Goal: Task Accomplishment & Management: Use online tool/utility

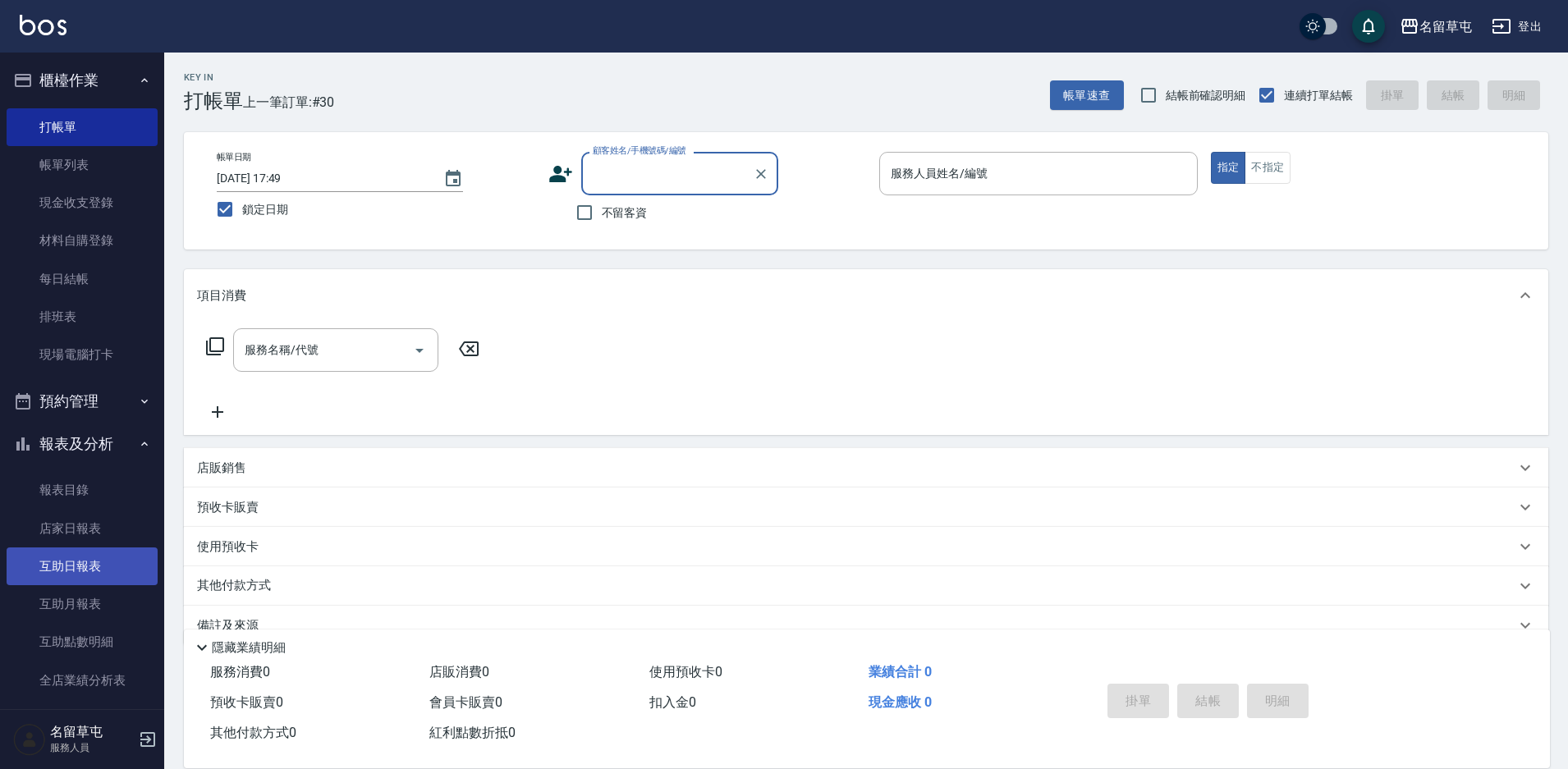
click at [106, 565] on link "互助日報表" at bounding box center [82, 566] width 151 height 37
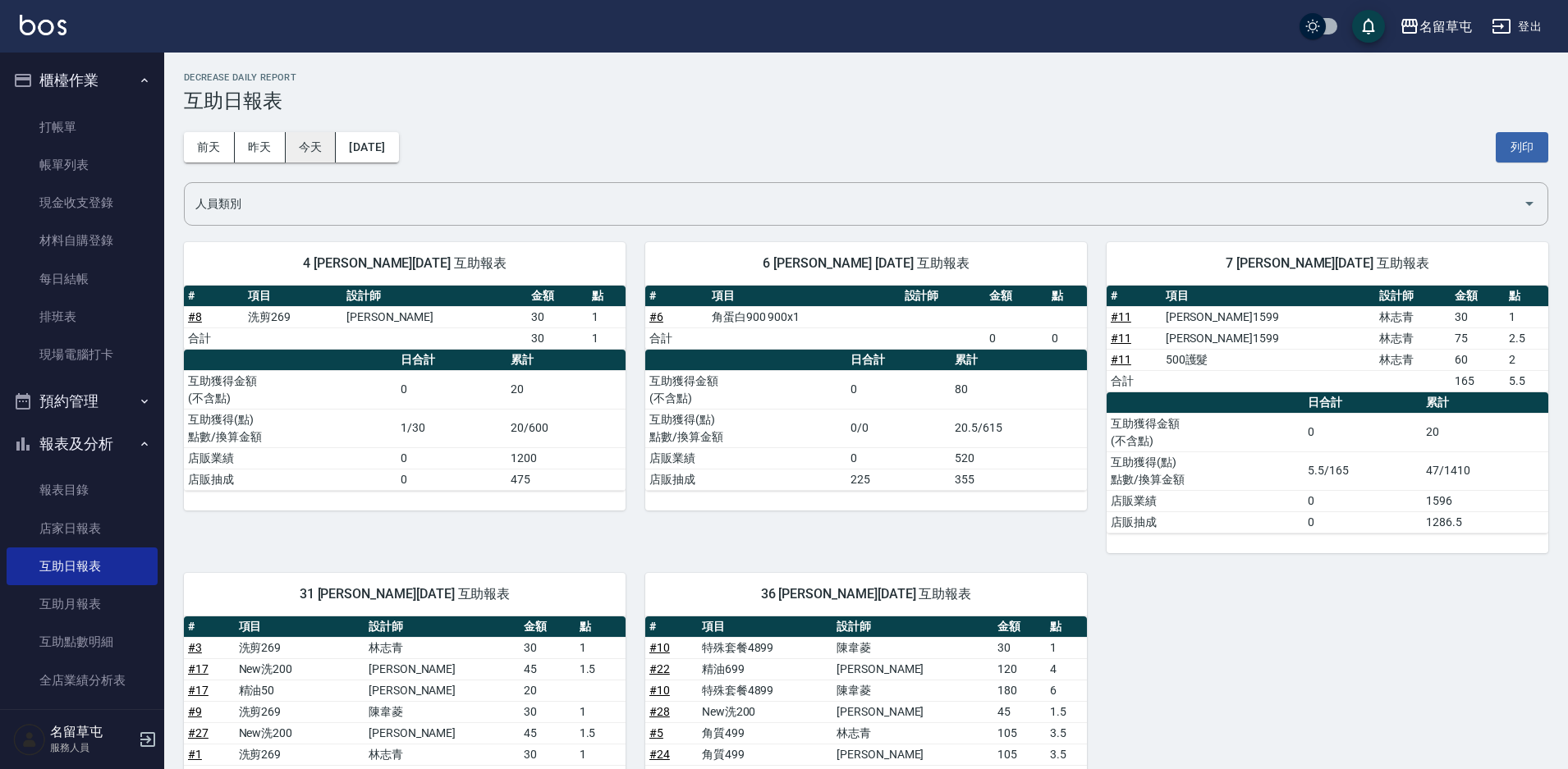
click at [327, 146] on button "今天" at bounding box center [311, 147] width 51 height 30
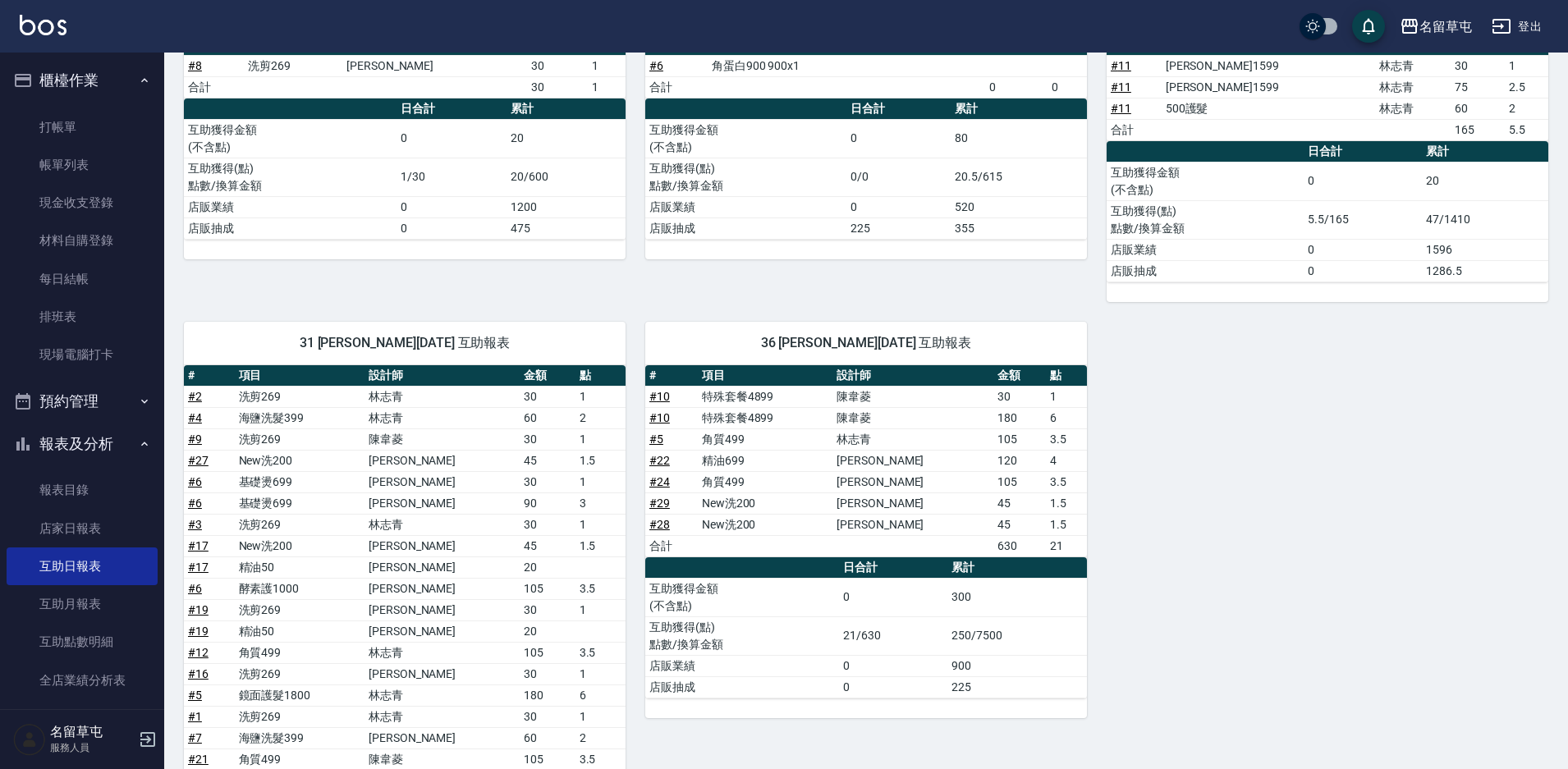
scroll to position [410, 0]
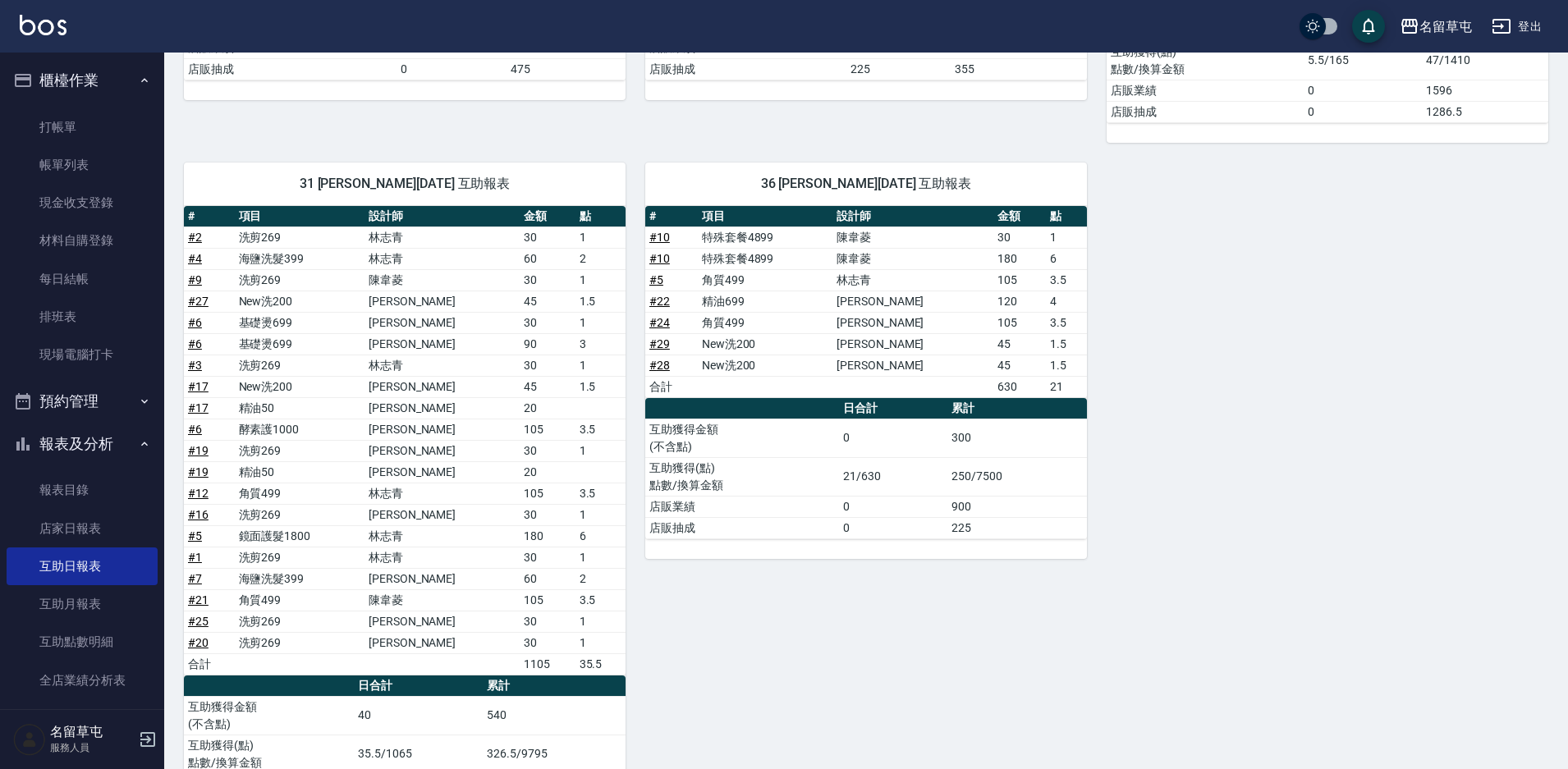
click at [194, 534] on link "# 5" at bounding box center [195, 536] width 14 height 13
click at [81, 175] on link "帳單列表" at bounding box center [82, 165] width 151 height 37
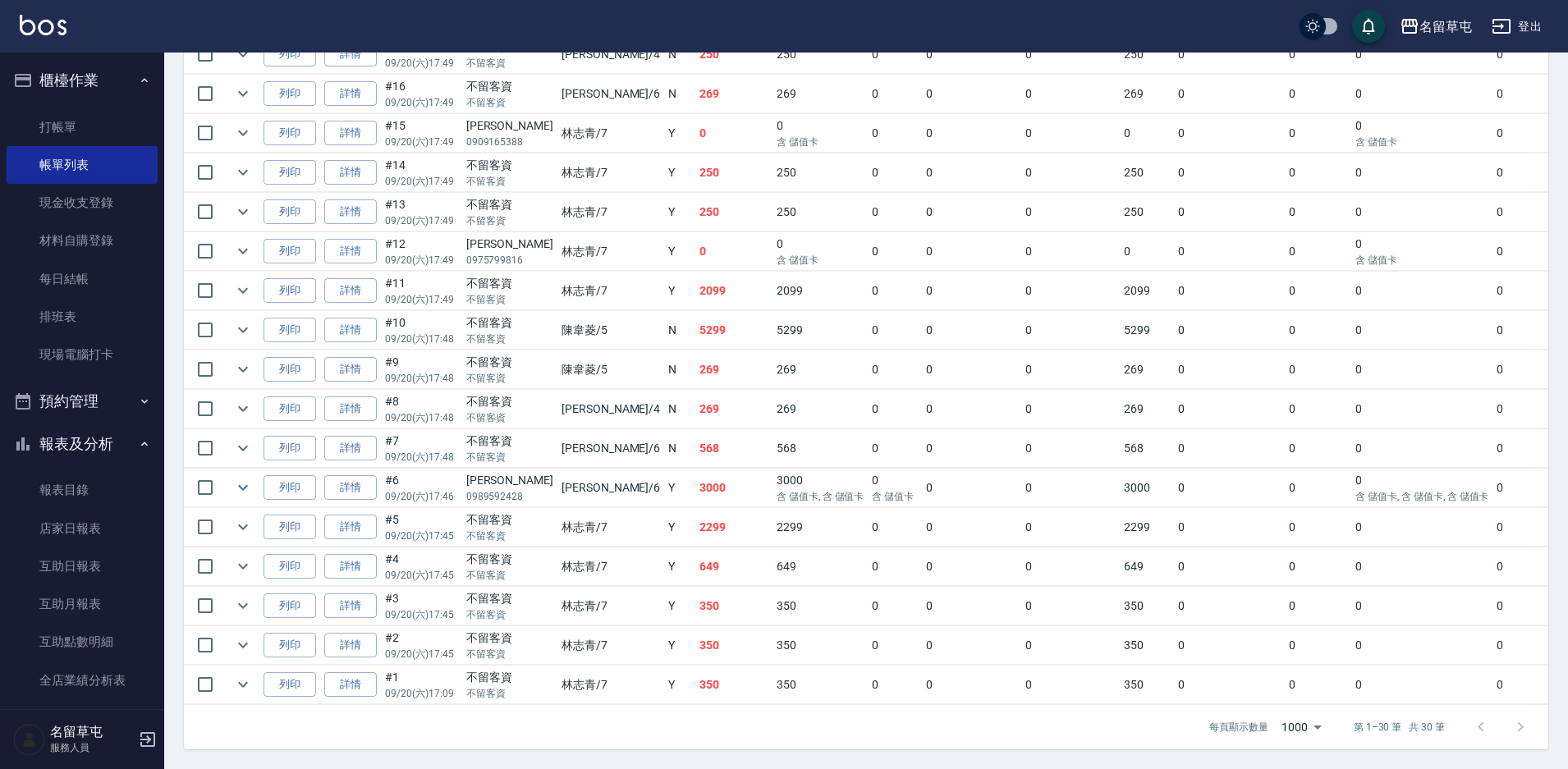
scroll to position [985, 0]
click at [347, 515] on link "詳情" at bounding box center [350, 528] width 53 height 25
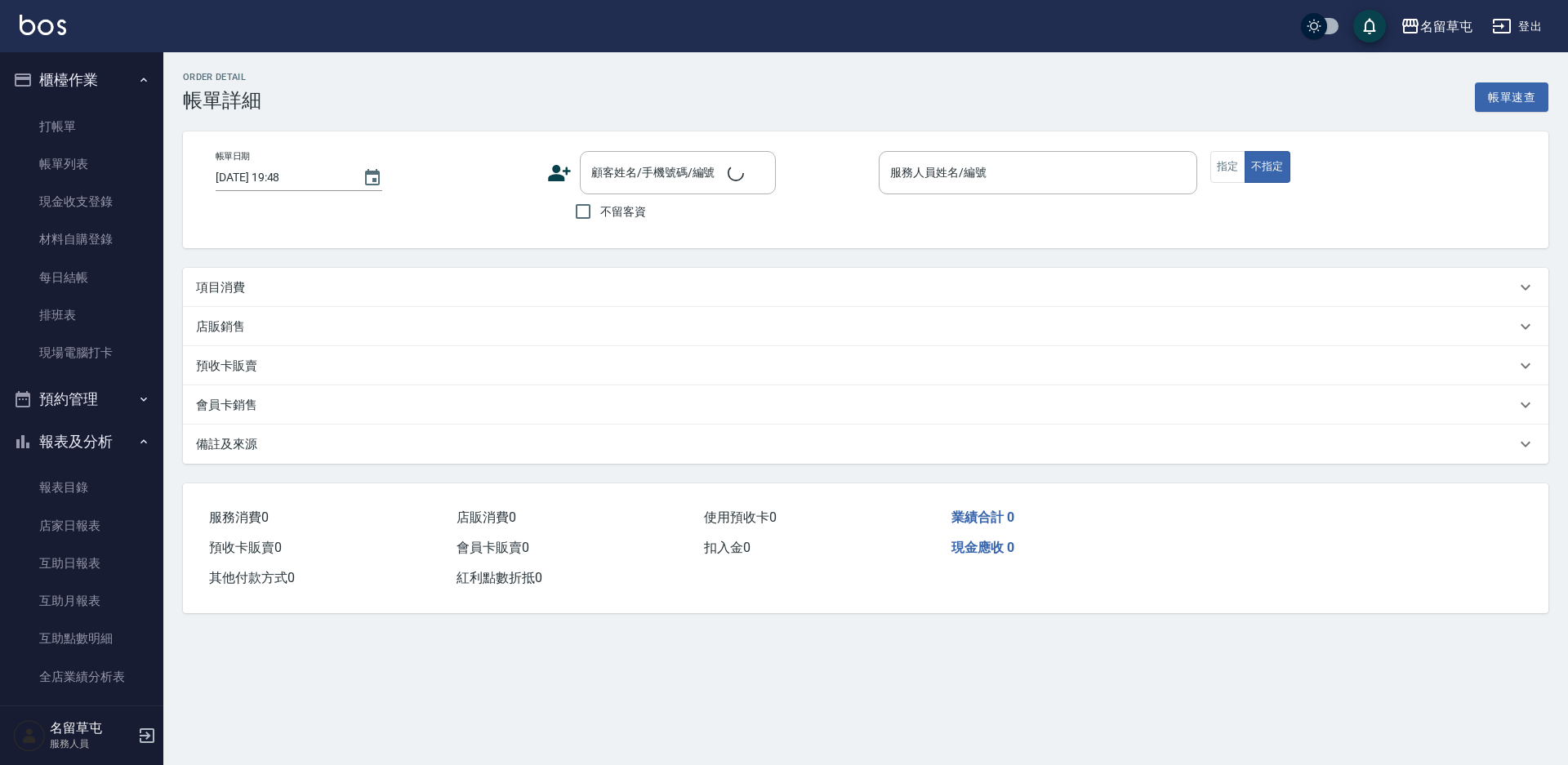
type input "[DATE] 17:45"
checkbox input "true"
type input "[PERSON_NAME]-7"
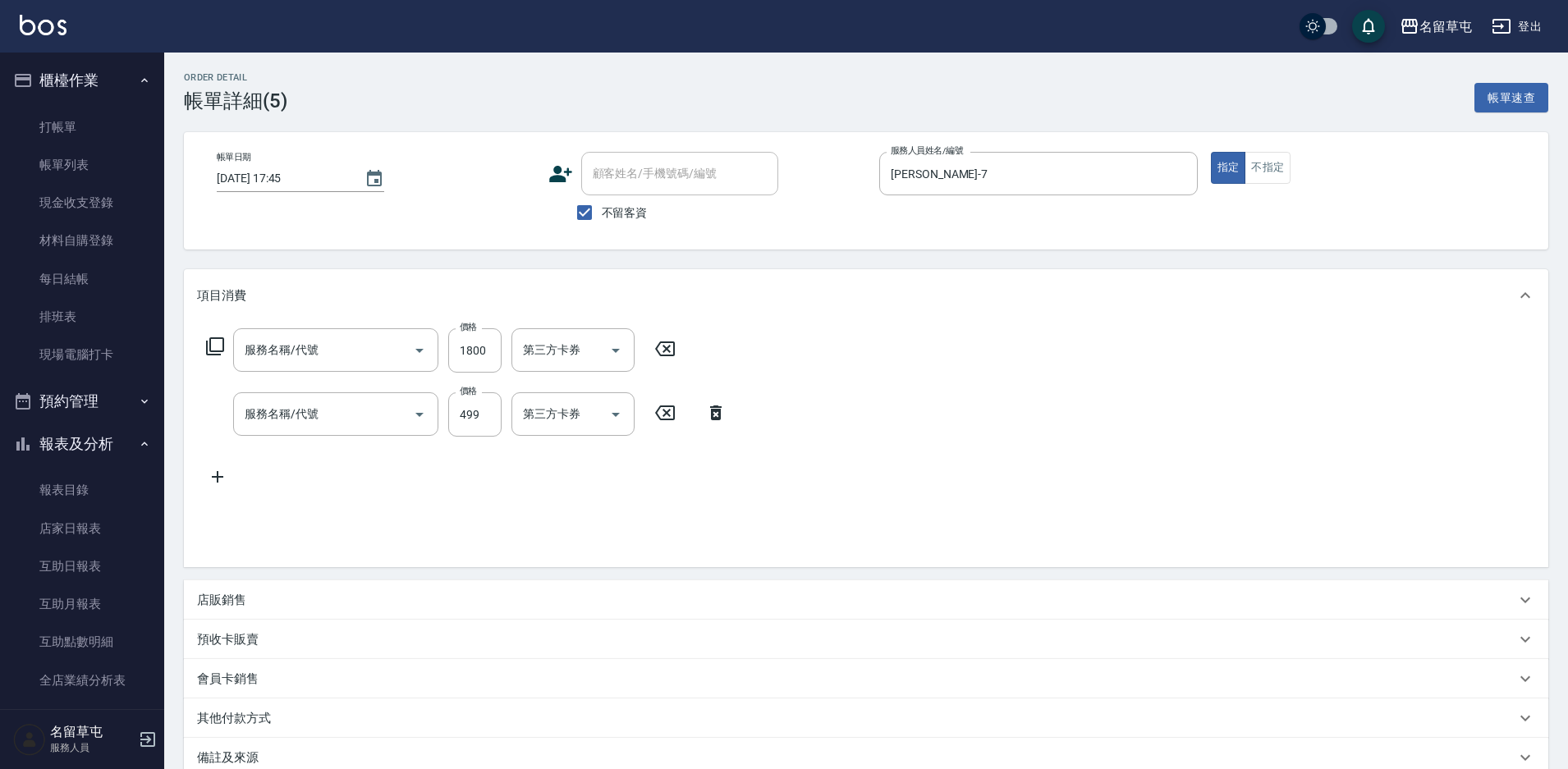
type input "鏡面護髮1800(518)"
type input "角質499(649)"
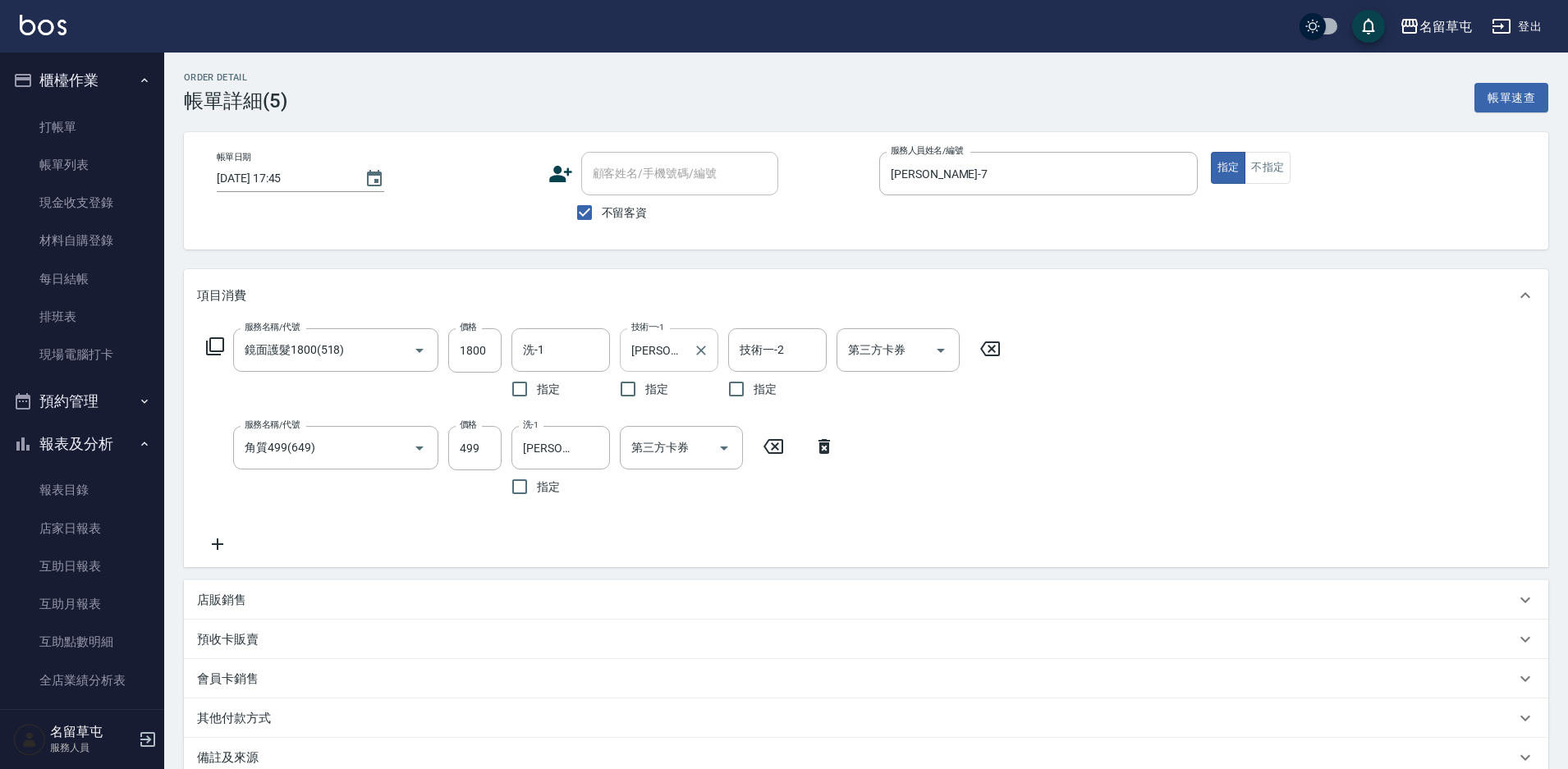
drag, startPoint x: 703, startPoint y: 351, endPoint x: 694, endPoint y: 348, distance: 9.5
click at [703, 351] on icon "Clear" at bounding box center [701, 350] width 10 height 10
click at [654, 341] on input "技術一-1" at bounding box center [669, 350] width 84 height 29
type input "[PERSON_NAME]-36"
click at [1064, 426] on div "服務名稱/代號 鏡面護髮1800(518) 服務名稱/代號 價格 1800 價格 洗-1 洗-1 指定 技術一-1 [PERSON_NAME]-36 技術一-…" at bounding box center [865, 445] width 1364 height 246
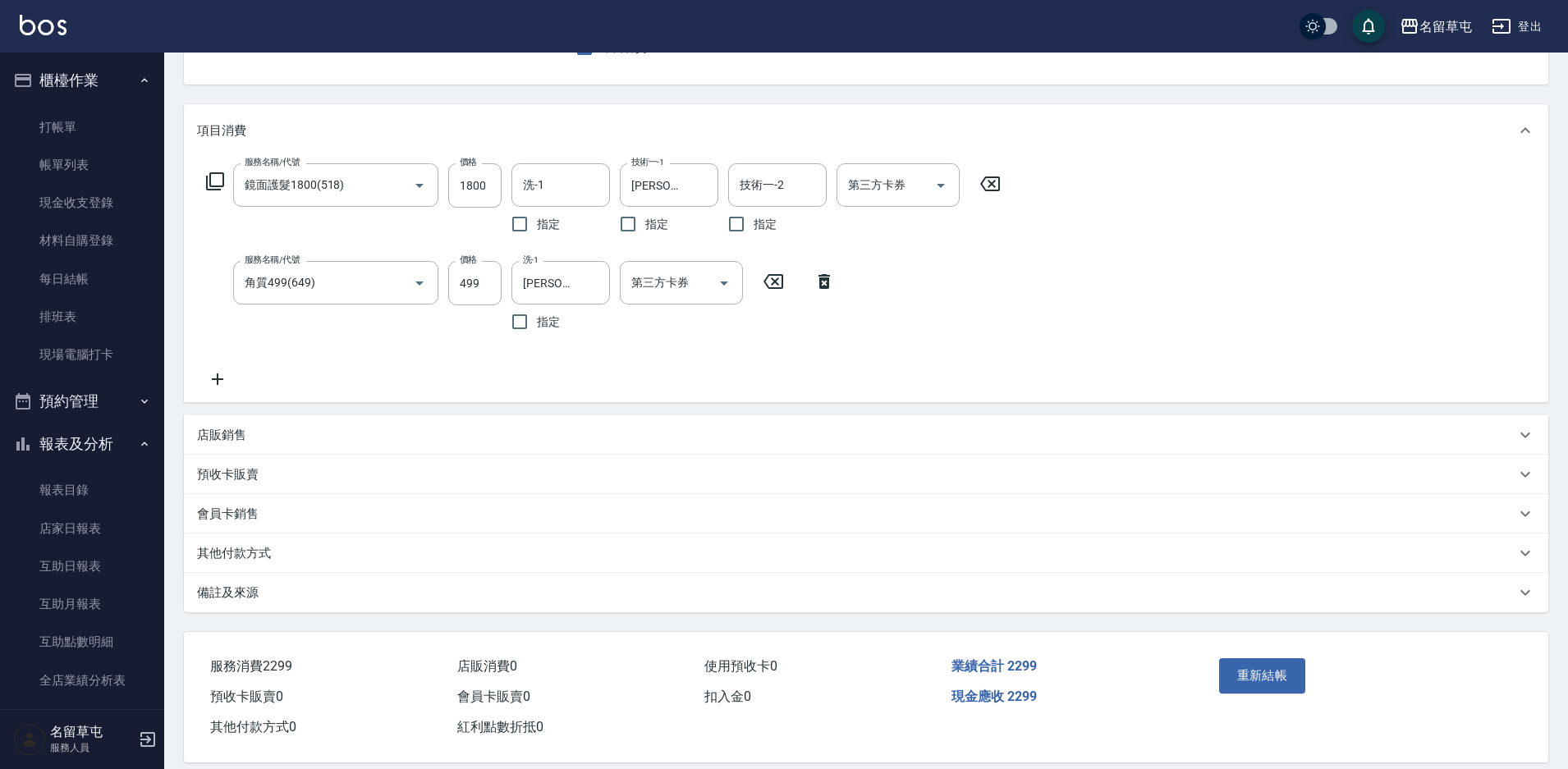
scroll to position [186, 0]
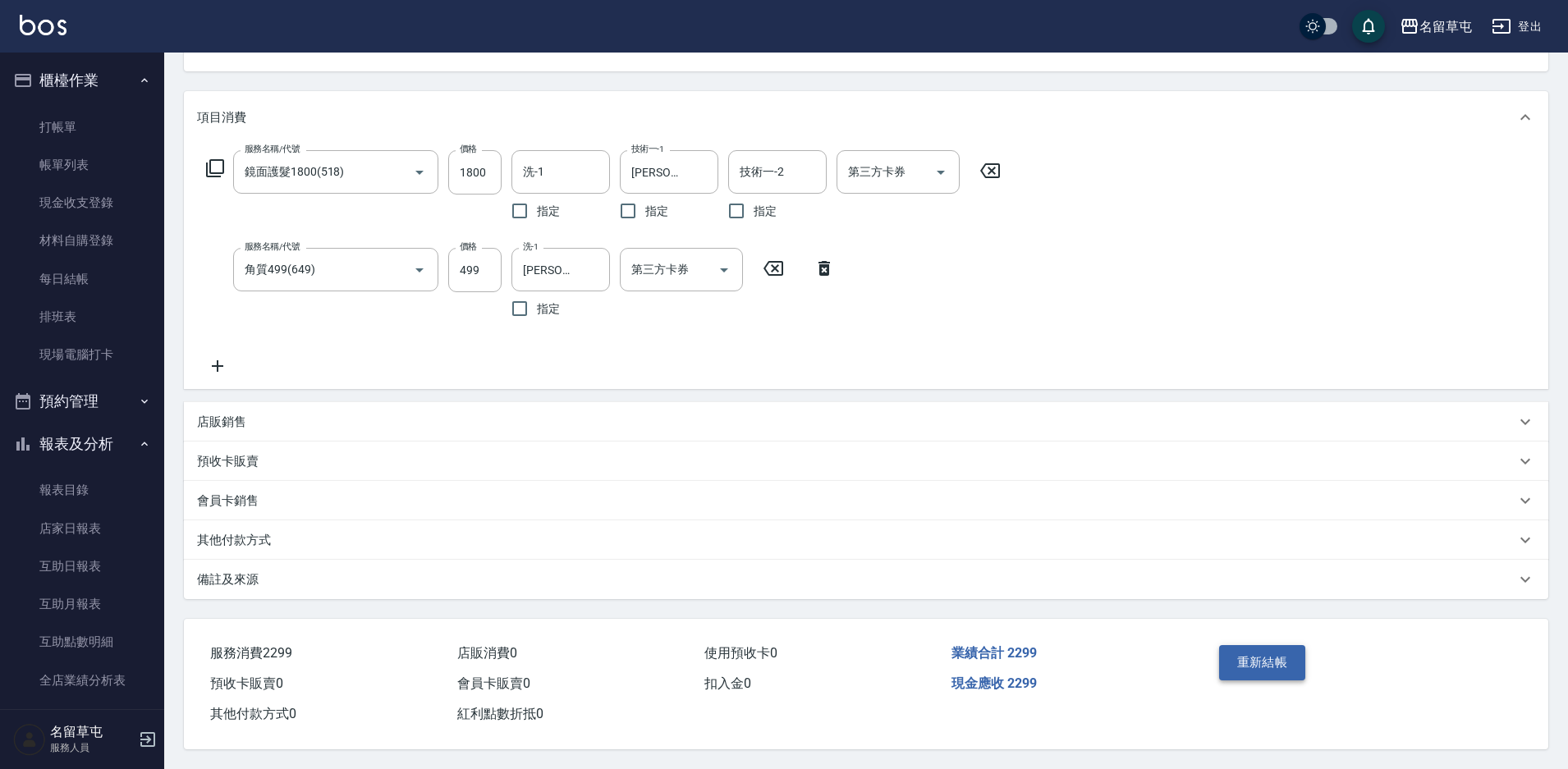
click at [1244, 656] on button "重新結帳" at bounding box center [1262, 663] width 87 height 35
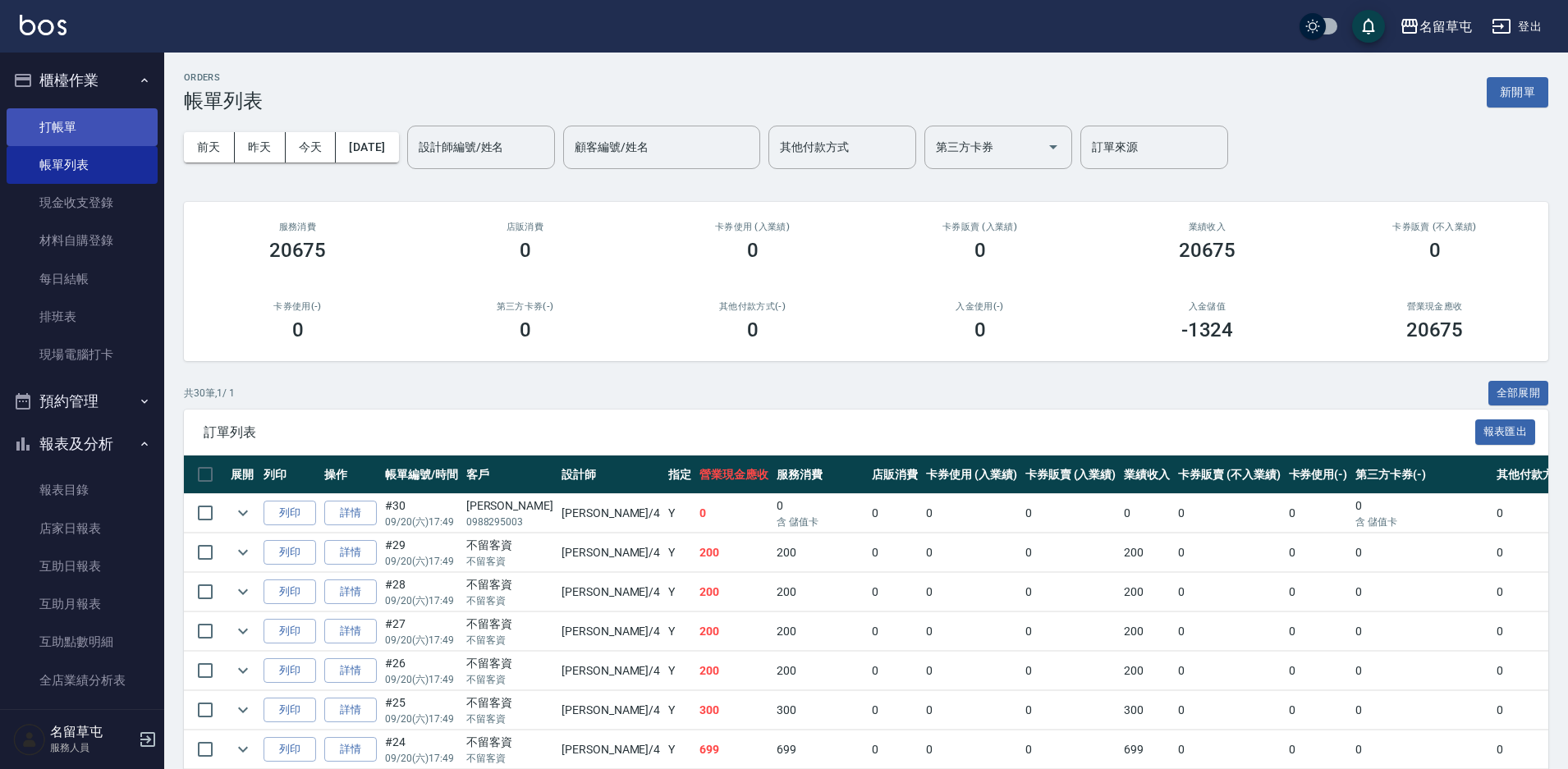
click at [90, 120] on link "打帳單" at bounding box center [82, 126] width 151 height 37
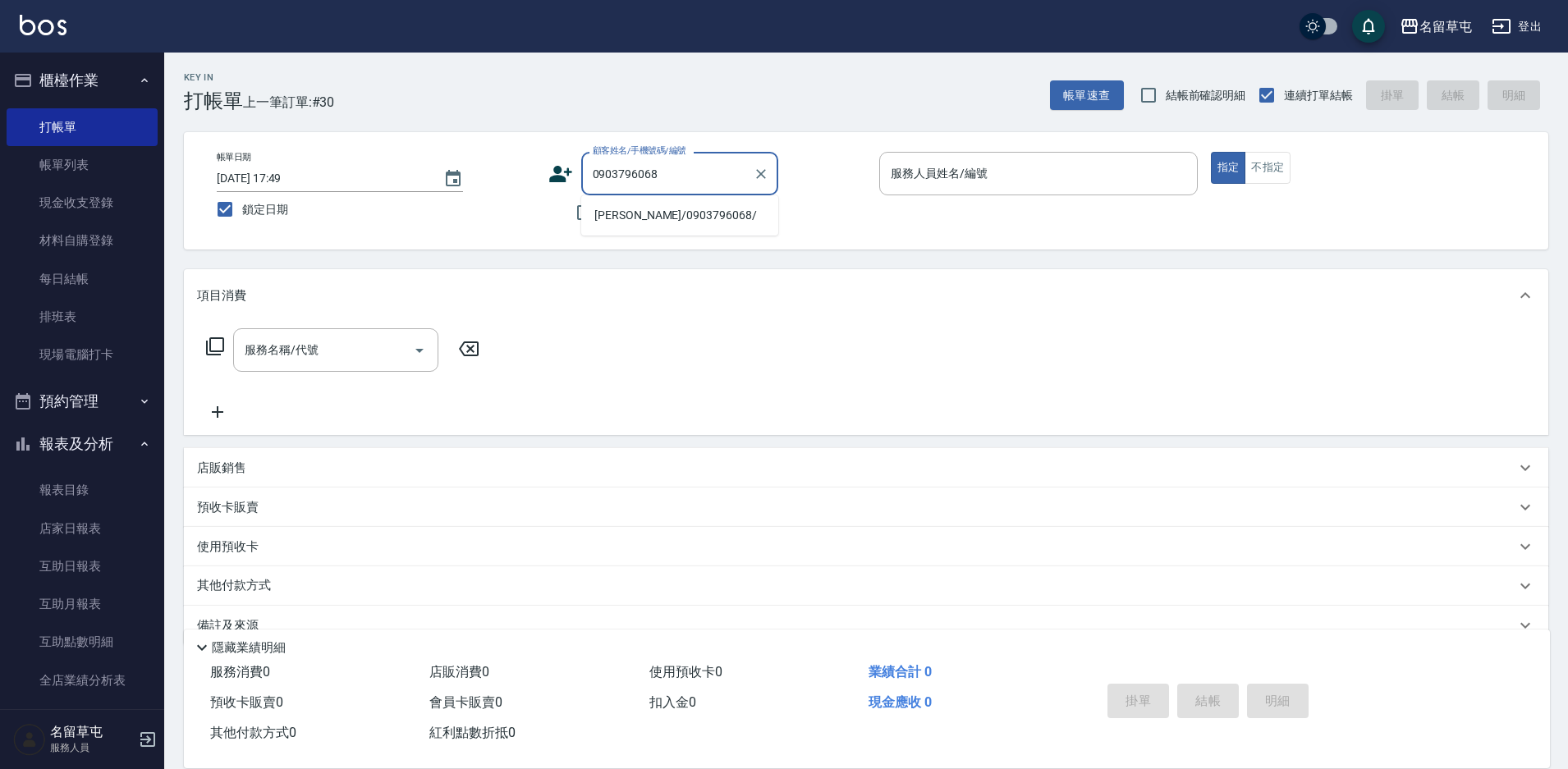
type input "[PERSON_NAME]/0903796068/"
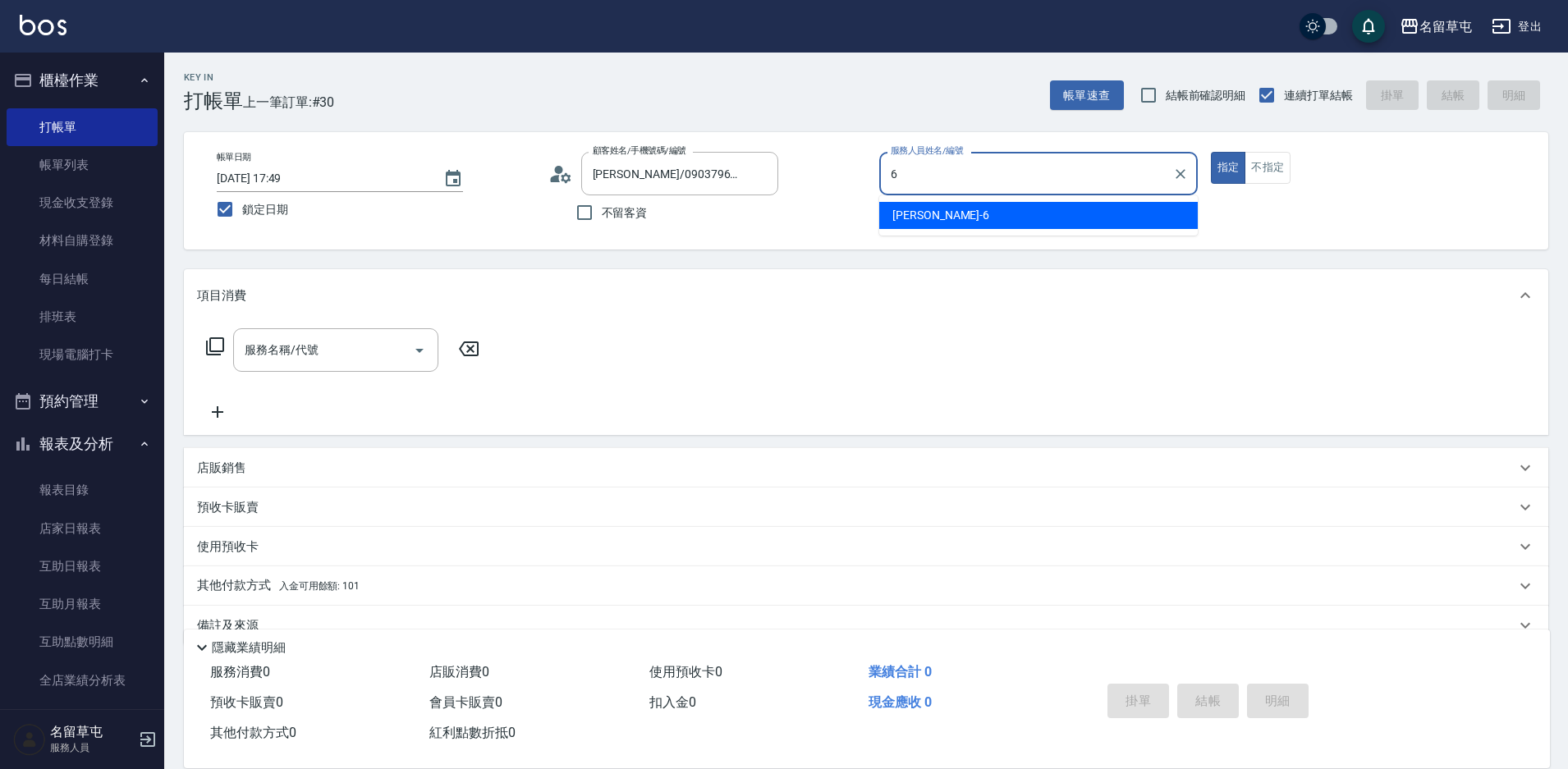
type input "[PERSON_NAME]-6"
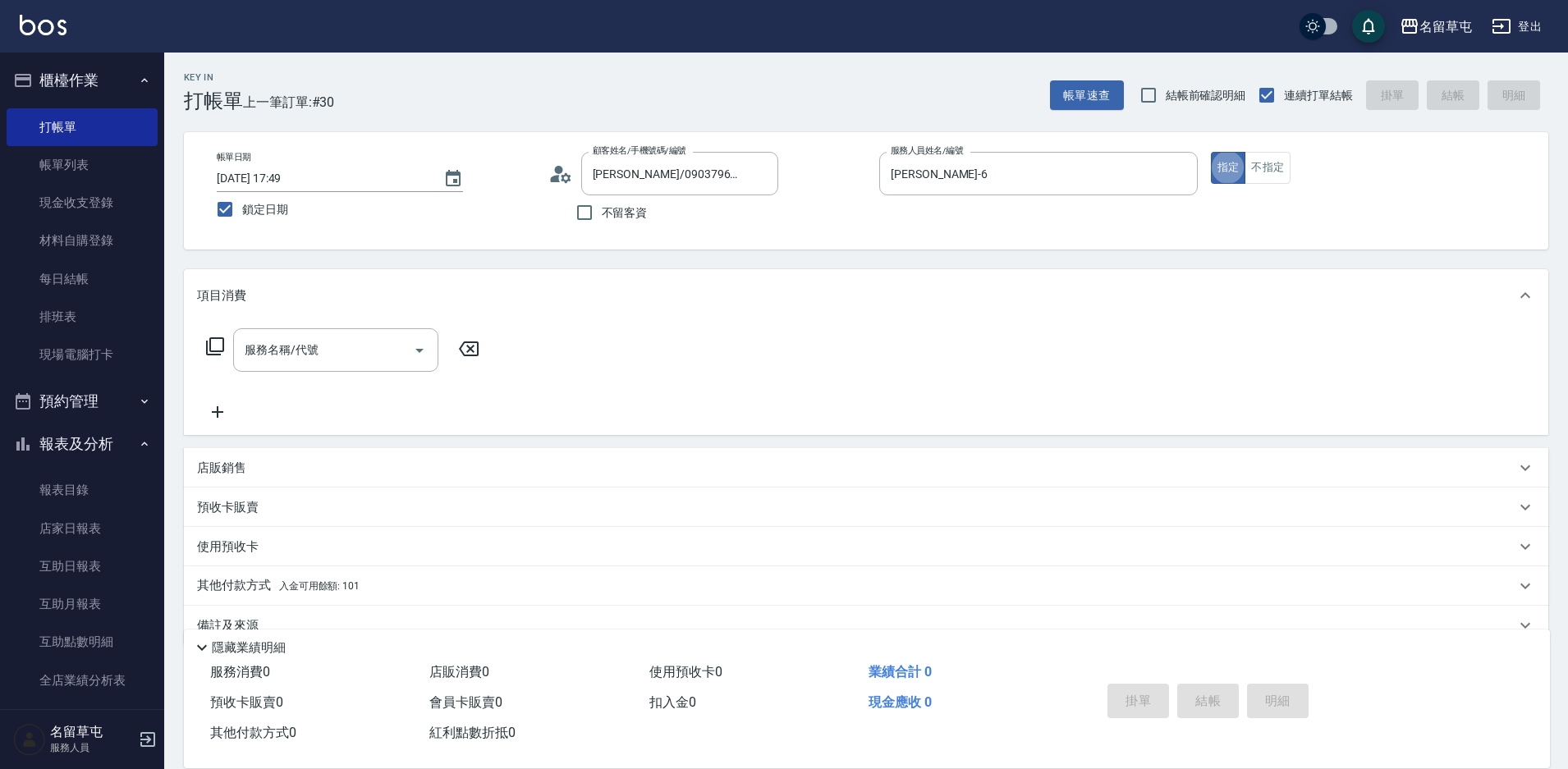
type button "true"
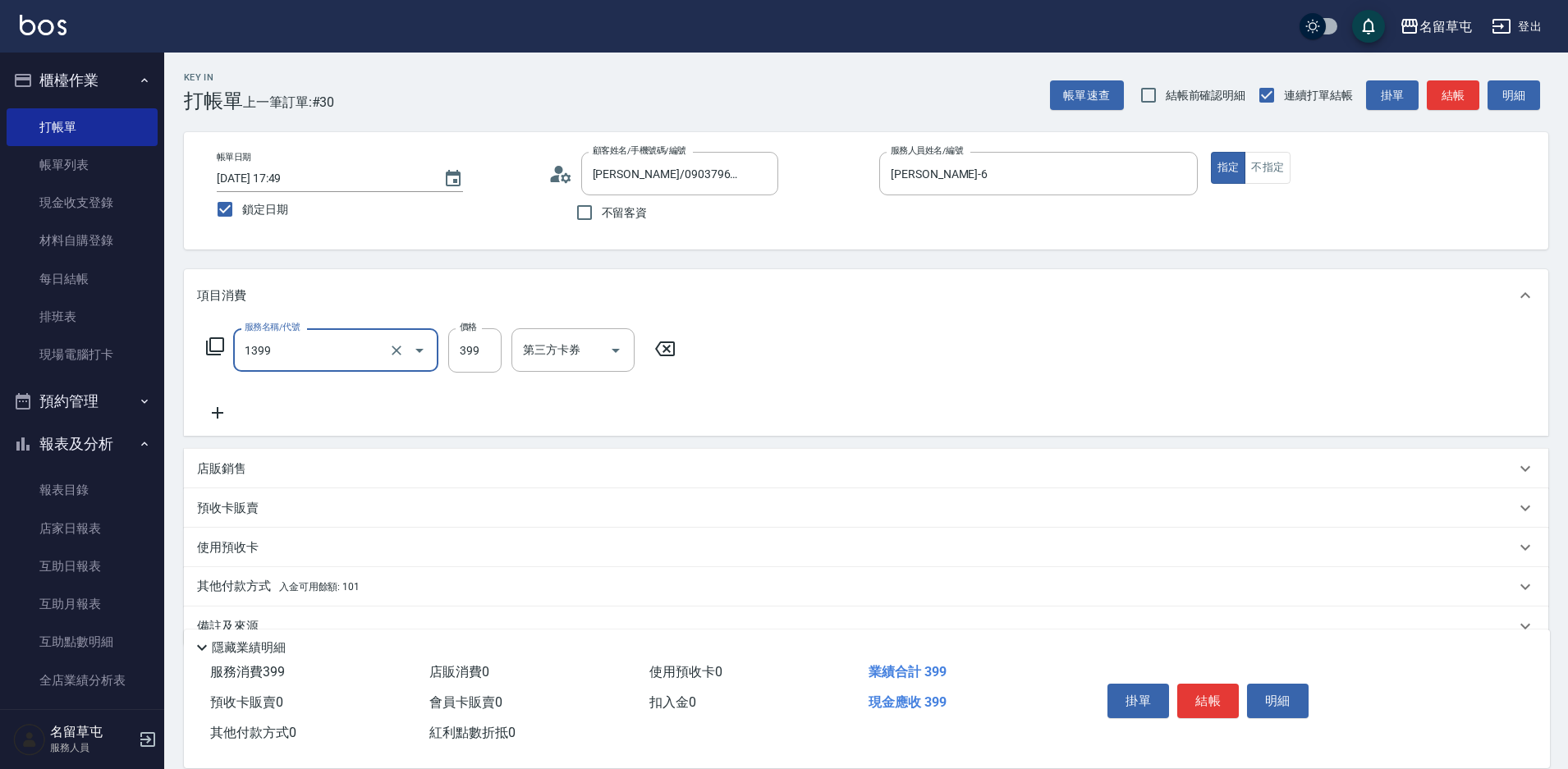
type input "海鹽洗髮399(1399)"
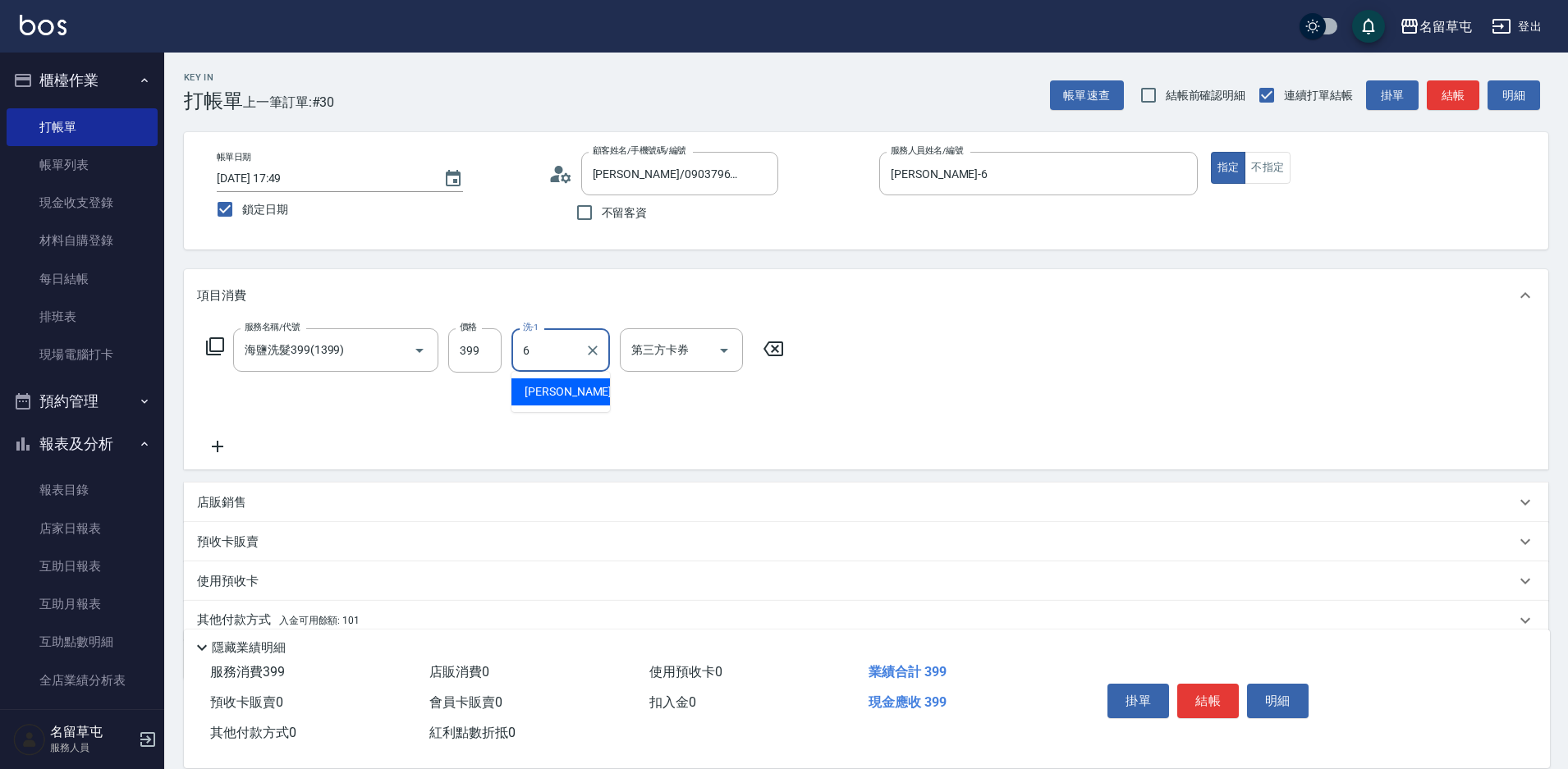
type input "[PERSON_NAME]-6"
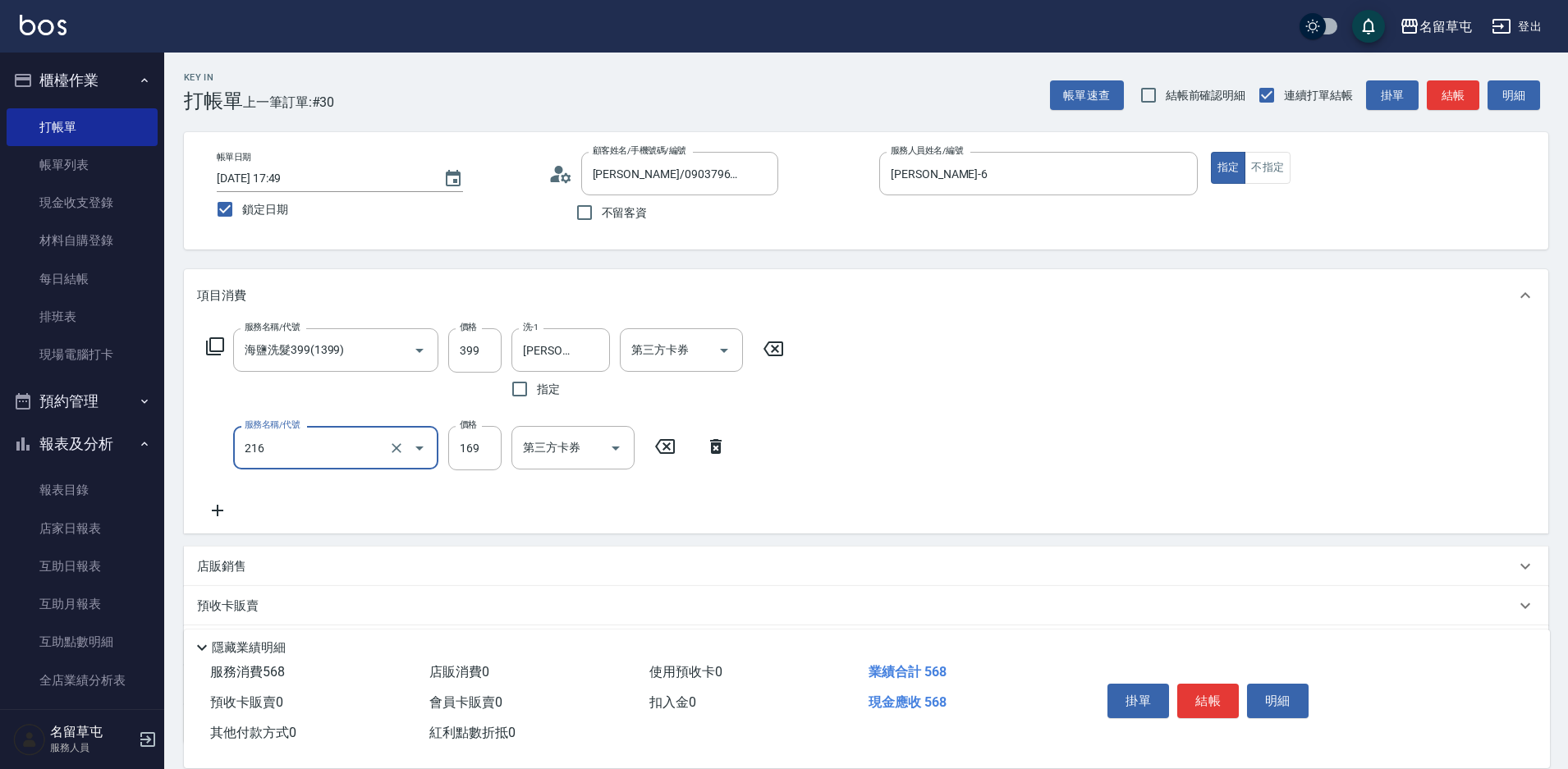
type input "剪髮169(216)"
type input "200"
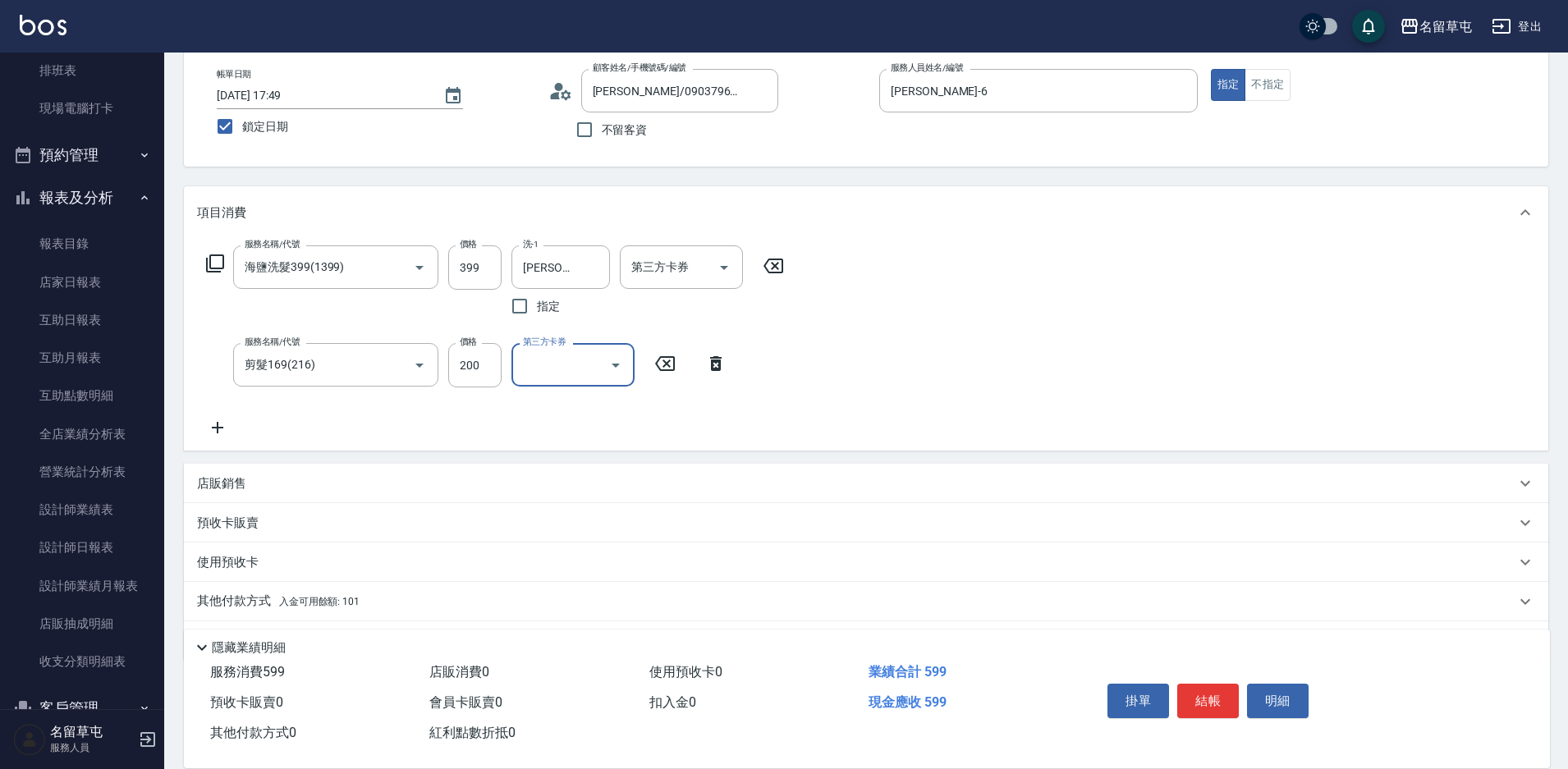
scroll to position [132, 0]
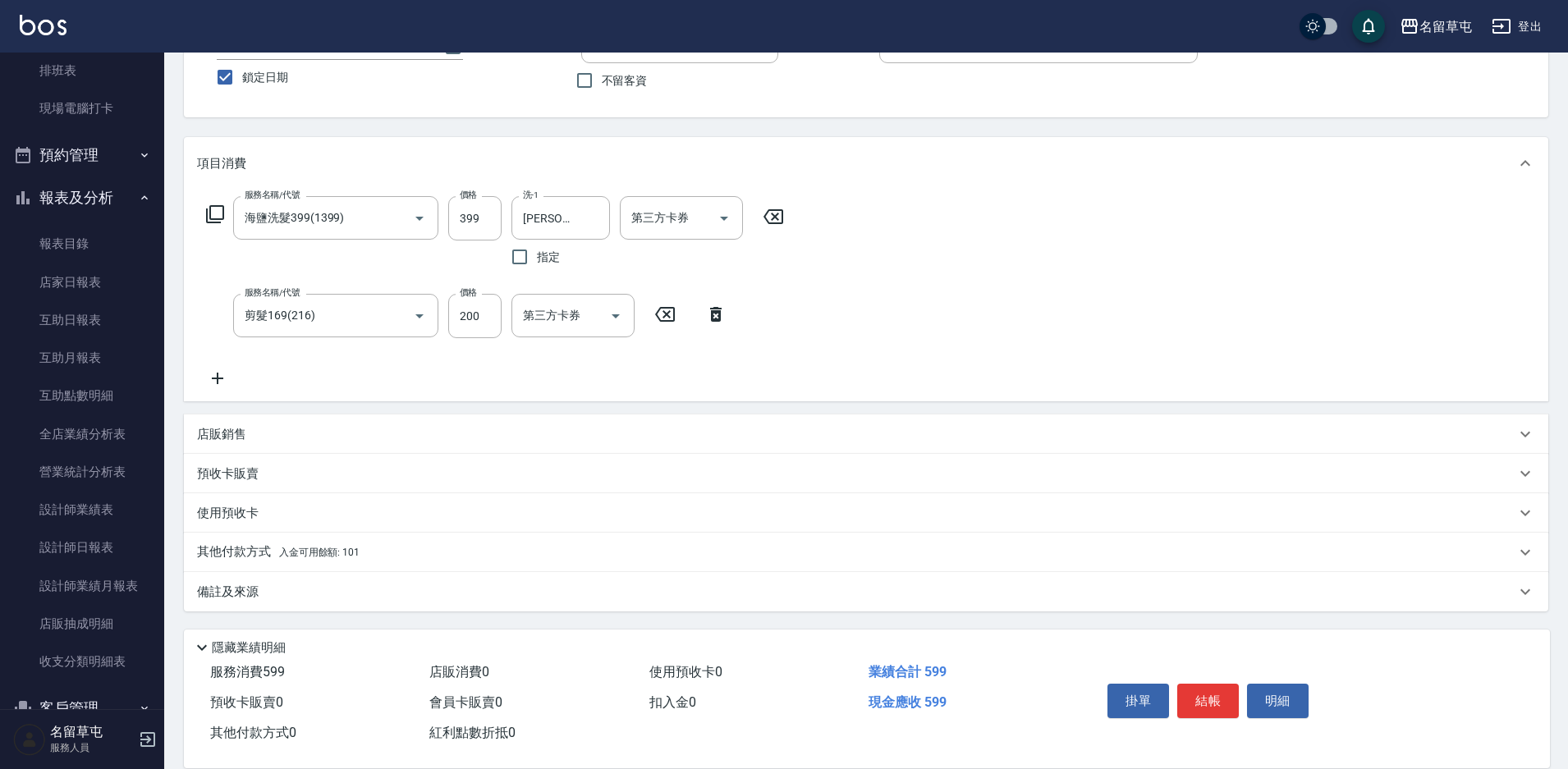
click at [271, 562] on p "其他付款方式 入金可用餘額: 101" at bounding box center [278, 552] width 163 height 18
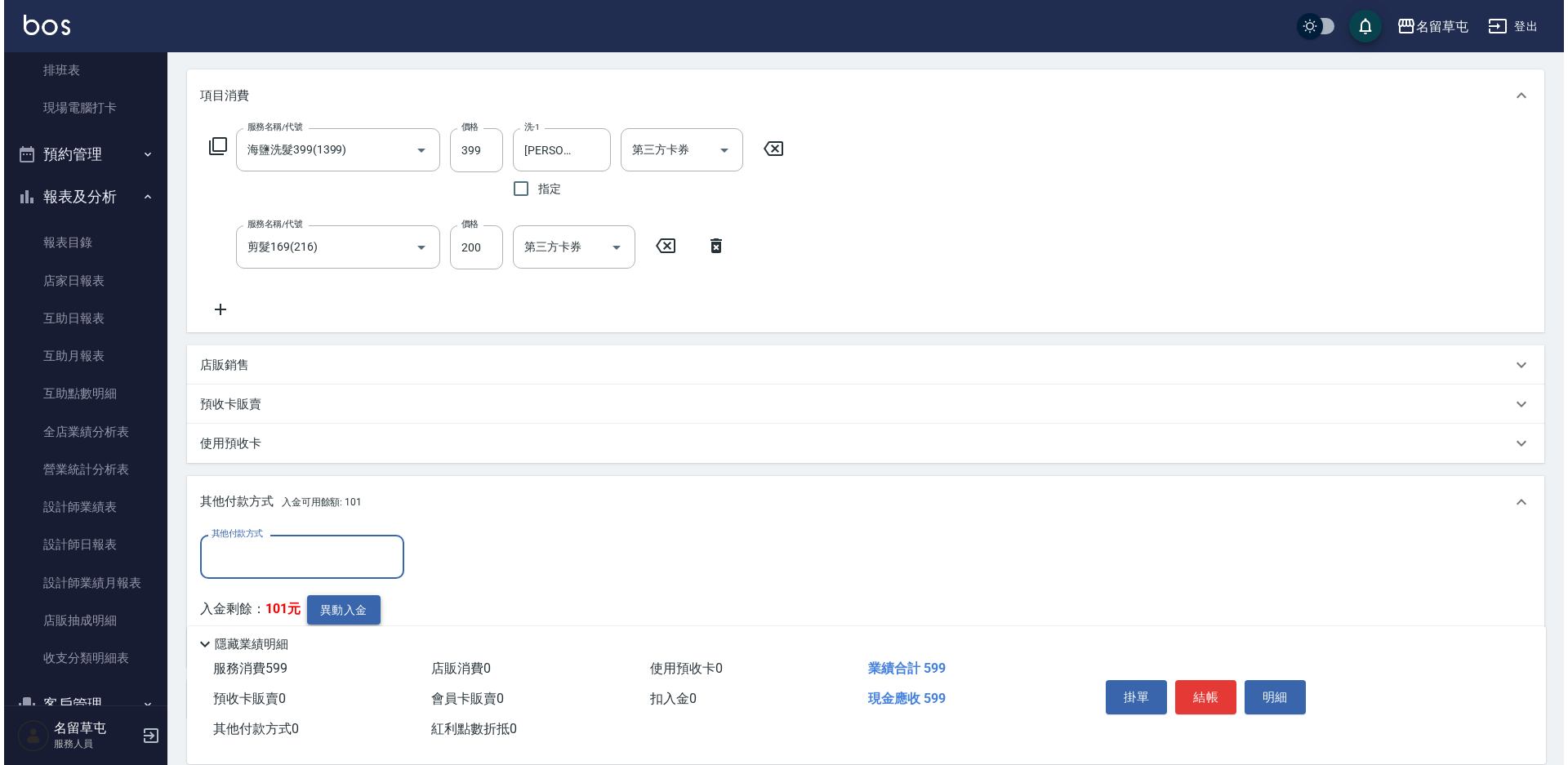
scroll to position [295, 0]
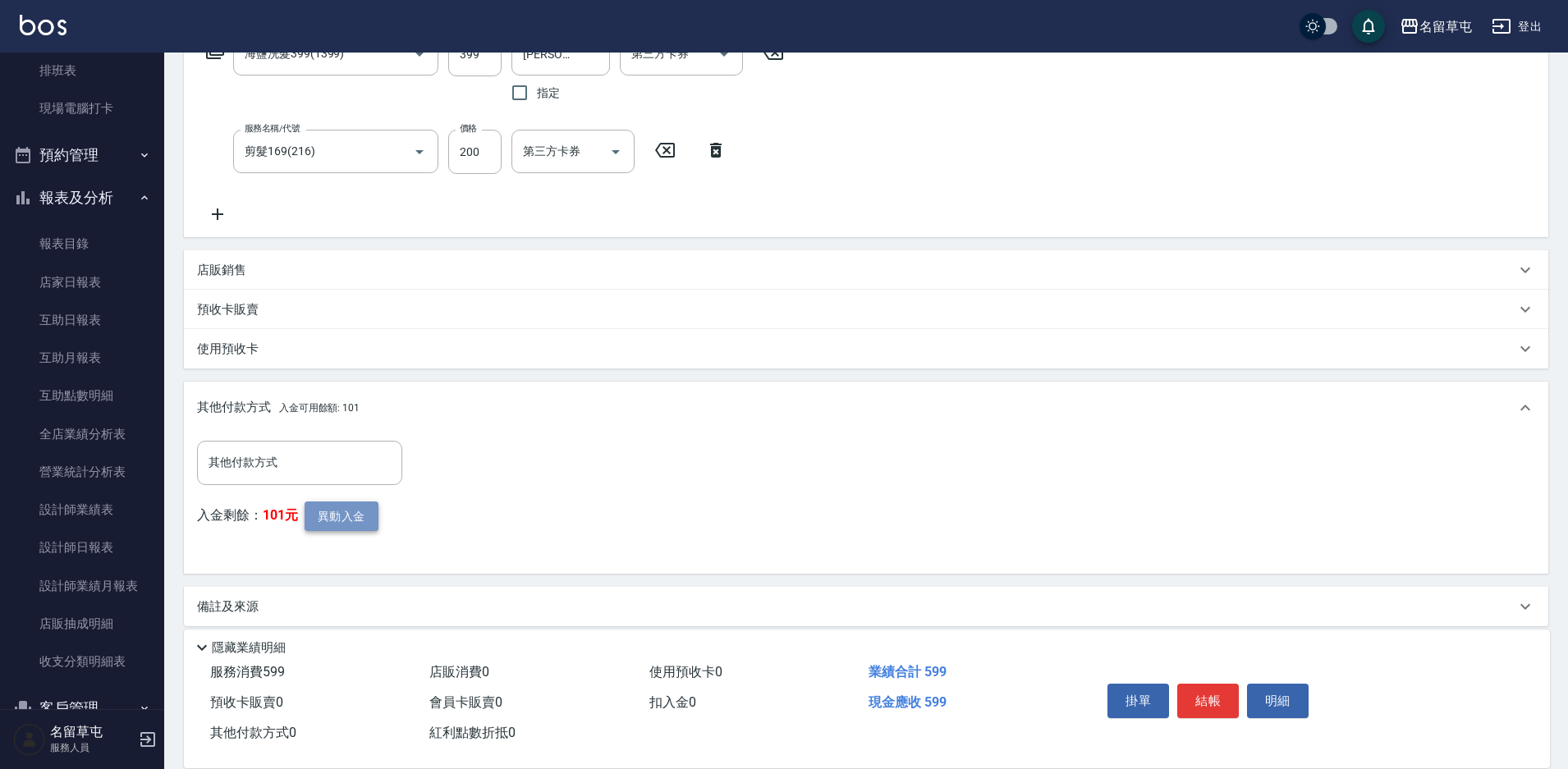
click at [328, 509] on button "異動入金" at bounding box center [341, 516] width 74 height 30
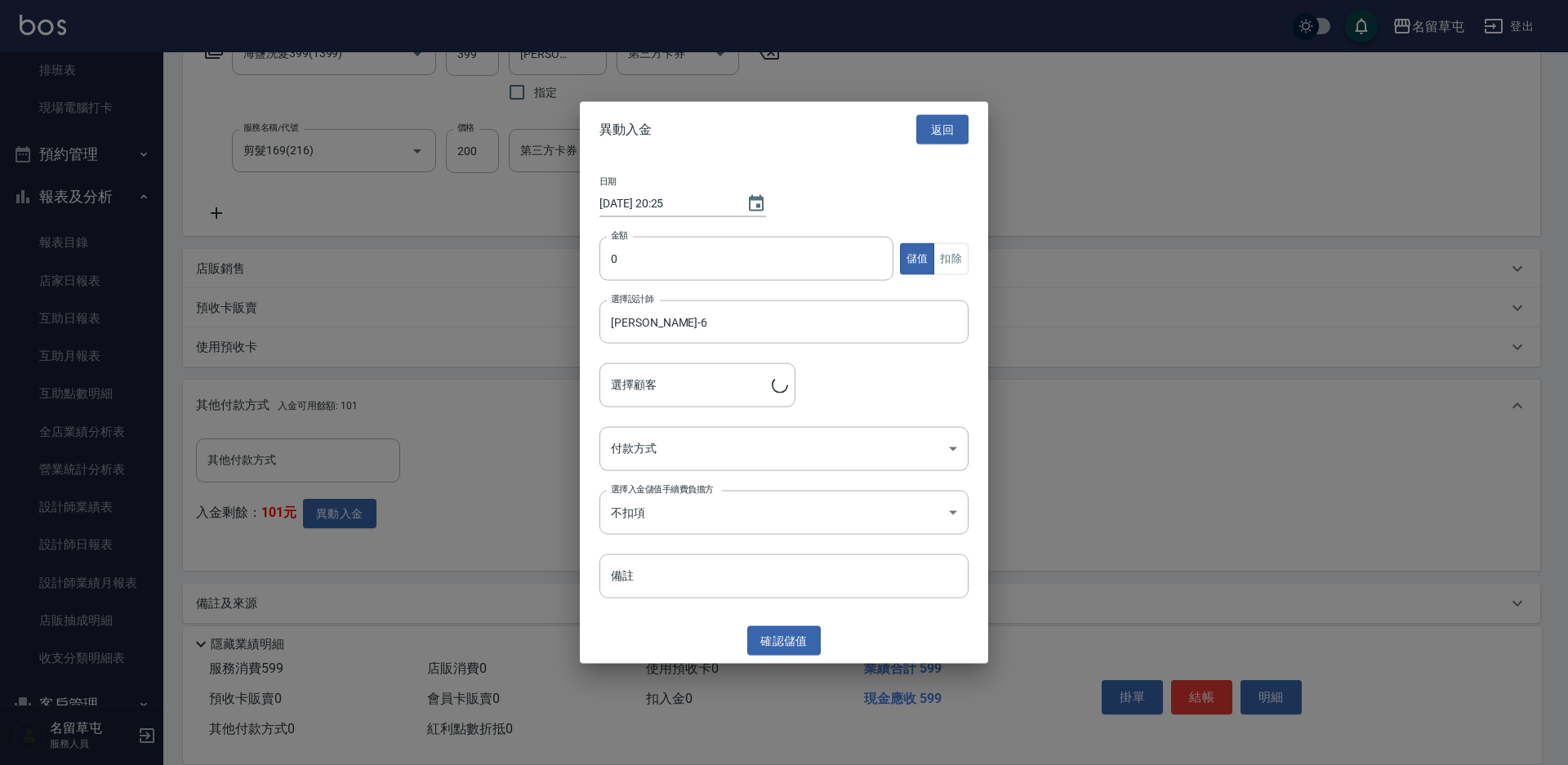
type input "[PERSON_NAME]/0903796068/"
click at [634, 265] on input "0" at bounding box center [746, 259] width 294 height 44
type input "100"
click at [979, 260] on div "日期 [DATE] 20:25 金額 100 金額 儲值 扣除 選擇設計師 [PERSON_NAME]-6 選擇設計師 選擇顧客 [PERSON_NAME]/…" at bounding box center [783, 387] width 408 height 461
click at [960, 261] on button "扣除" at bounding box center [951, 258] width 35 height 32
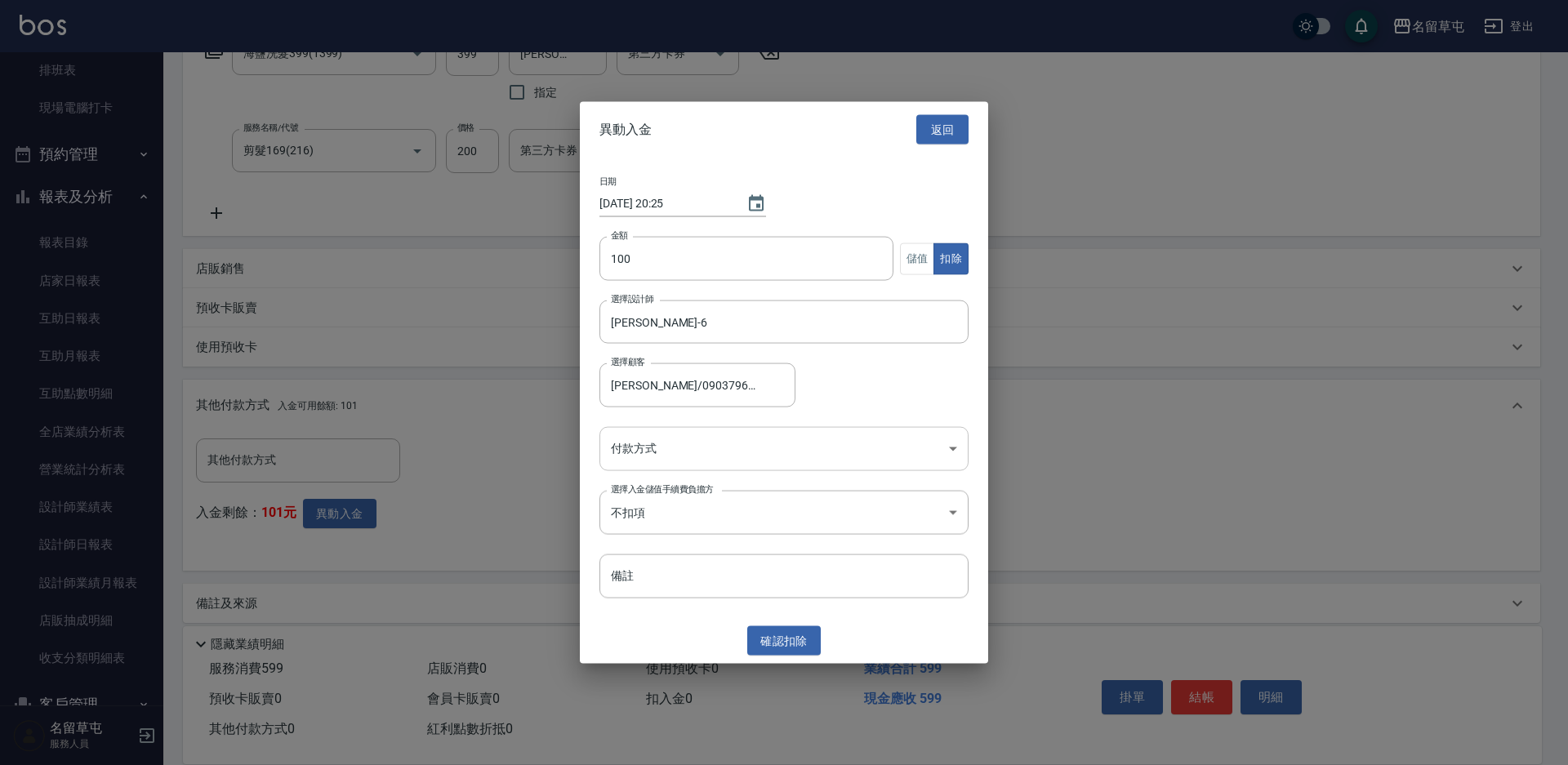
click at [796, 435] on body "名留草屯 登出 櫃檯作業 打帳單 帳單列表 現金收支登錄 材料自購登錄 每日結帳 排班表 現場電腦打卡 預約管理 預約管理 單日預約紀錄 單週預約紀錄 報表及…" at bounding box center [784, 242] width 1568 height 1075
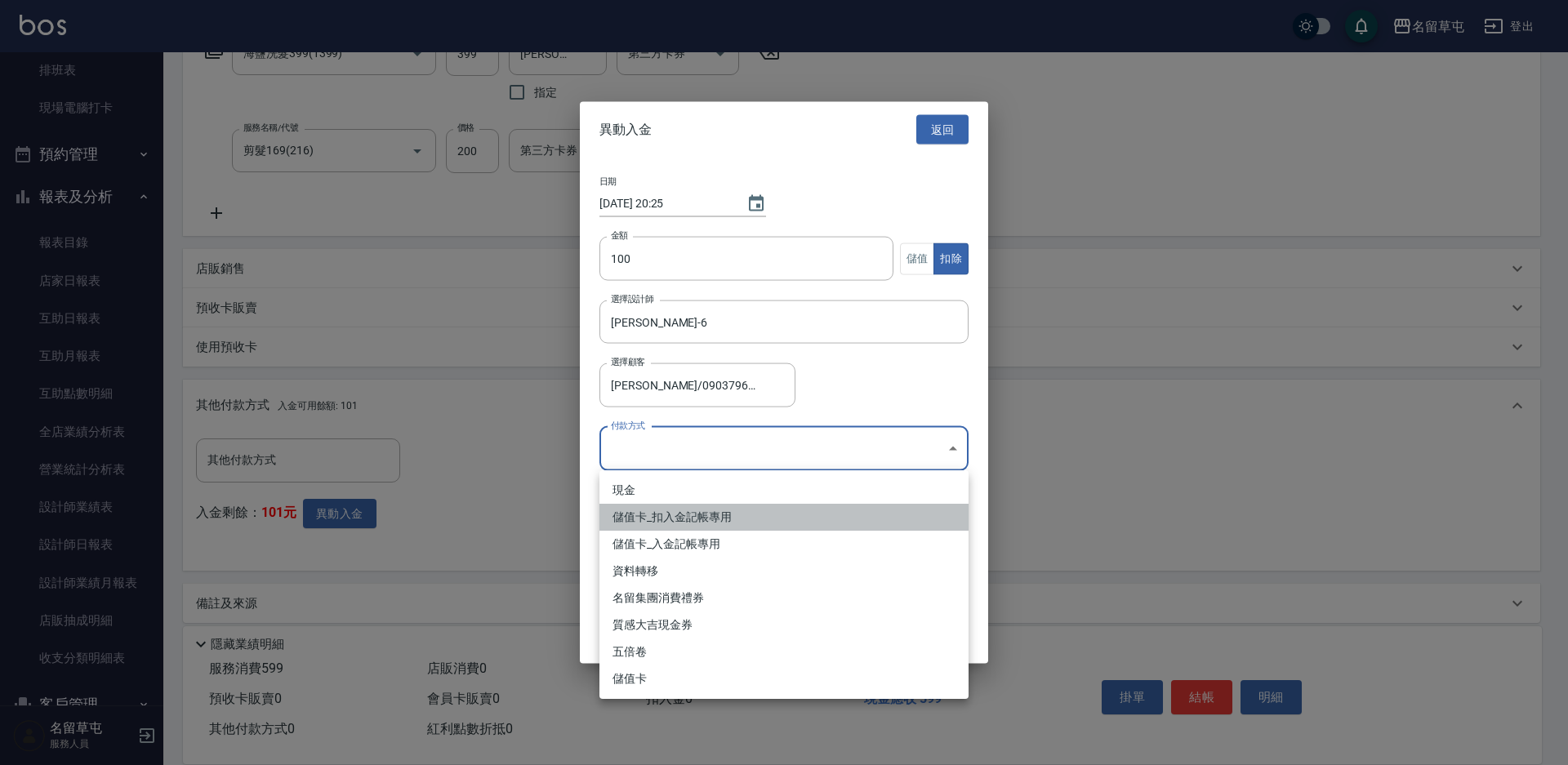
click at [709, 512] on li "儲值卡_扣入金記帳專用" at bounding box center [784, 518] width 369 height 27
type input "儲值卡_扣入金記帳專用"
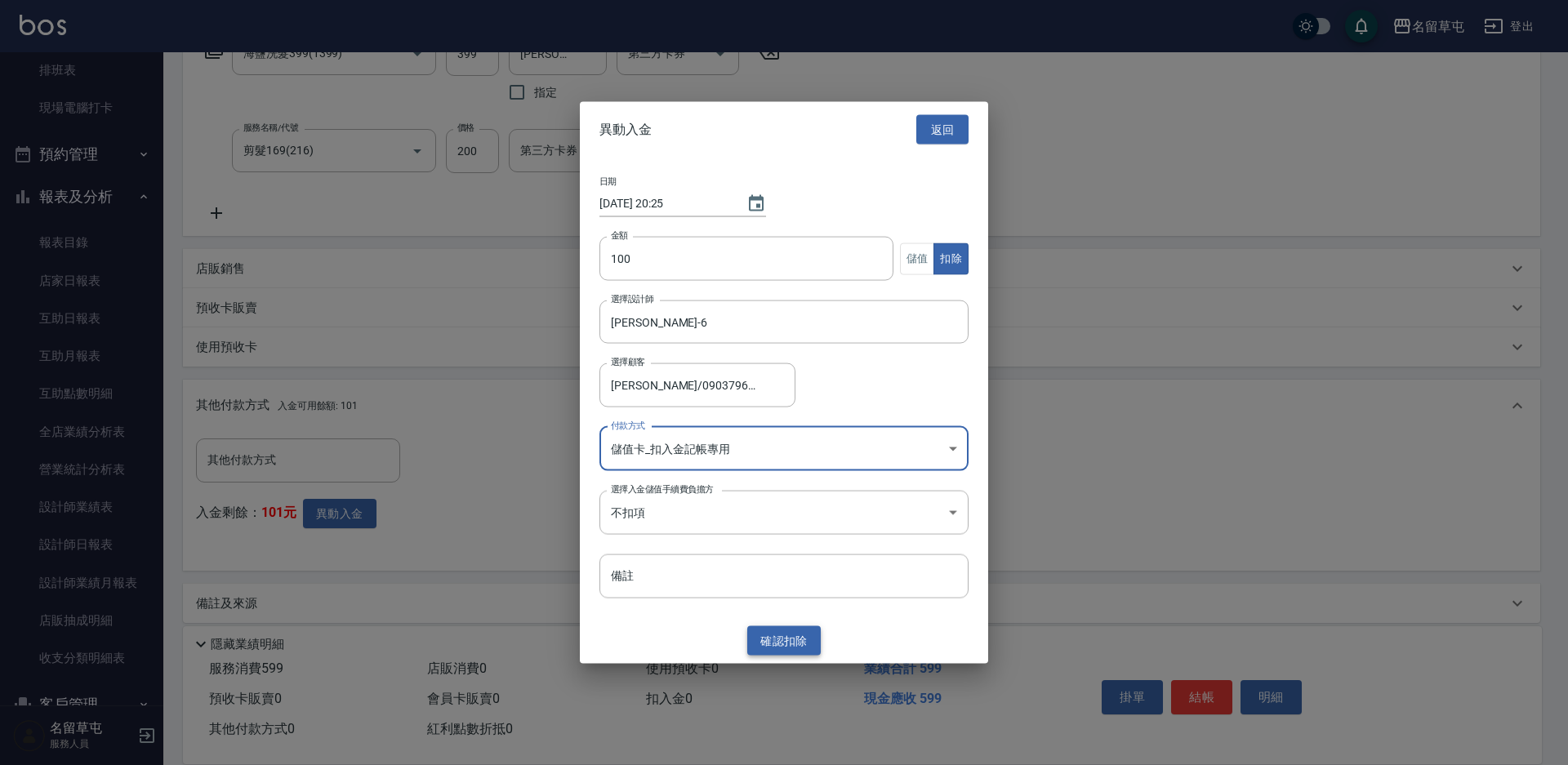
click at [791, 638] on button "確認 扣除" at bounding box center [783, 640] width 73 height 30
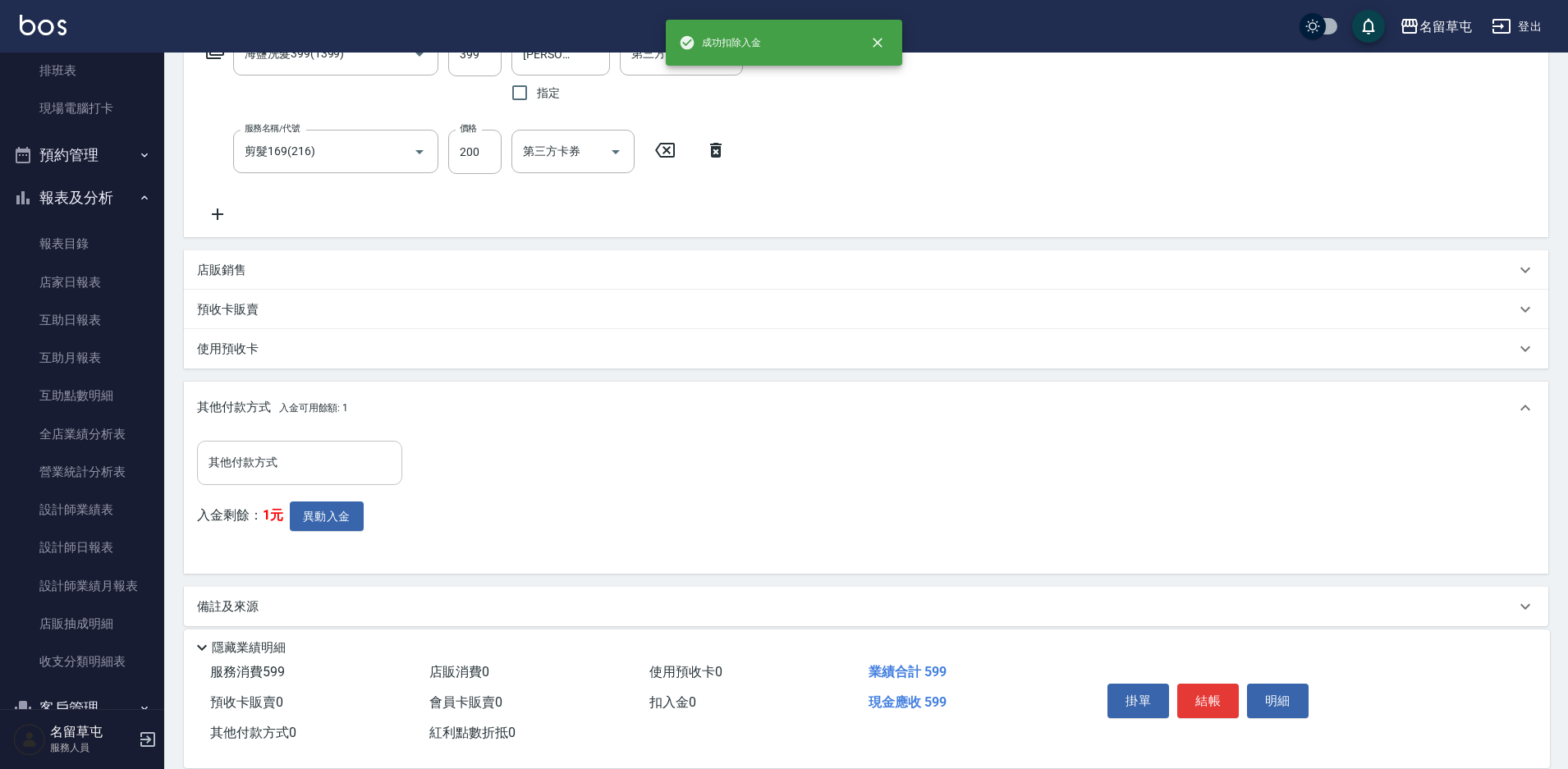
click at [280, 473] on input "其他付款方式" at bounding box center [299, 462] width 190 height 29
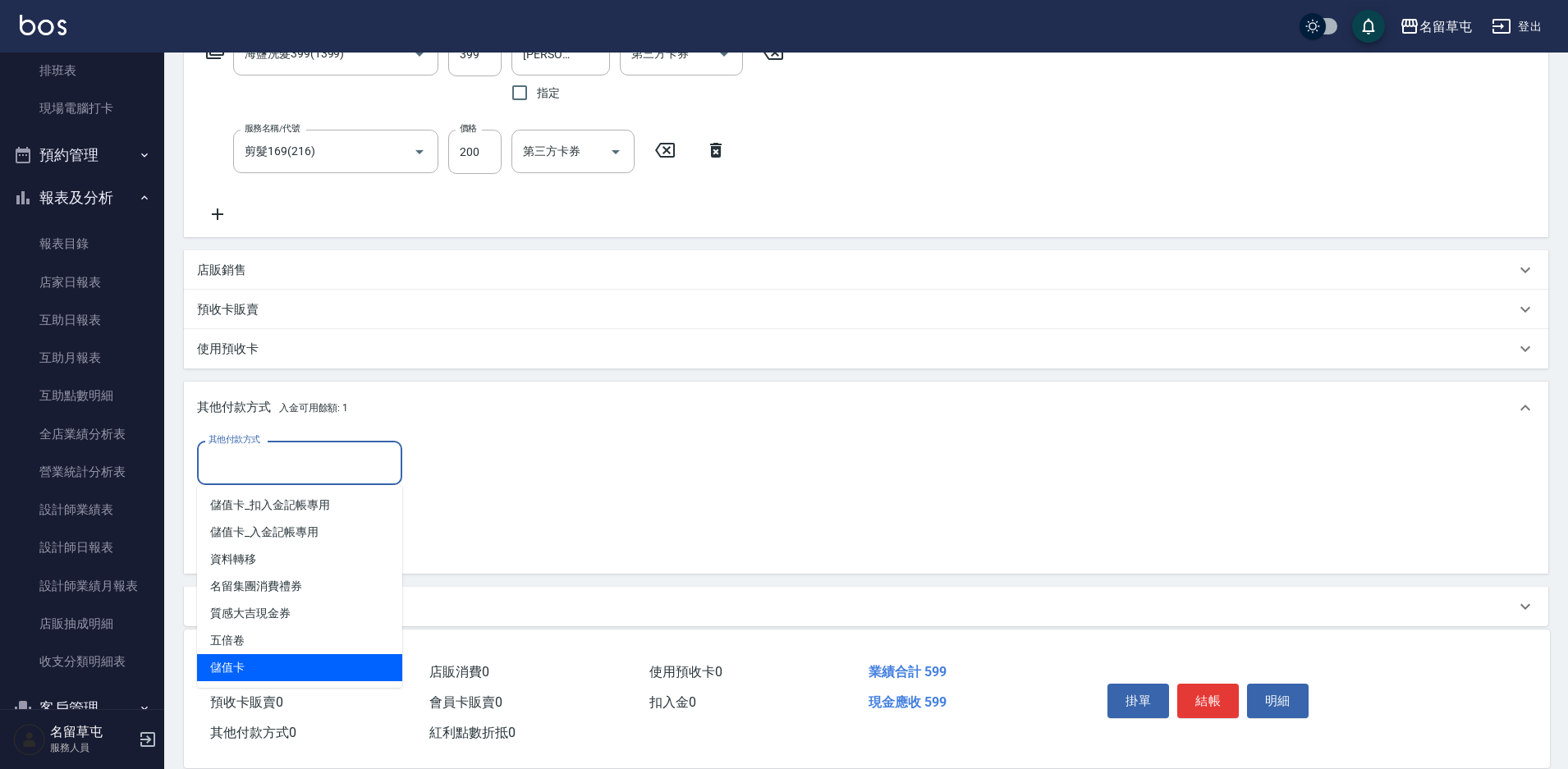
click at [302, 665] on span "儲值卡" at bounding box center [298, 668] width 205 height 27
type input "儲值卡"
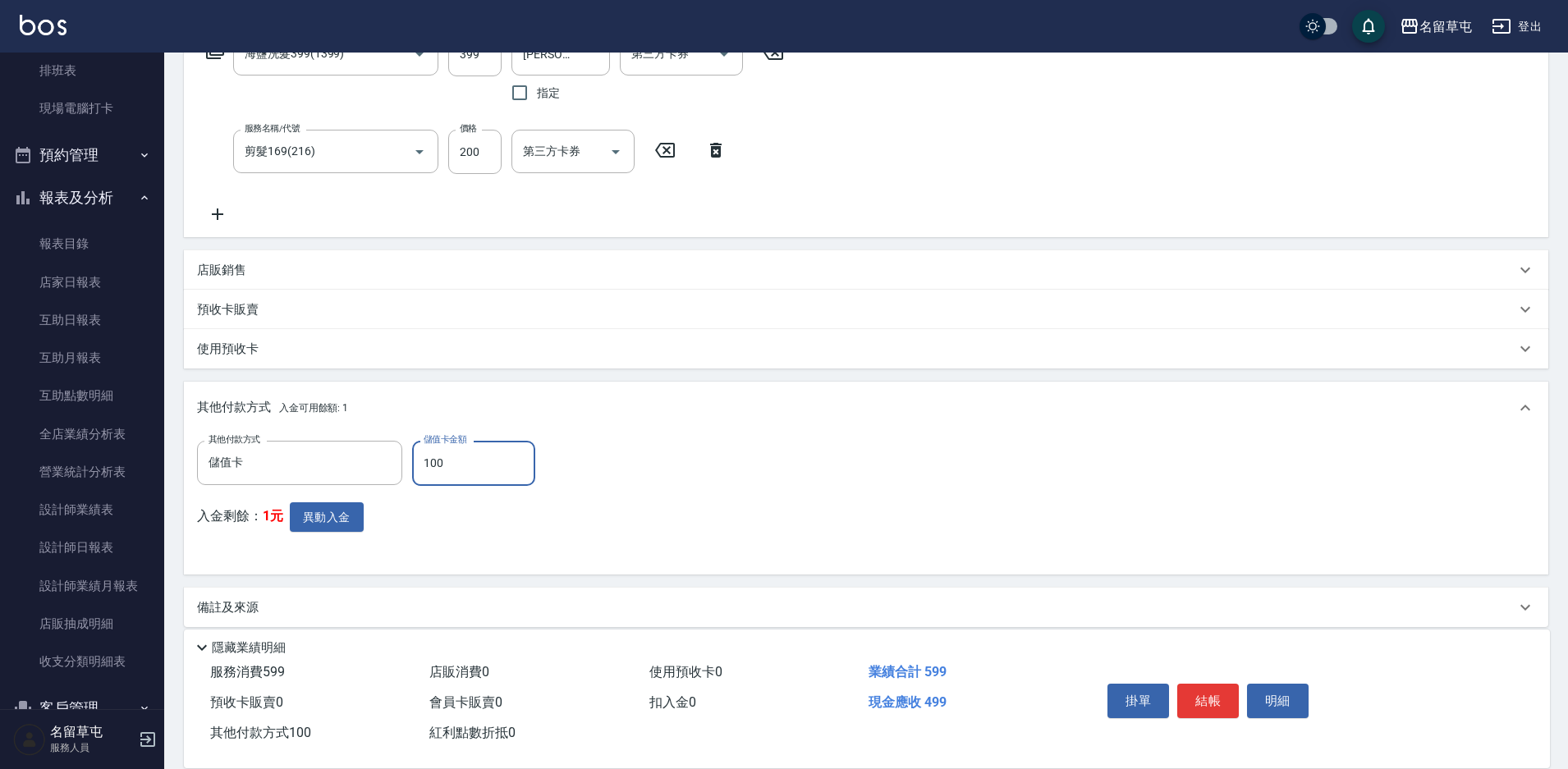
type input "100"
click at [904, 477] on div "其他付款方式 儲值卡 其他付款方式 儲值卡金額 100 儲值卡金額 入金剩餘： 1元 異動入金" at bounding box center [865, 501] width 1338 height 121
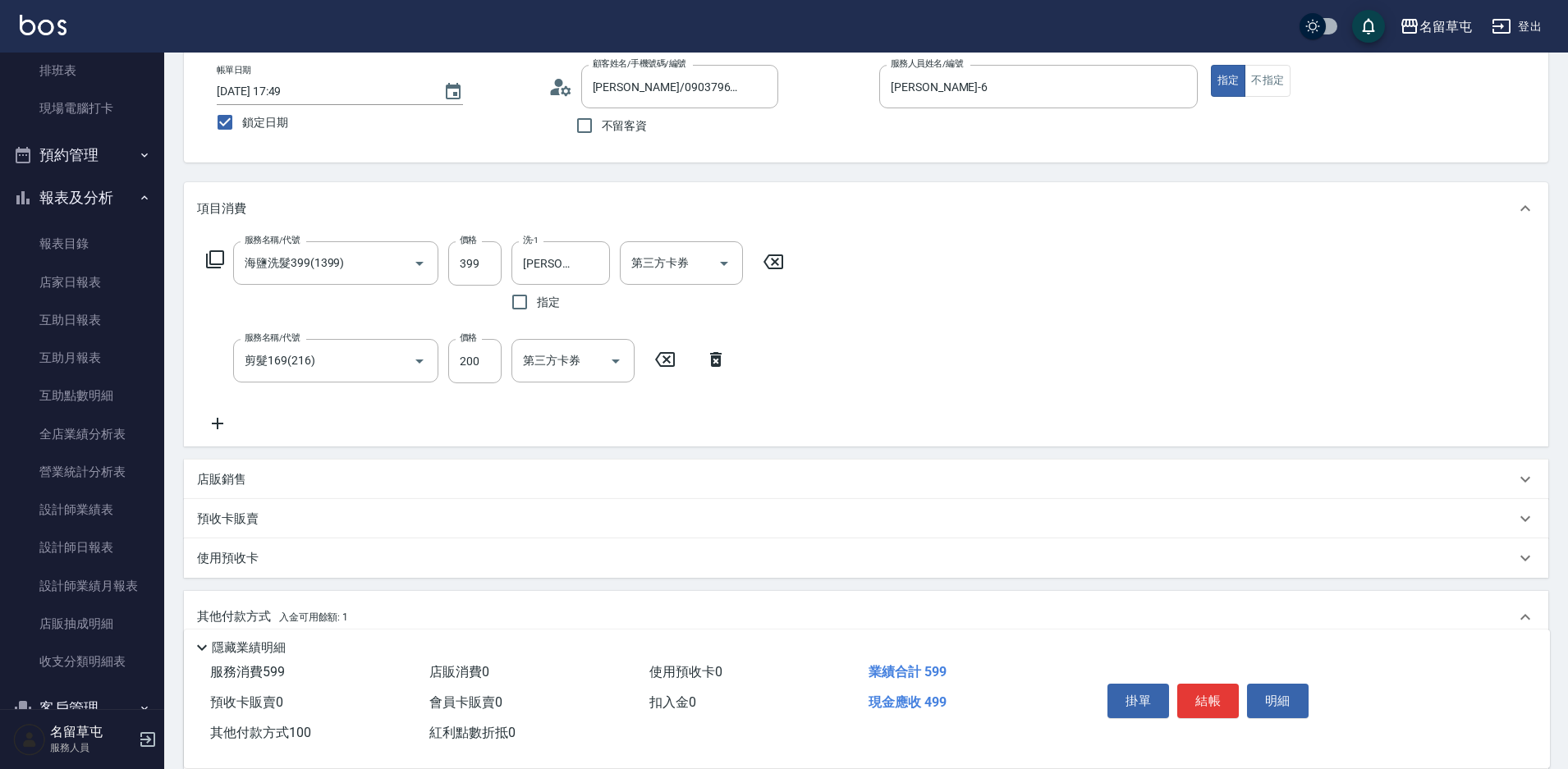
scroll to position [50, 0]
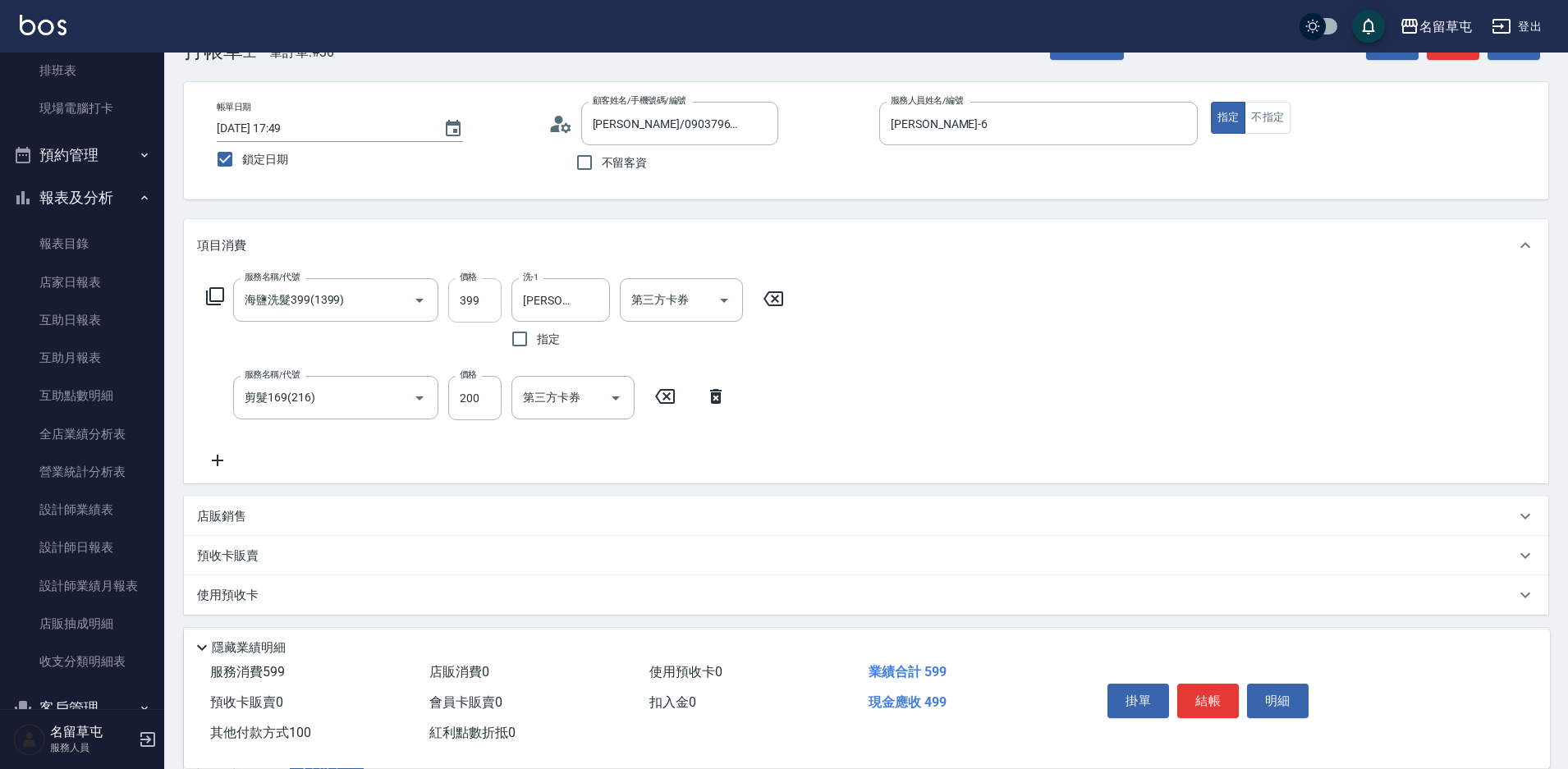
click at [480, 302] on input "399" at bounding box center [474, 300] width 54 height 45
type input "4"
type input "0"
type input "400"
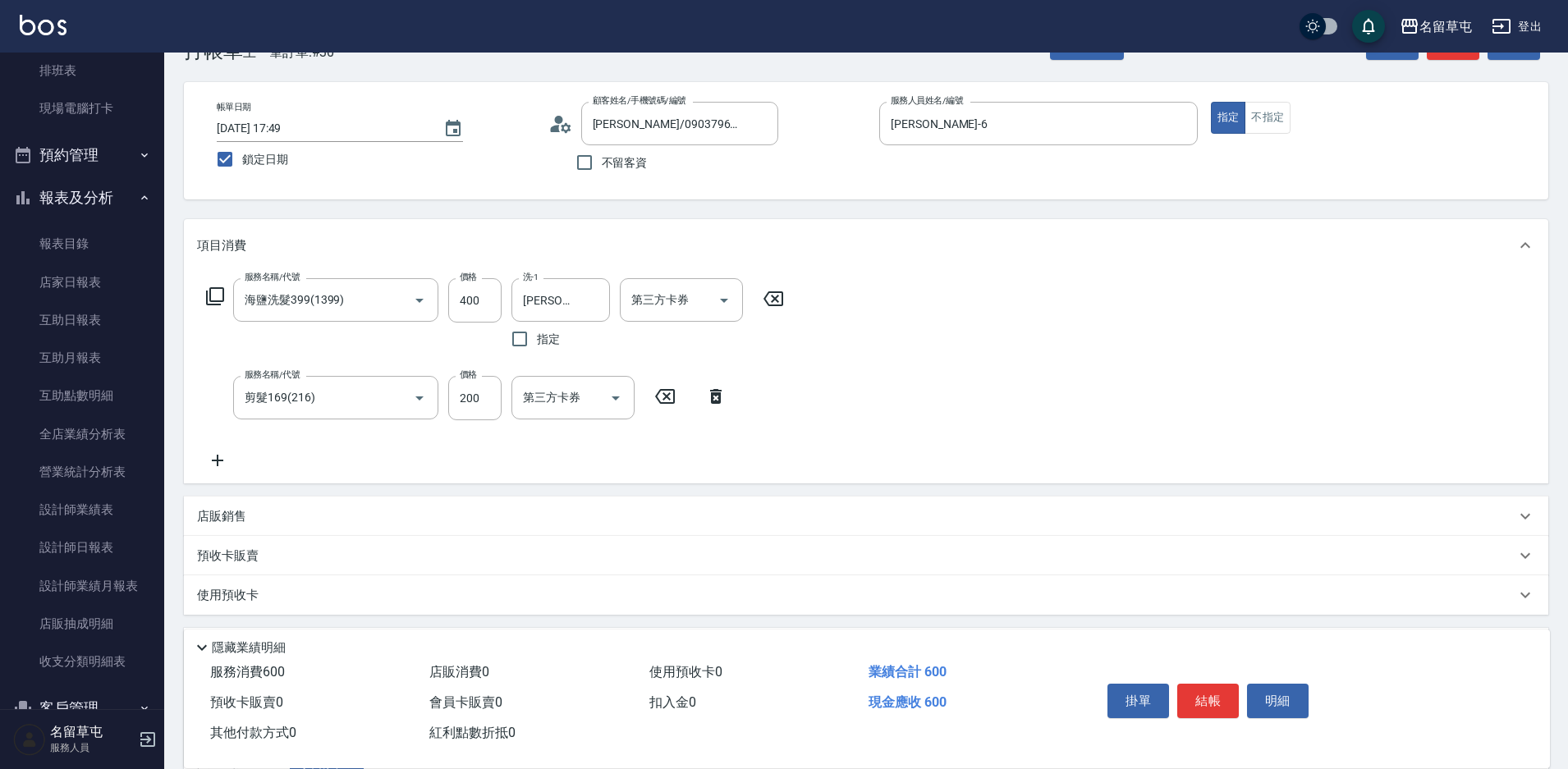
click at [876, 424] on div "服務名稱/代號 海鹽洗髮399(1399) 服務名稱/代號 價格 400 價格 洗-1 [PERSON_NAME]-6 洗-1 指定 第三方卡券 第三方卡券 …" at bounding box center [865, 378] width 1364 height 212
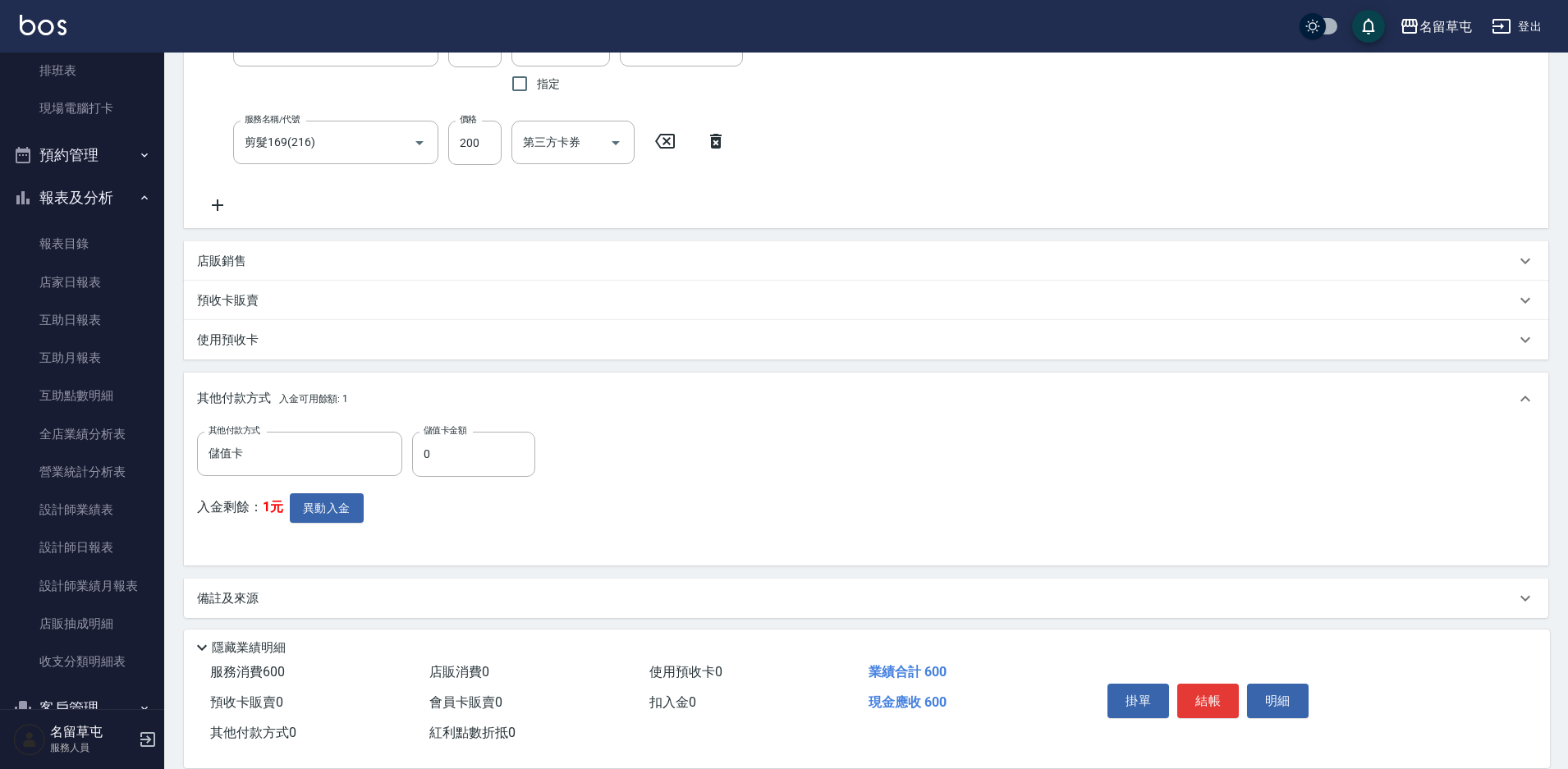
scroll to position [312, 0]
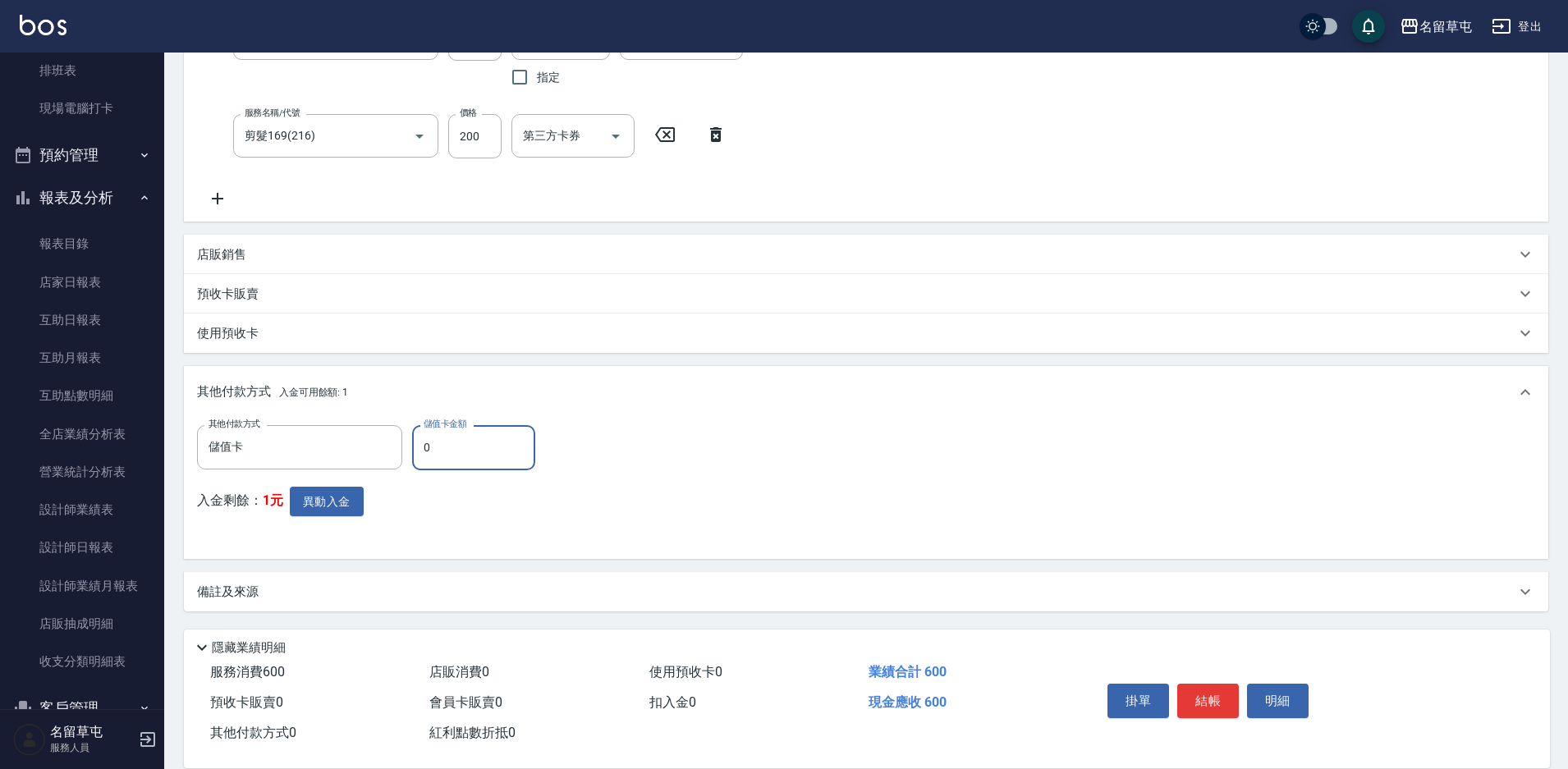
click at [473, 448] on input "0" at bounding box center [473, 447] width 123 height 45
type input "100"
drag, startPoint x: 863, startPoint y: 454, endPoint x: 1155, endPoint y: 637, distance: 344.6
click at [865, 458] on div "其他付款方式 儲值卡 其他付款方式 儲值卡金額 100 儲值卡金額 入金剩餘： 1元 異動入金" at bounding box center [865, 485] width 1338 height 121
click at [1218, 699] on button "結帳" at bounding box center [1208, 701] width 62 height 35
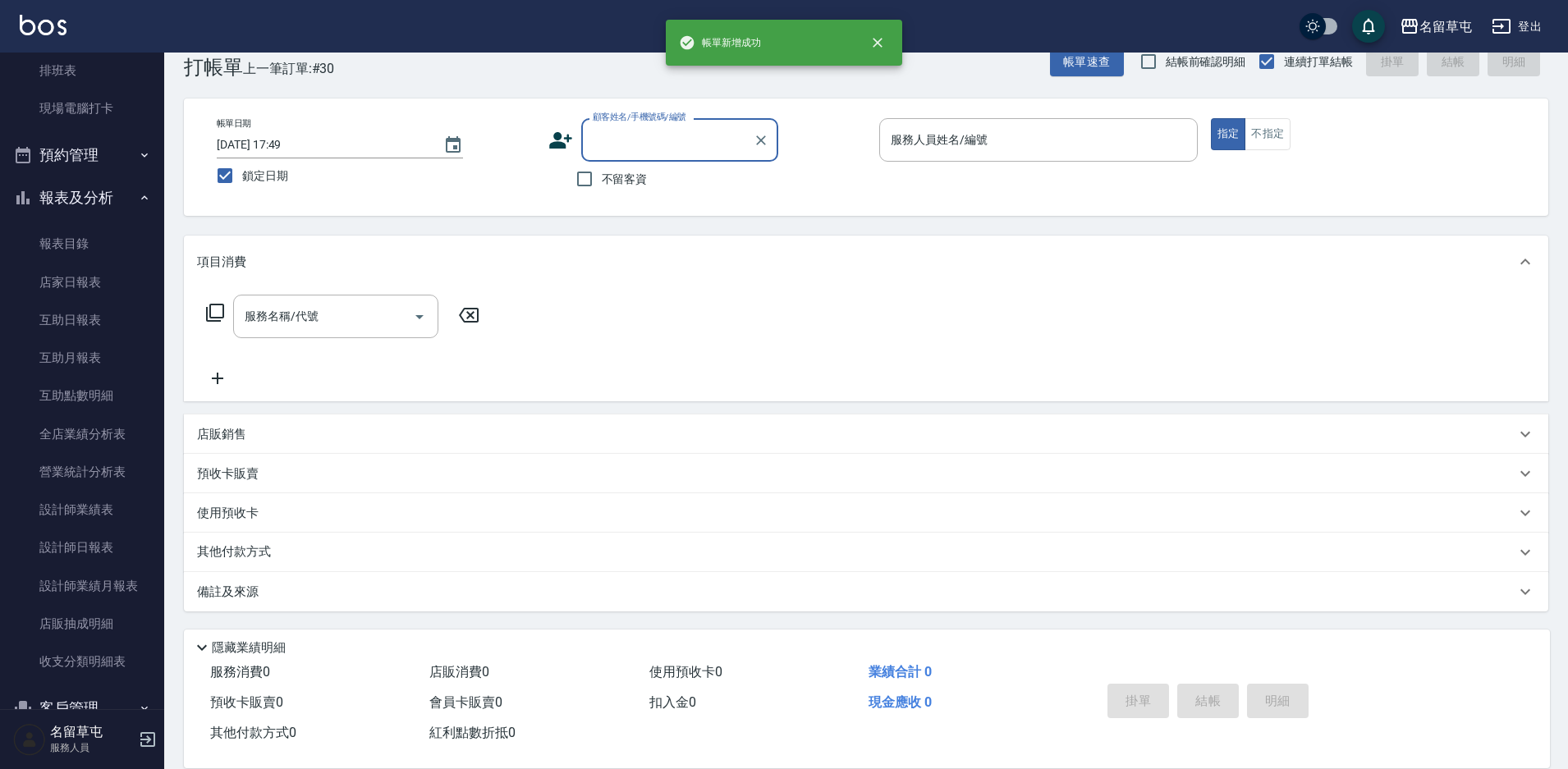
scroll to position [0, 0]
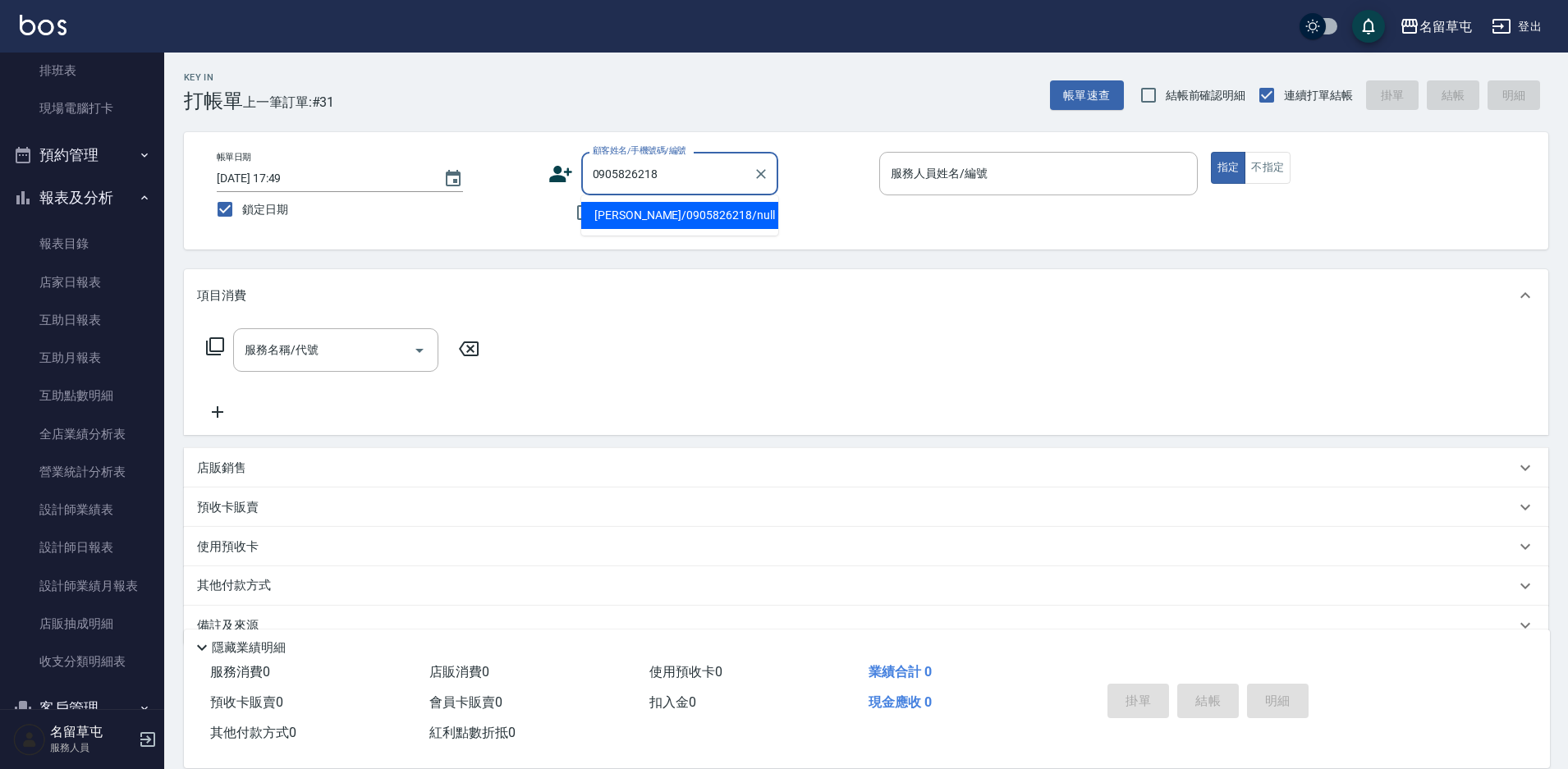
type input "[PERSON_NAME]/0905826218/null"
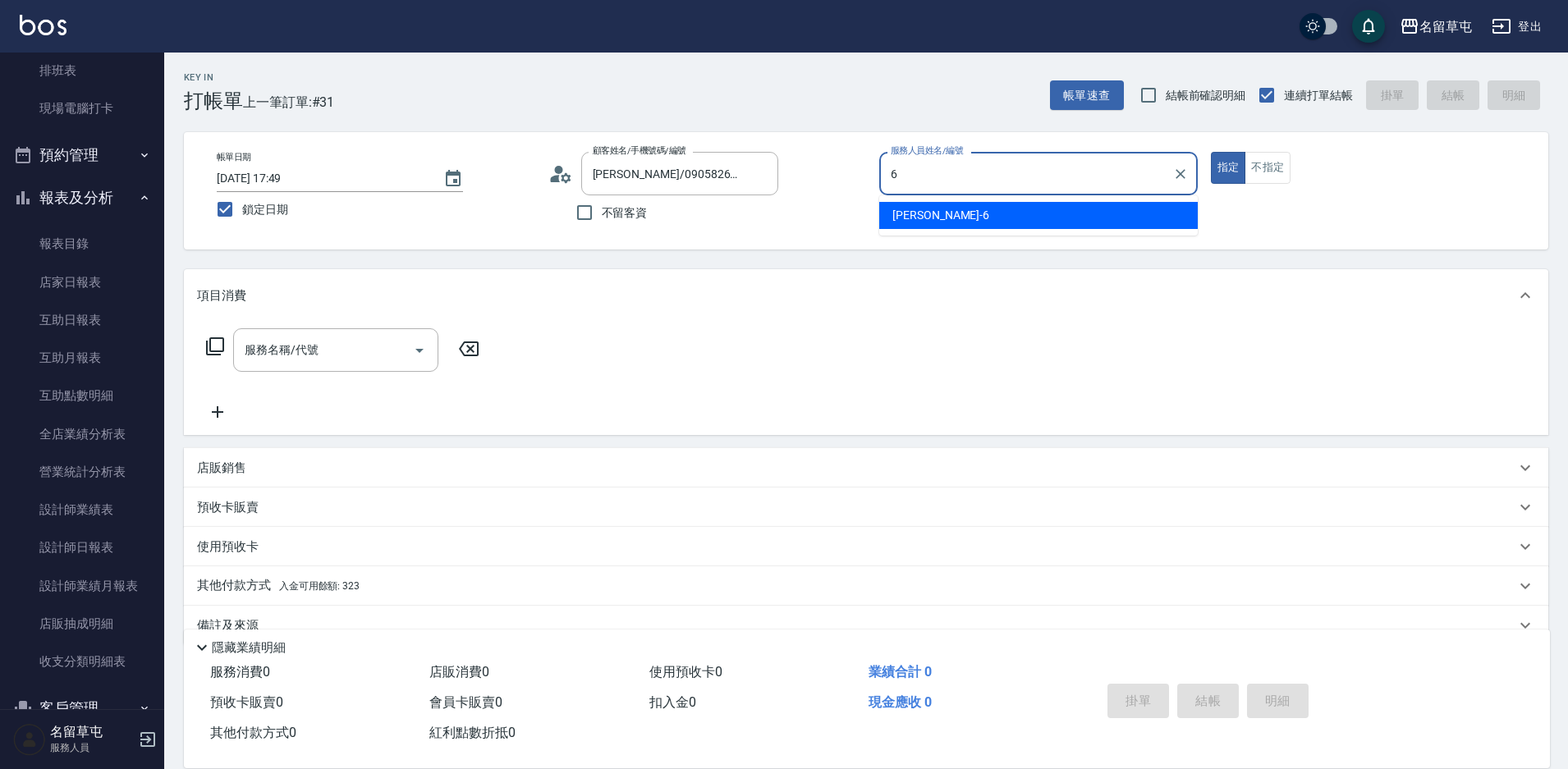
type input "[PERSON_NAME]-6"
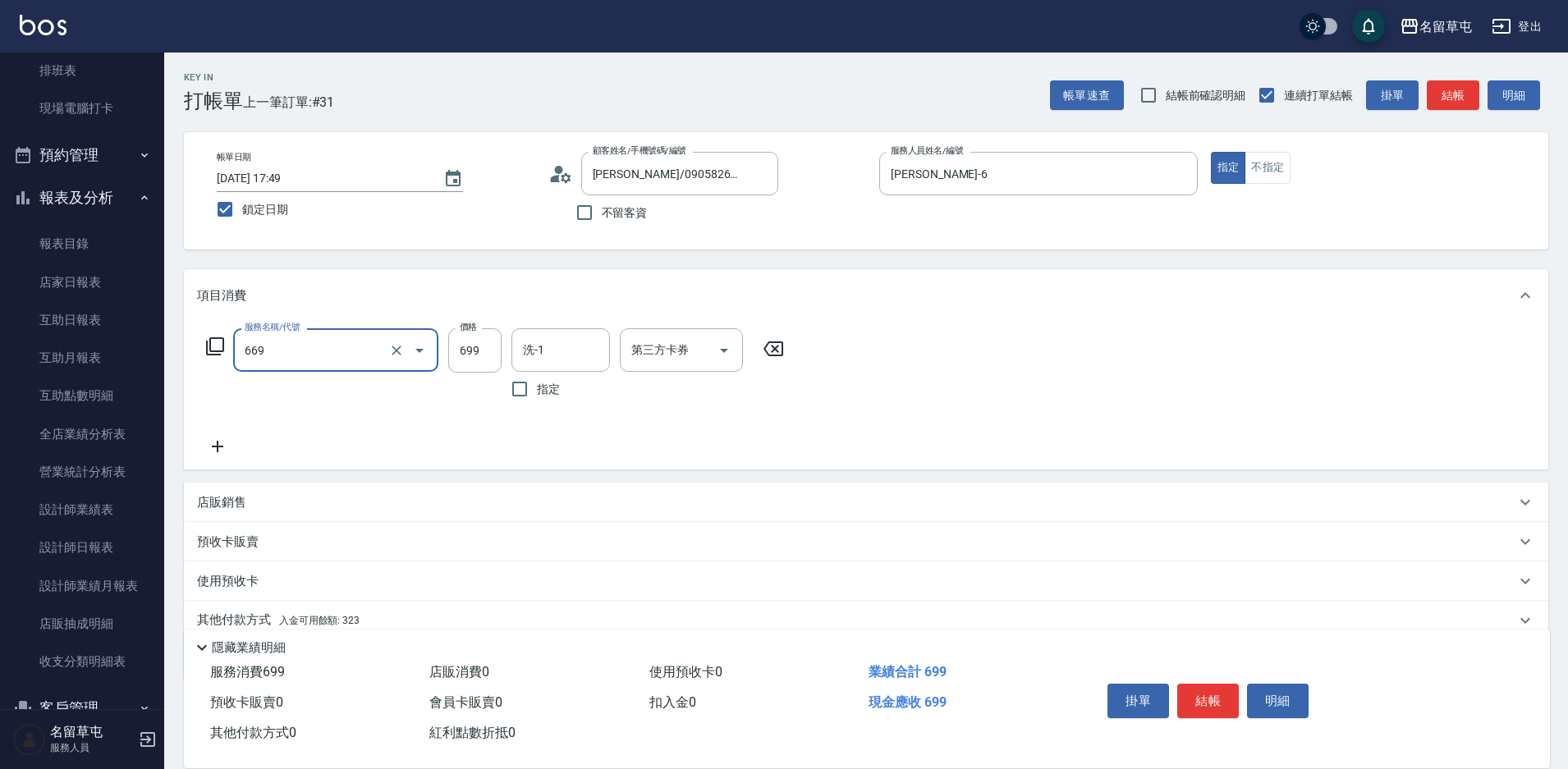
type input "精油699(669)"
type input "[PERSON_NAME]-31"
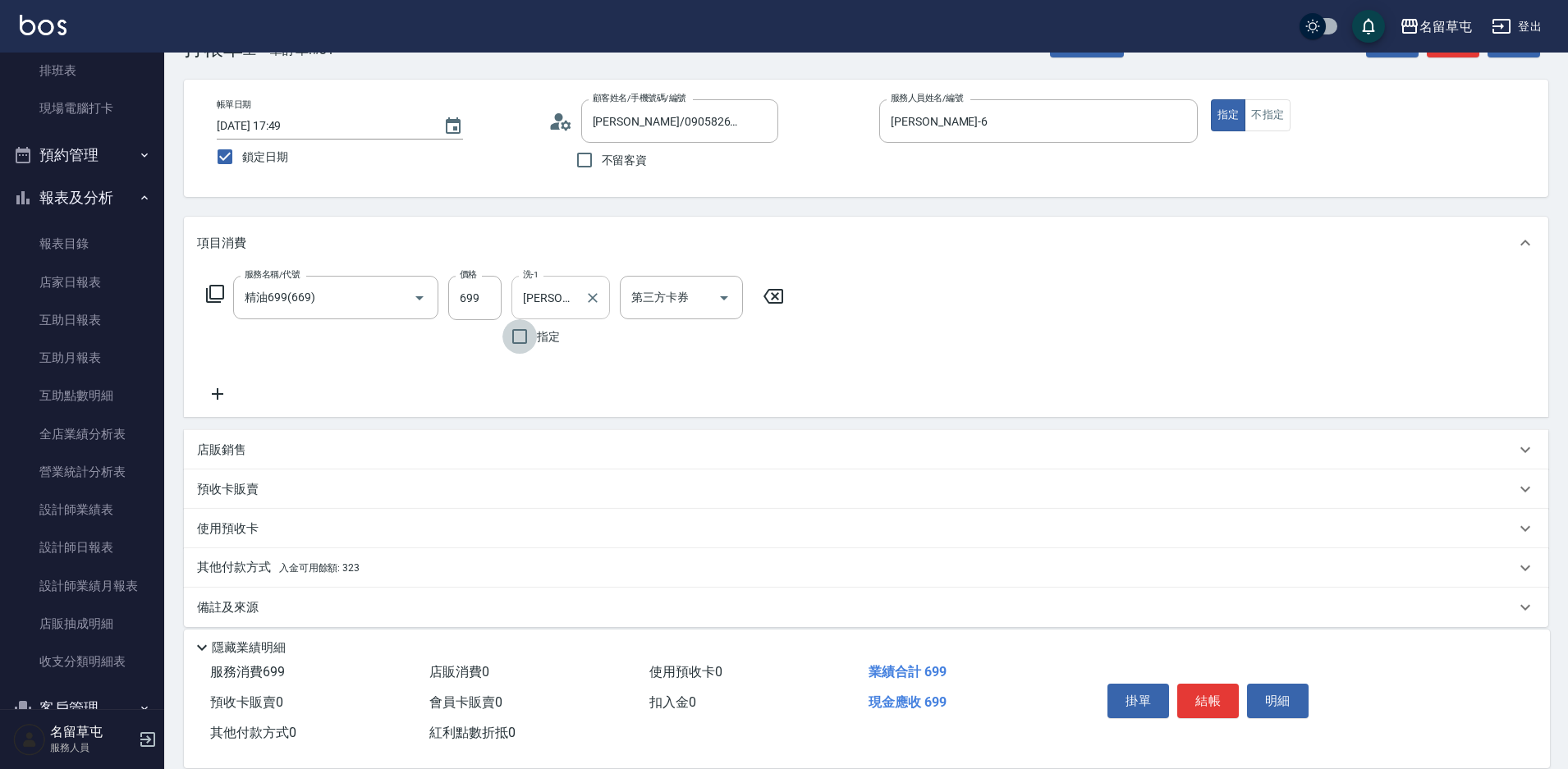
scroll to position [68, 0]
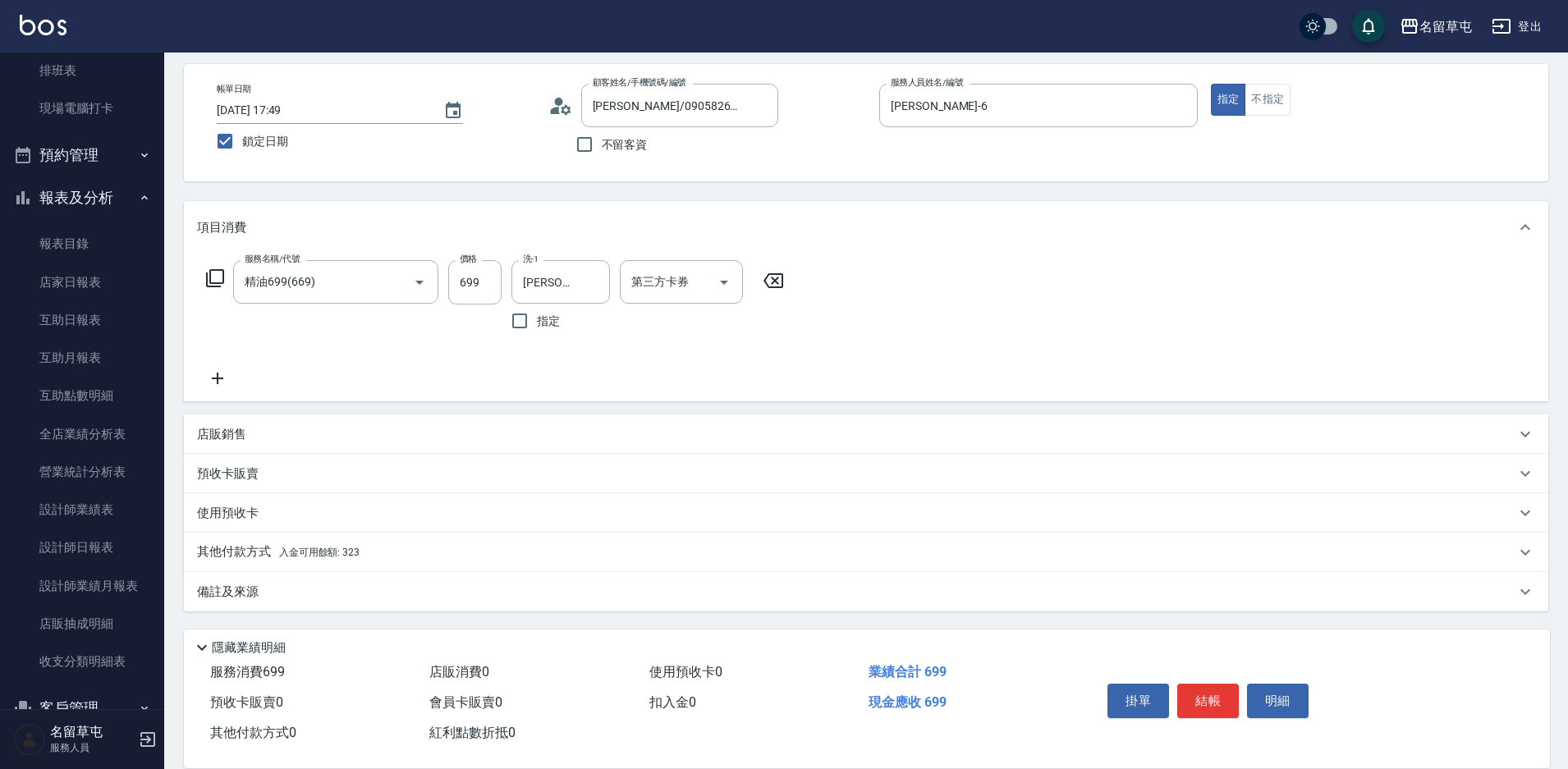
drag, startPoint x: 231, startPoint y: 537, endPoint x: 238, endPoint y: 548, distance: 13.0
click at [236, 543] on div "其他付款方式 入金可用餘額: 323" at bounding box center [865, 551] width 1364 height 39
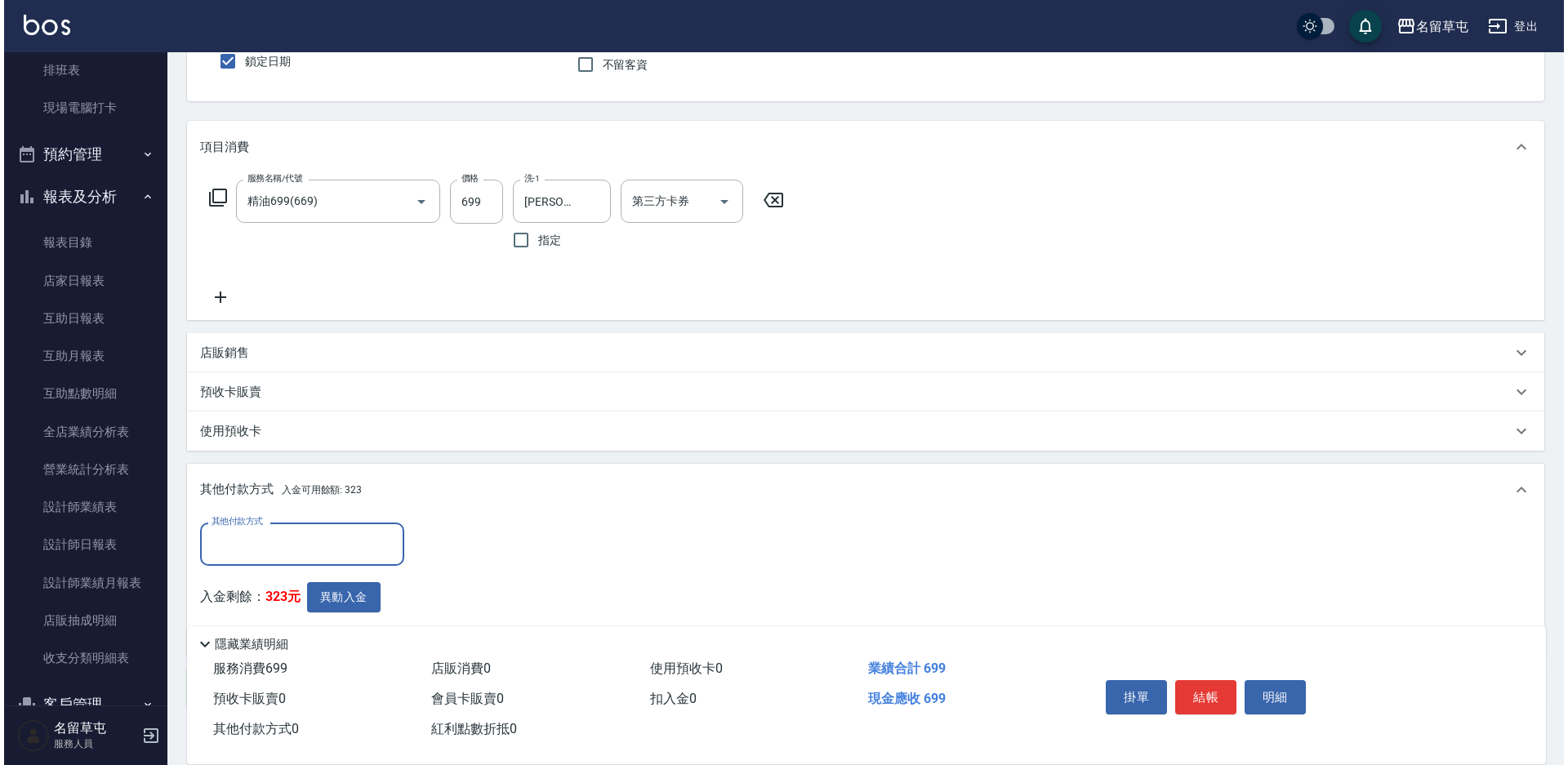
scroll to position [231, 0]
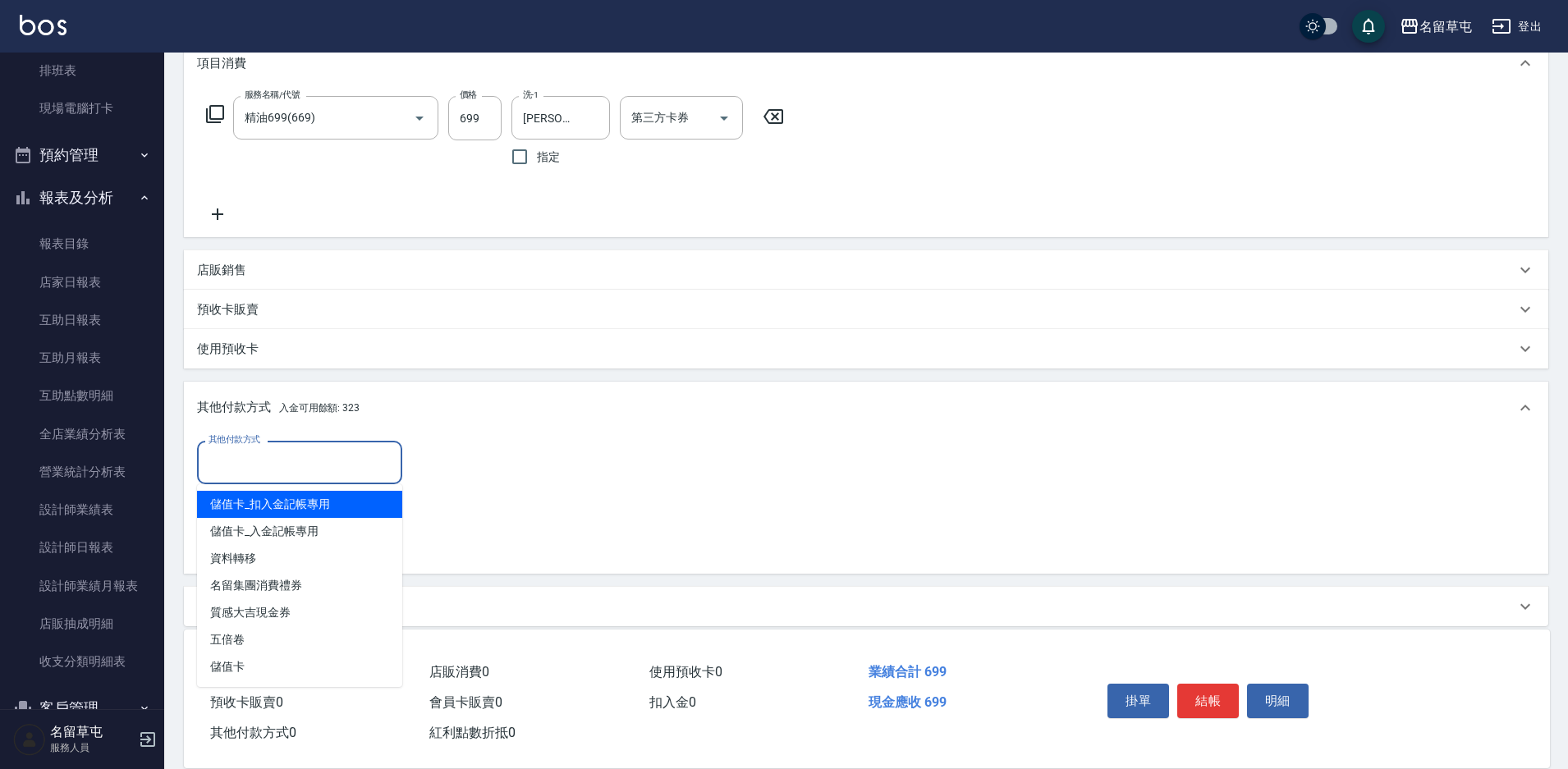
click at [319, 460] on input "其他付款方式" at bounding box center [299, 462] width 190 height 29
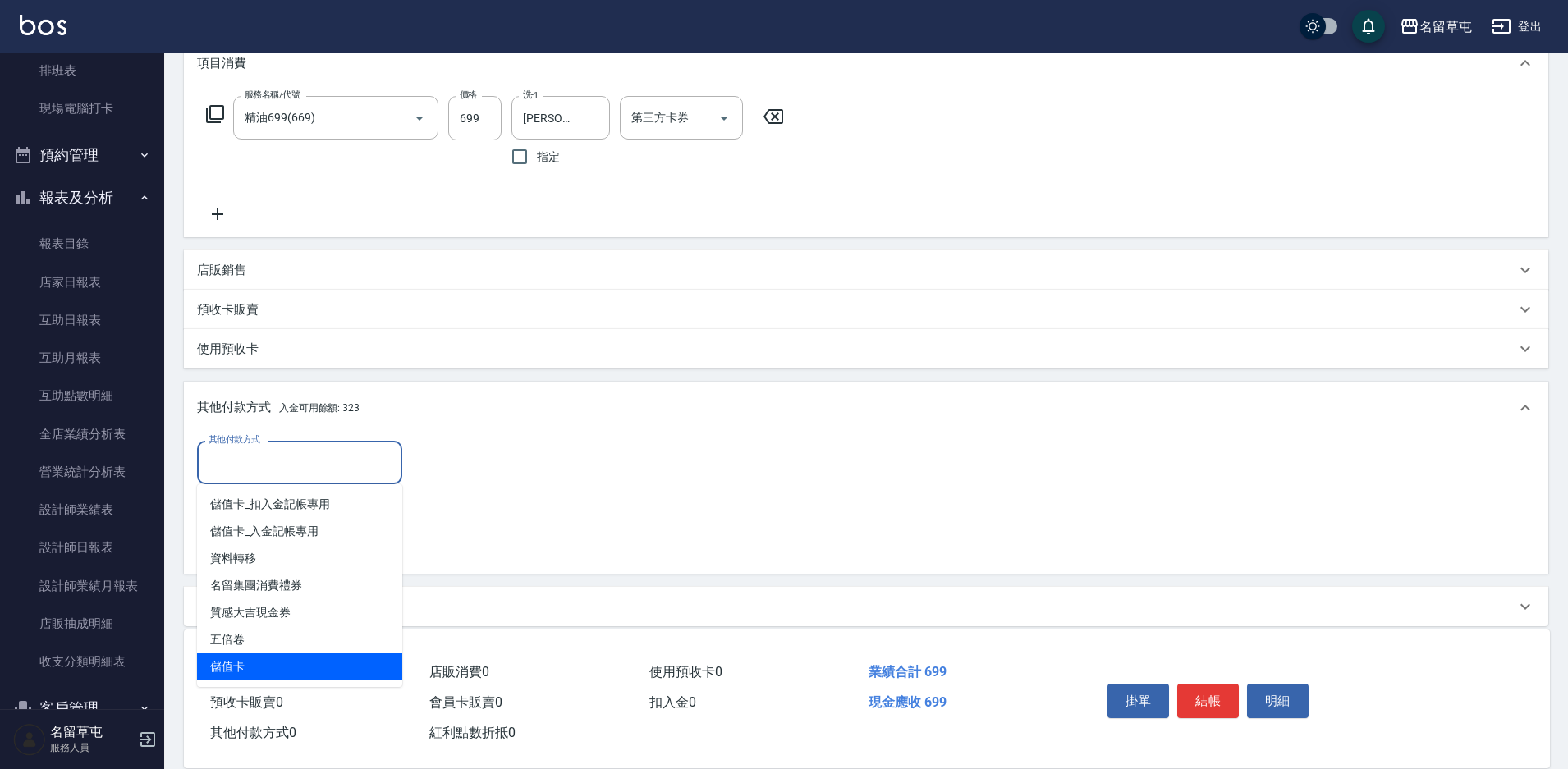
click at [252, 662] on span "儲值卡" at bounding box center [298, 667] width 205 height 27
type input "儲值卡"
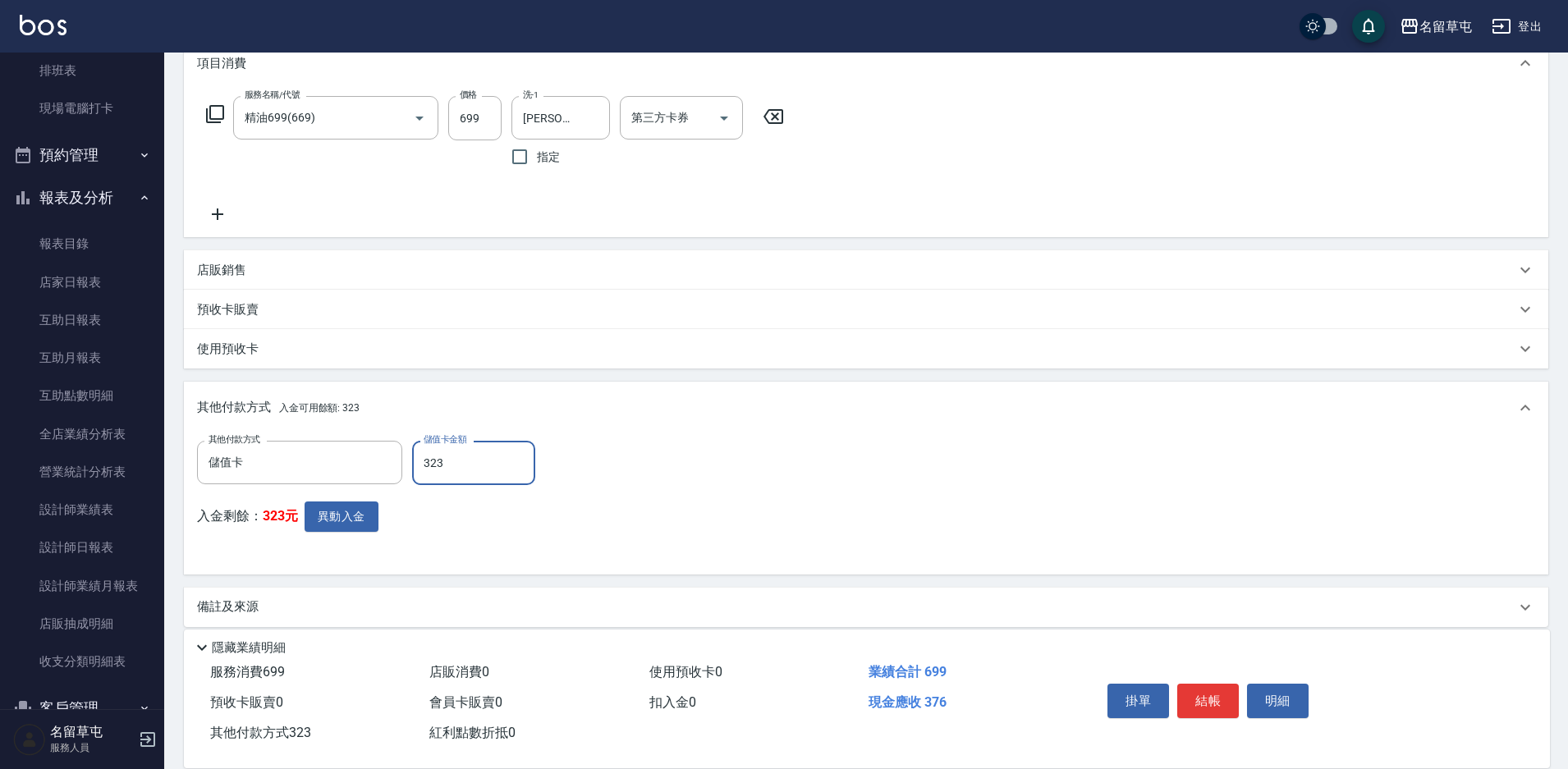
type input "323"
click at [607, 484] on div "其他付款方式 儲值卡 其他付款方式 儲值卡金額 323 儲值卡金額 入金剩餘： 323元 異動入金" at bounding box center [865, 501] width 1338 height 121
click at [327, 523] on button "異動入金" at bounding box center [341, 516] width 74 height 30
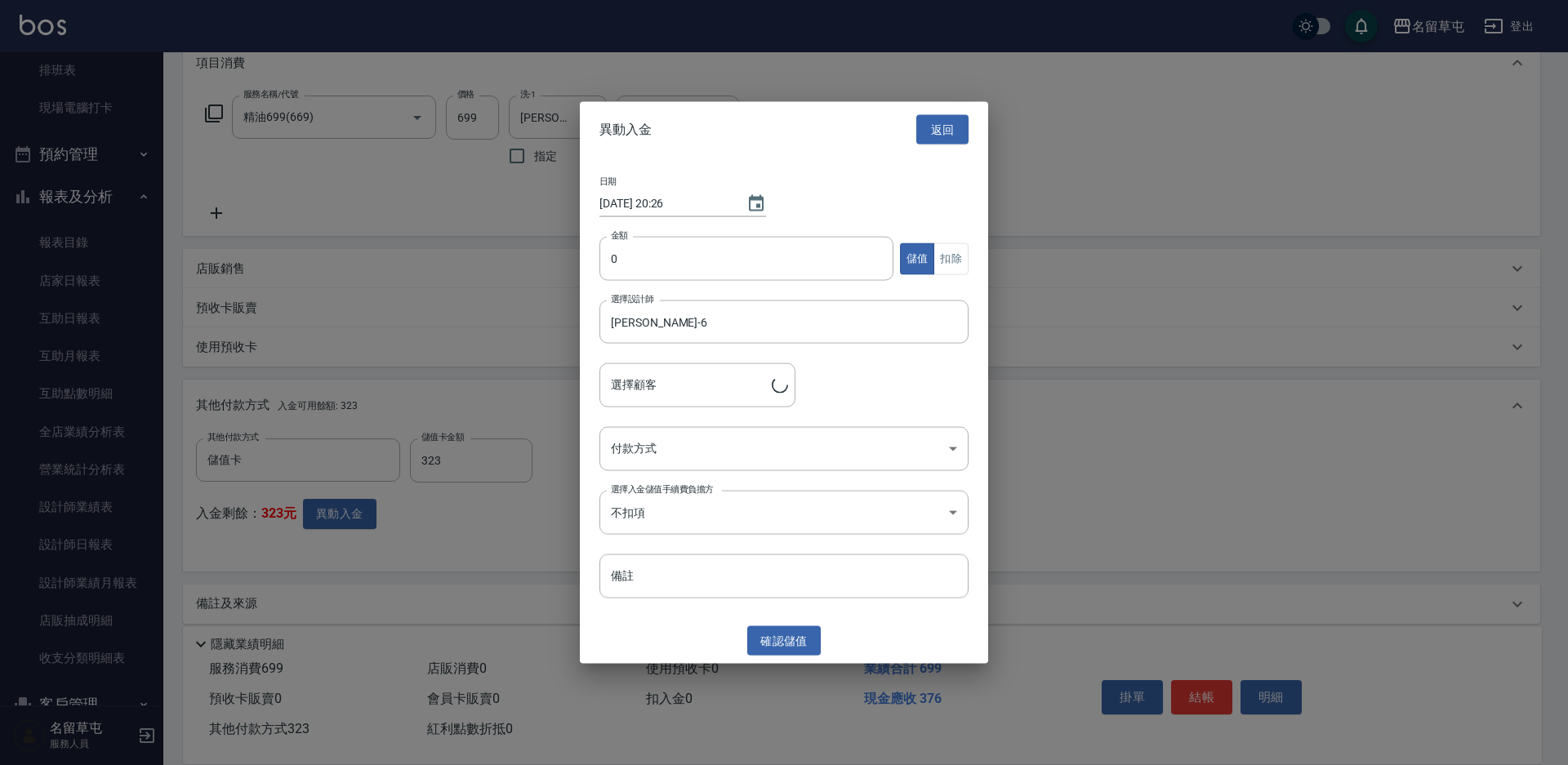
type input "[PERSON_NAME]/0905826218"
click at [737, 237] on input "0" at bounding box center [746, 259] width 294 height 44
type input "323"
click at [955, 263] on button "扣除" at bounding box center [951, 258] width 35 height 32
click at [675, 454] on body "名留草屯 登出 櫃檯作業 打帳單 帳單列表 現金收支登錄 材料自購登錄 每日結帳 排班表 現場電腦打卡 預約管理 預約管理 單日預約紀錄 單週預約紀錄 報表及…" at bounding box center [784, 275] width 1568 height 1012
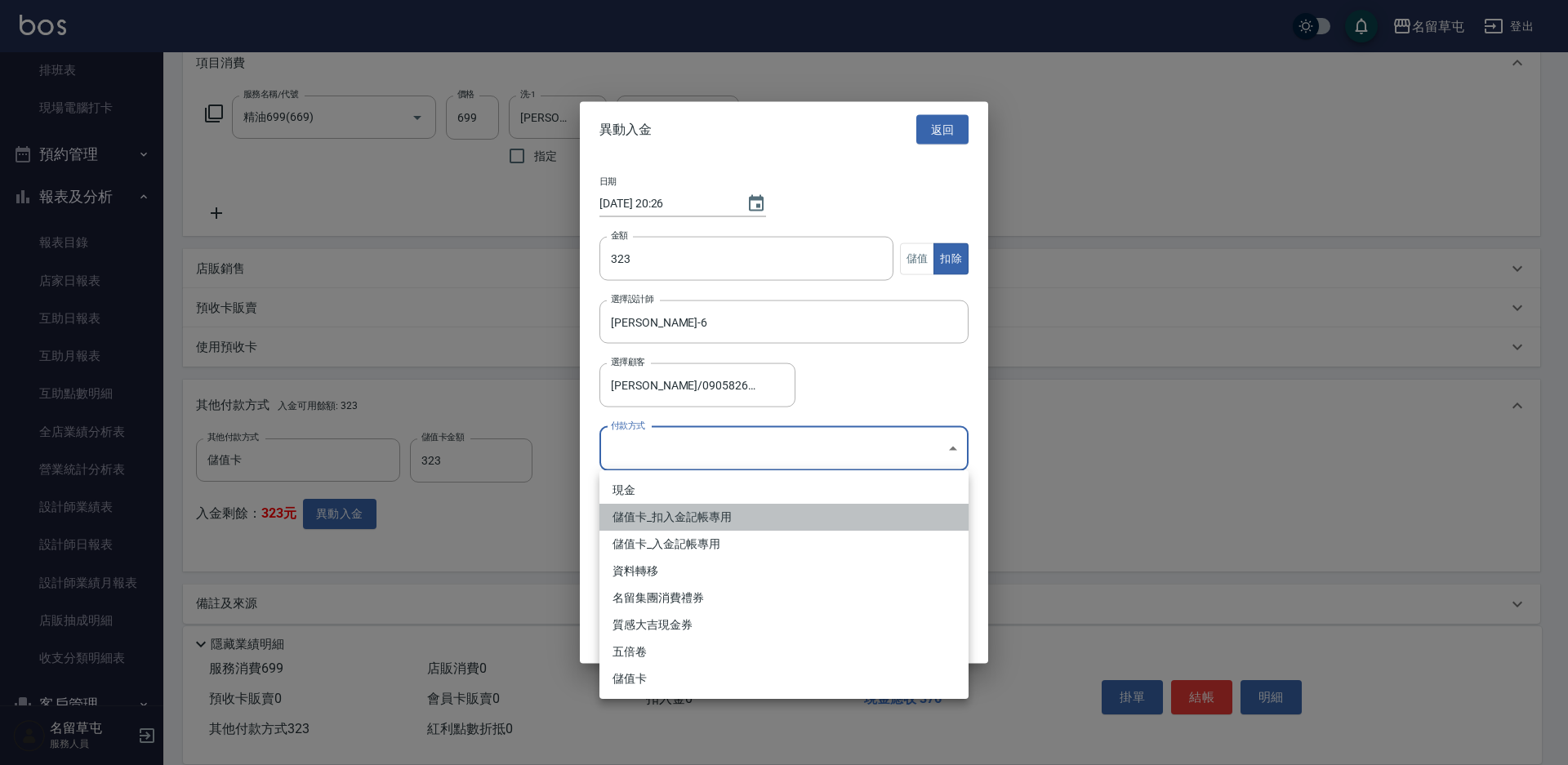
click at [637, 524] on li "儲值卡_扣入金記帳專用" at bounding box center [784, 518] width 369 height 27
type input "儲值卡_扣入金記帳專用"
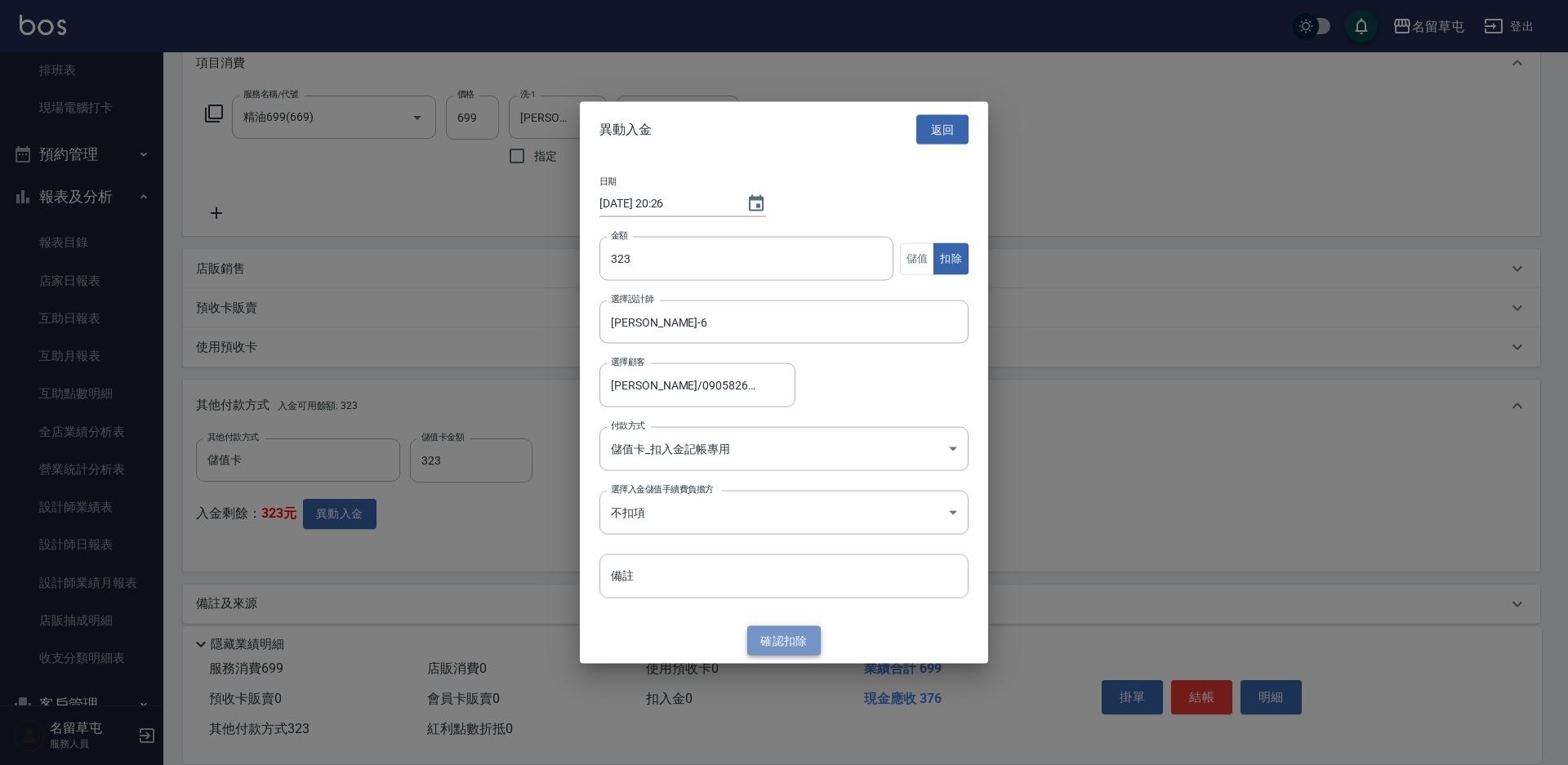
click at [788, 638] on button "確認 扣除" at bounding box center [783, 640] width 73 height 30
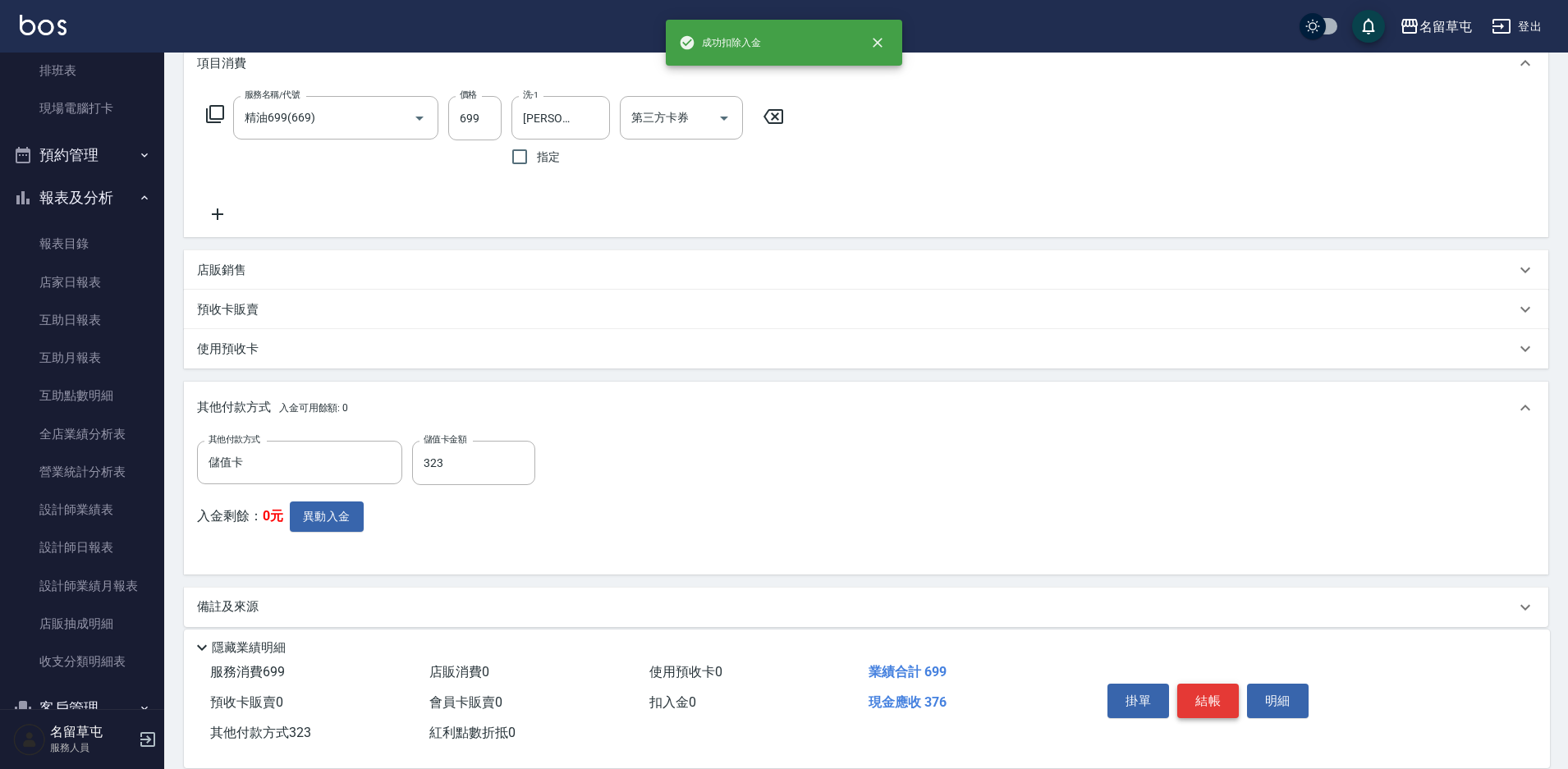
click at [1223, 689] on button "結帳" at bounding box center [1208, 701] width 62 height 35
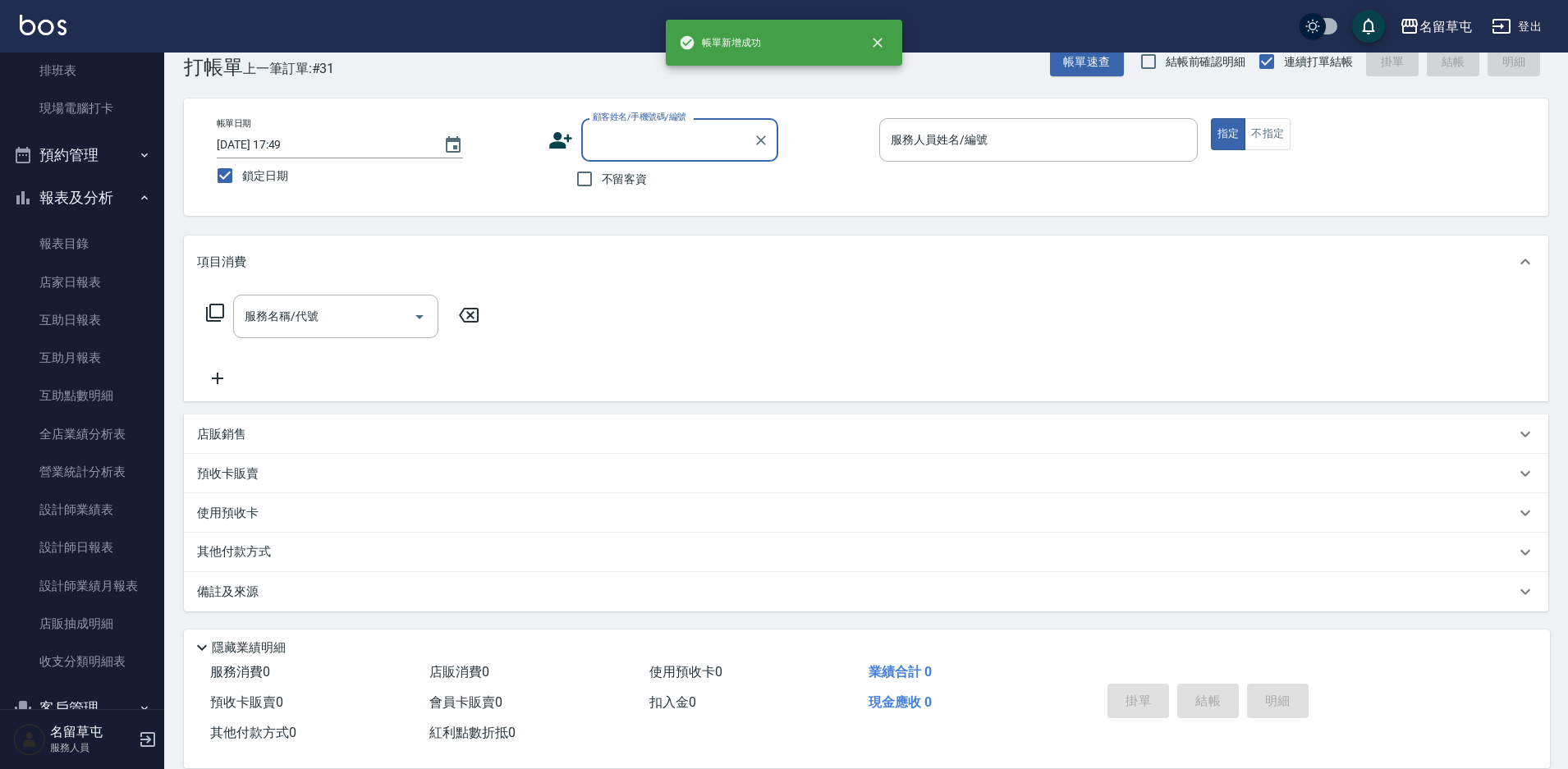
scroll to position [0, 0]
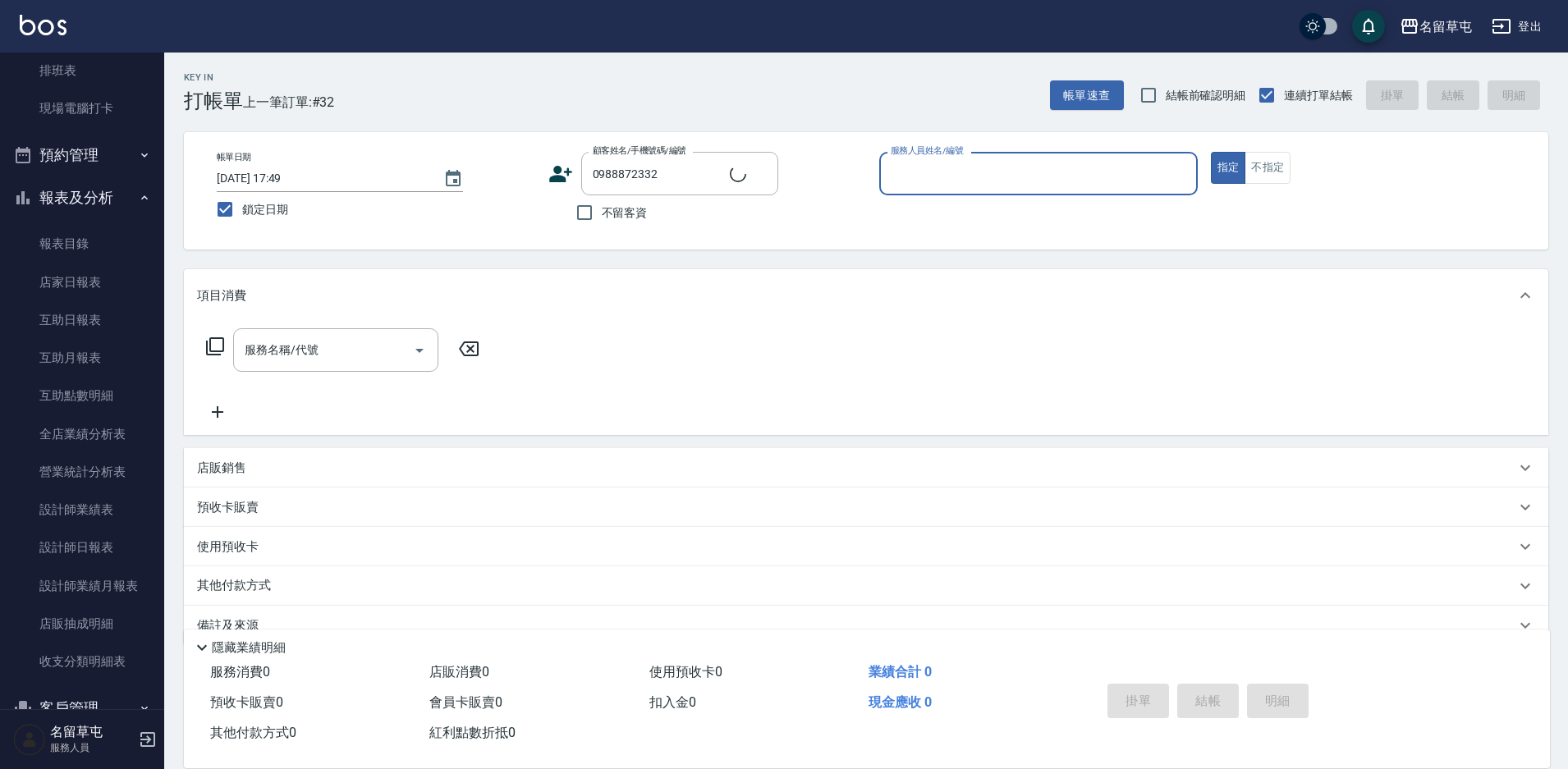
type input "[PERSON_NAME]/0988872332/null"
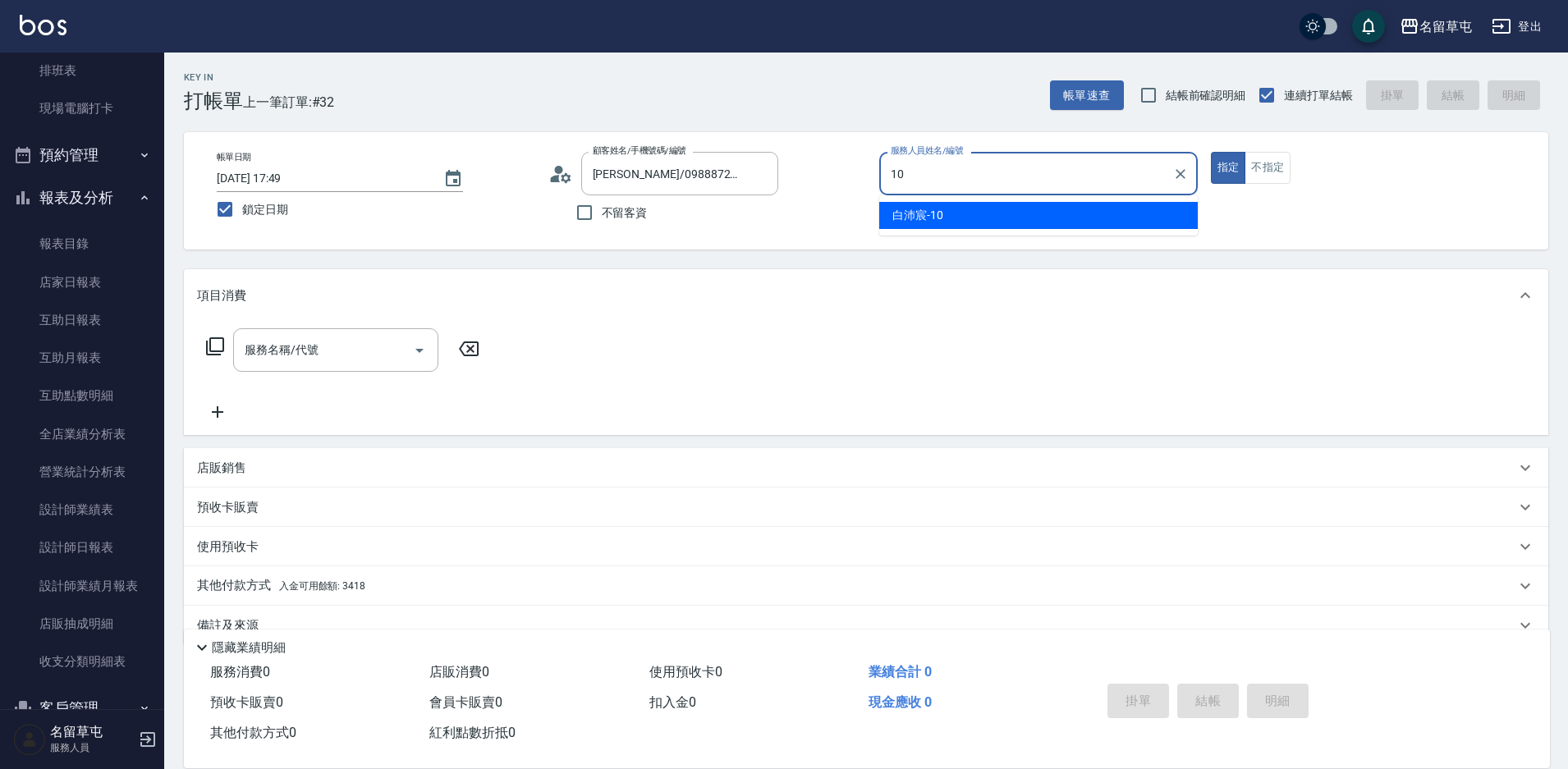
type input "[PERSON_NAME]-10"
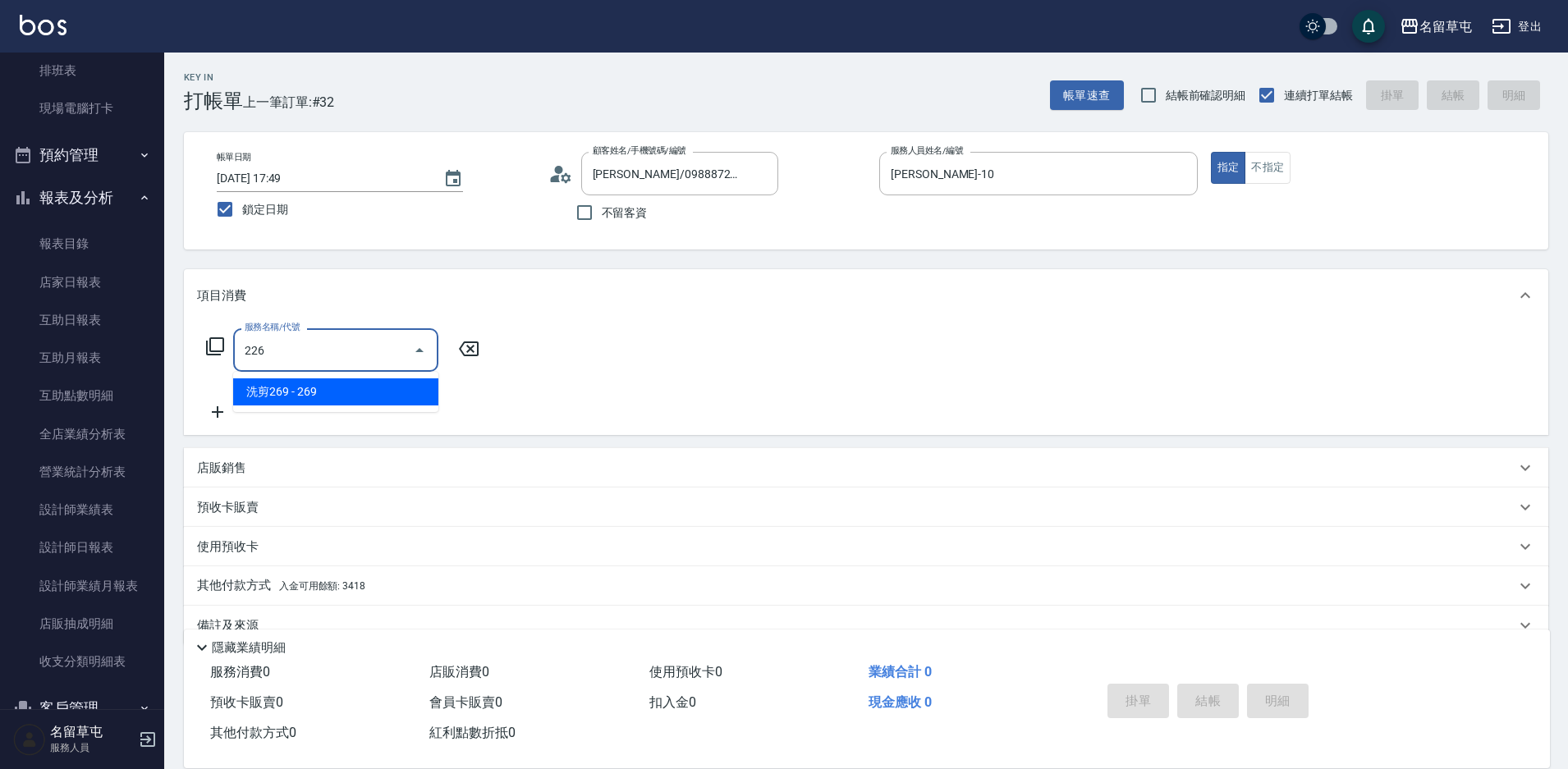
type input "洗剪269(226)"
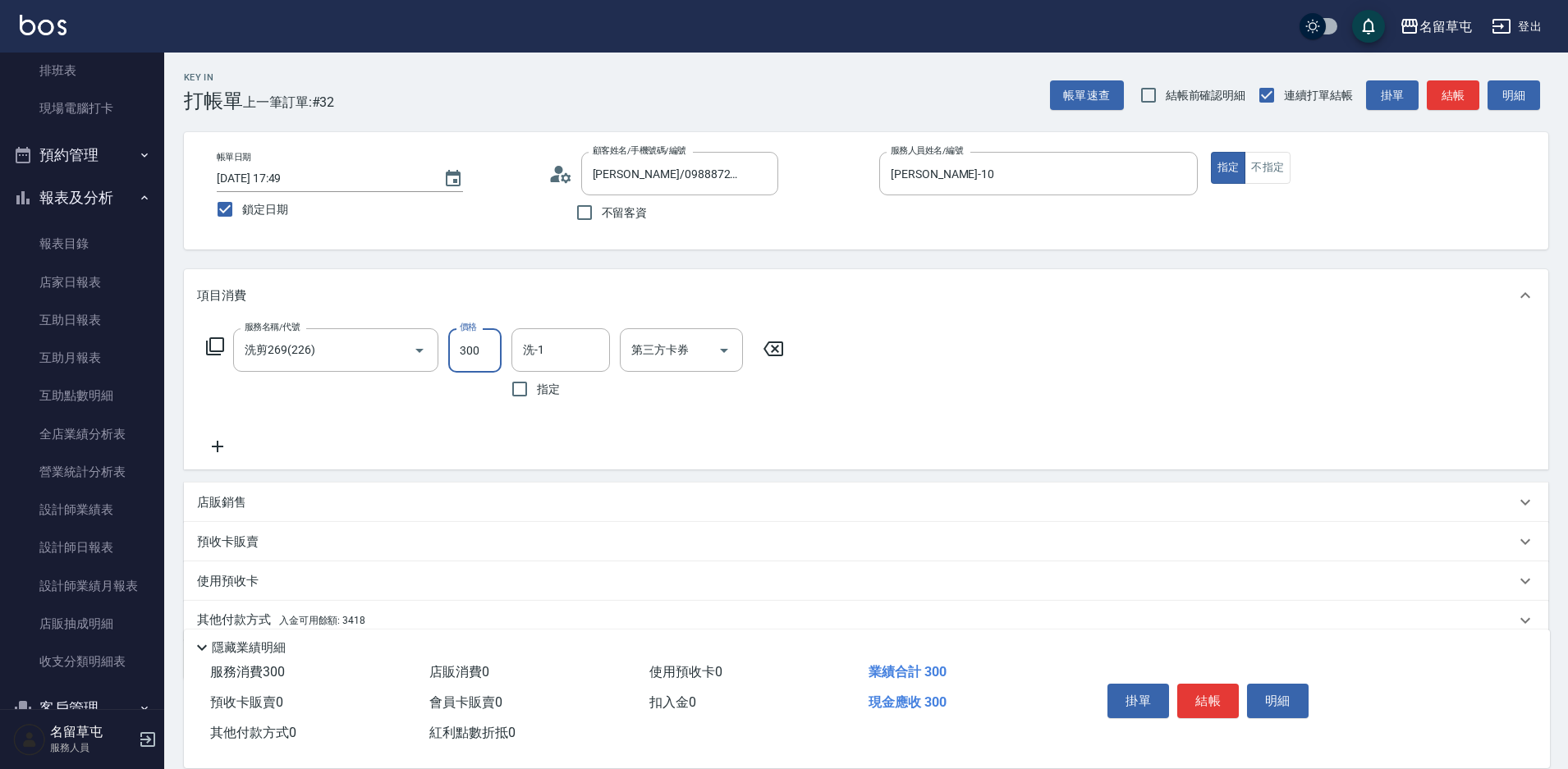
type input "300"
type input "[PERSON_NAME]-31"
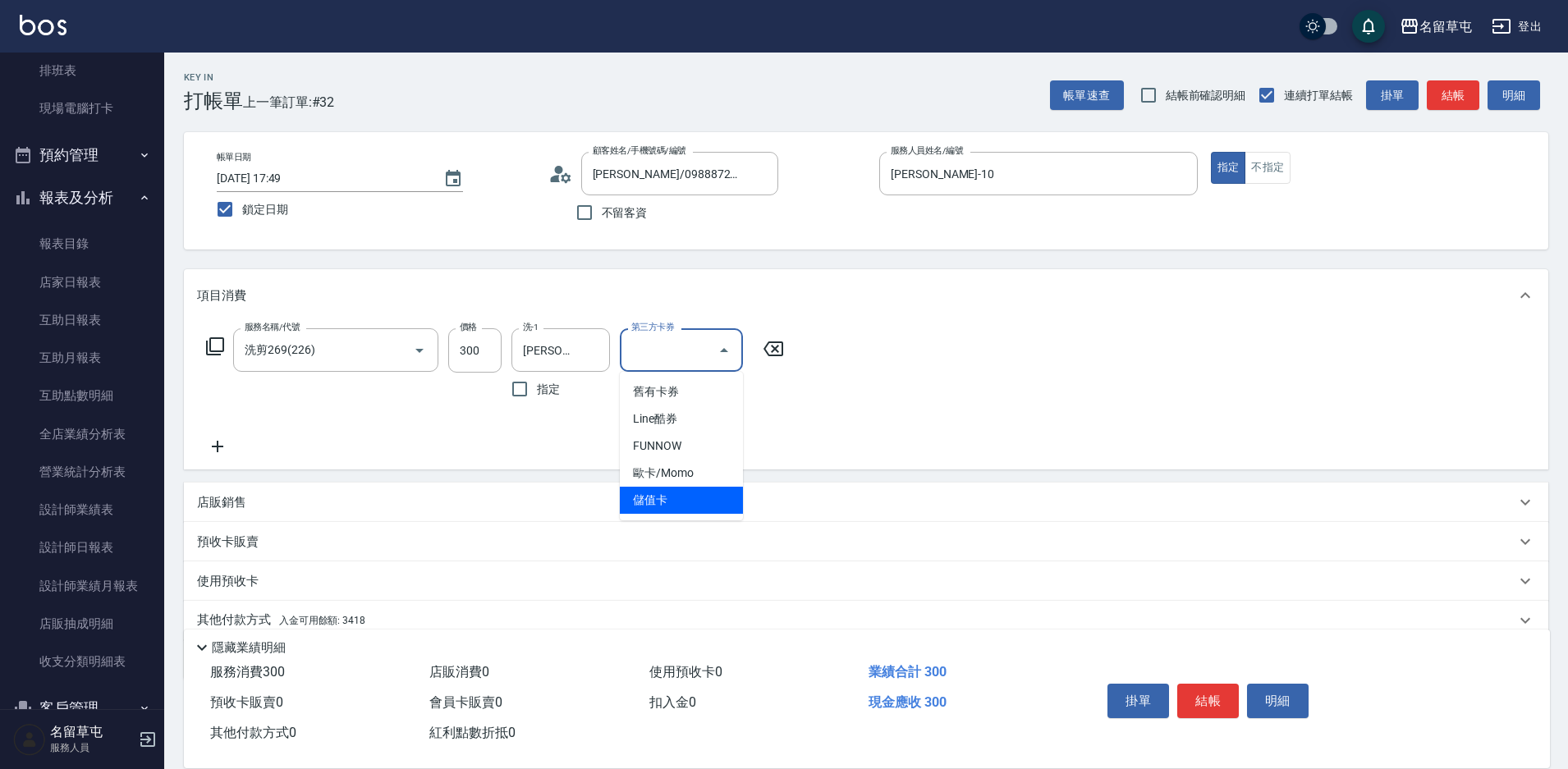
type input "儲值卡"
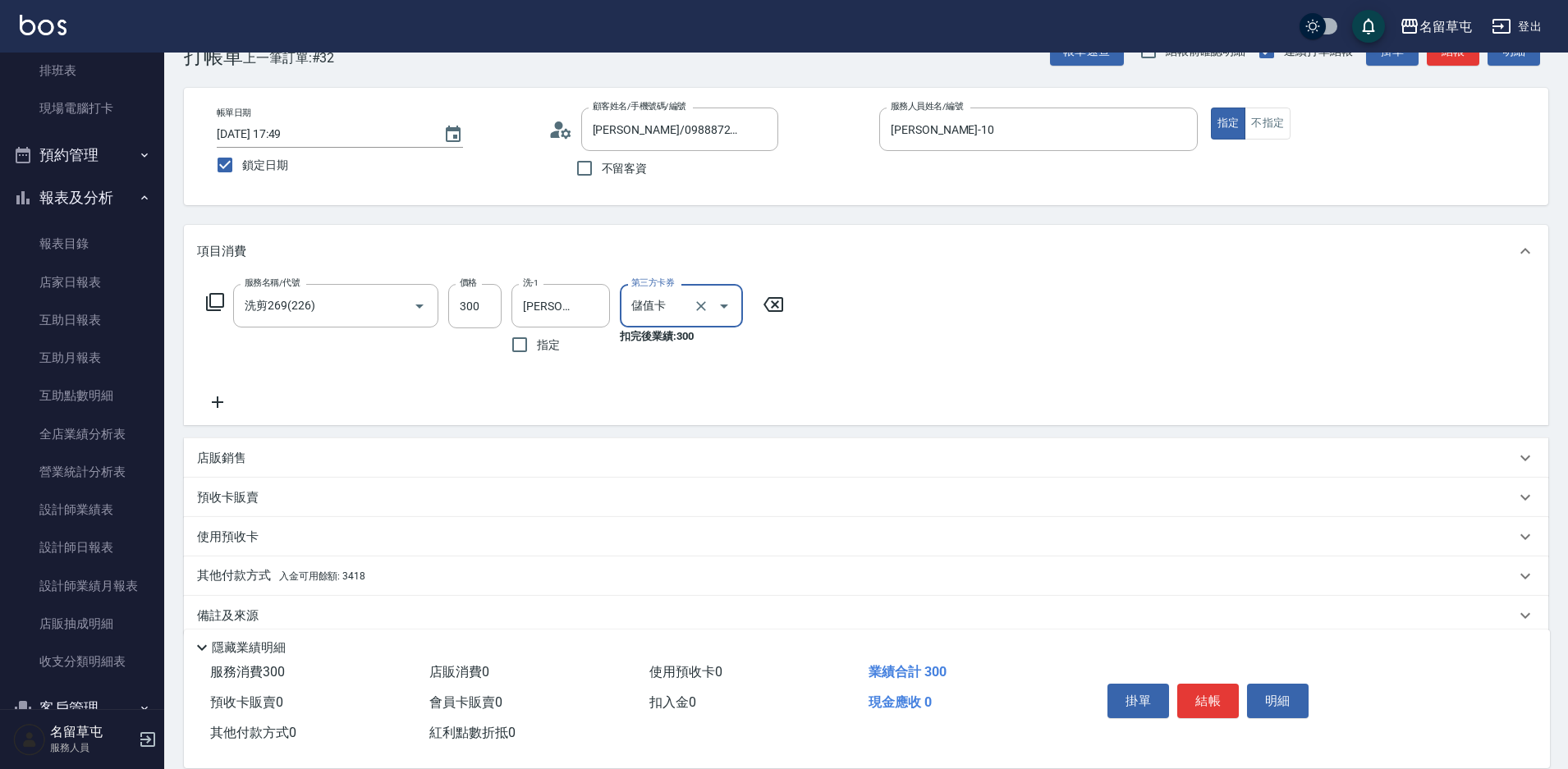
scroll to position [68, 0]
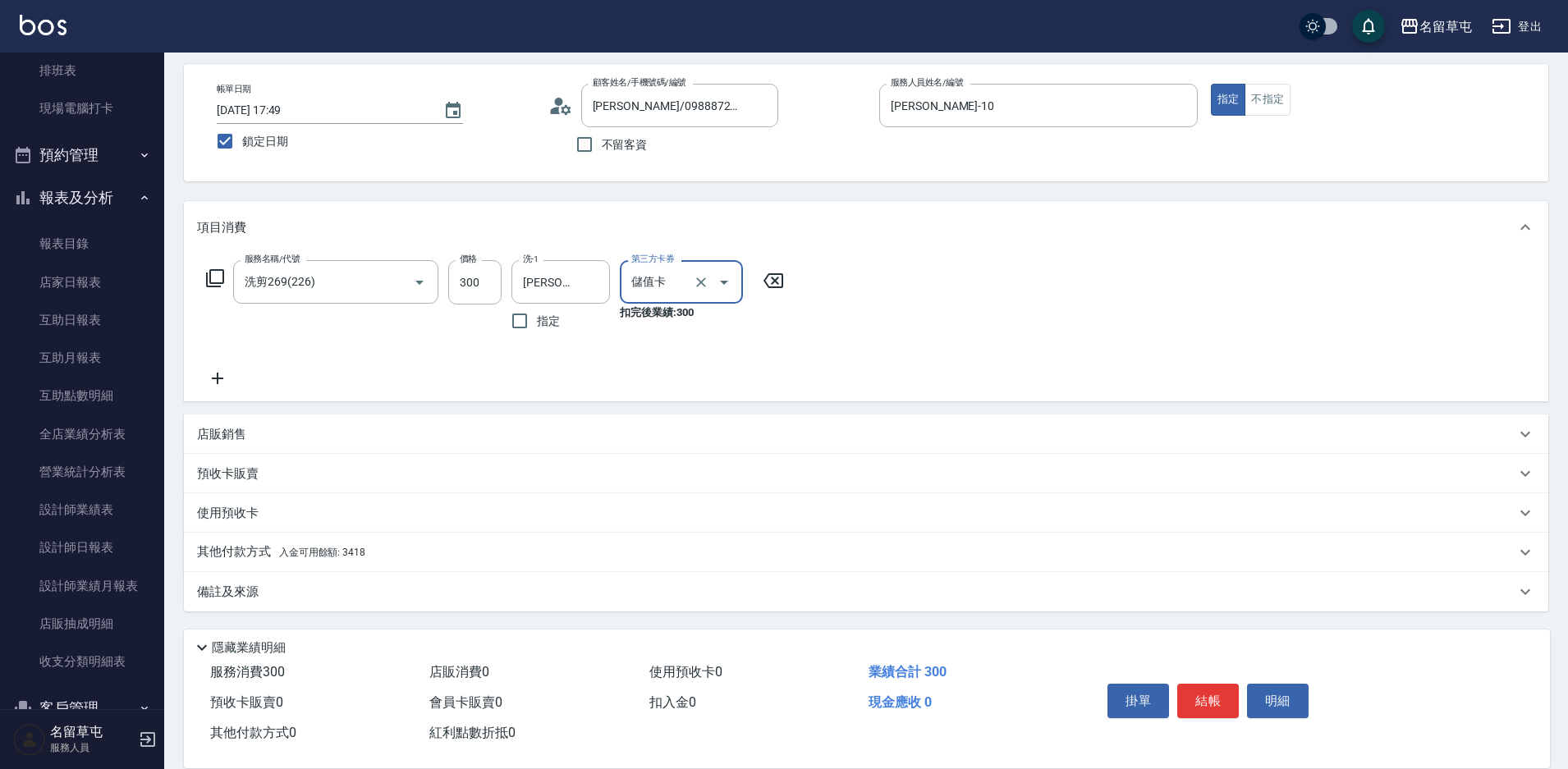
click at [211, 557] on p "其他付款方式 入金可用餘額: 3418" at bounding box center [280, 552] width 168 height 18
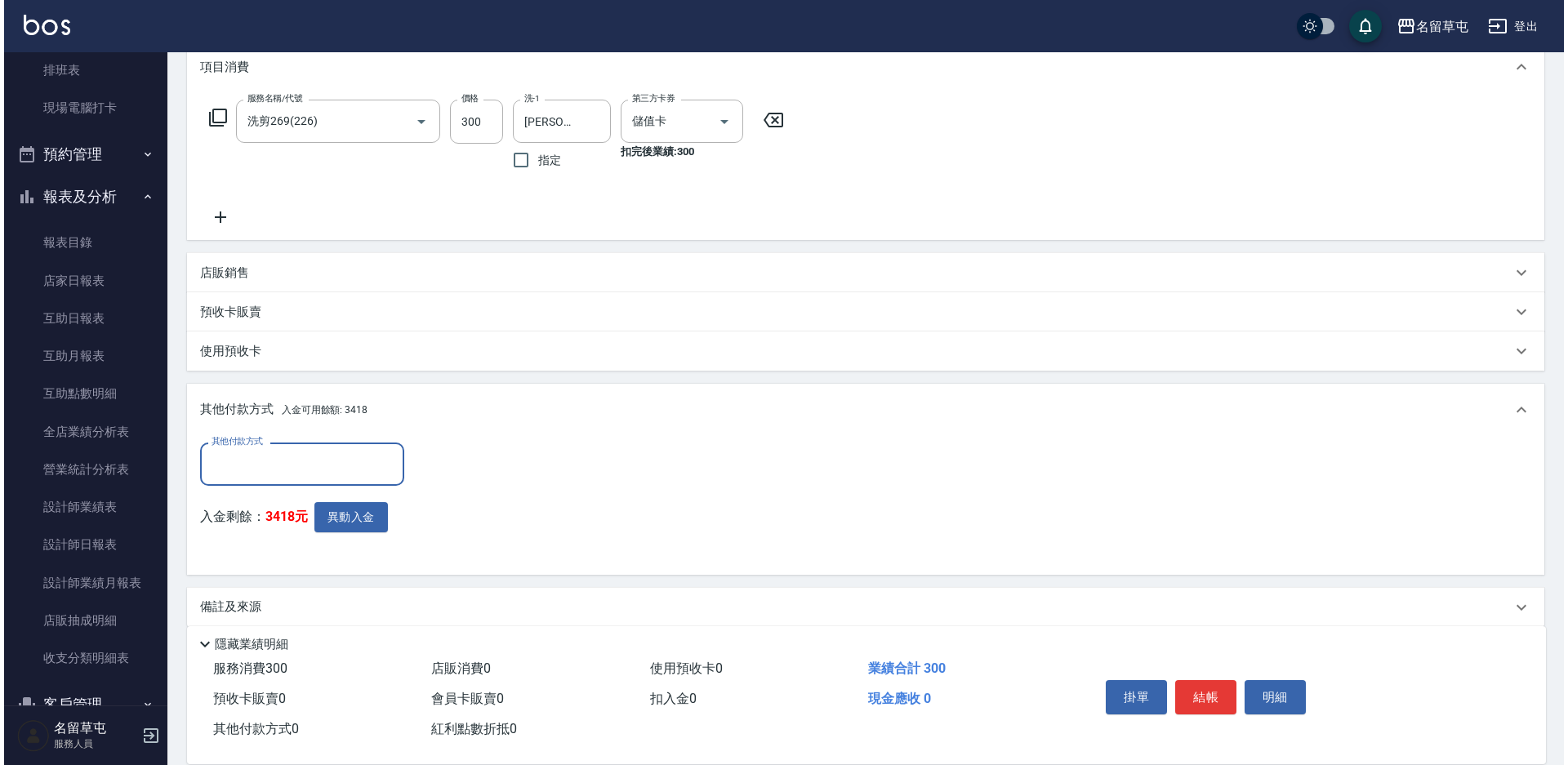
scroll to position [231, 0]
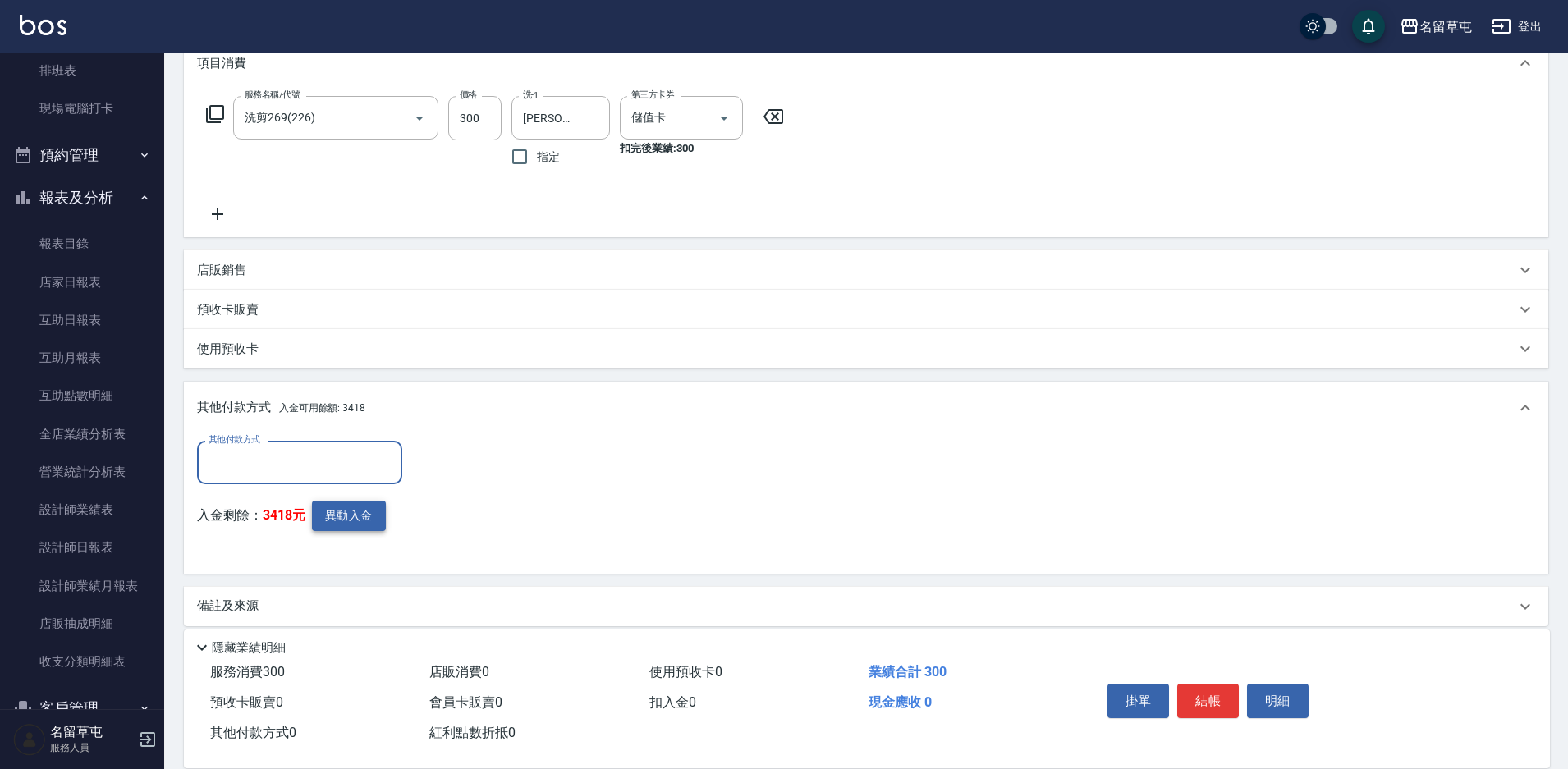
click at [353, 515] on button "異動入金" at bounding box center [349, 515] width 74 height 30
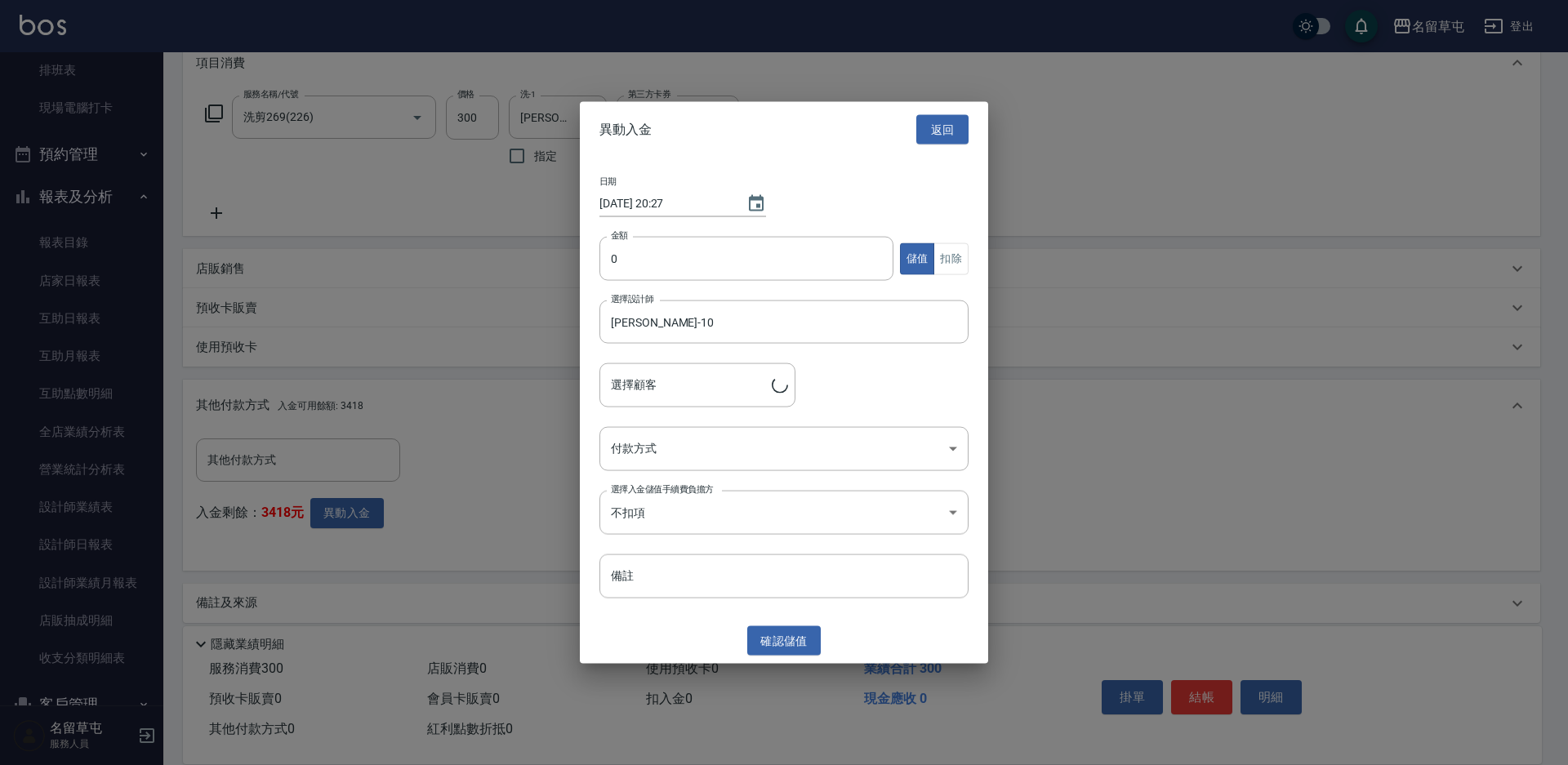
type input "[PERSON_NAME]/0988872332"
type input "300"
click at [954, 268] on button "扣除" at bounding box center [951, 258] width 35 height 32
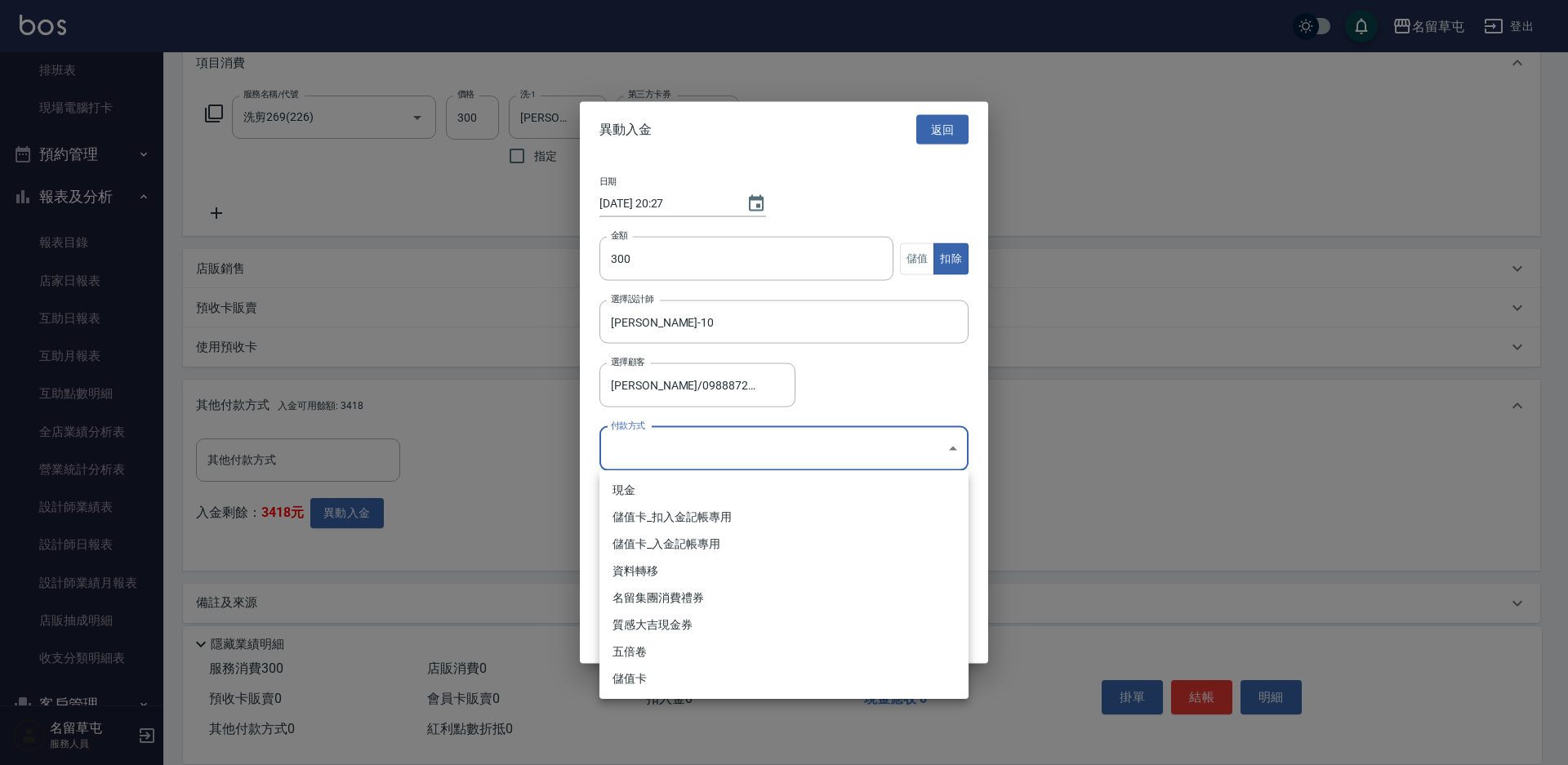
click at [690, 442] on body "名留草屯 登出 櫃檯作業 打帳單 帳單列表 現金收支登錄 材料自購登錄 每日結帳 排班表 現場電腦打卡 預約管理 預約管理 單日預約紀錄 單週預約紀錄 報表及…" at bounding box center [784, 274] width 1568 height 1011
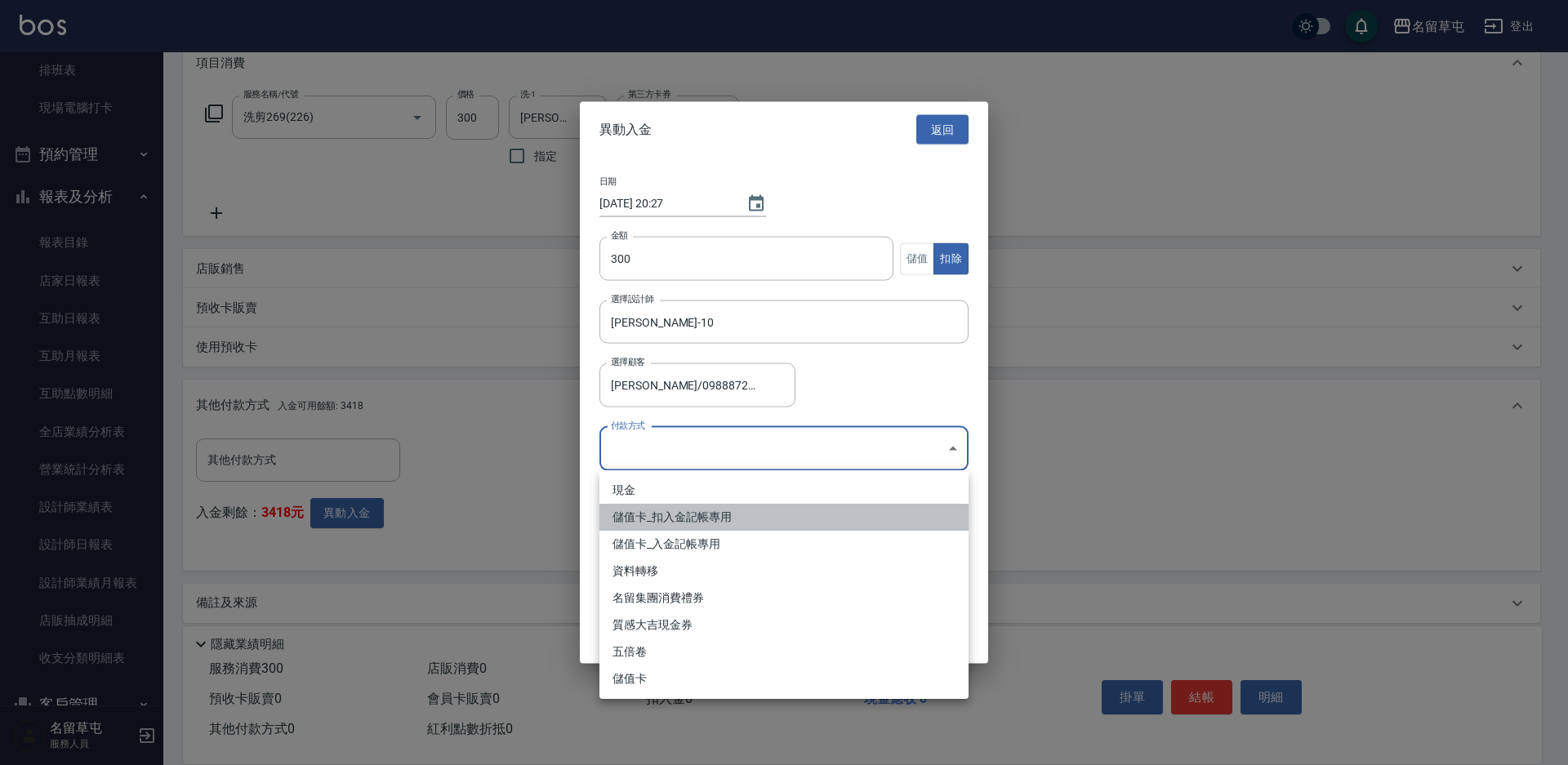
click at [626, 528] on li "儲值卡_扣入金記帳專用" at bounding box center [784, 518] width 369 height 27
type input "儲值卡_扣入金記帳專用"
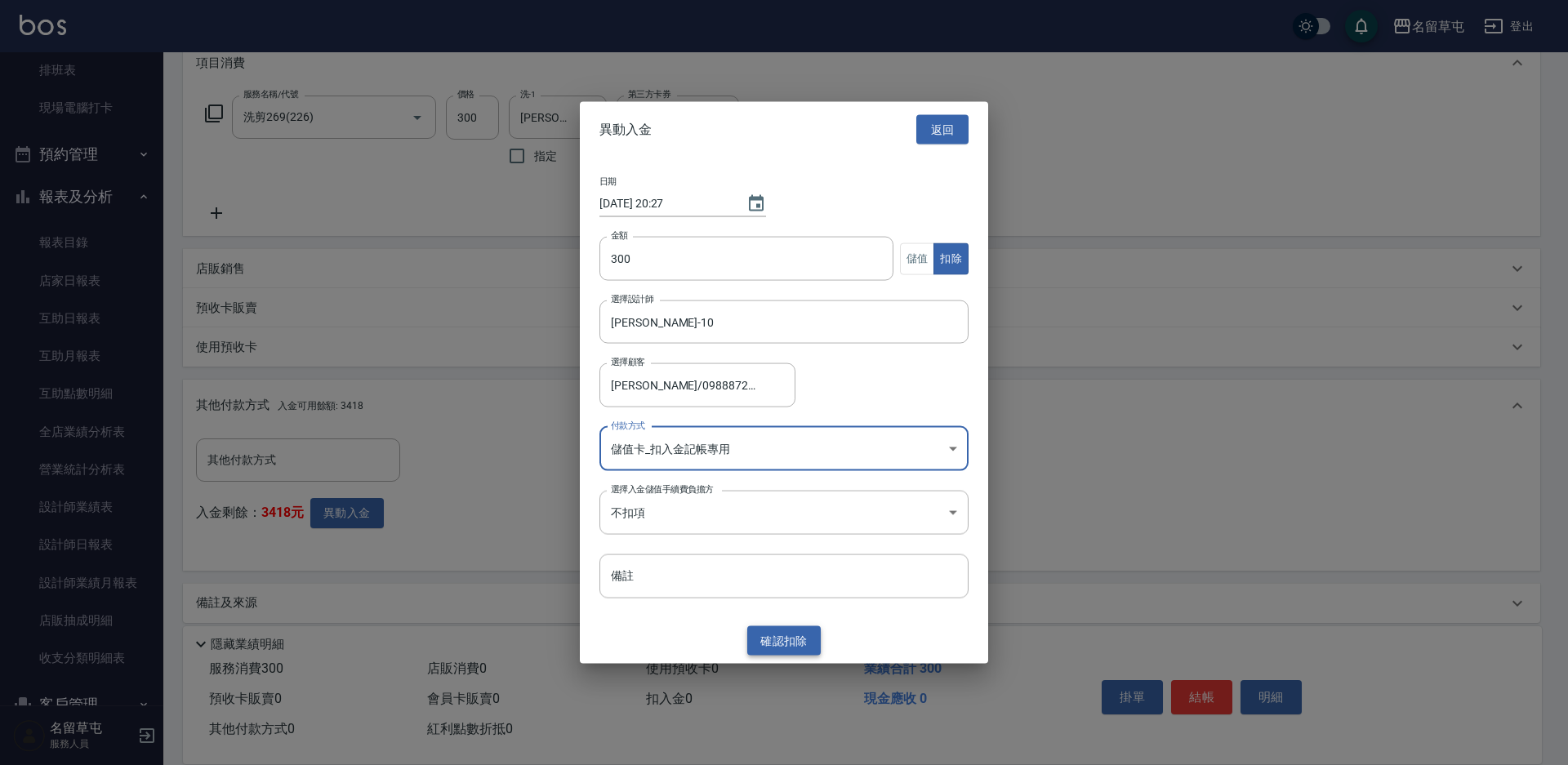
click at [777, 628] on button "確認 扣除" at bounding box center [783, 640] width 73 height 30
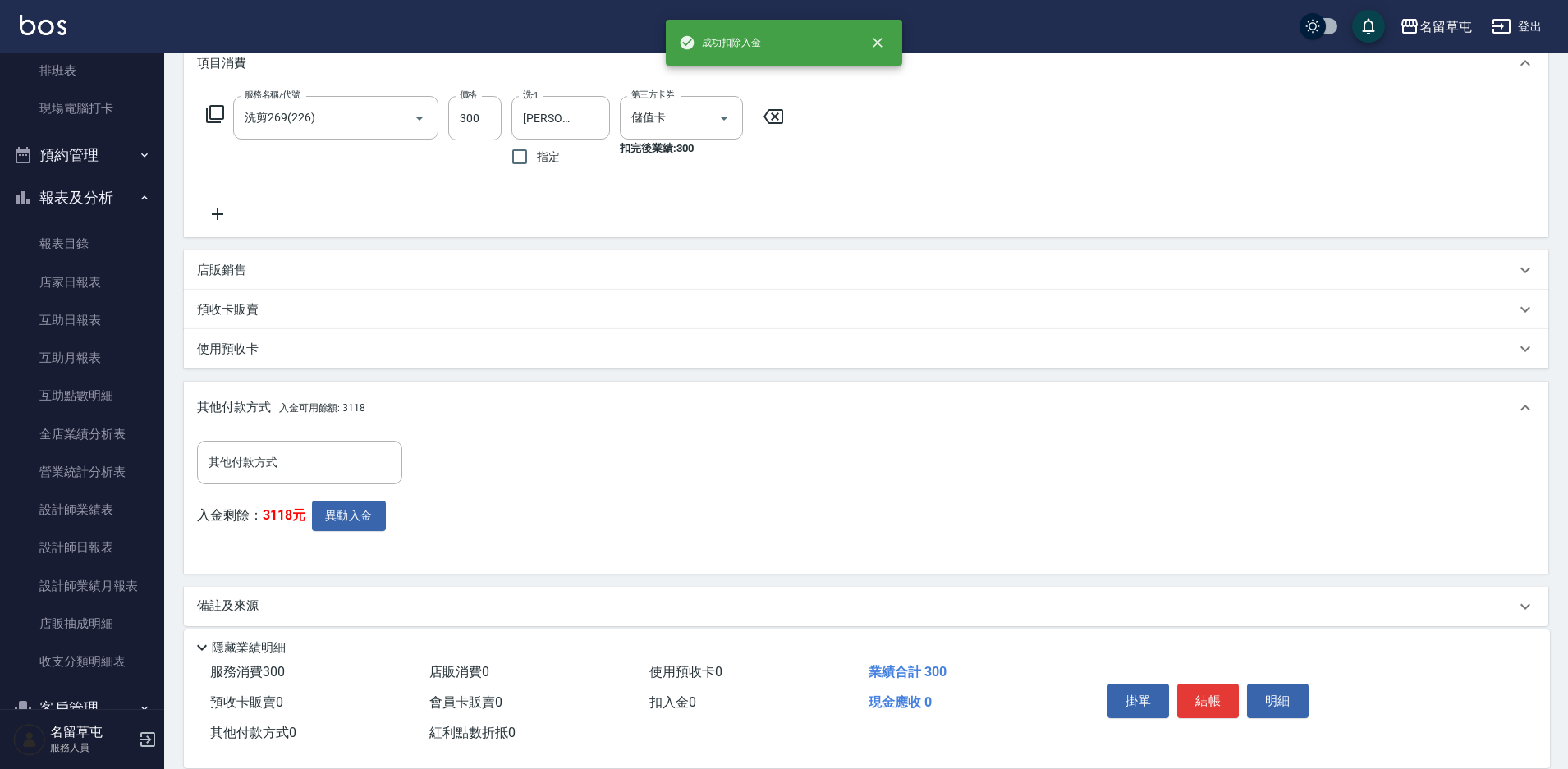
click at [1201, 691] on button "結帳" at bounding box center [1208, 701] width 62 height 35
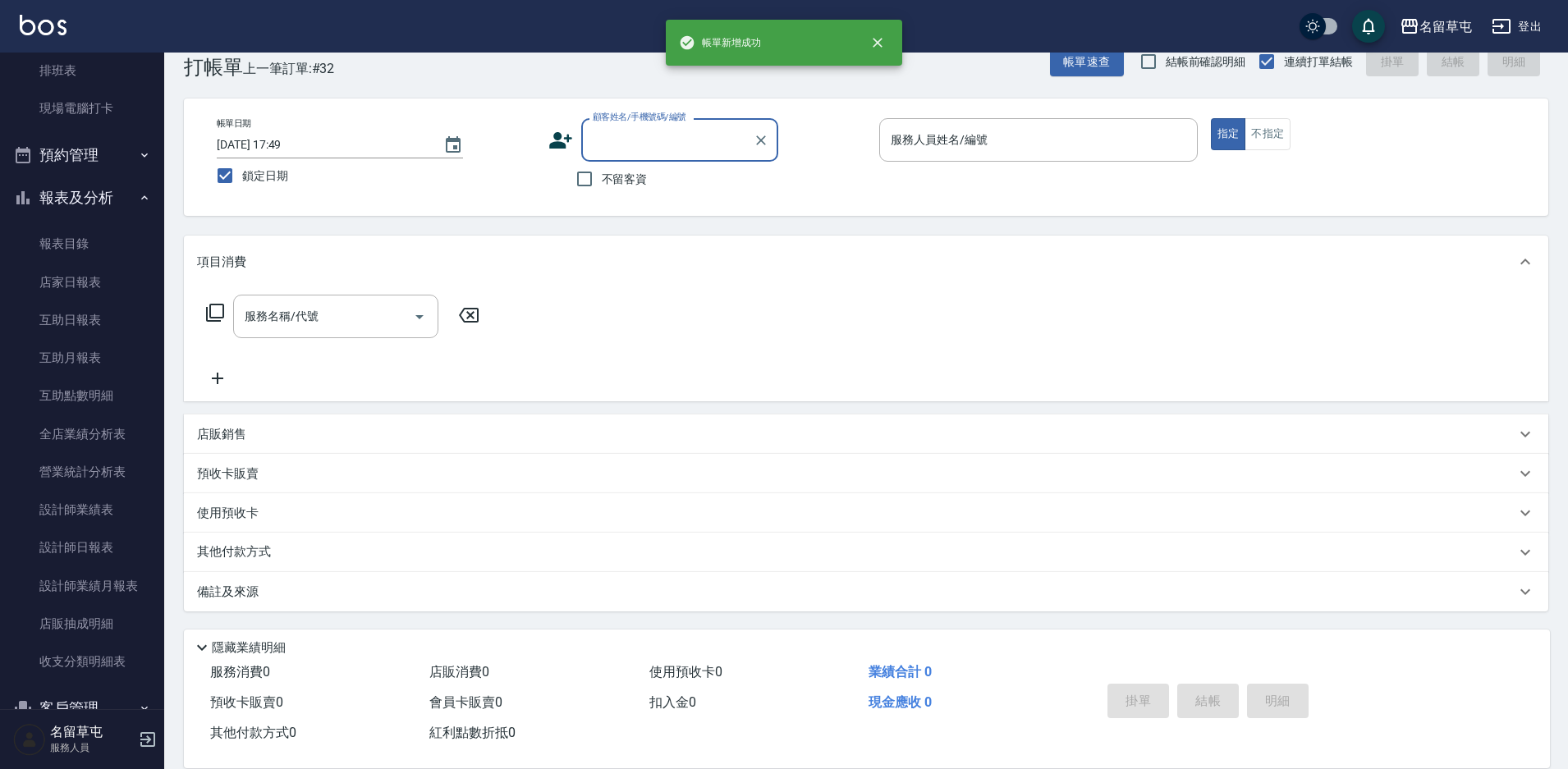
scroll to position [0, 0]
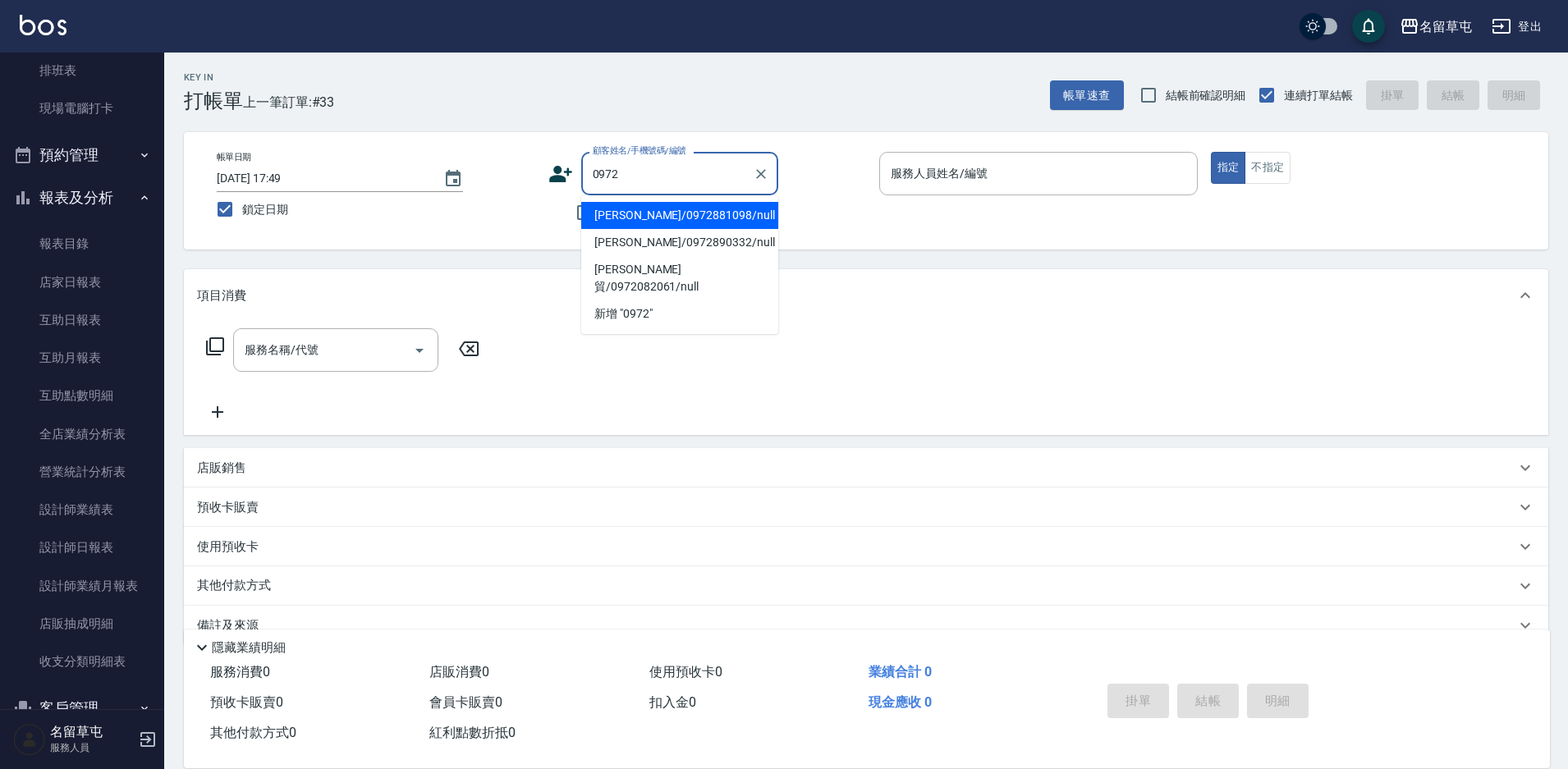
type input "[PERSON_NAME]/0972881098/null"
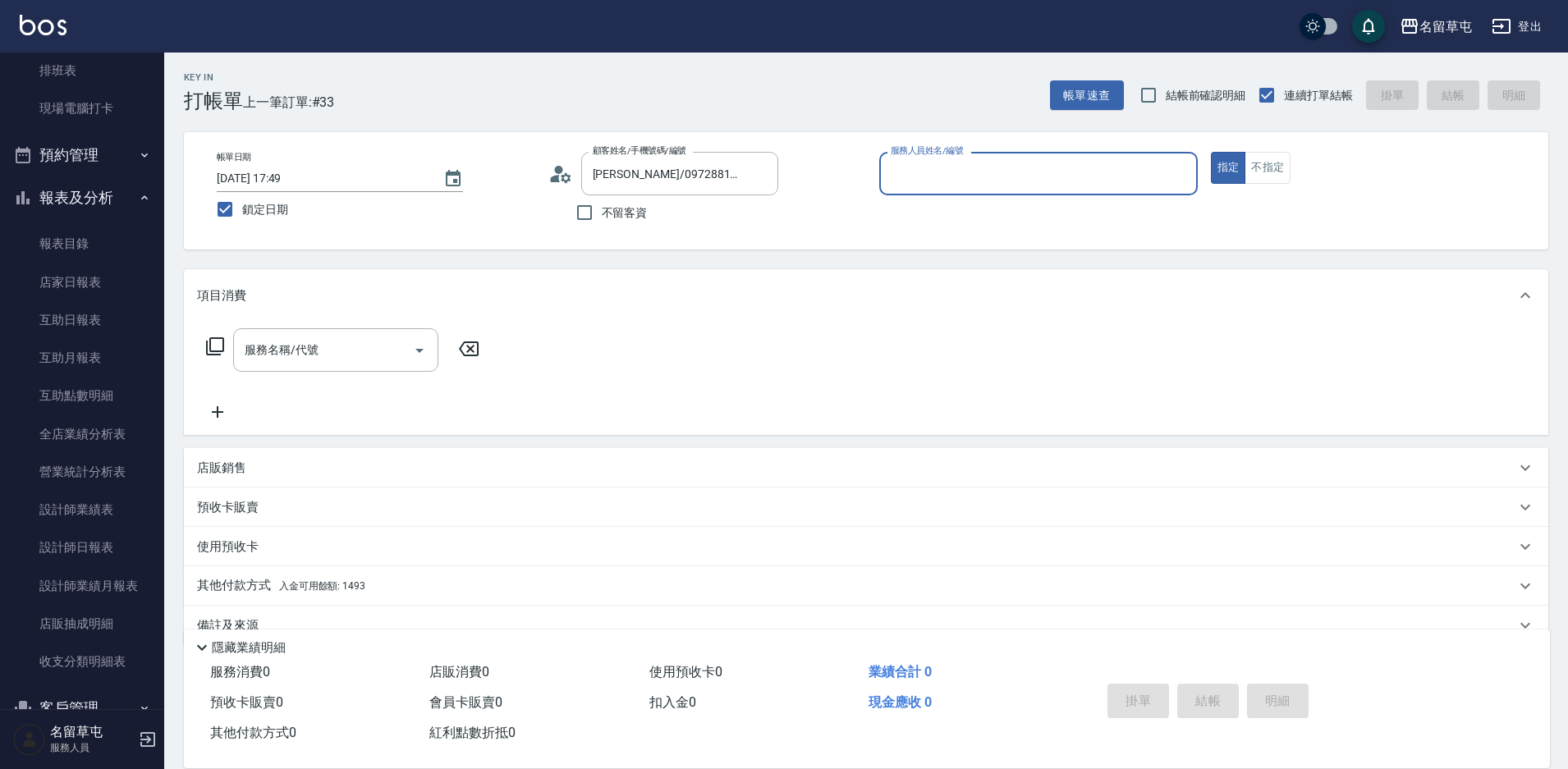
type input "8"
type input "[PERSON_NAME]-7"
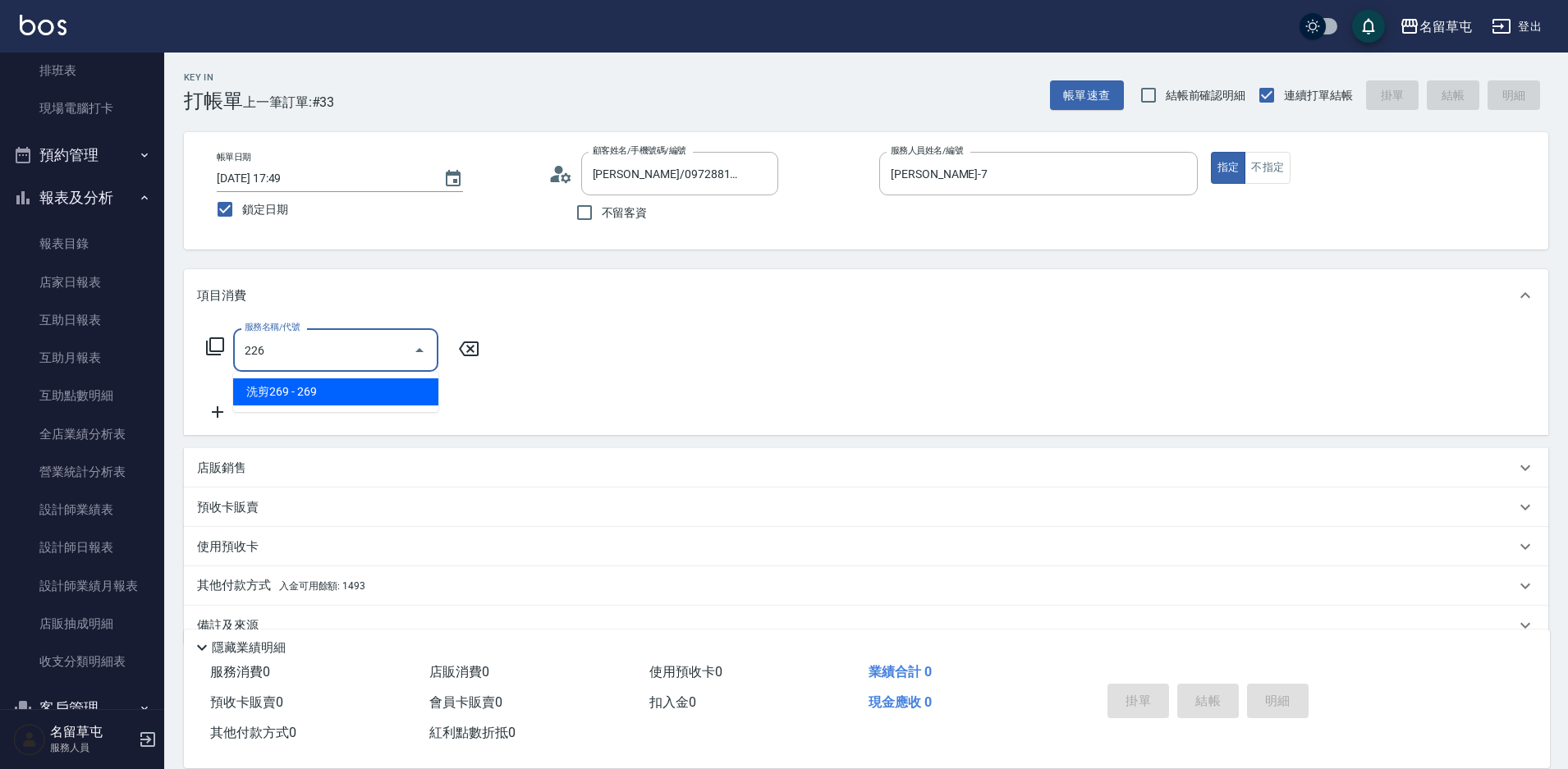
type input "洗剪269(226)"
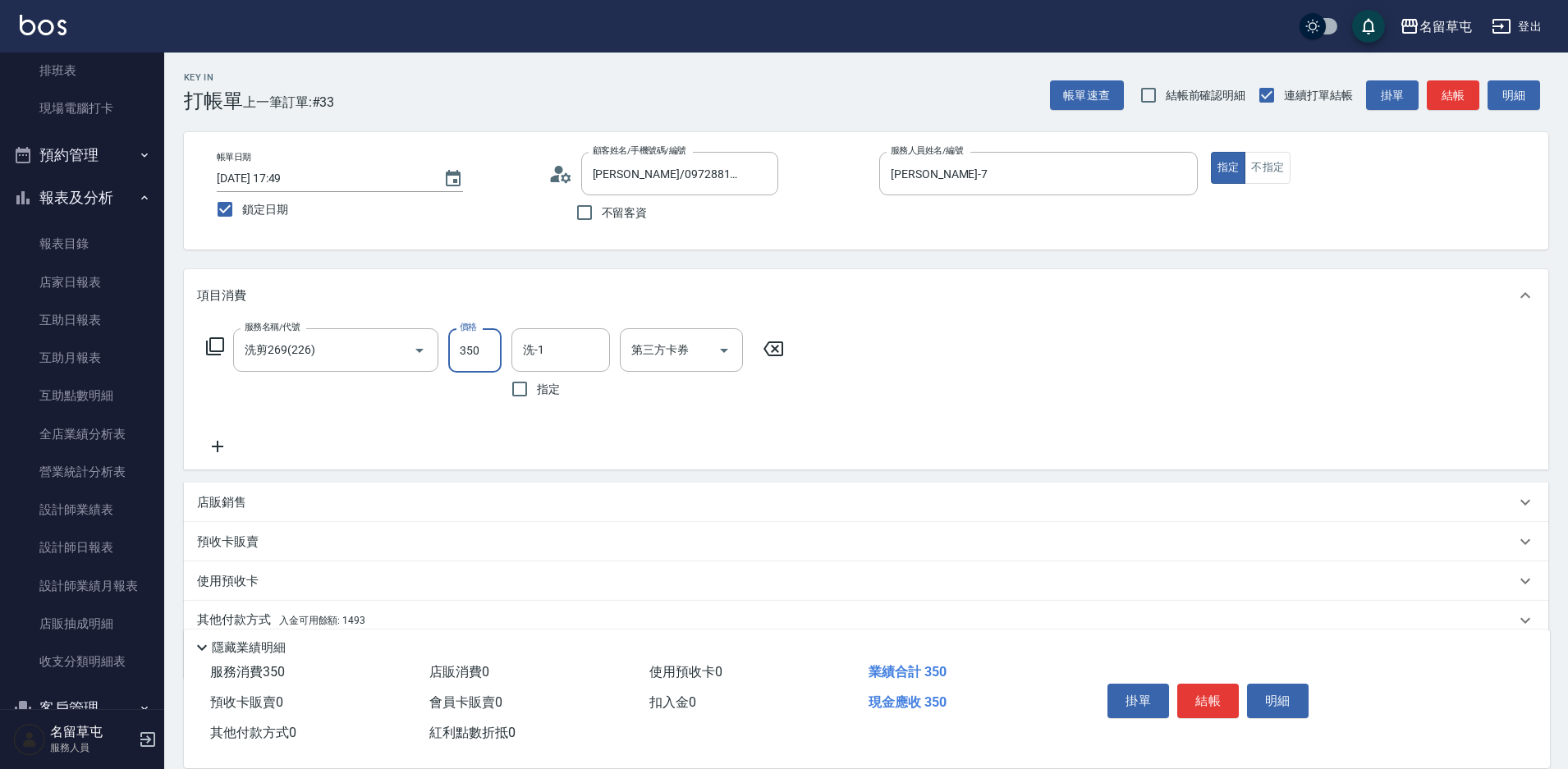
type input "350"
type input "[PERSON_NAME]-7"
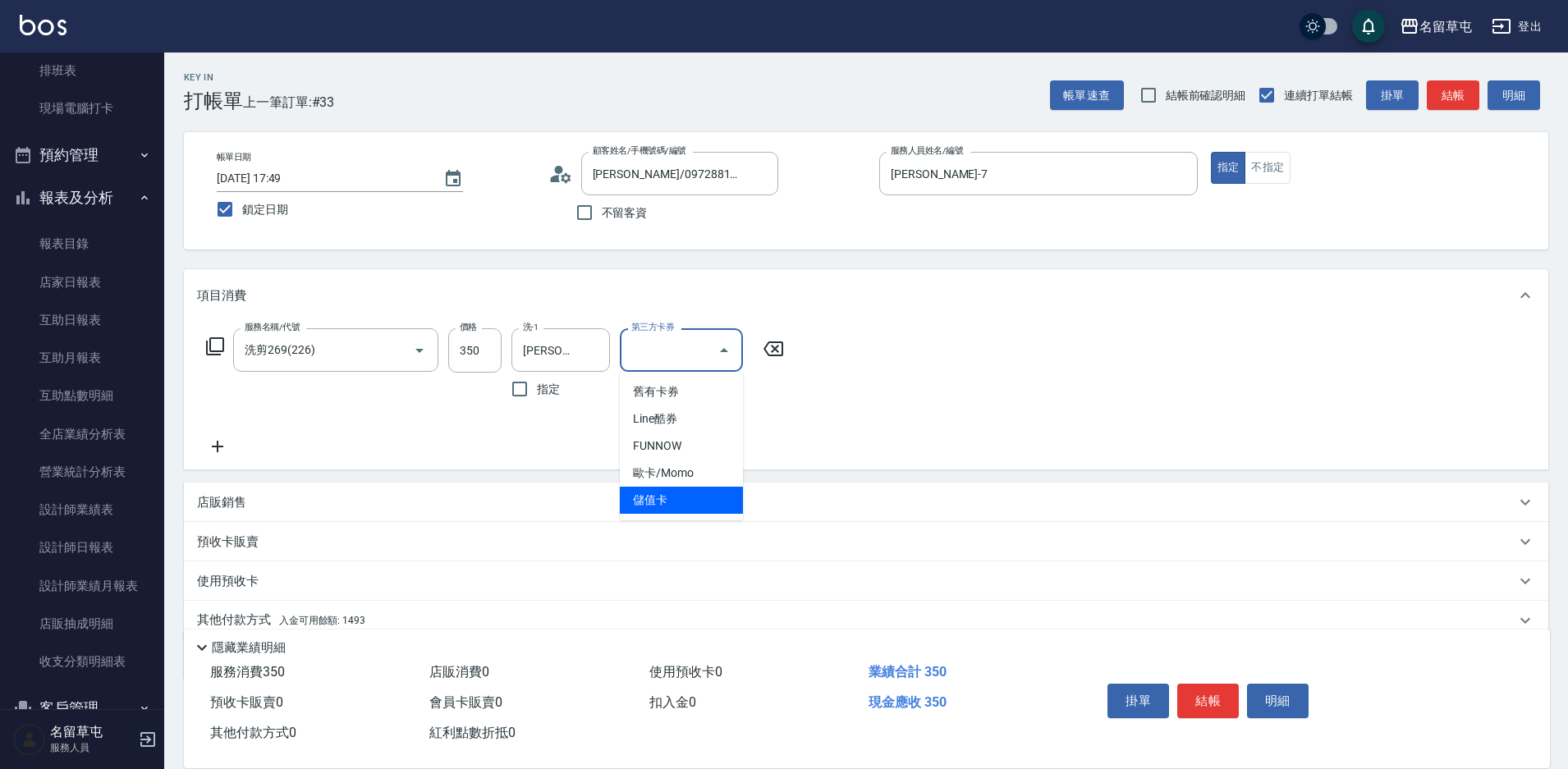
type input "儲值卡"
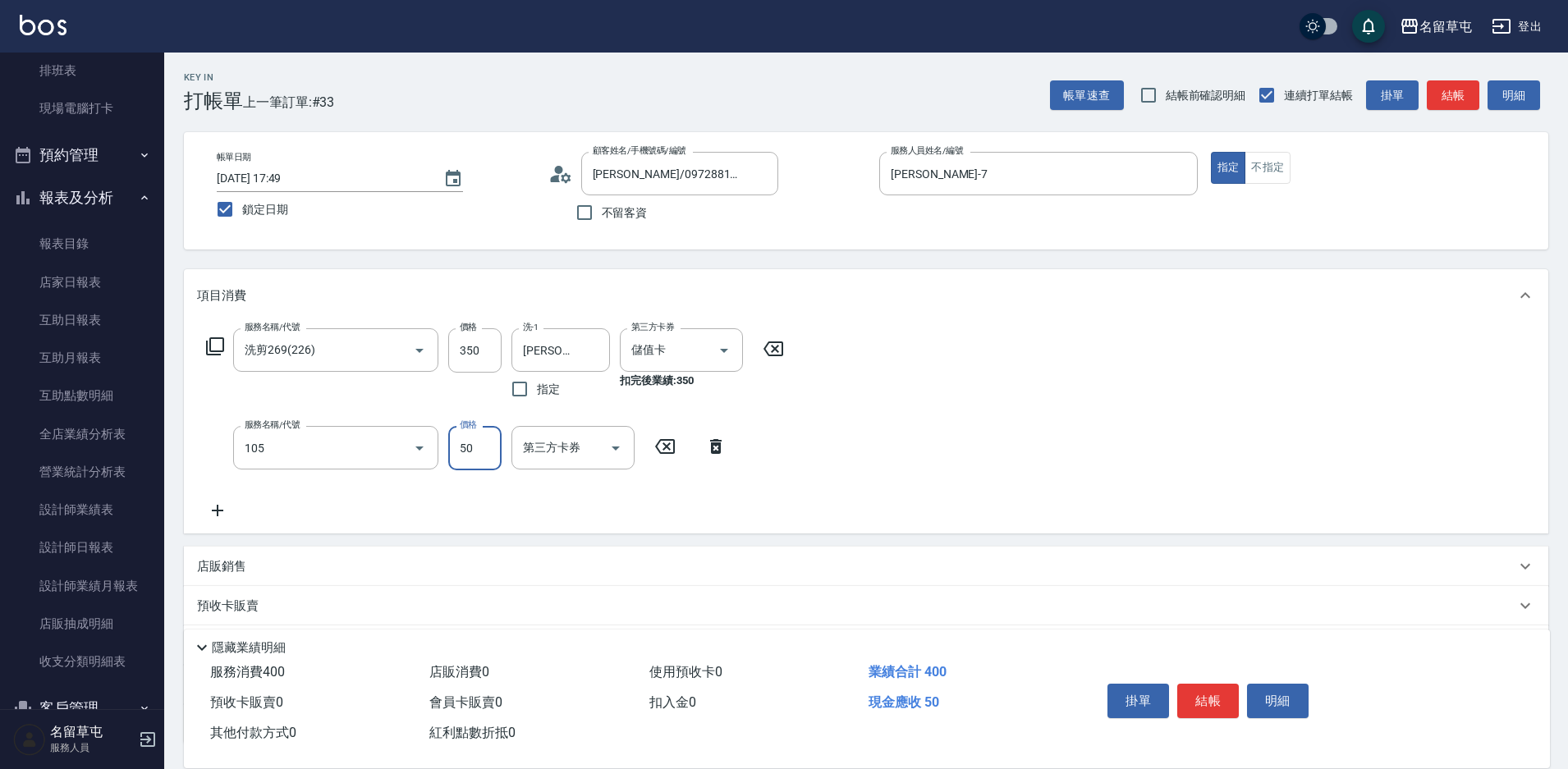
type input "精油50(105)"
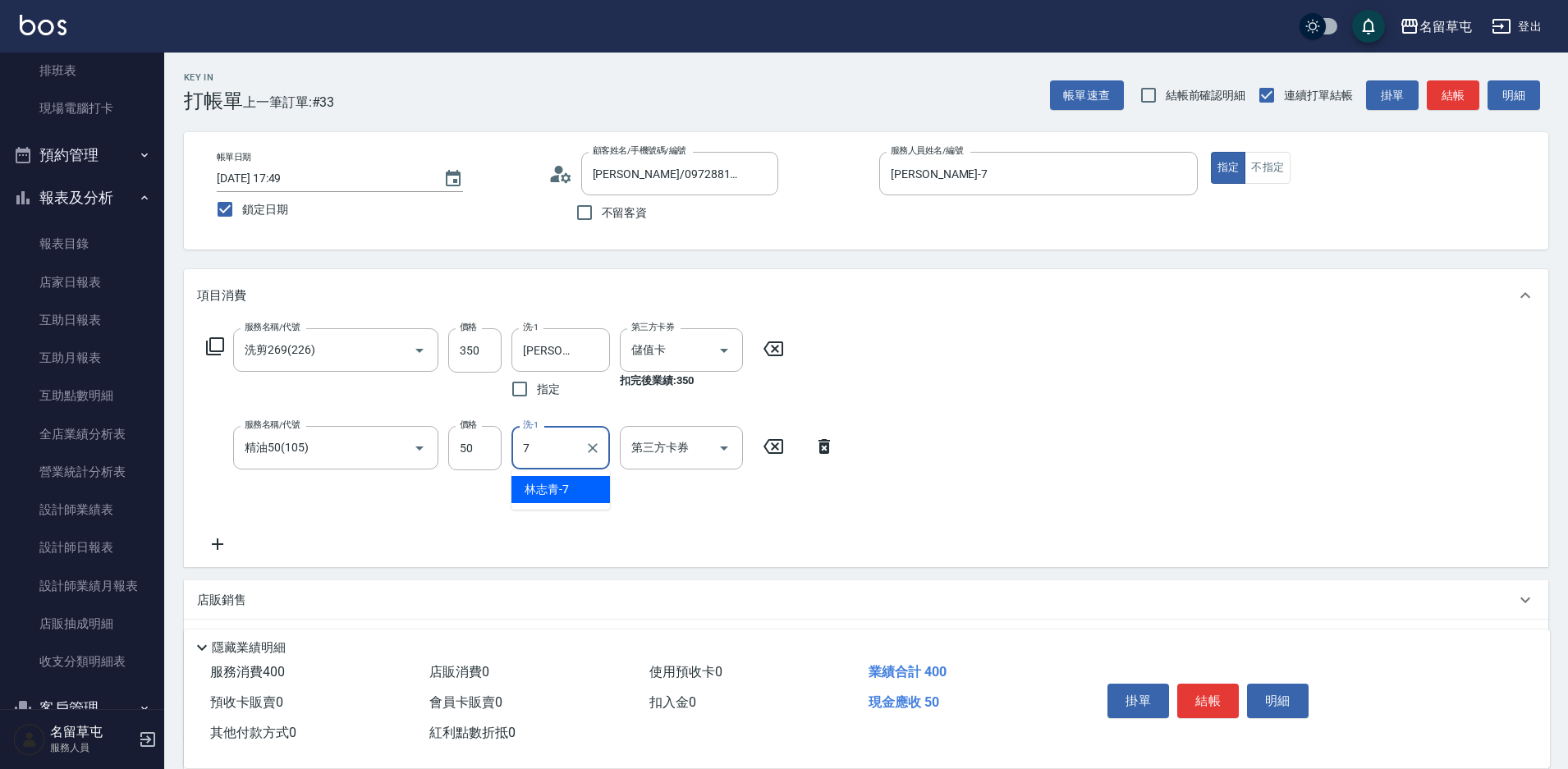
type input "[PERSON_NAME]-7"
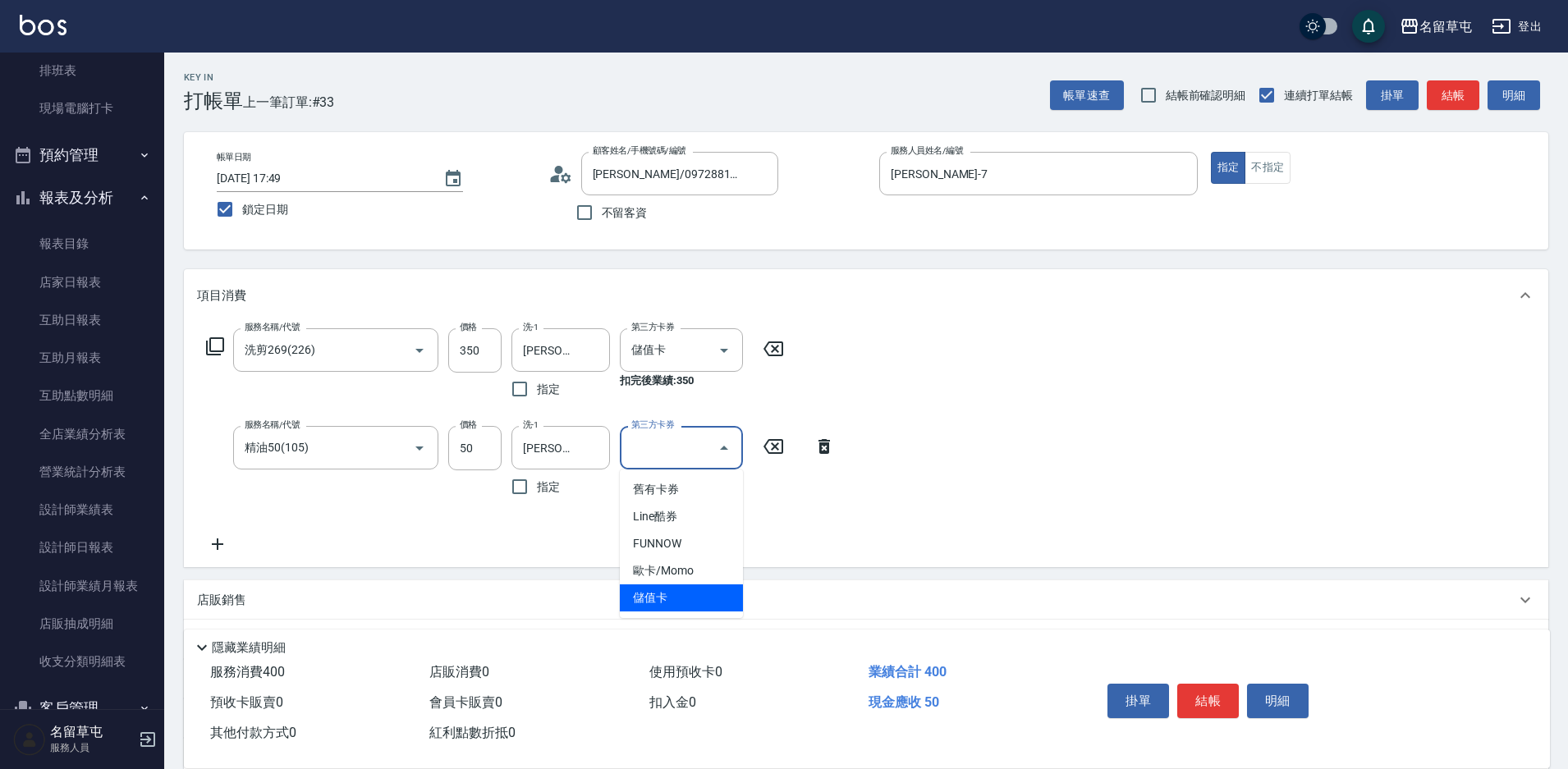
type input "儲值卡"
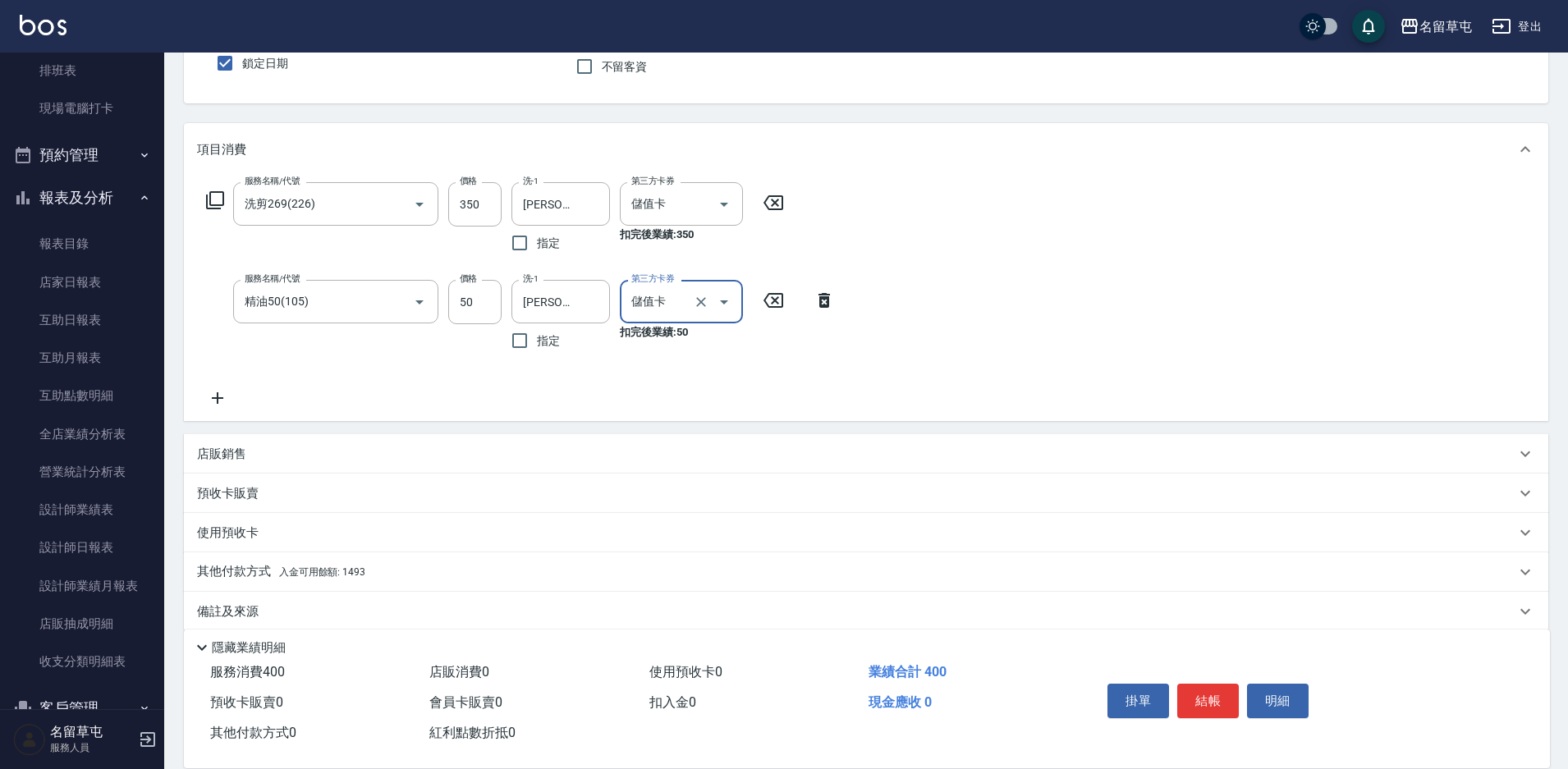
scroll to position [164, 0]
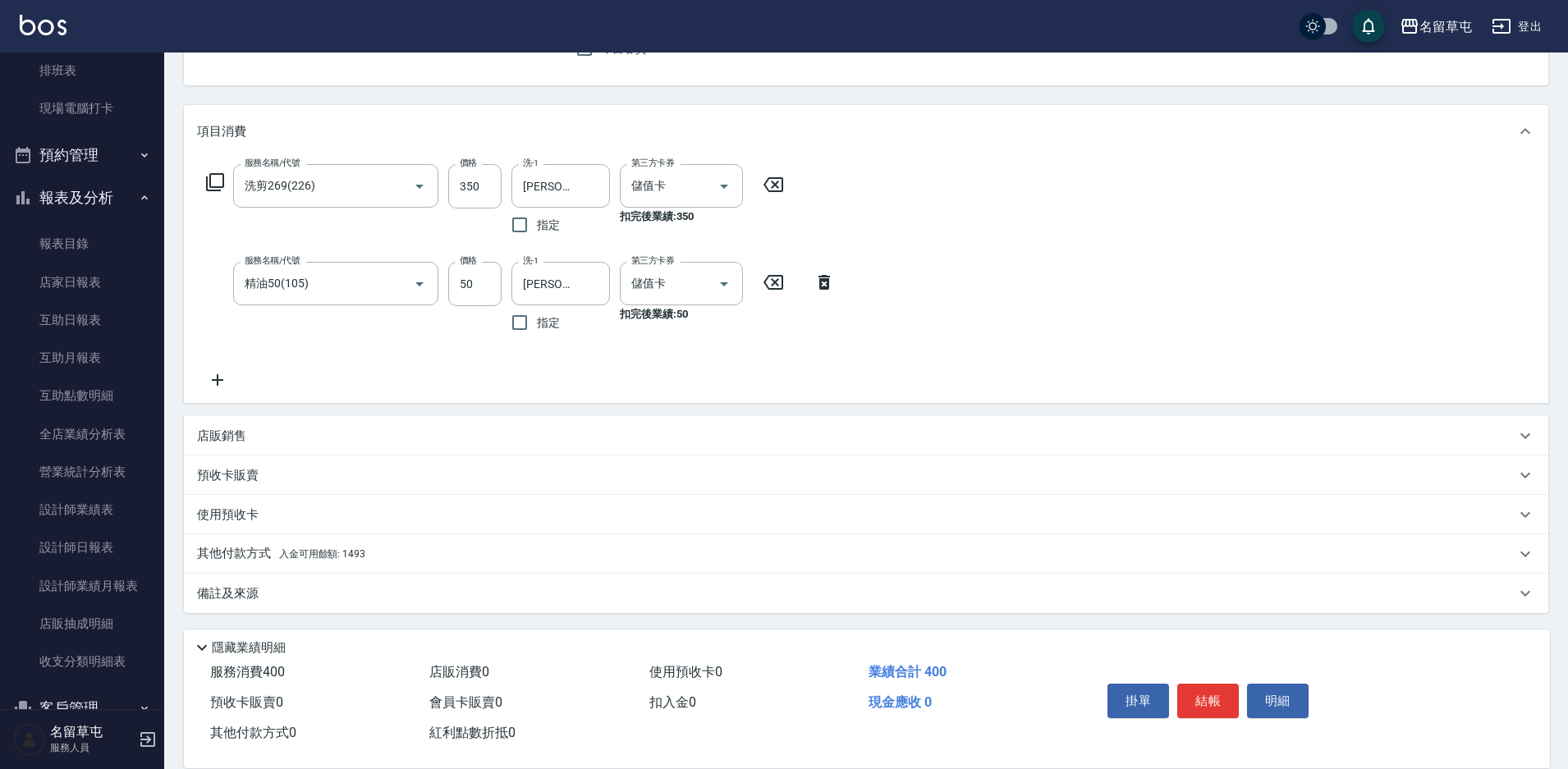
click at [239, 556] on p "其他付款方式 入金可用餘額: 1493" at bounding box center [280, 554] width 168 height 18
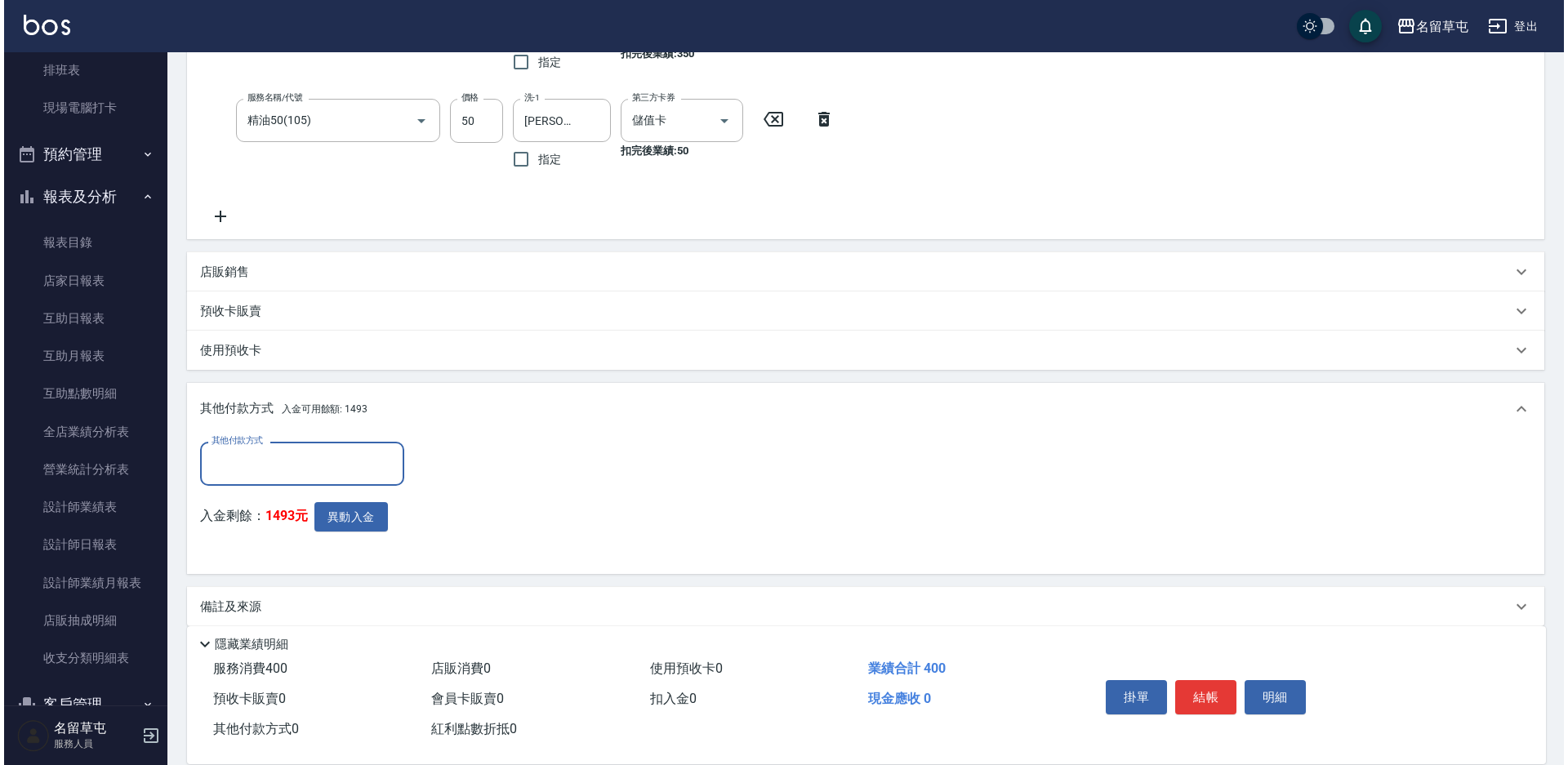
scroll to position [327, 0]
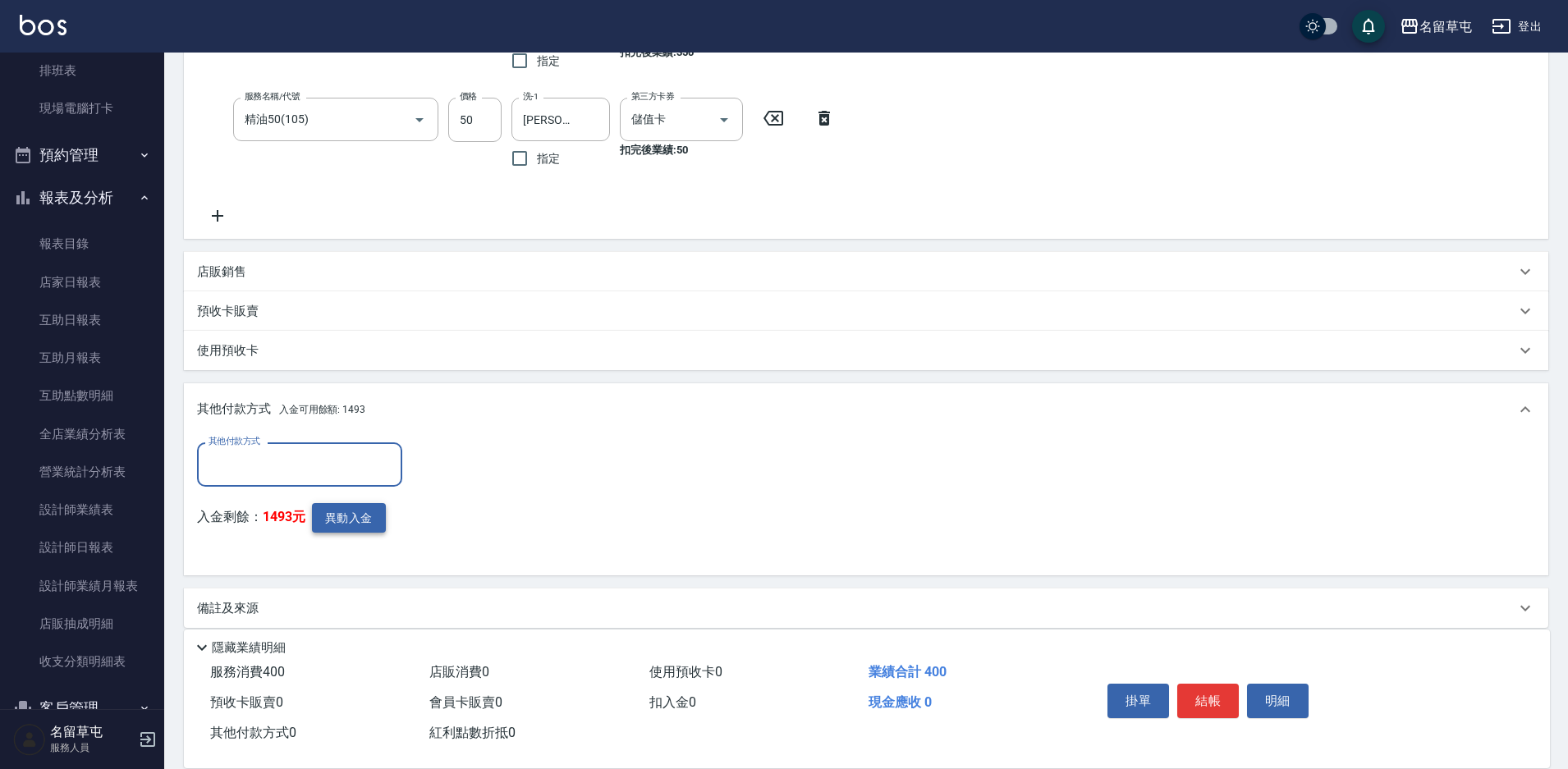
click at [328, 527] on button "異動入金" at bounding box center [349, 518] width 74 height 30
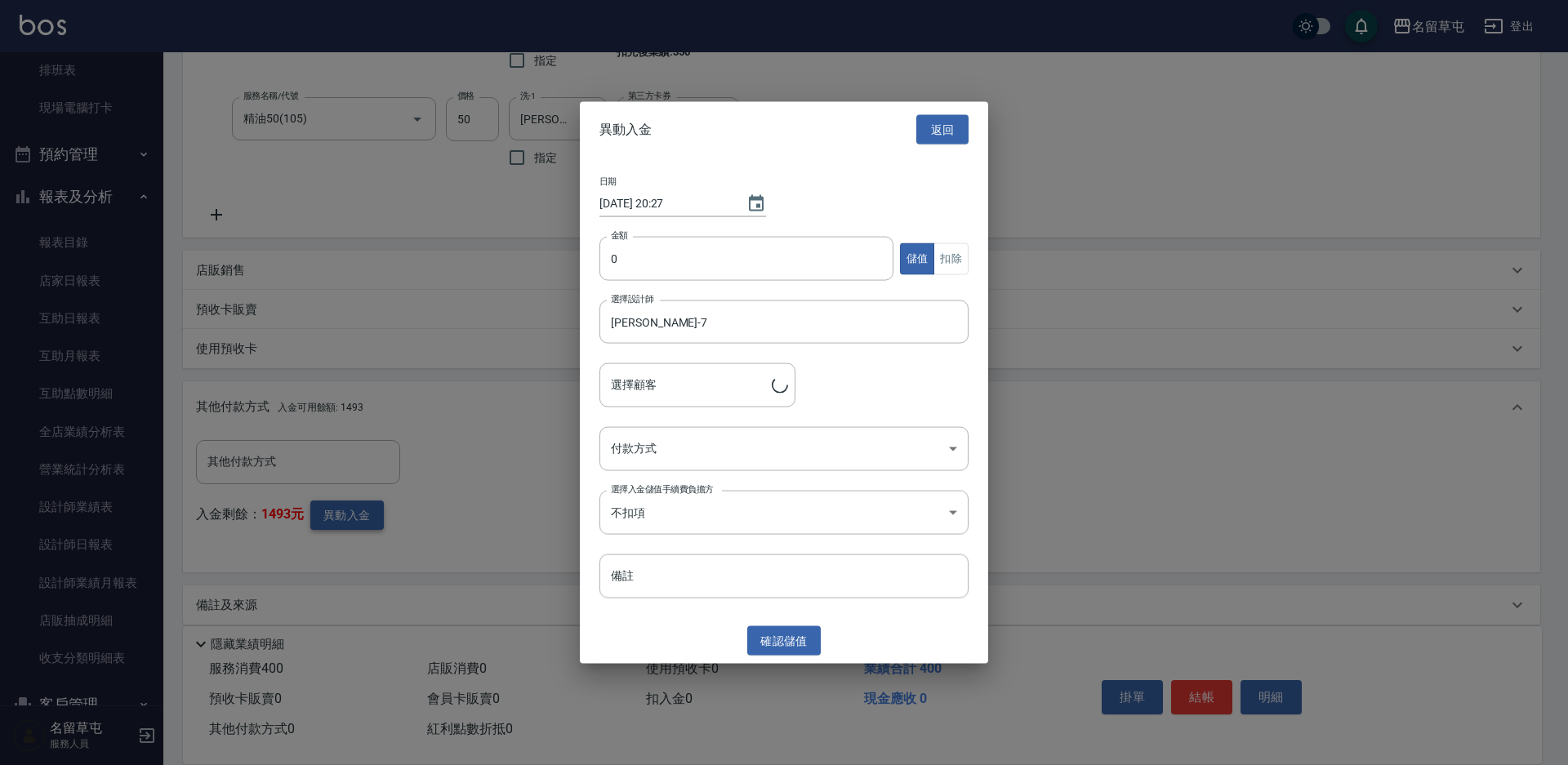
type input "[PERSON_NAME]/0972881098"
click at [623, 267] on input "0" at bounding box center [746, 259] width 294 height 44
type input "400"
click at [949, 264] on button "扣除" at bounding box center [951, 258] width 35 height 32
click at [673, 457] on body "名留草屯 登出 櫃檯作業 打帳單 帳單列表 現金收支登錄 材料自購登錄 每日結帳 排班表 現場電腦打卡 預約管理 預約管理 單日預約紀錄 單週預約紀錄 報表及…" at bounding box center [784, 227] width 1568 height 1108
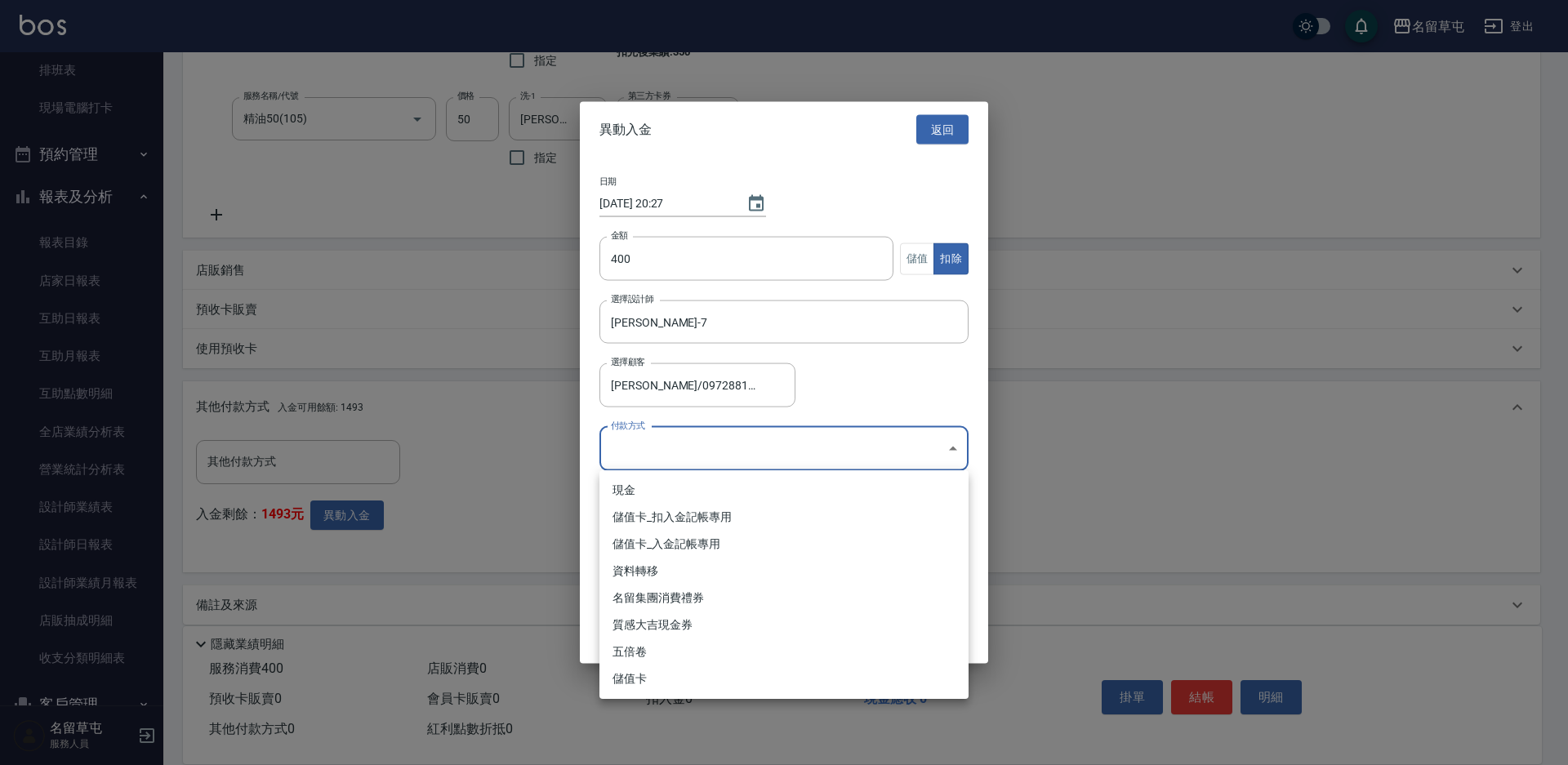
click at [651, 519] on li "儲值卡_扣入金記帳專用" at bounding box center [784, 518] width 369 height 27
type input "儲值卡_扣入金記帳專用"
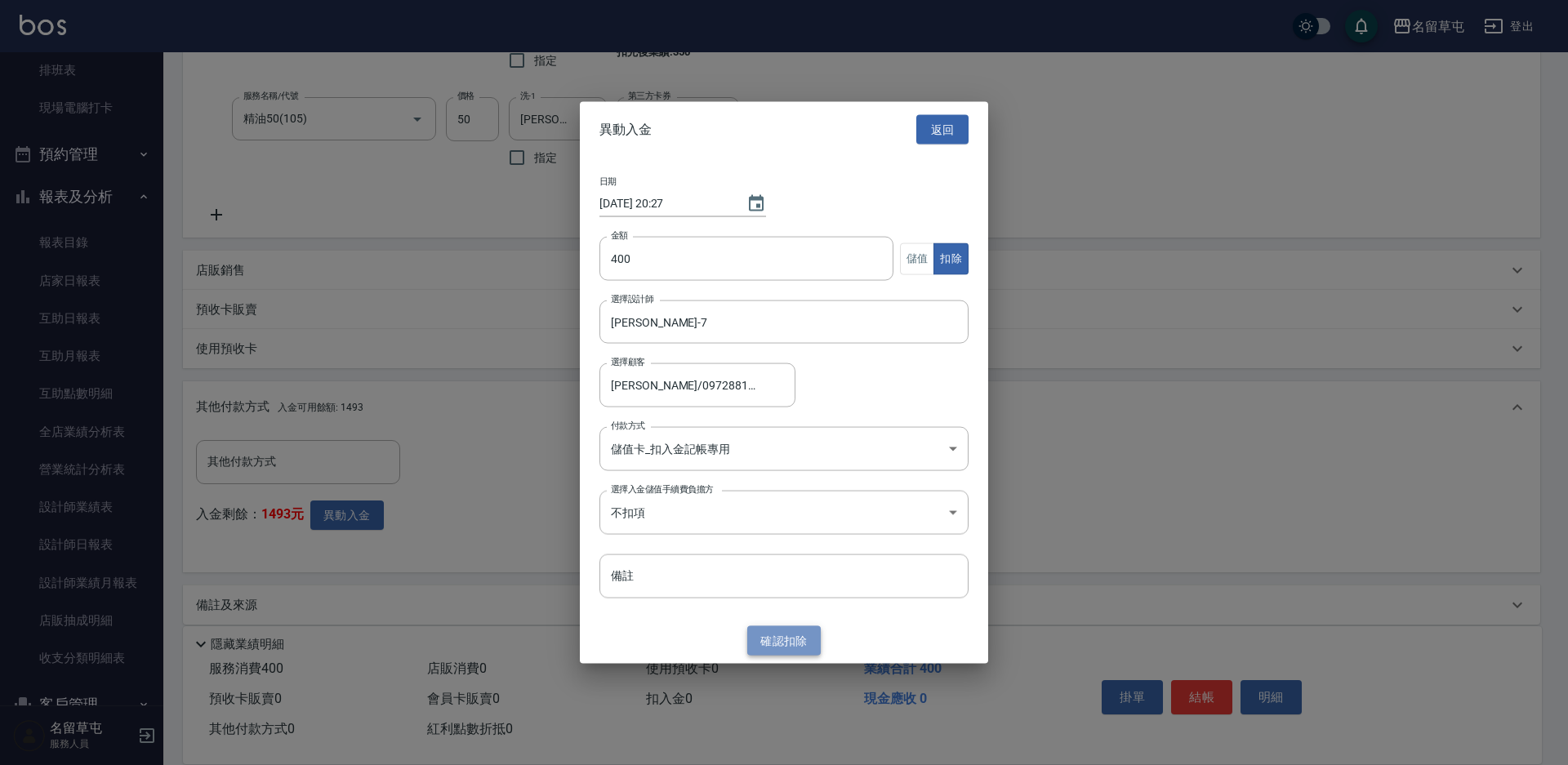
click at [784, 645] on button "確認 扣除" at bounding box center [783, 640] width 73 height 30
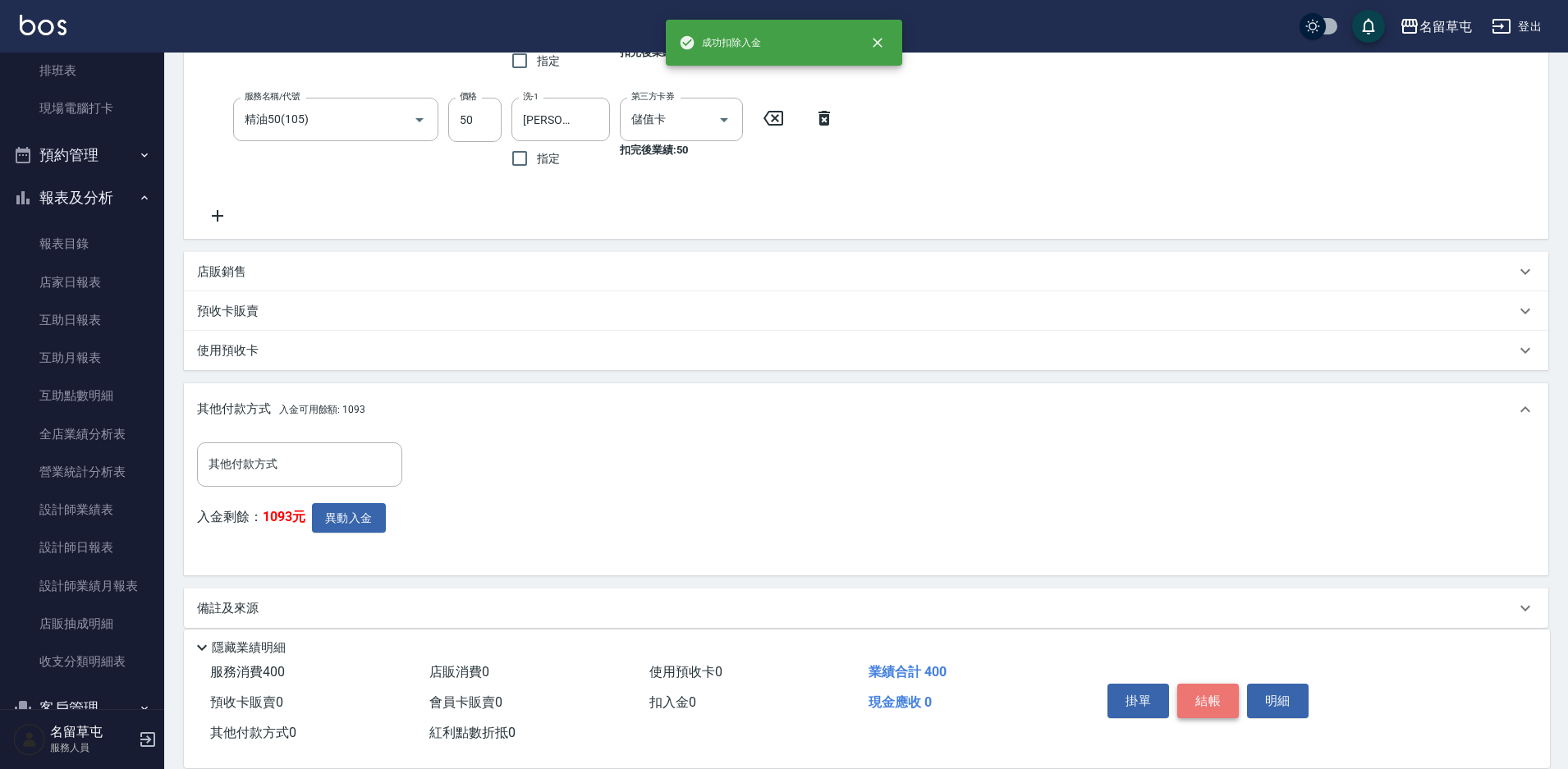
click at [1212, 687] on button "結帳" at bounding box center [1208, 701] width 62 height 35
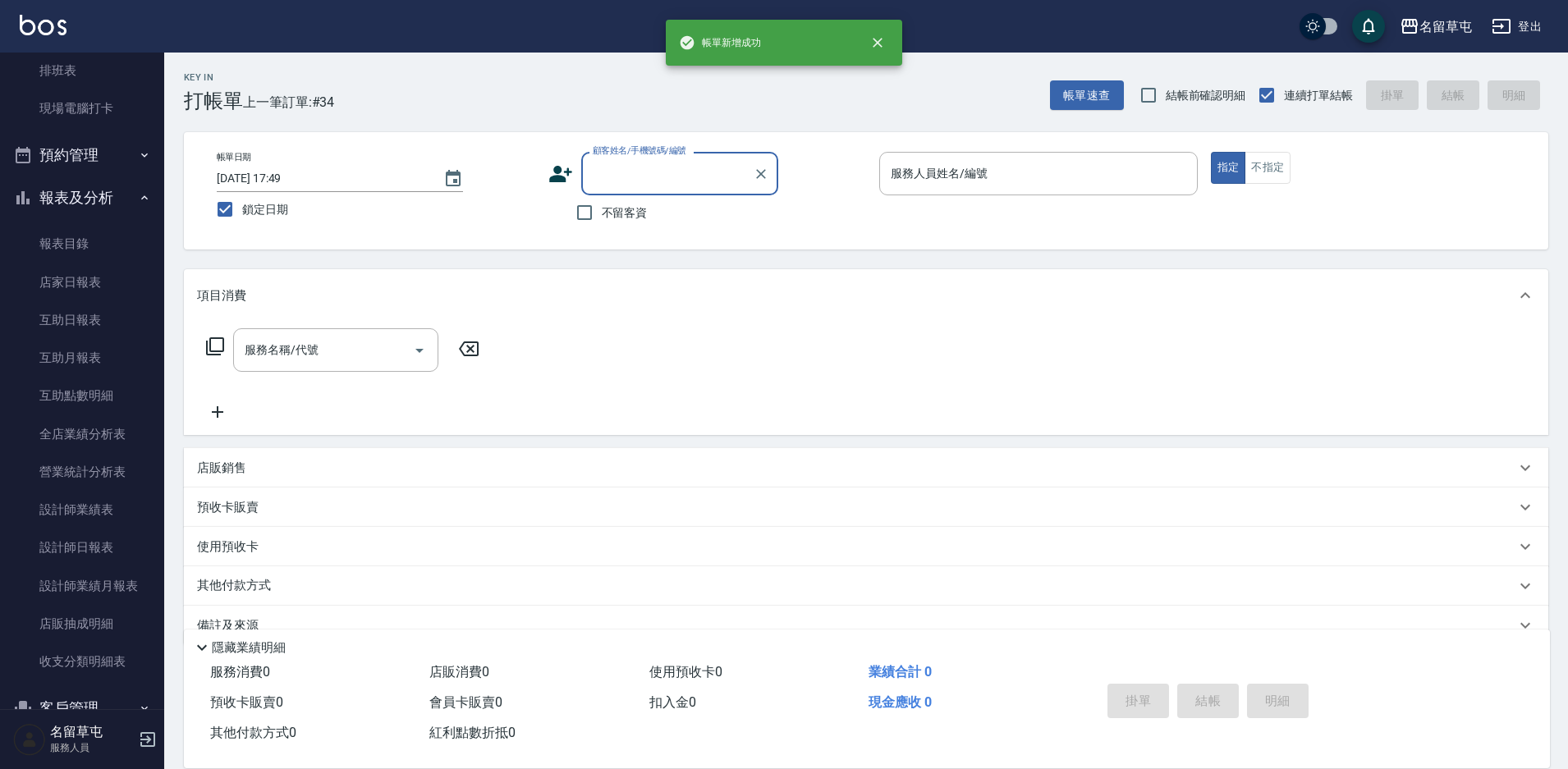
scroll to position [0, 0]
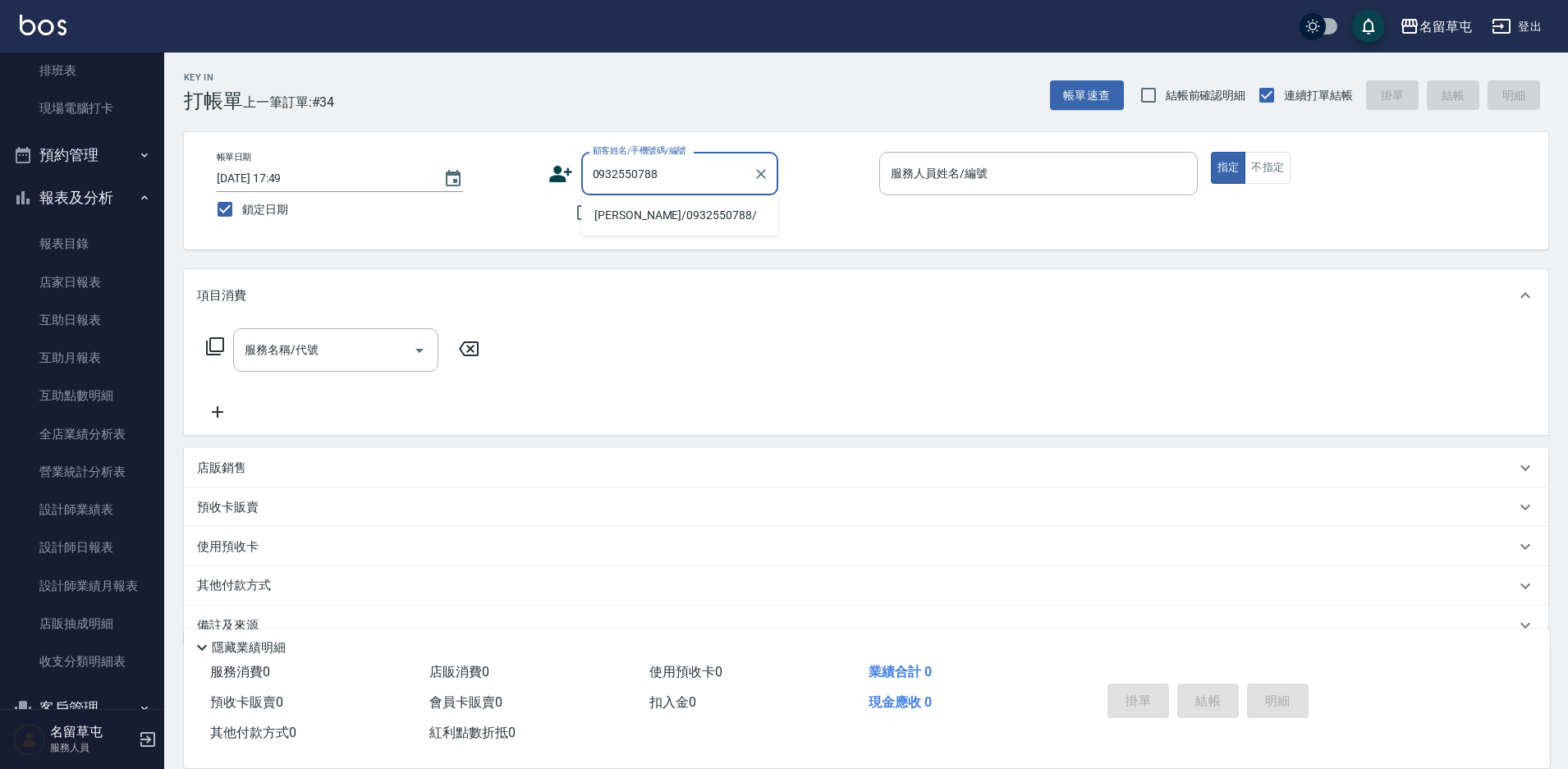
type input "[PERSON_NAME]/0932550788/"
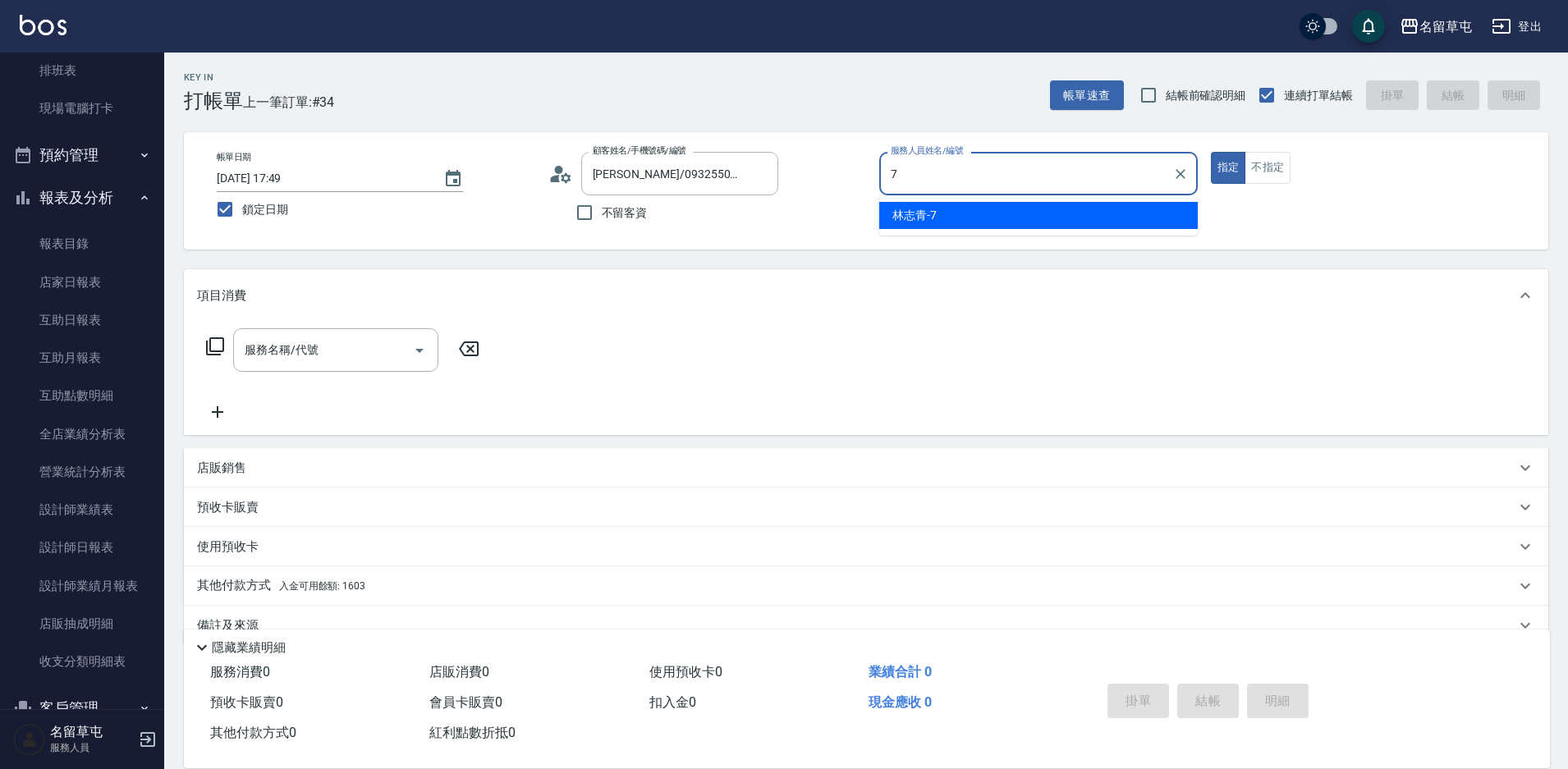
type input "[PERSON_NAME]-7"
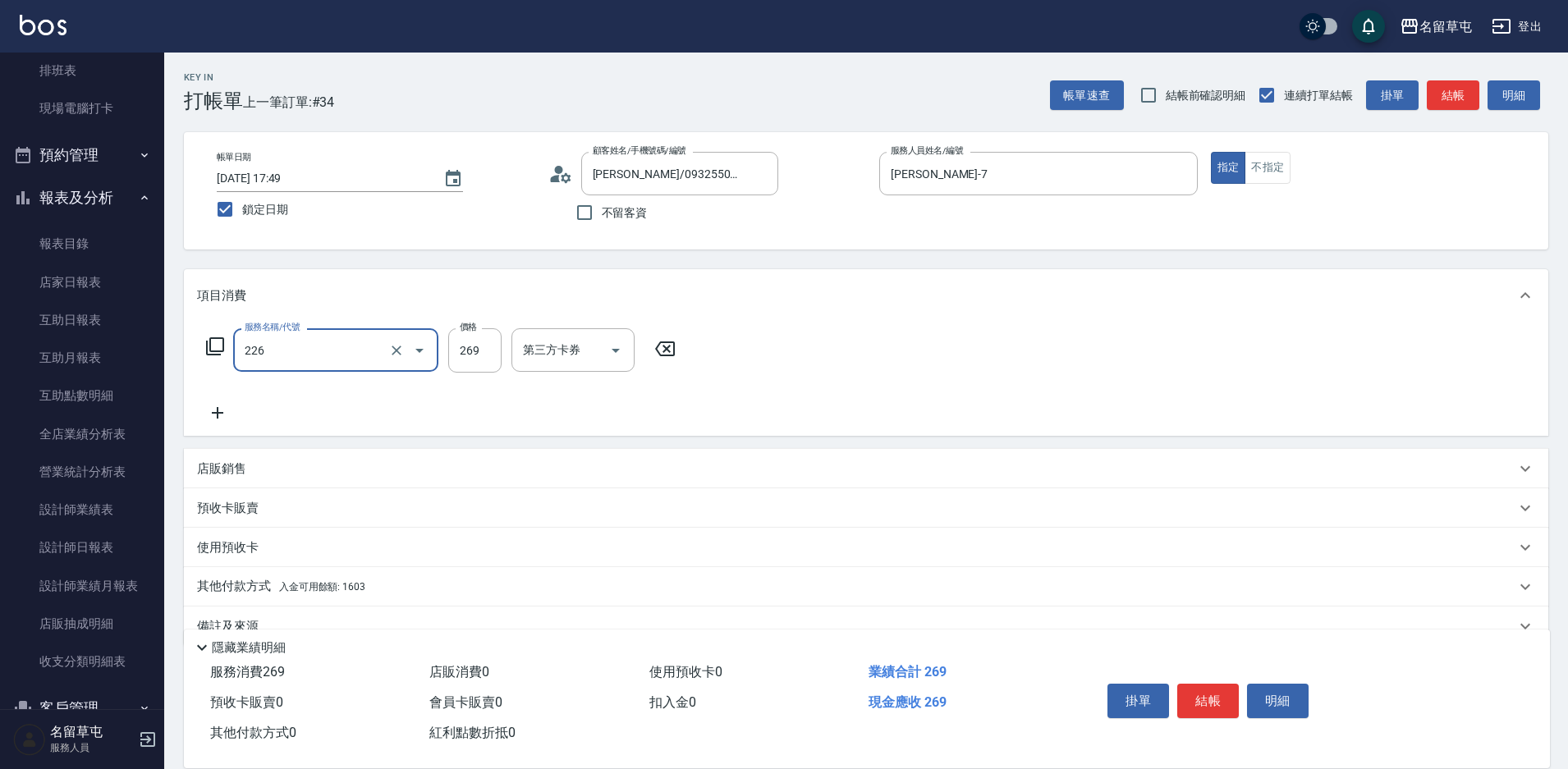
type input "洗剪269(226)"
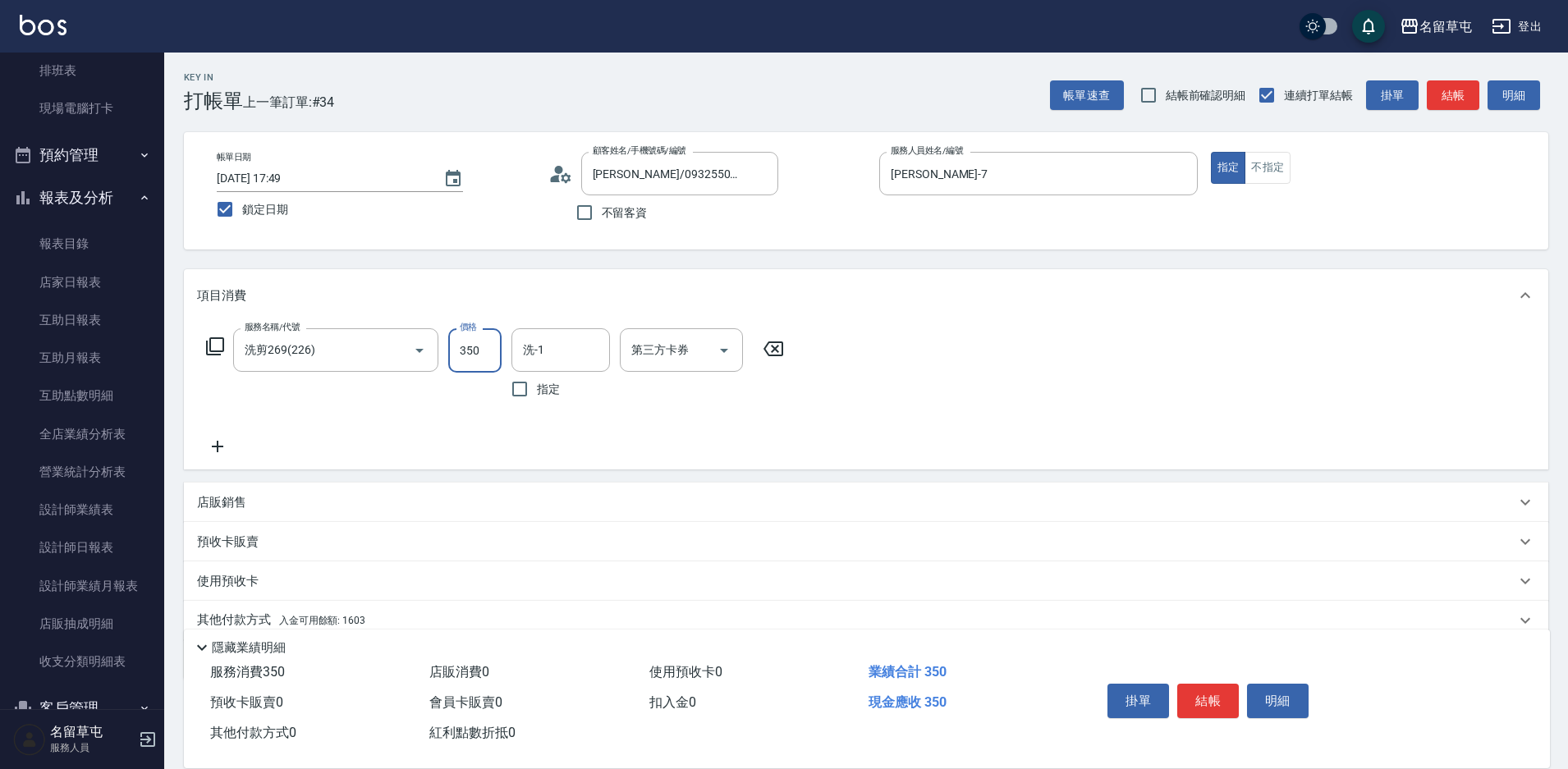
type input "350"
type input "[PERSON_NAME]-7"
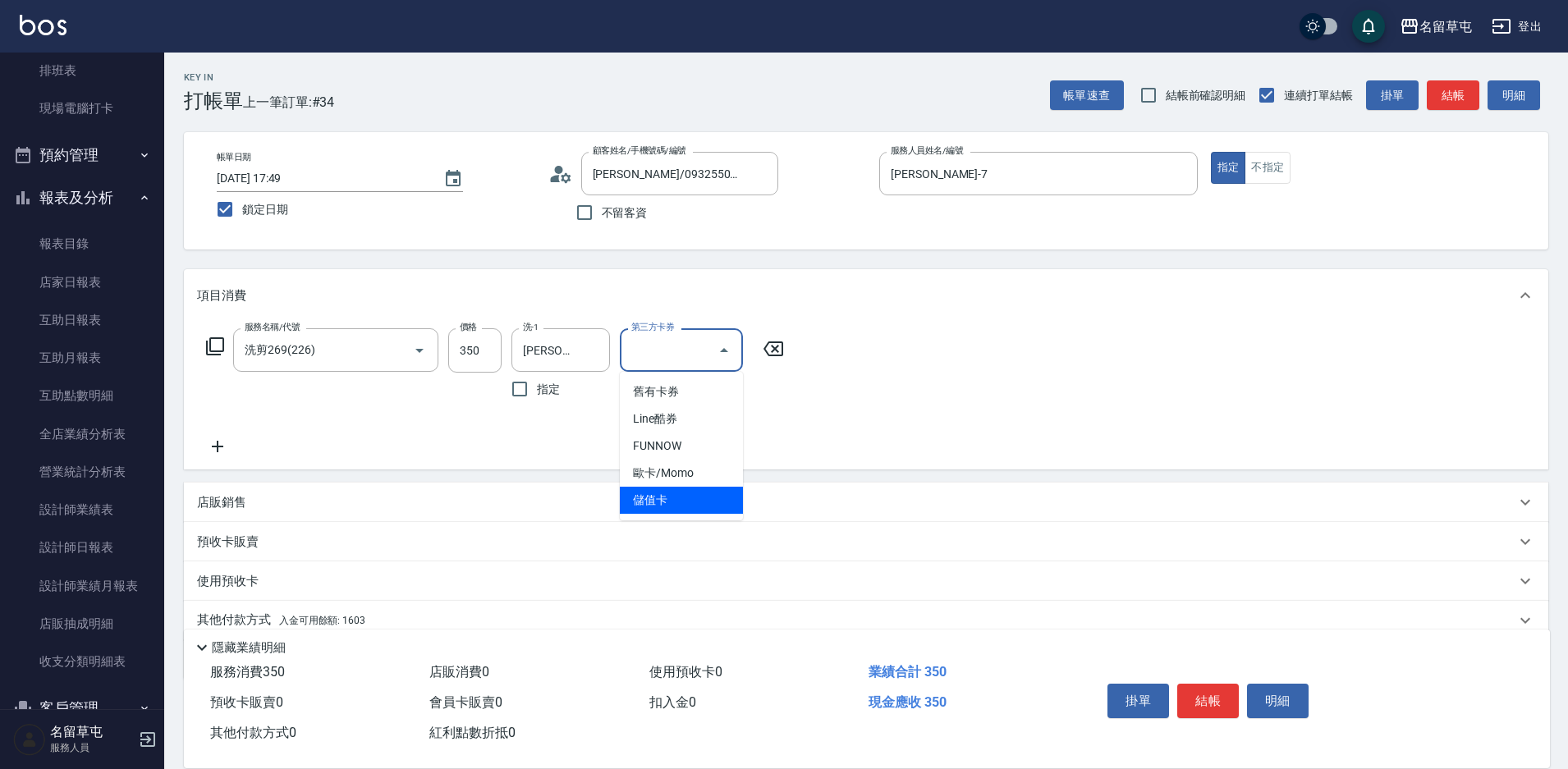
type input "儲值卡"
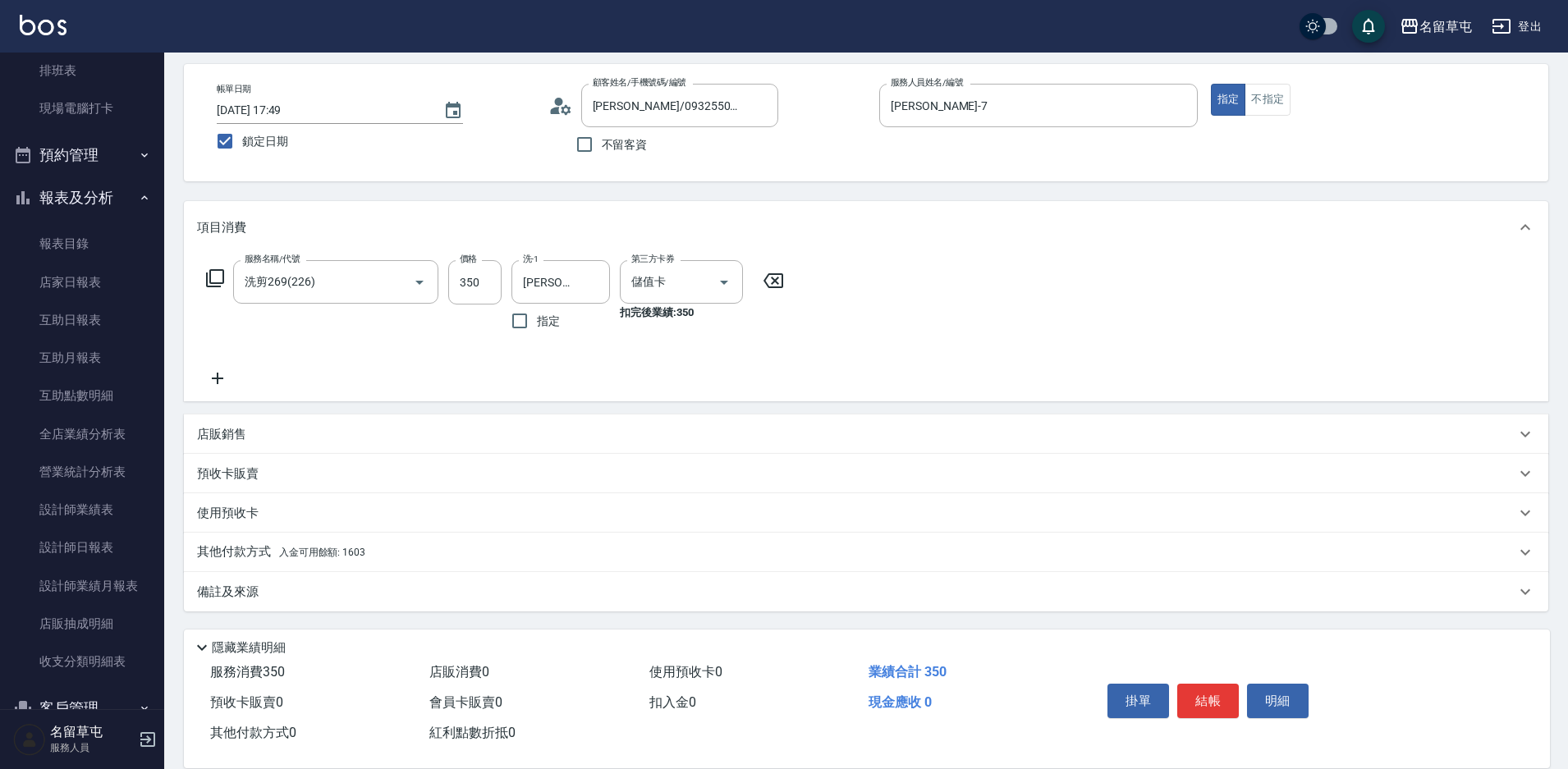
click at [231, 550] on p "其他付款方式 入金可用餘額: 1603" at bounding box center [280, 552] width 168 height 18
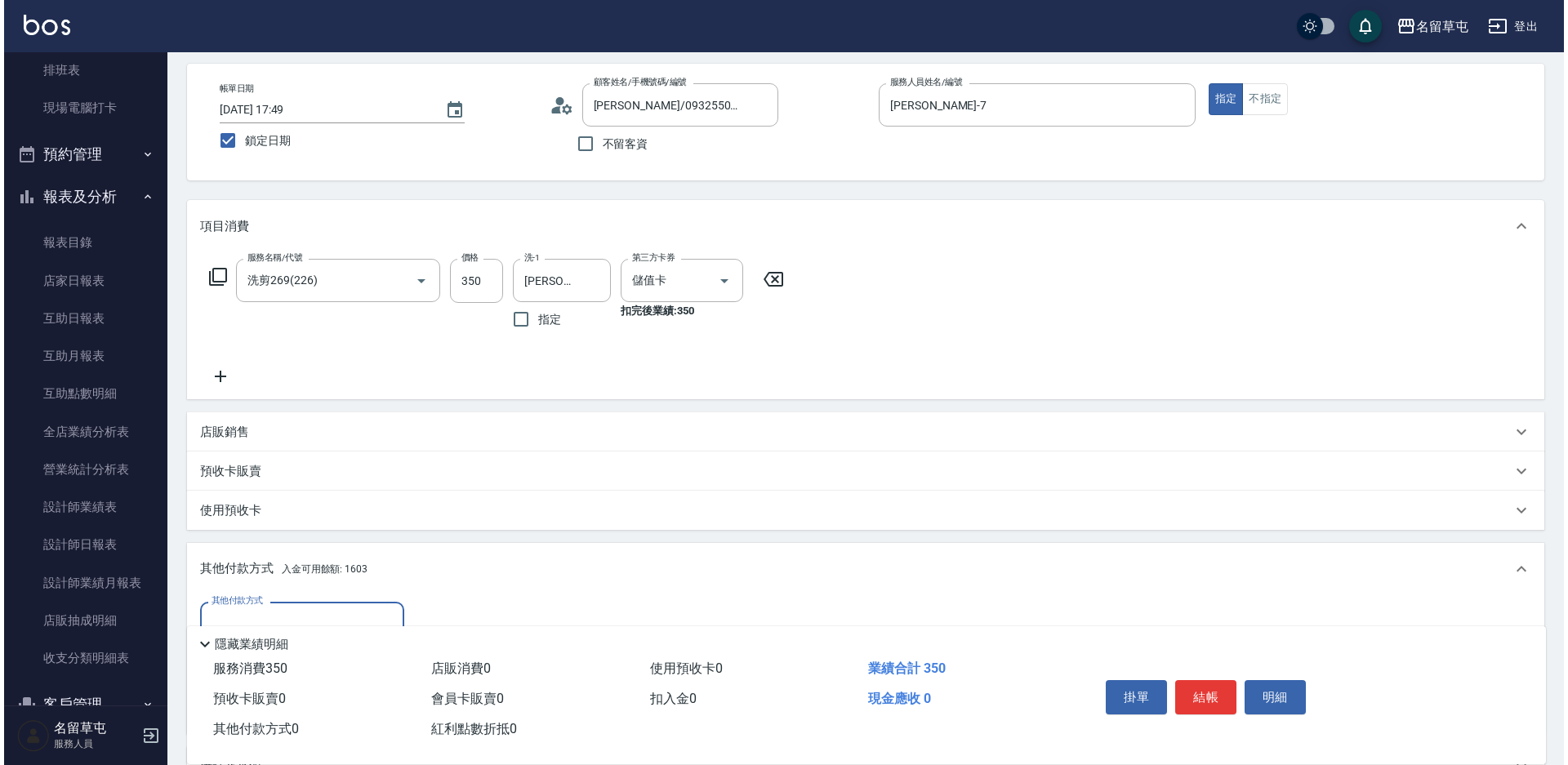
scroll to position [0, 0]
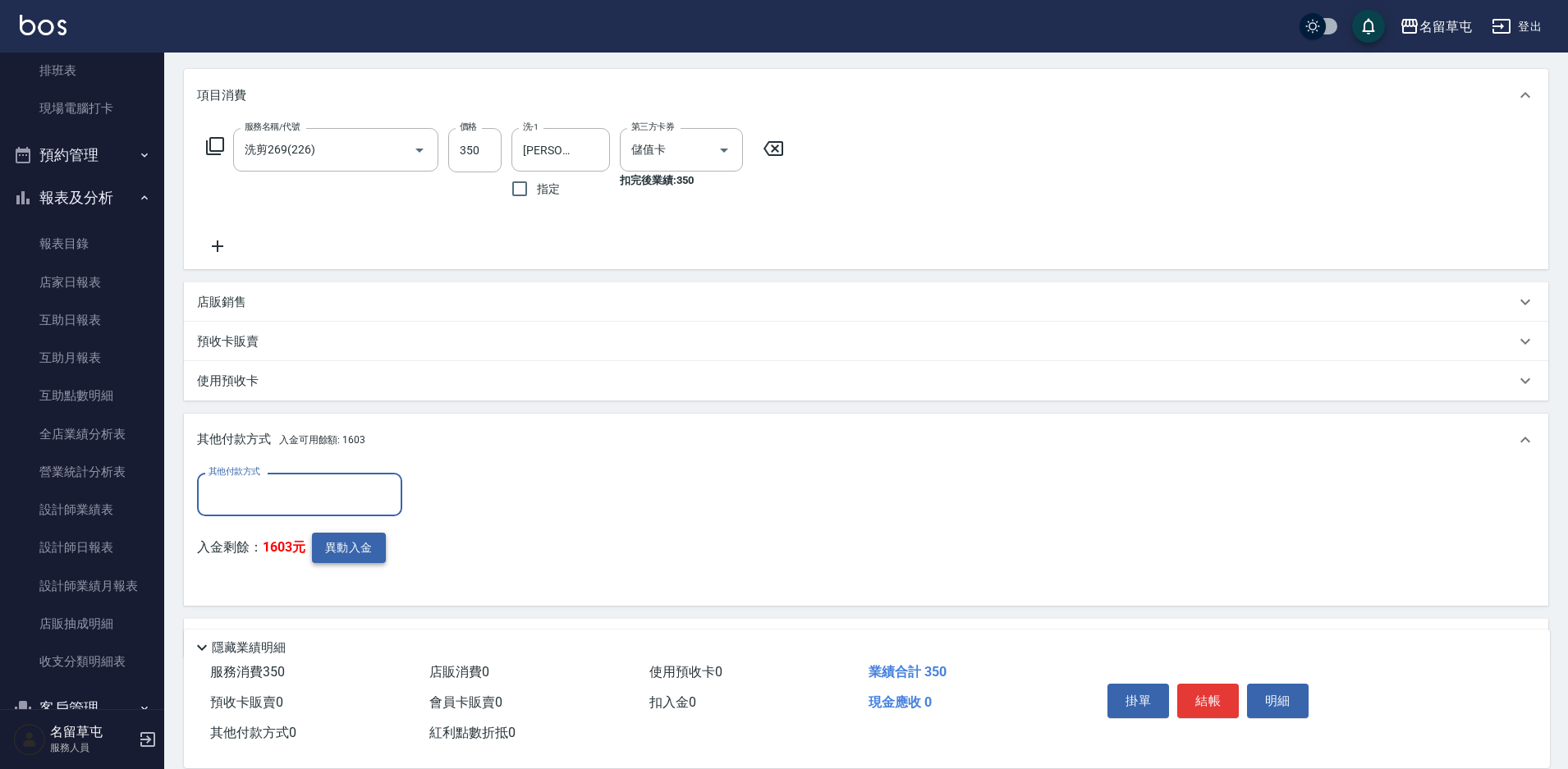
click at [339, 562] on button "異動入金" at bounding box center [349, 547] width 74 height 30
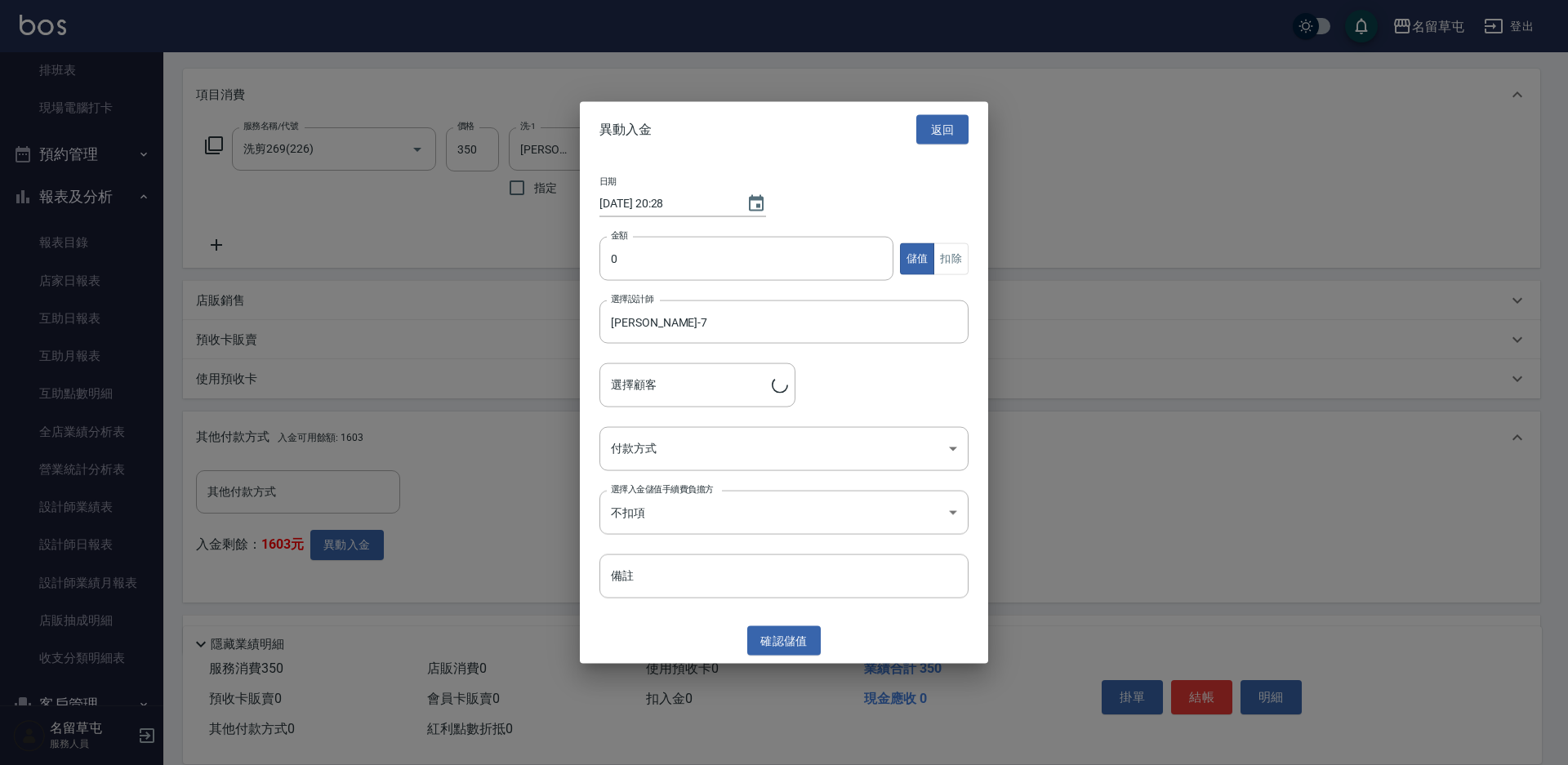
type input "[PERSON_NAME]/0932550788/"
click at [663, 266] on input "0" at bounding box center [746, 259] width 294 height 44
type input "350"
click at [962, 257] on button "扣除" at bounding box center [951, 258] width 35 height 32
click at [687, 447] on body "名留草屯 登出 櫃檯作業 打帳單 帳單列表 現金收支登錄 材料自購登錄 每日結帳 排班表 現場電腦打卡 預約管理 預約管理 單日預約紀錄 單週預約紀錄 報表及…" at bounding box center [784, 306] width 1568 height 1011
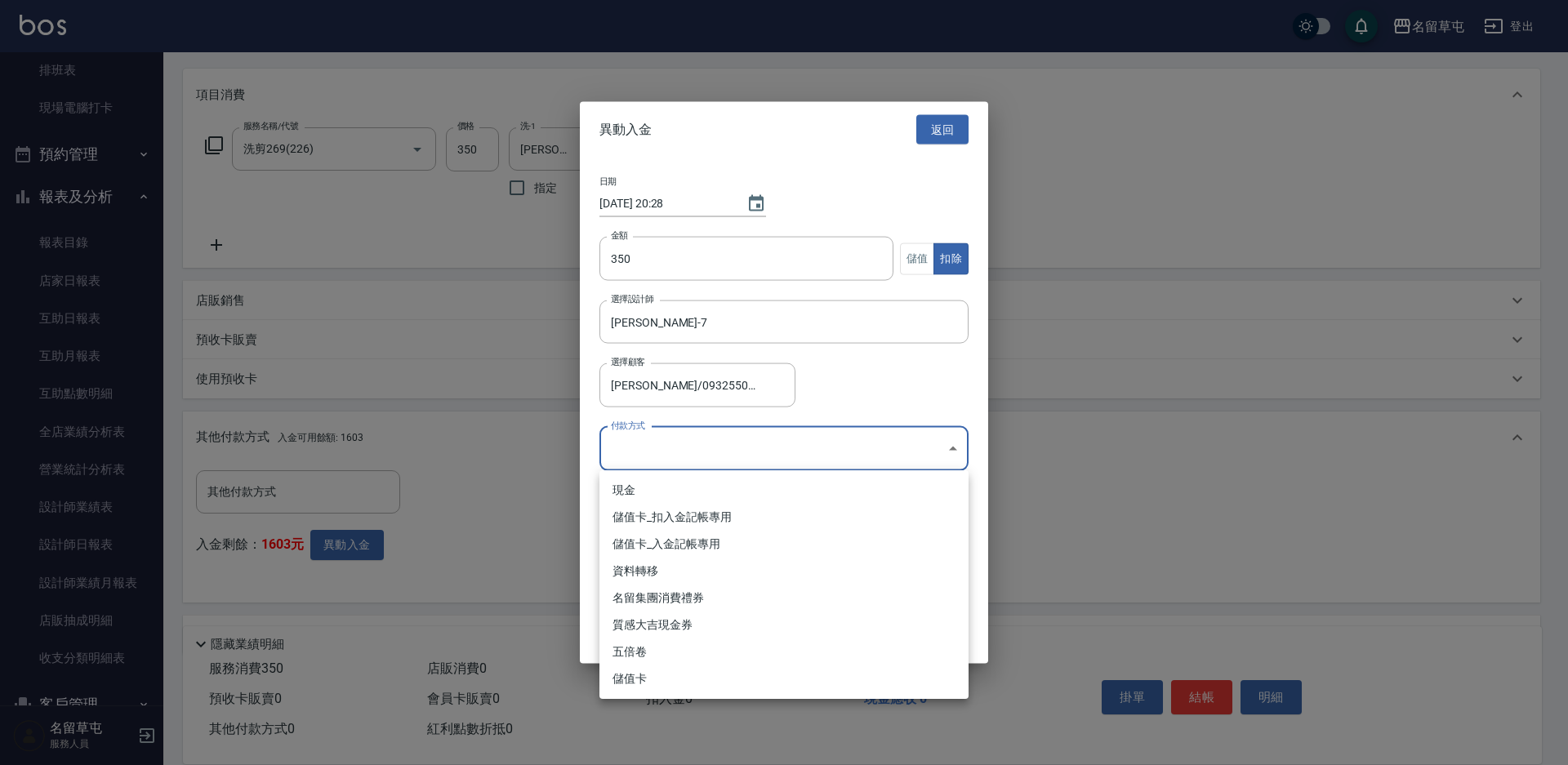
click at [662, 518] on li "儲值卡_扣入金記帳專用" at bounding box center [784, 518] width 369 height 27
type input "儲值卡_扣入金記帳專用"
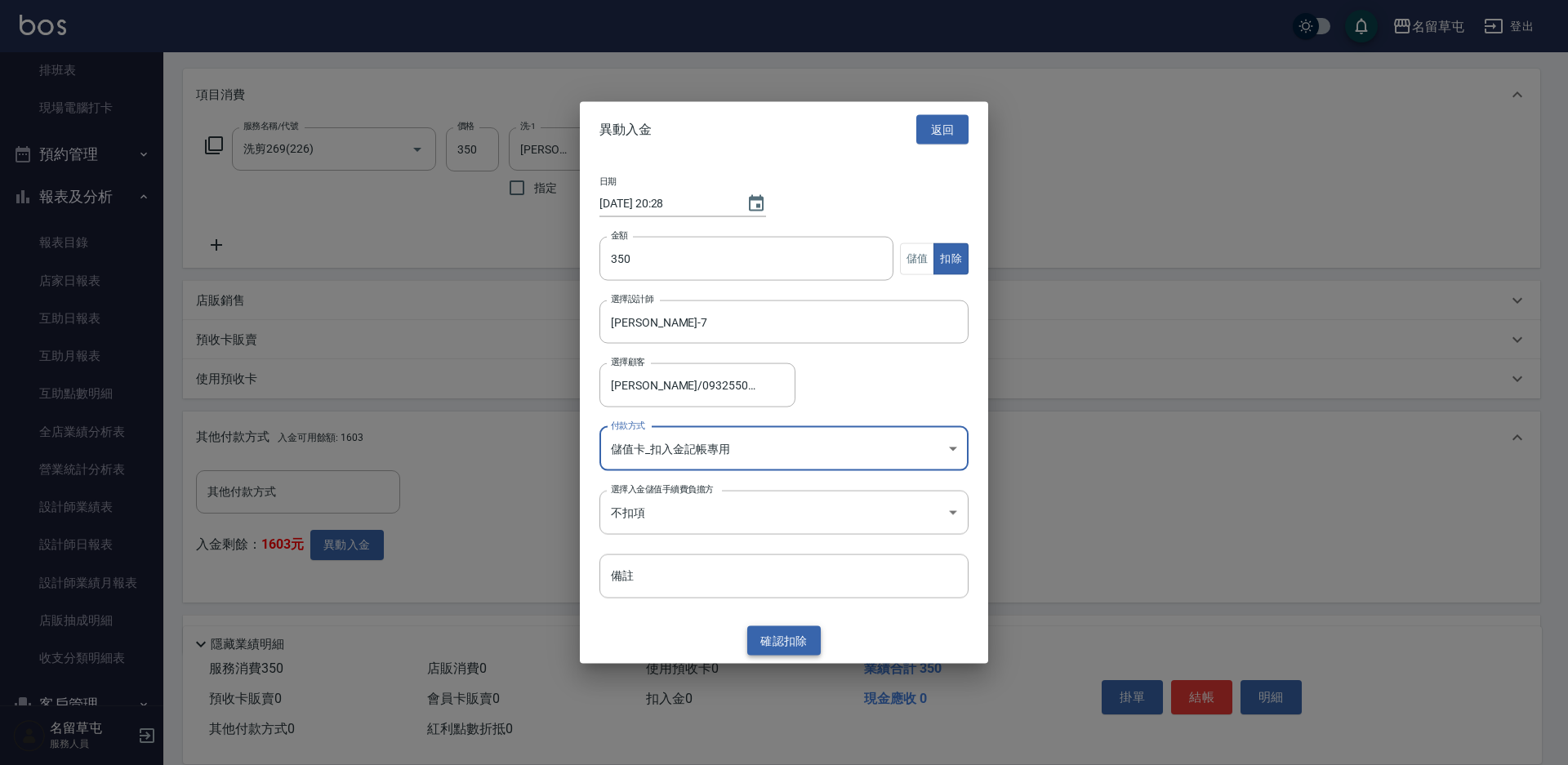
click at [798, 651] on button "確認 扣除" at bounding box center [783, 640] width 73 height 30
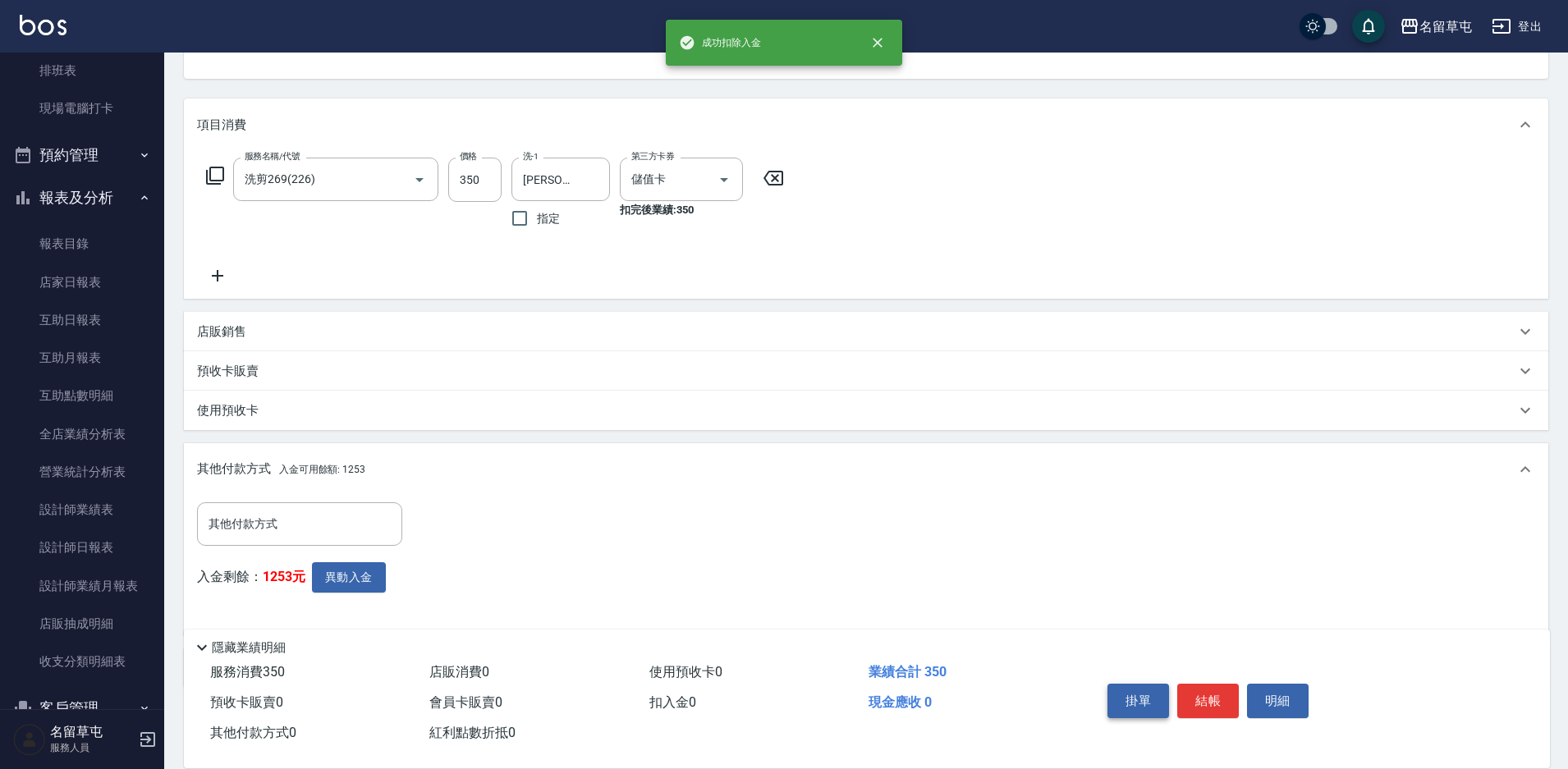
scroll to position [200, 0]
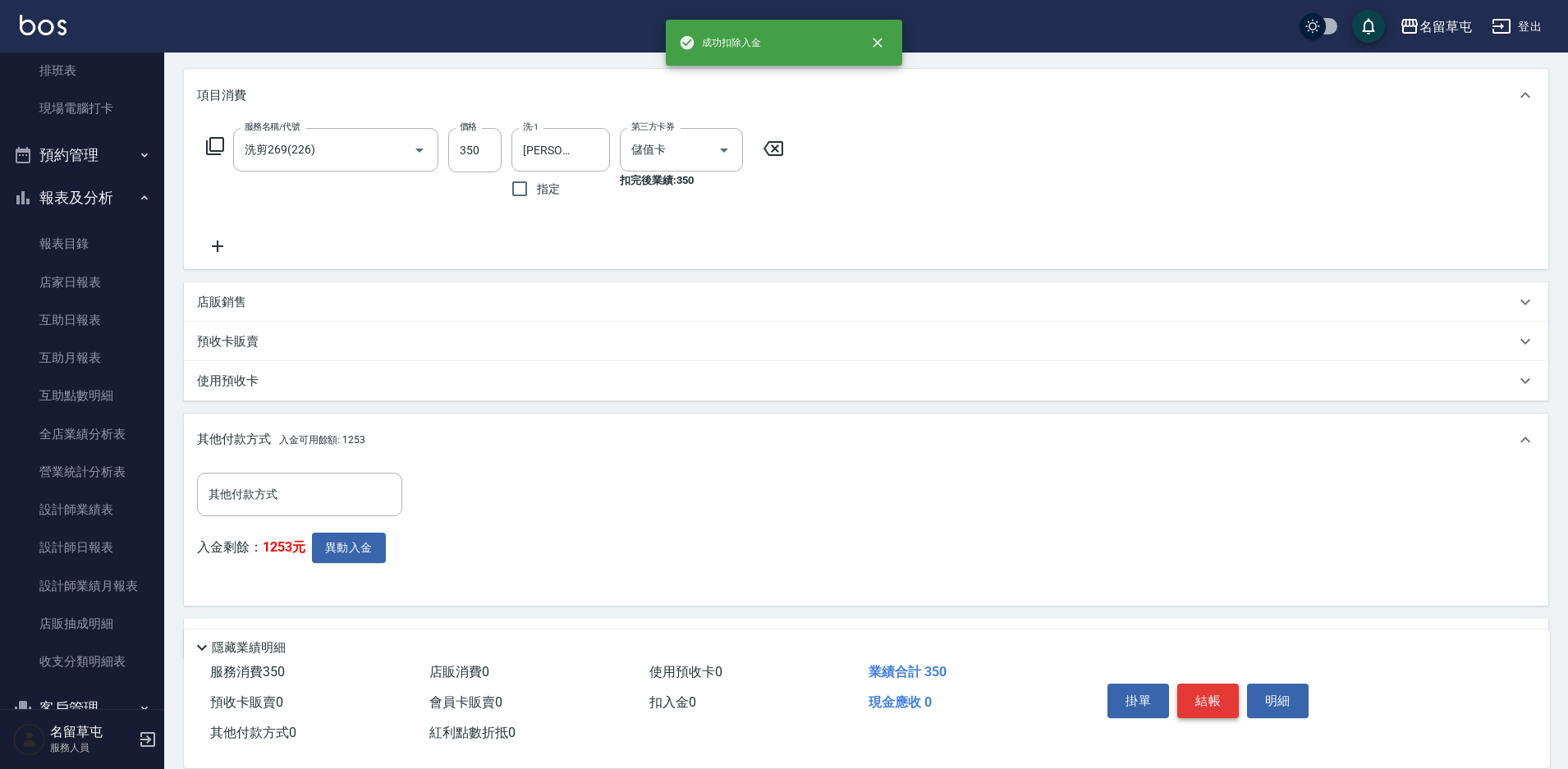
click at [1201, 686] on button "結帳" at bounding box center [1208, 701] width 62 height 35
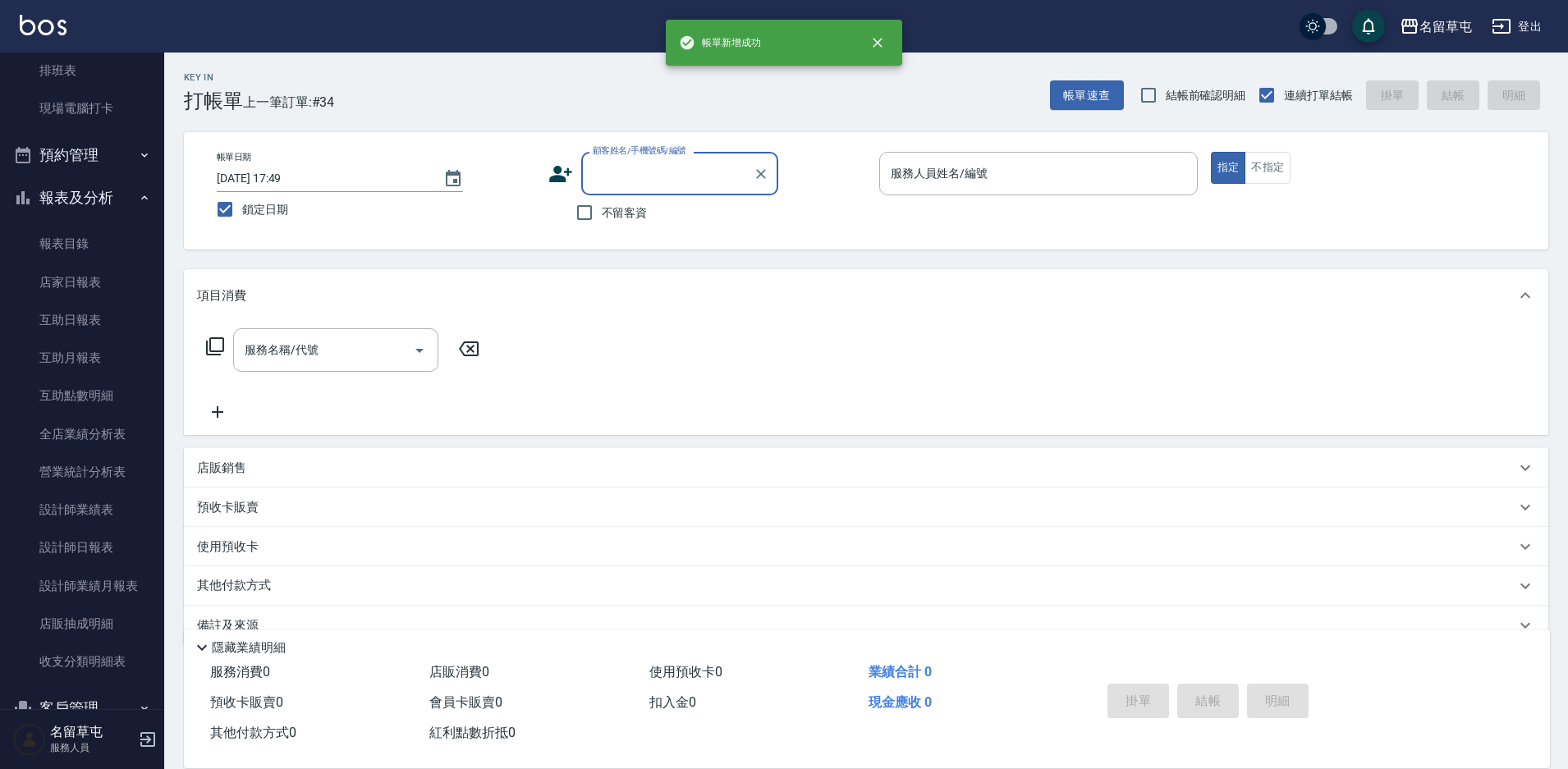
scroll to position [0, 0]
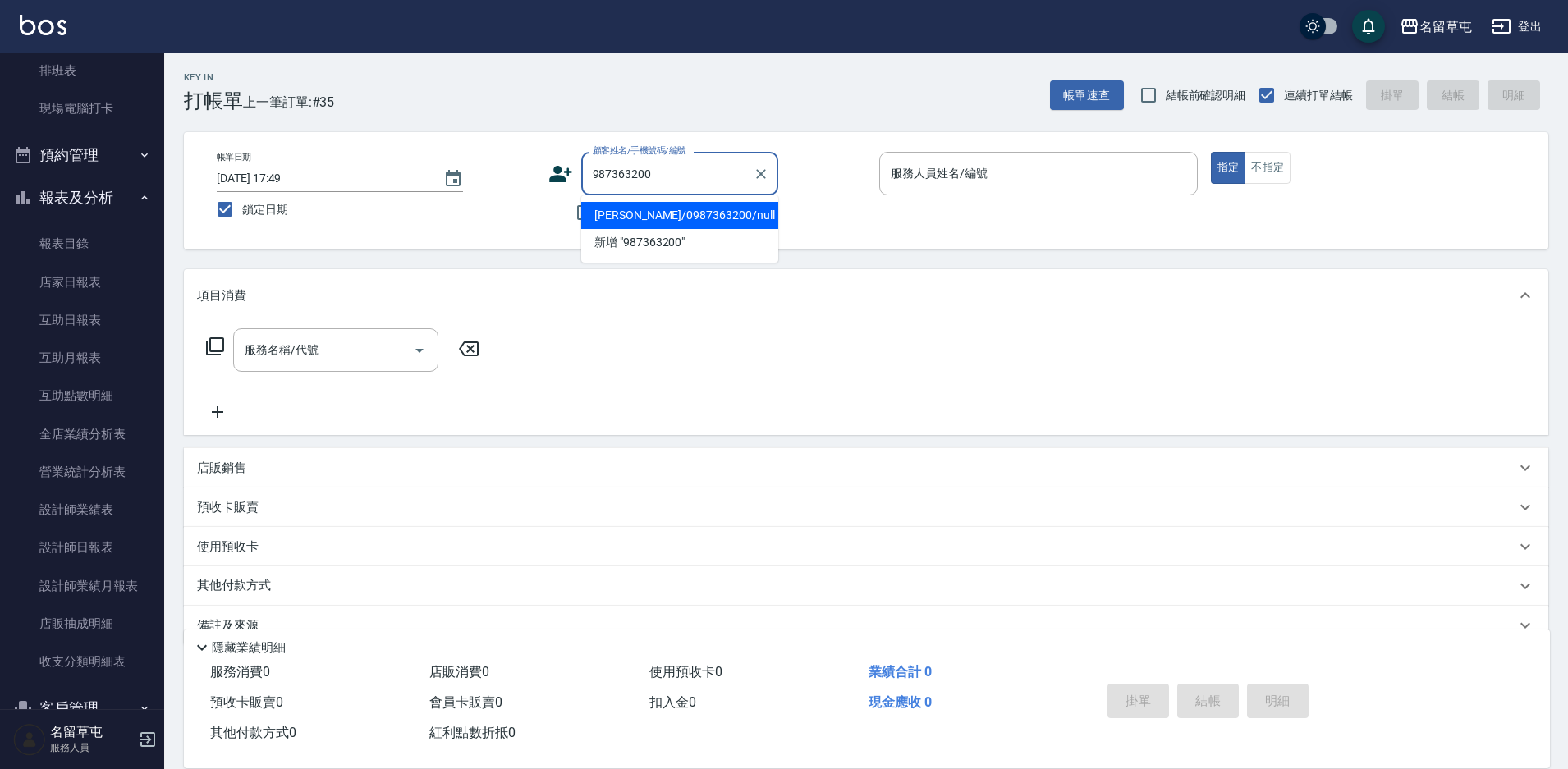
type input "[PERSON_NAME]/0987363200/null"
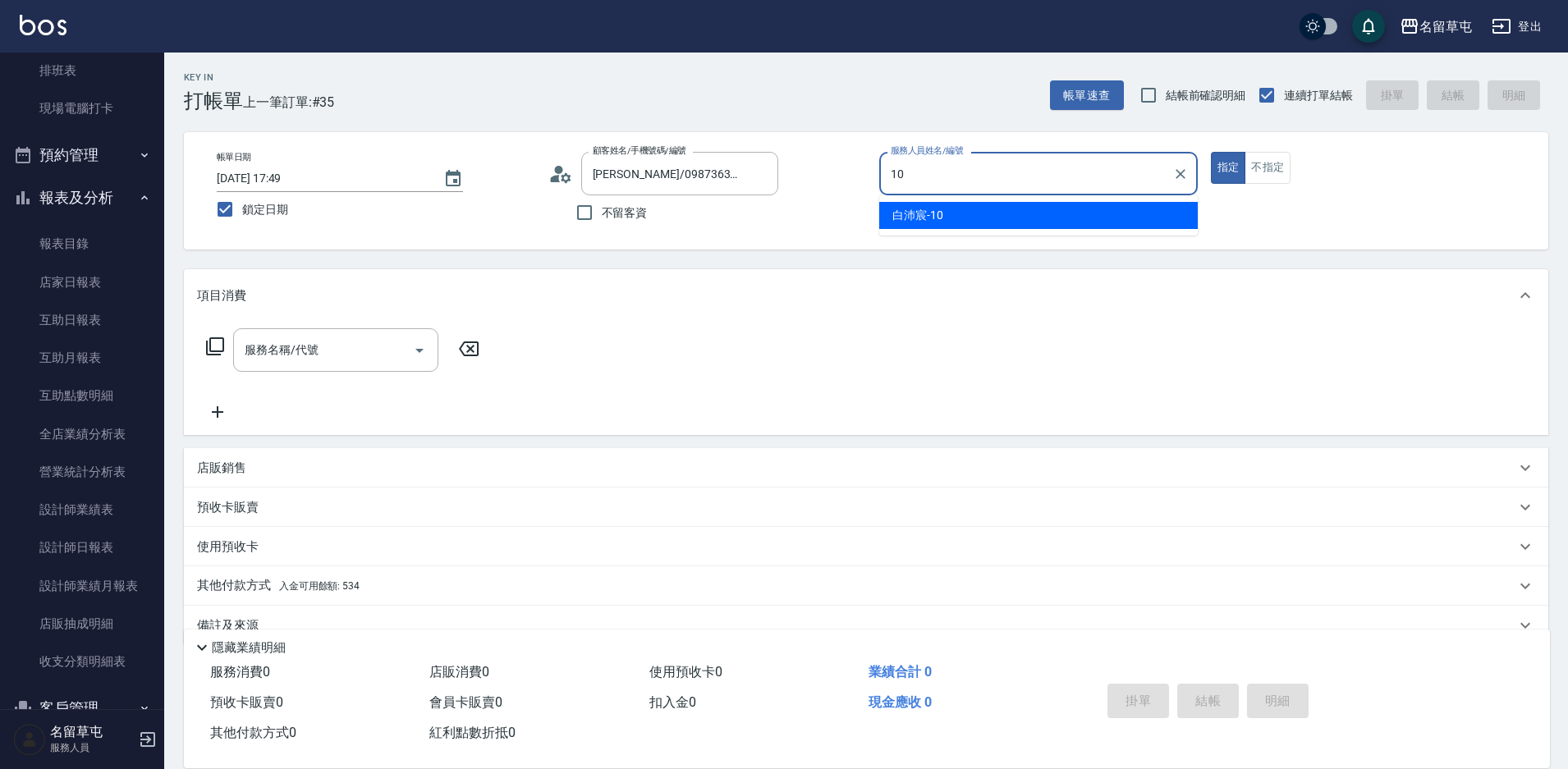
type input "[PERSON_NAME]-10"
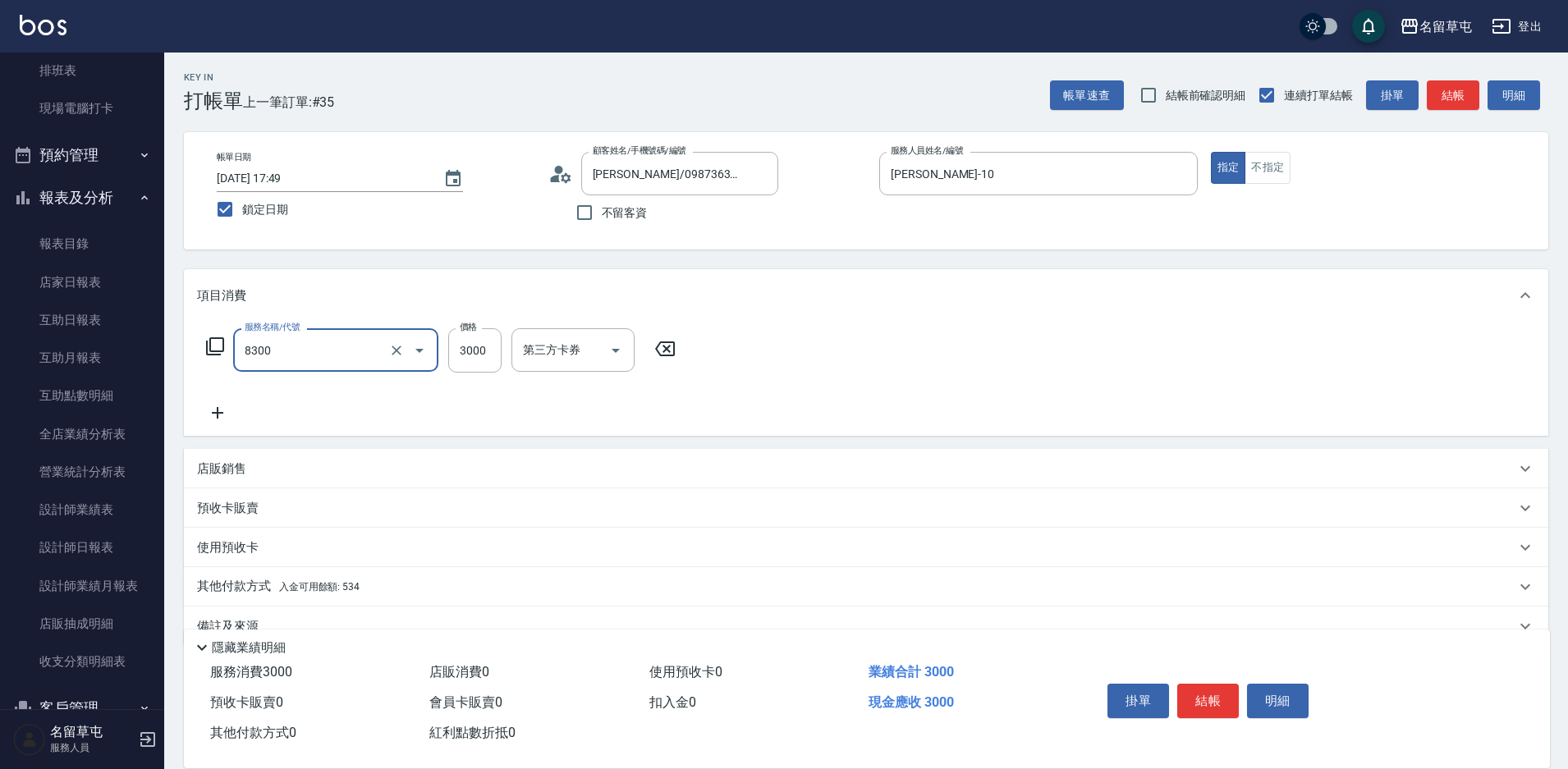
type input "儲3000(8300)"
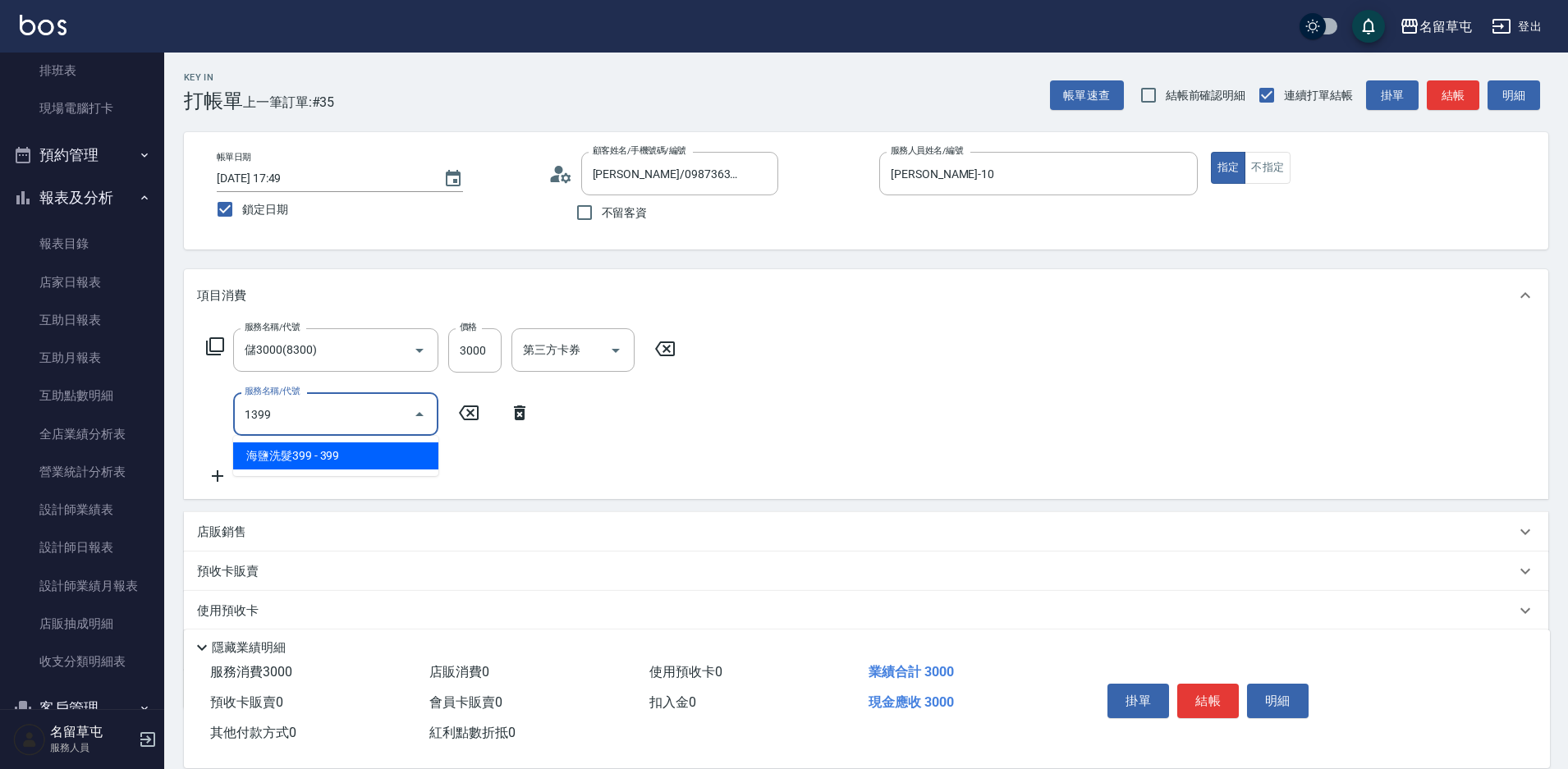
type input "海鹽洗髮399(1399)"
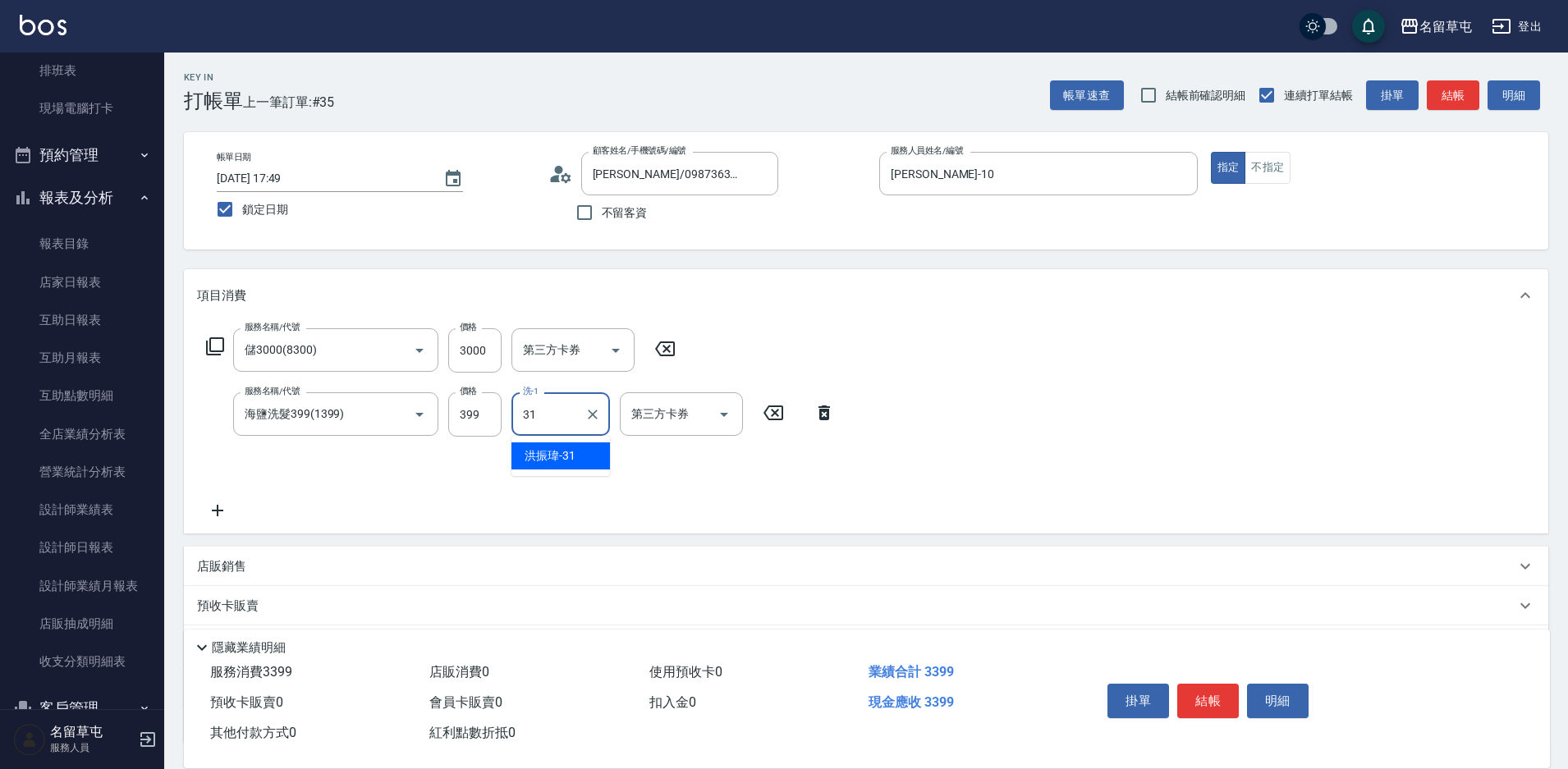
type input "[PERSON_NAME]-31"
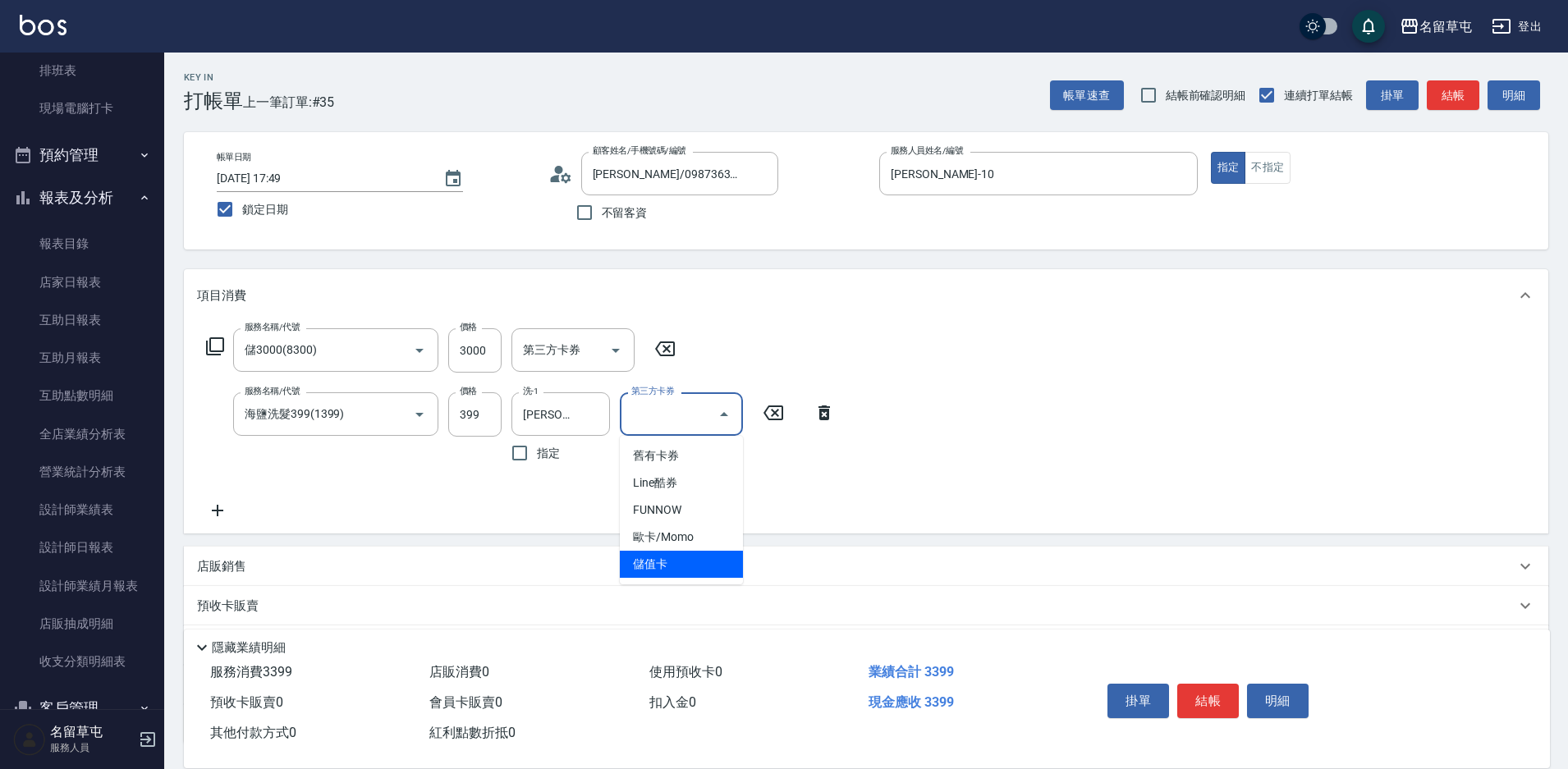
type input "儲值卡"
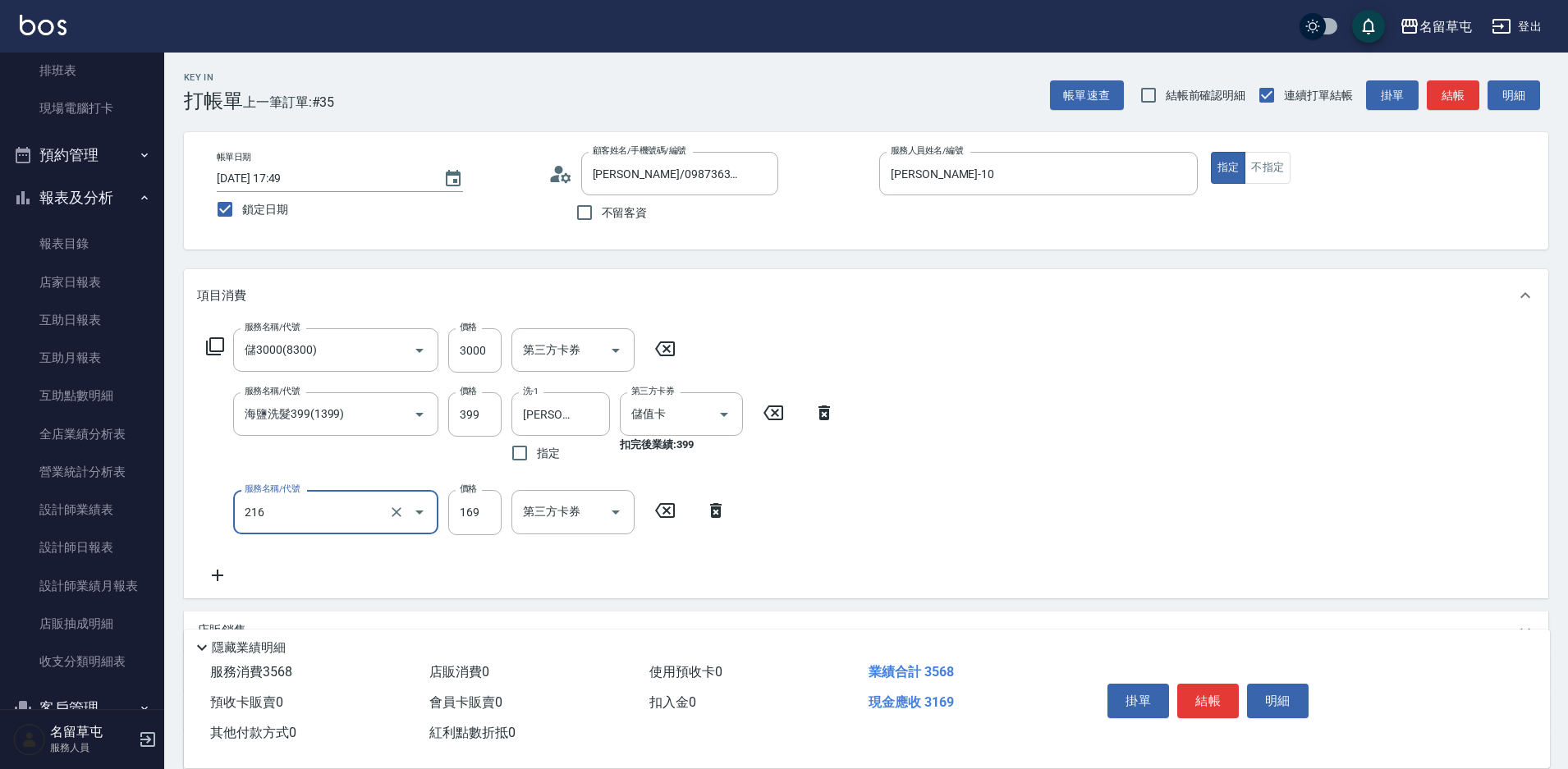
type input "剪髮169(216)"
type input "200"
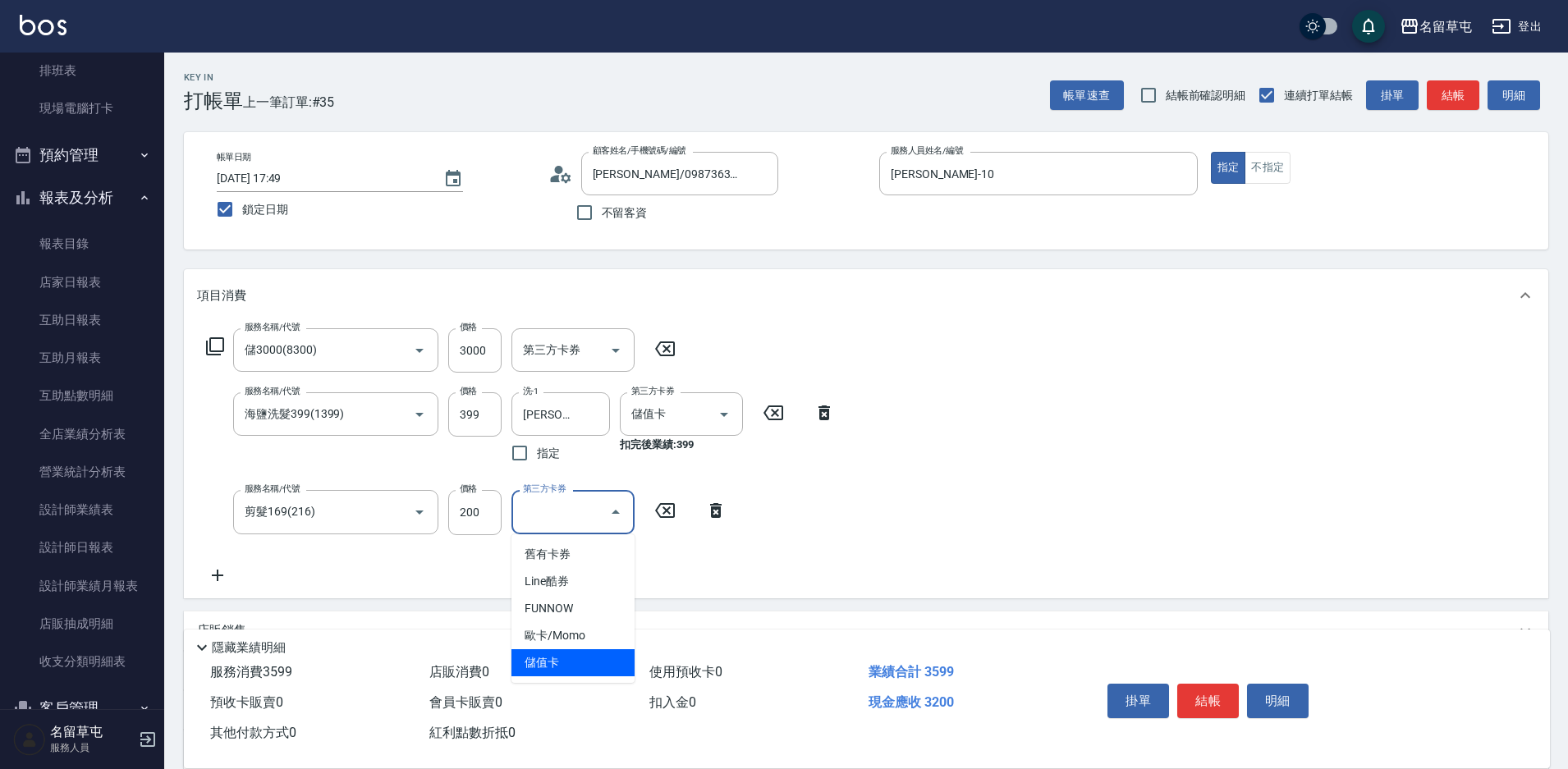
type input "儲值卡"
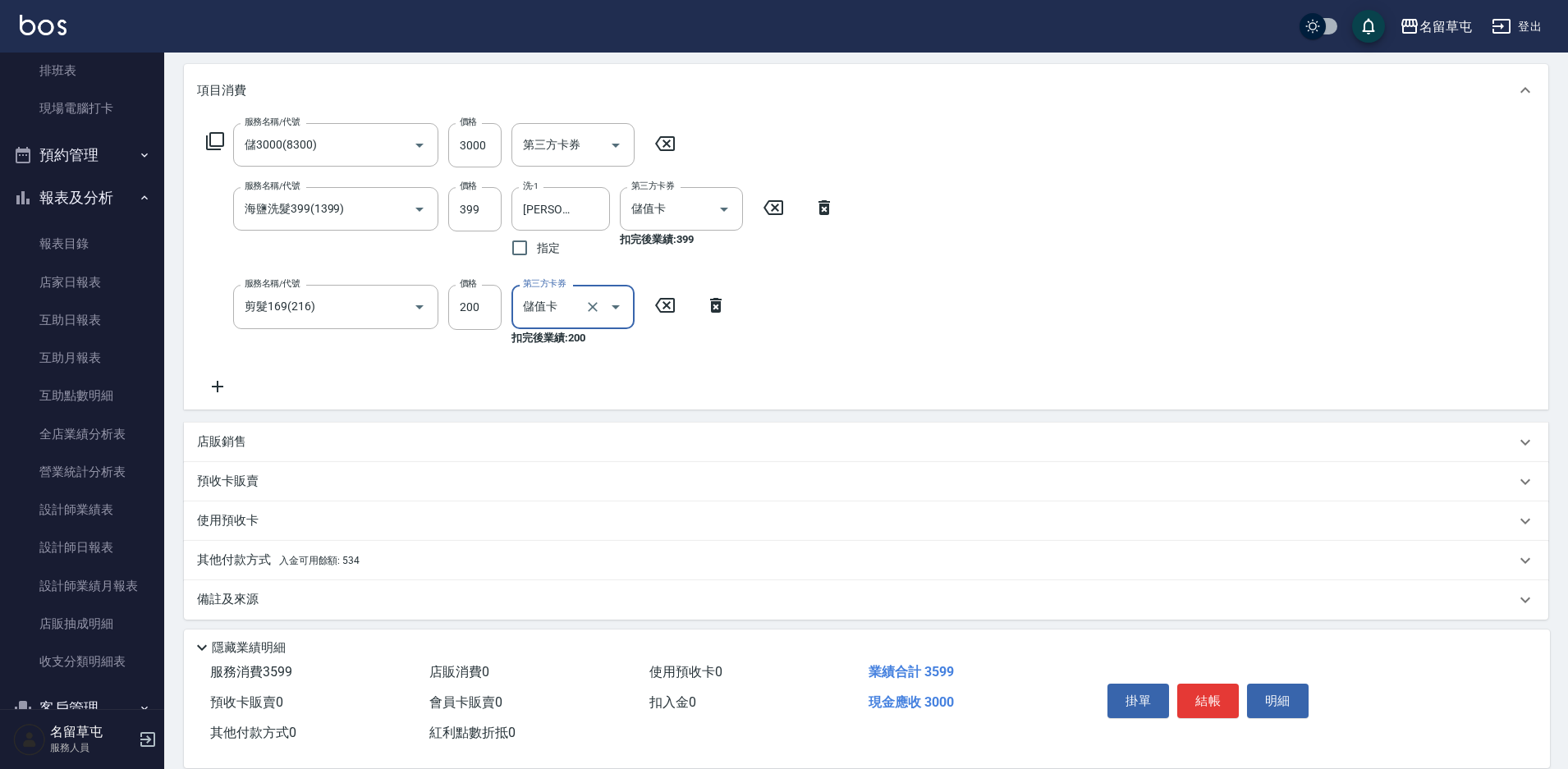
scroll to position [214, 0]
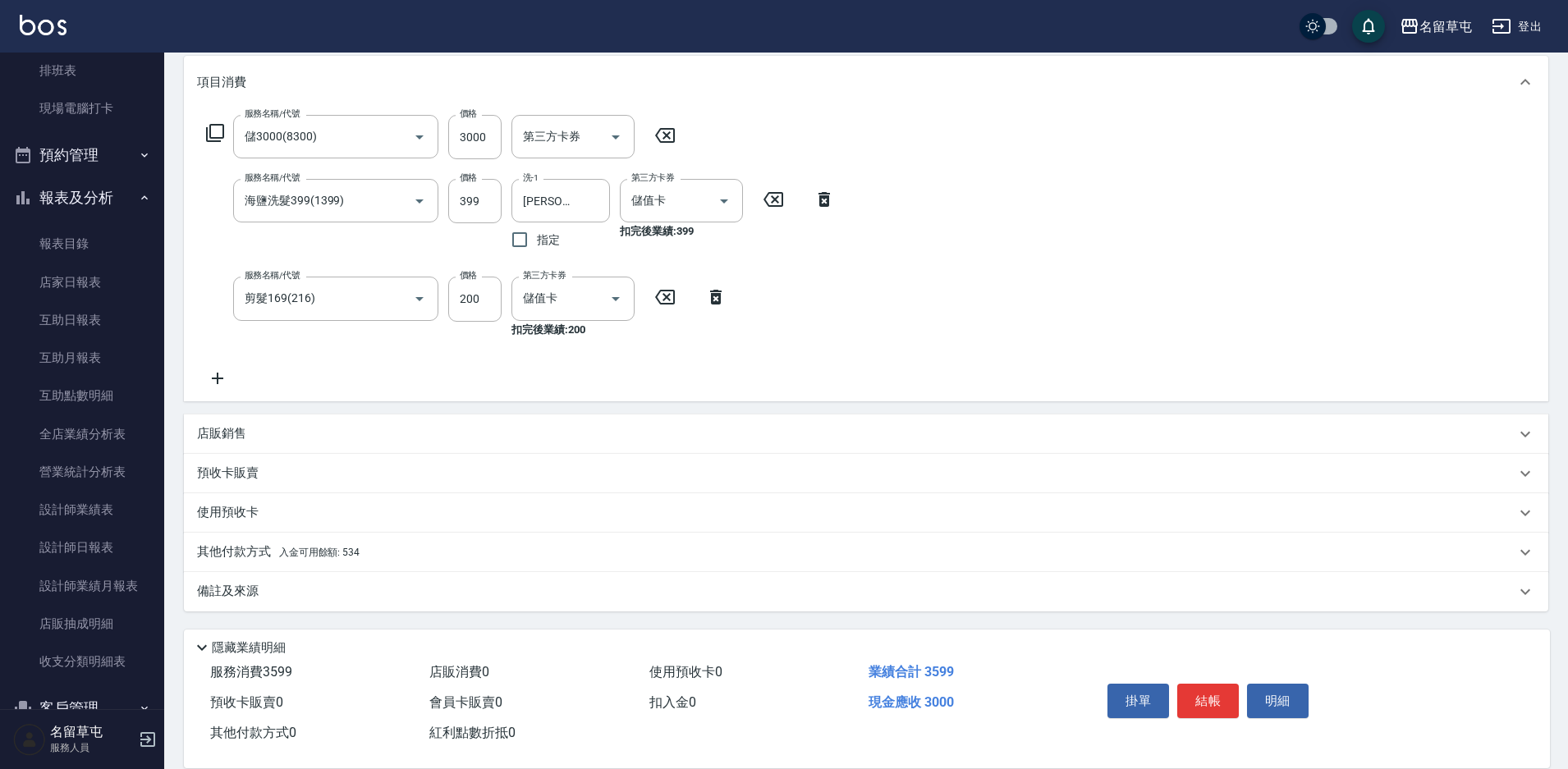
click at [247, 552] on p "其他付款方式 入金可用餘額: 534" at bounding box center [278, 552] width 163 height 18
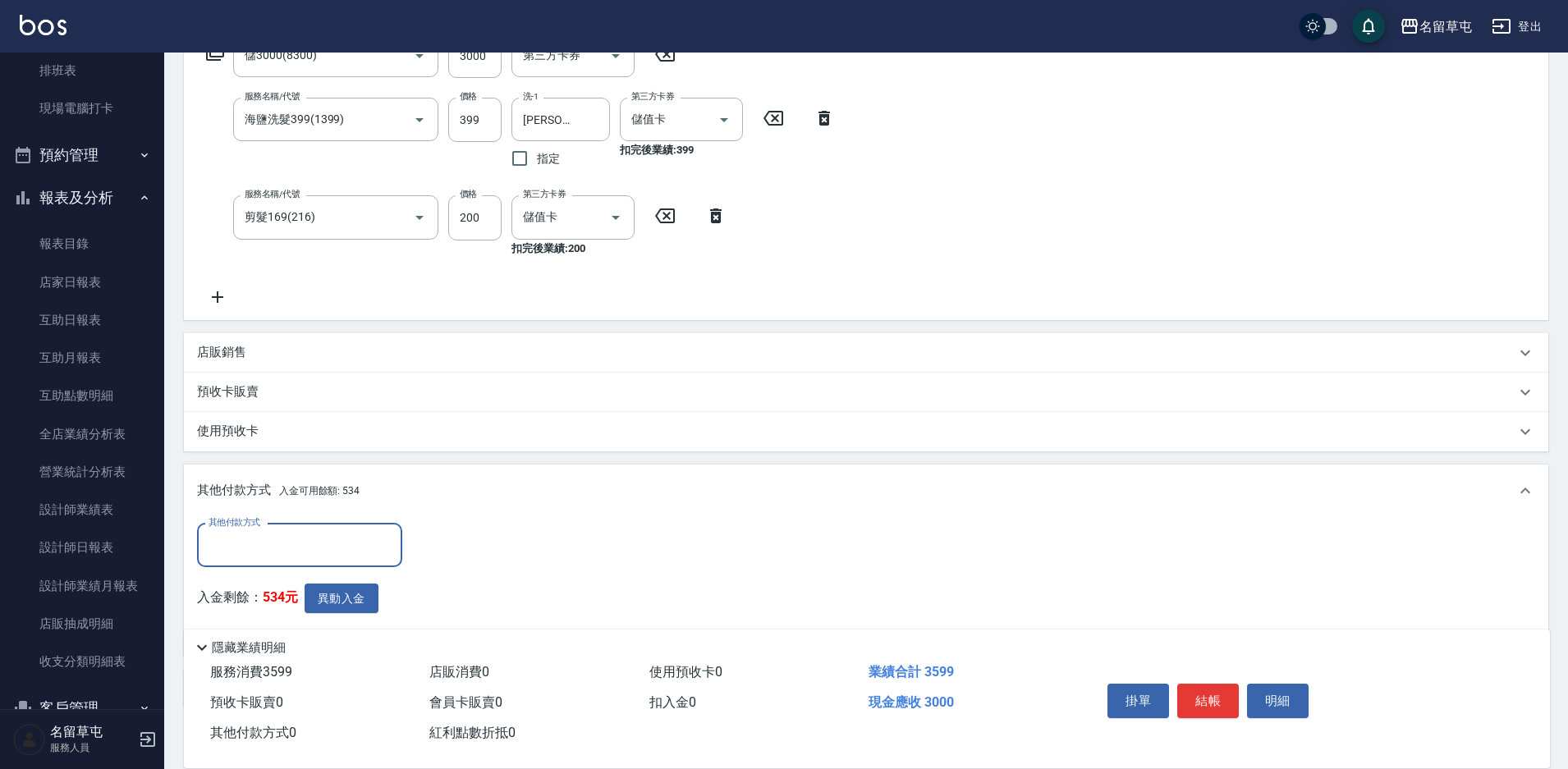
scroll to position [296, 0]
click at [337, 585] on button "異動入金" at bounding box center [341, 597] width 74 height 30
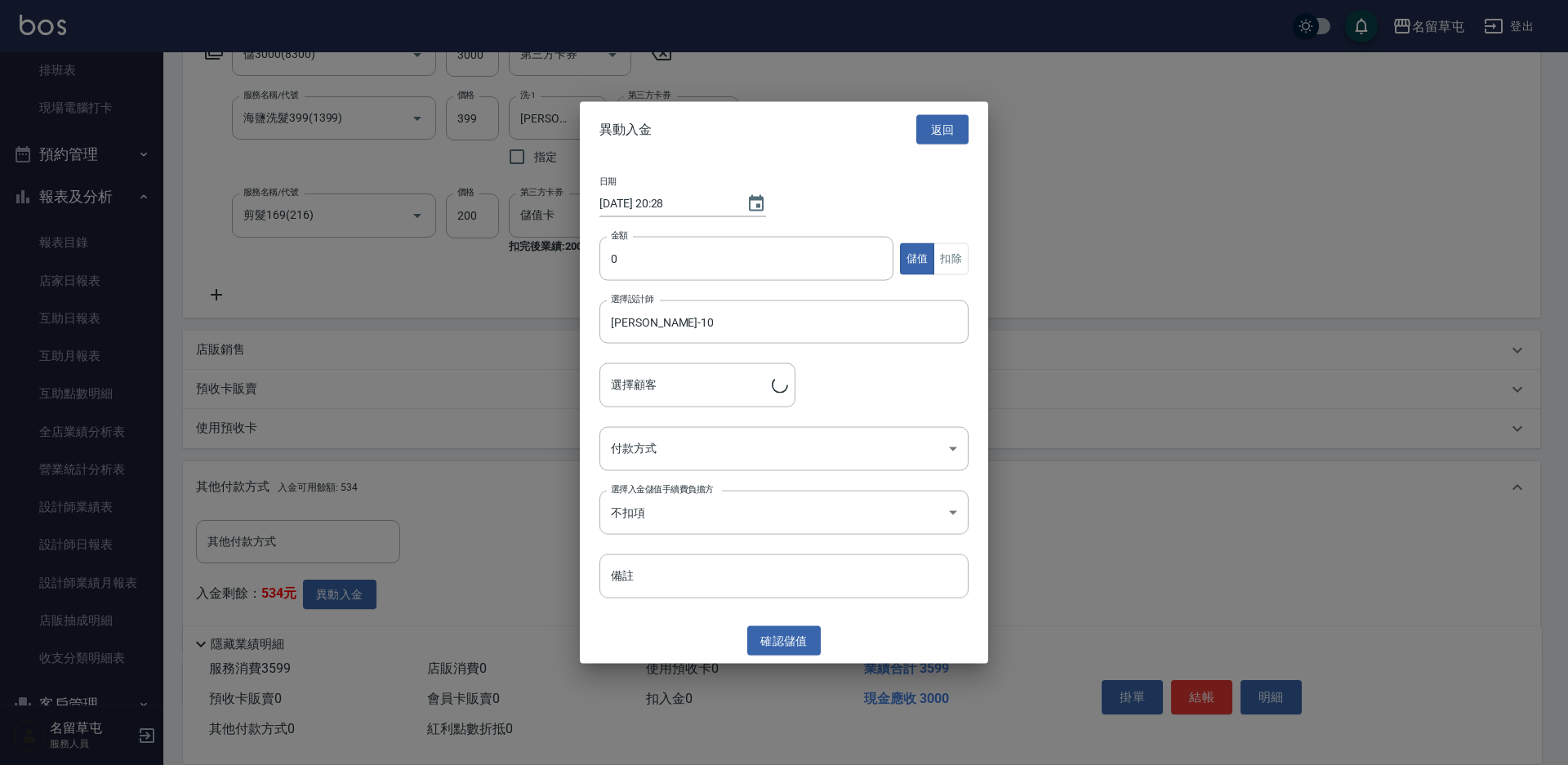
type input "[PERSON_NAME]/0987363200"
click at [637, 261] on input "0" at bounding box center [746, 259] width 294 height 44
type input "3000"
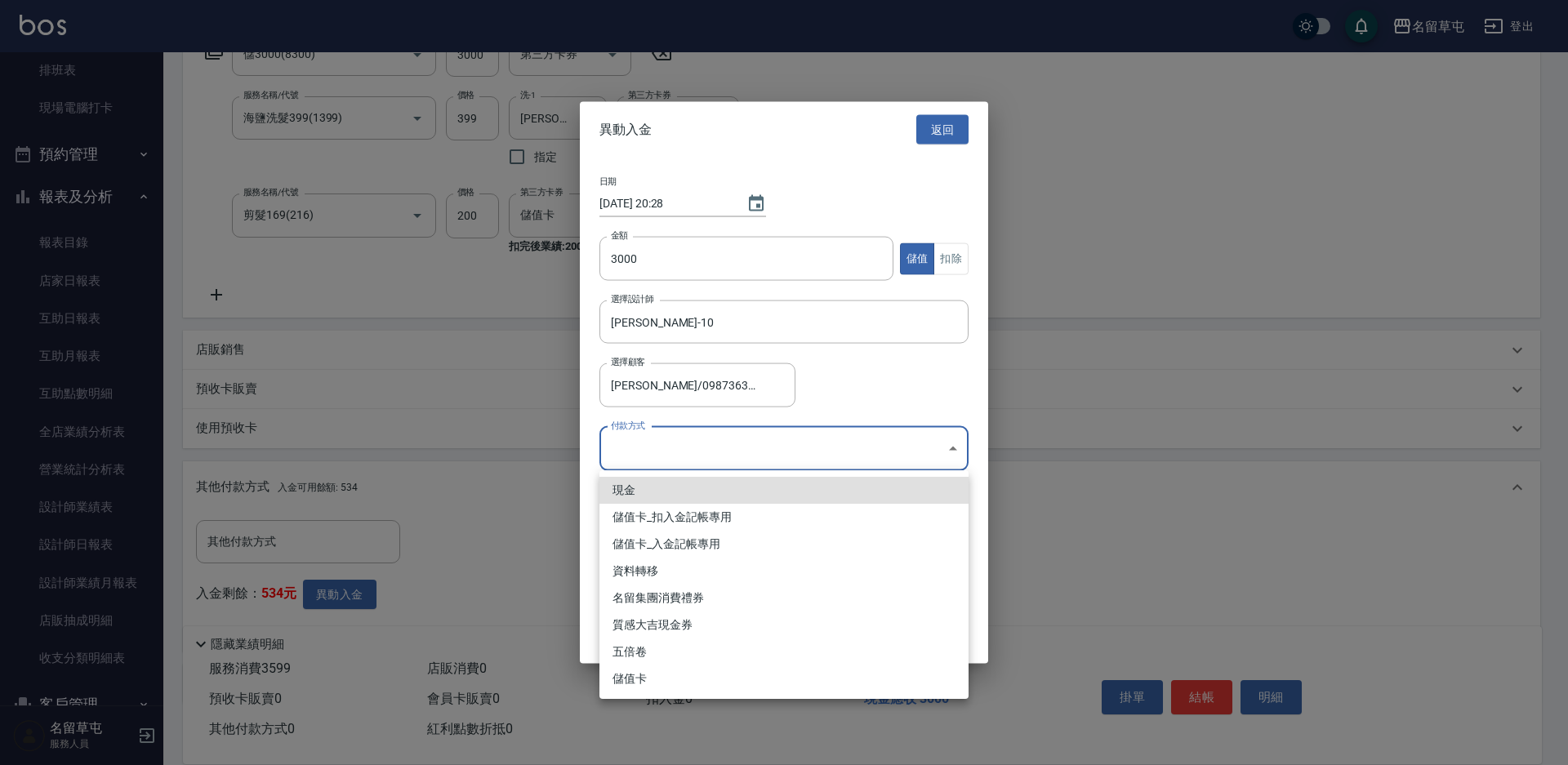
click at [698, 463] on body "名留草屯 登出 櫃檯作業 打帳單 帳單列表 現金收支登錄 材料自購登錄 每日結帳 排班表 現場電腦打卡 預約管理 預約管理 單日預約紀錄 單週預約紀錄 報表及…" at bounding box center [784, 282] width 1568 height 1154
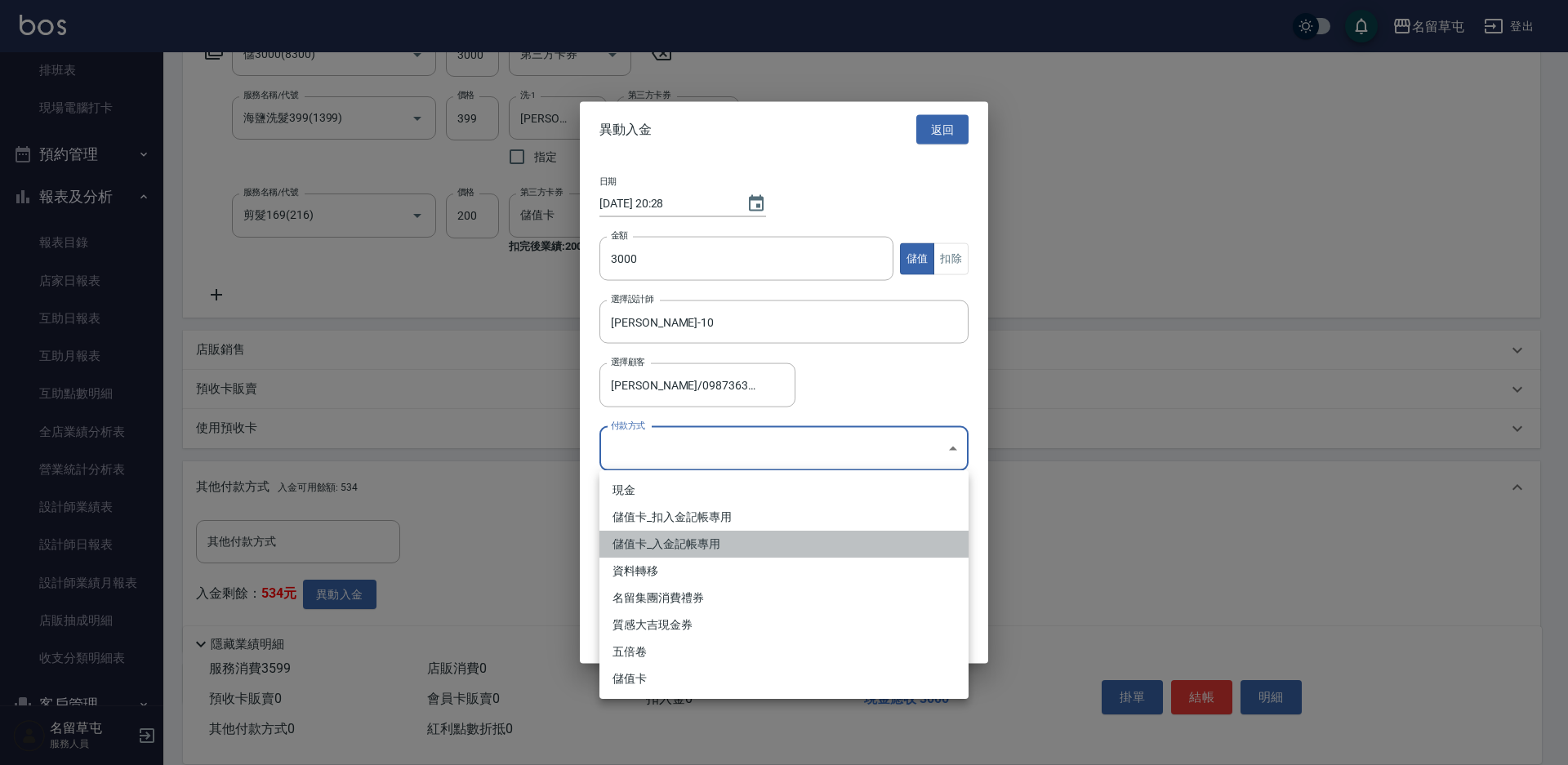
click at [679, 536] on li "儲值卡_入金記帳專用" at bounding box center [784, 544] width 369 height 27
type input "儲值卡_入金記帳專用"
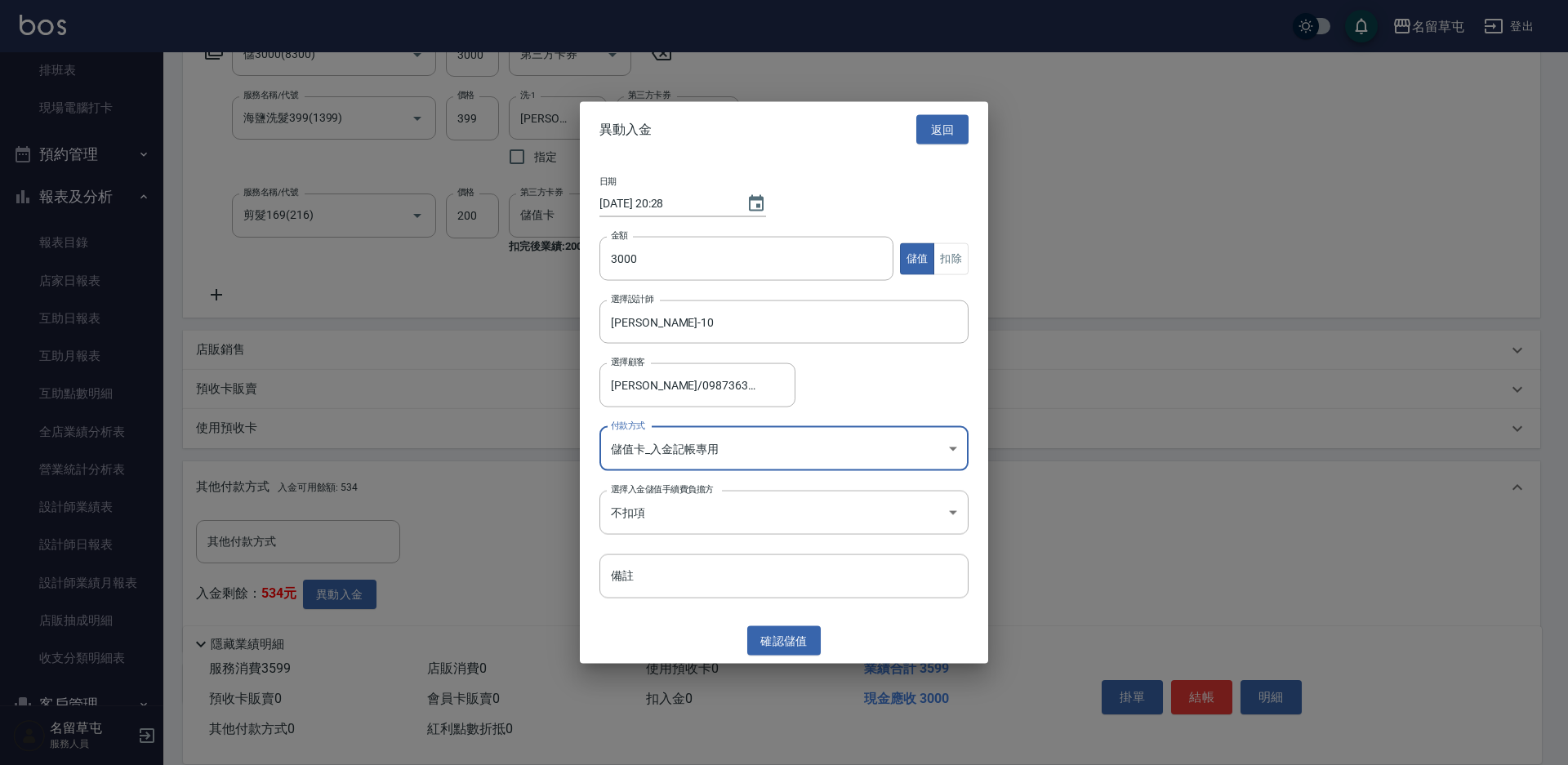
click at [776, 643] on button "確認 儲值" at bounding box center [783, 640] width 73 height 30
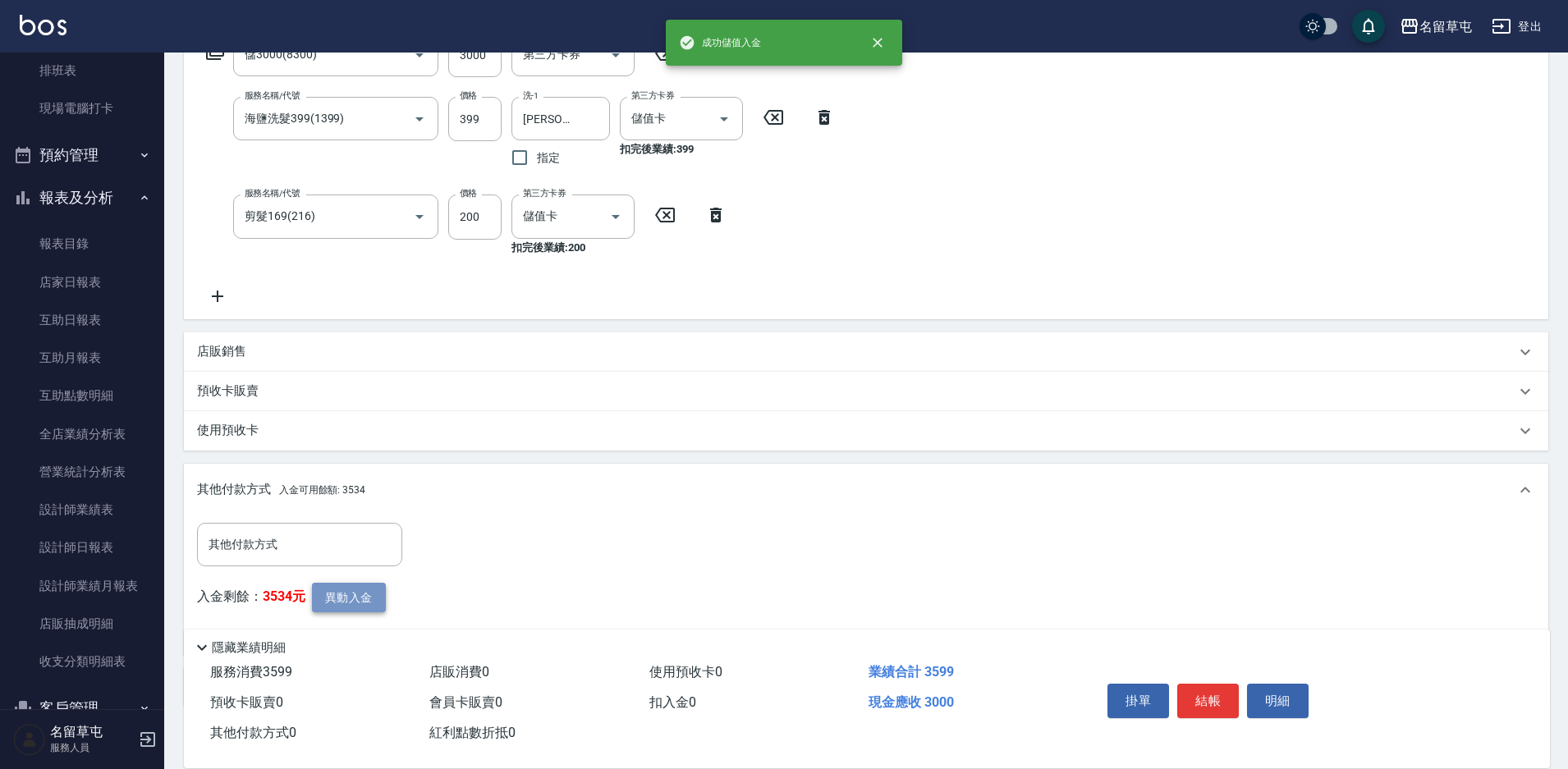
click at [327, 607] on button "異動入金" at bounding box center [349, 597] width 74 height 30
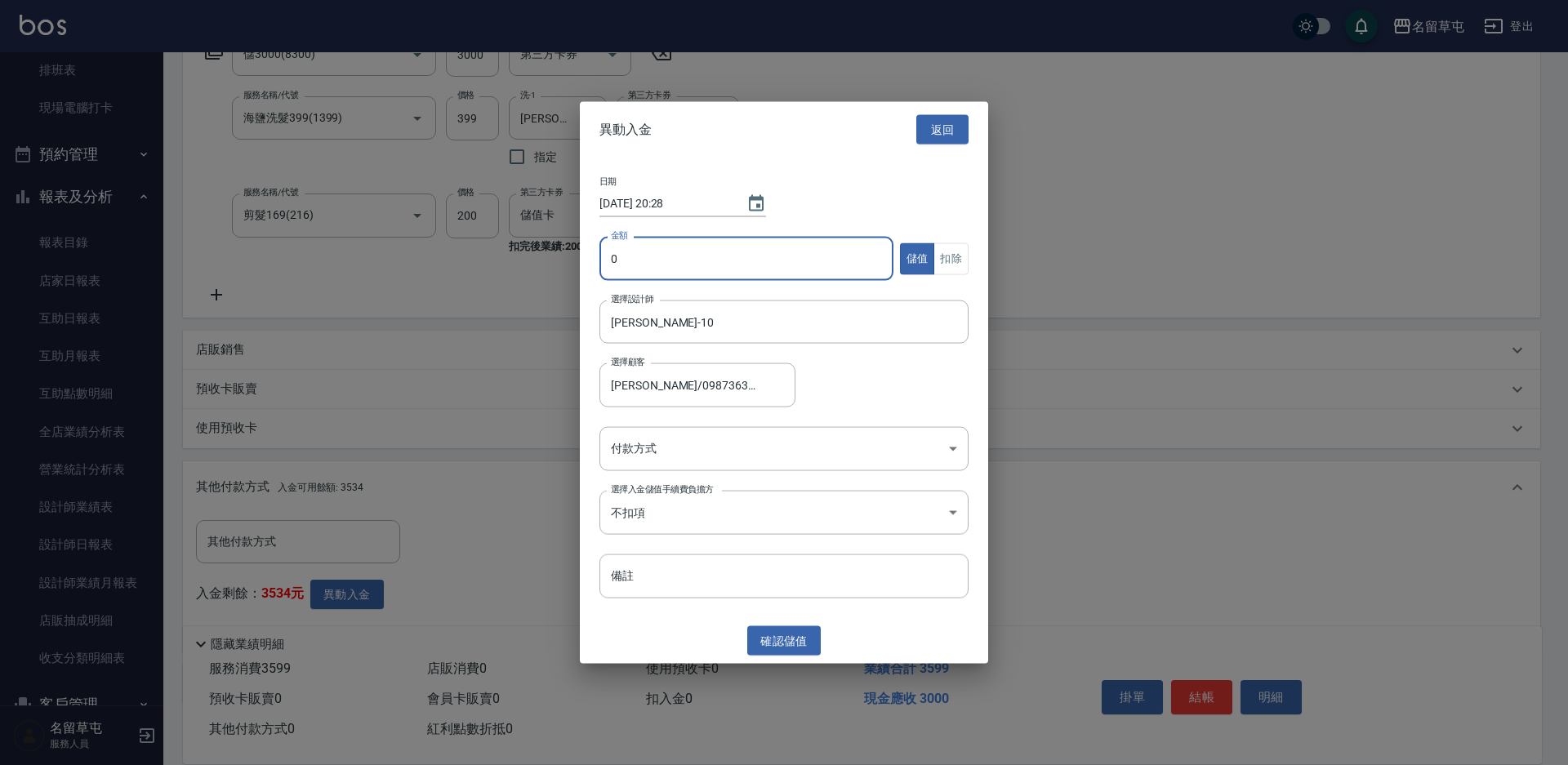
click at [674, 275] on input "0" at bounding box center [746, 259] width 294 height 44
drag, startPoint x: 676, startPoint y: 258, endPoint x: 389, endPoint y: 296, distance: 289.5
click at [515, 273] on div "異動入金 返回 日期 [DATE] 20:28 金額 649 金額 儲值 扣除 選擇設計師 [PERSON_NAME]-10 選擇設計師 選擇顧客 [PERS…" at bounding box center [784, 382] width 1568 height 765
type input "599"
click at [961, 263] on button "扣除" at bounding box center [951, 258] width 35 height 32
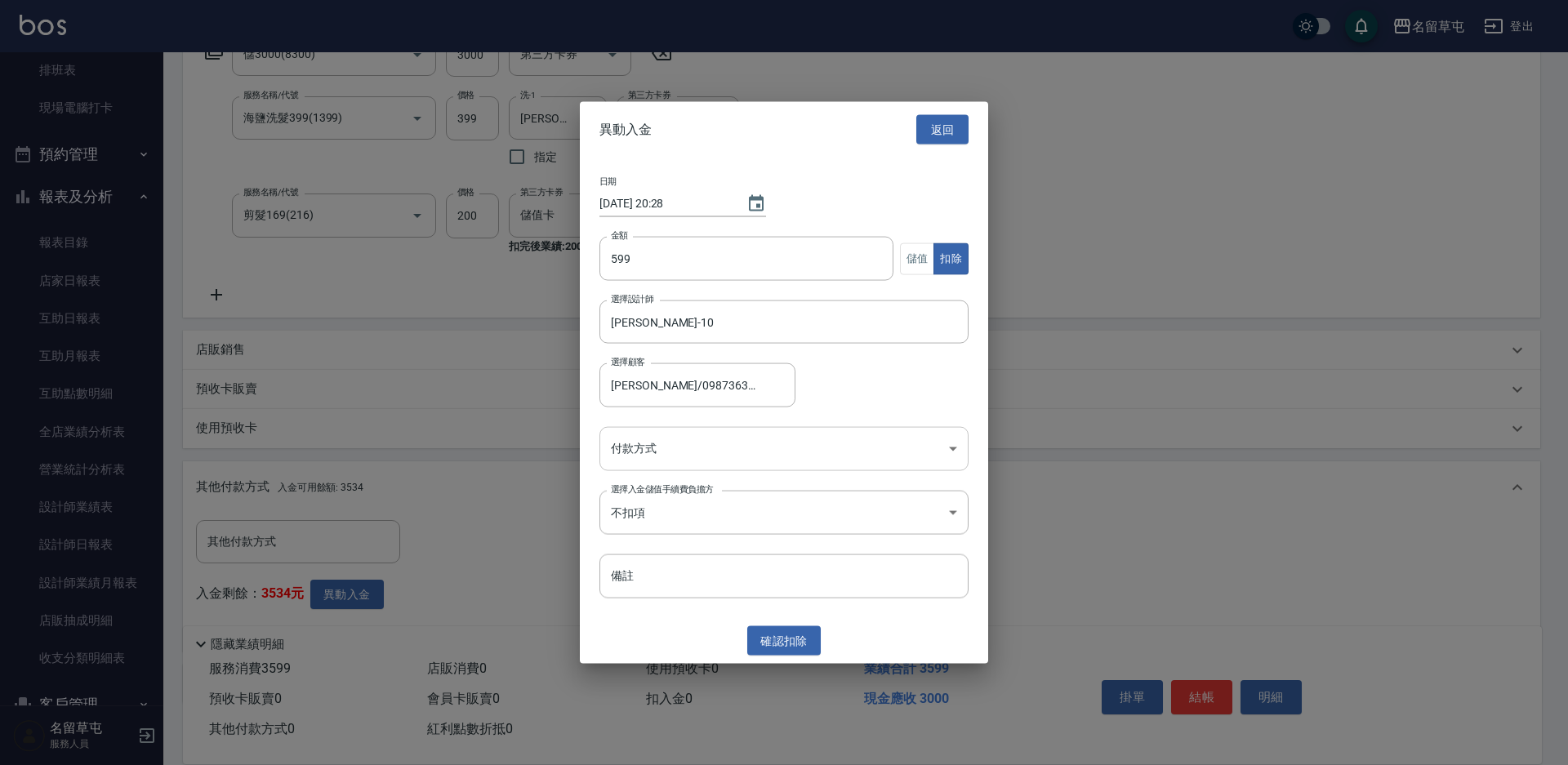
click at [722, 454] on body "名留草屯 登出 櫃檯作業 打帳單 帳單列表 現金收支登錄 材料自購登錄 每日結帳 排班表 現場電腦打卡 預約管理 預約管理 單日預約紀錄 單週預約紀錄 報表及…" at bounding box center [784, 282] width 1568 height 1154
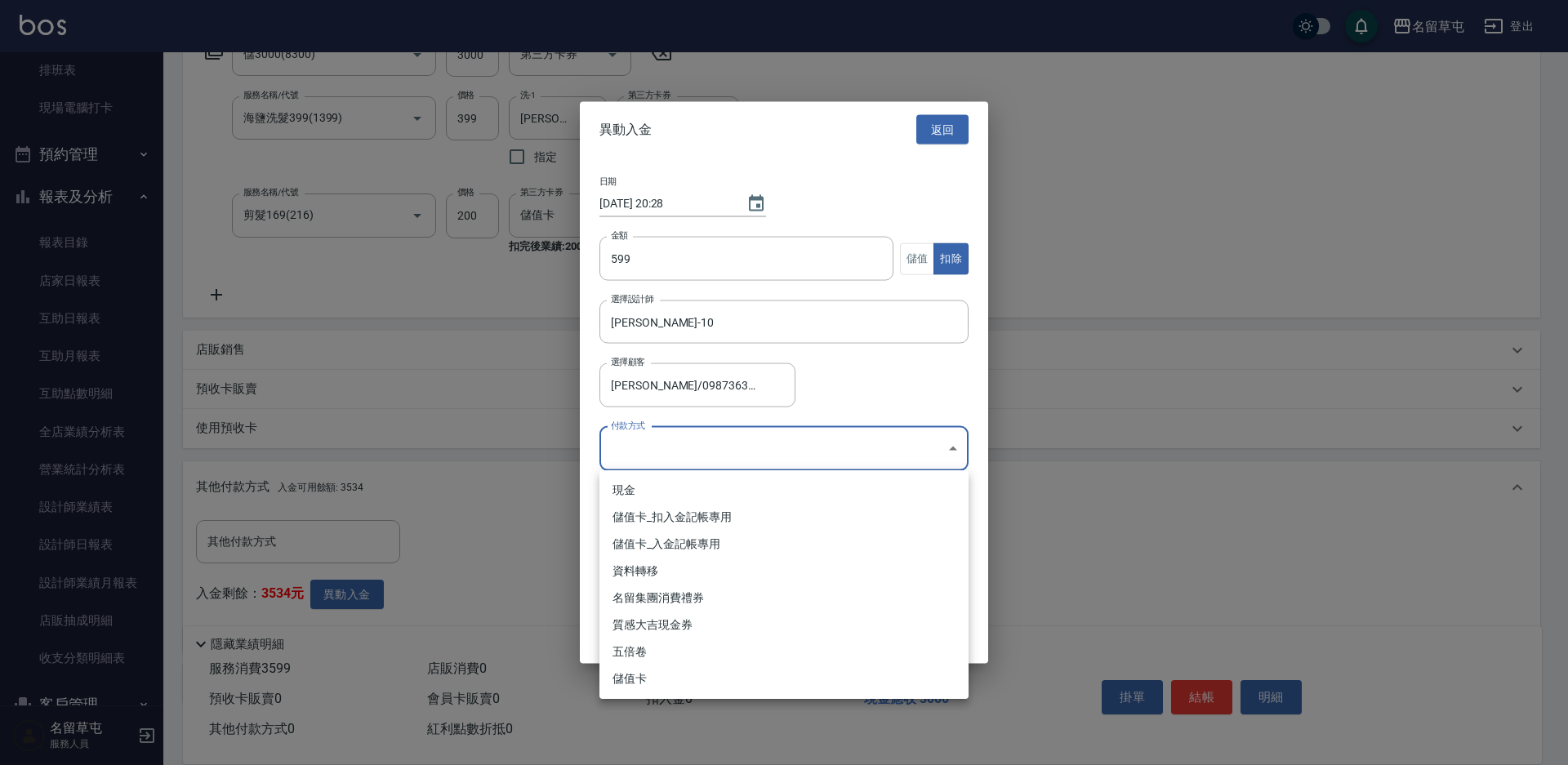
click at [677, 525] on li "儲值卡_扣入金記帳專用" at bounding box center [784, 518] width 369 height 27
type input "儲值卡_扣入金記帳專用"
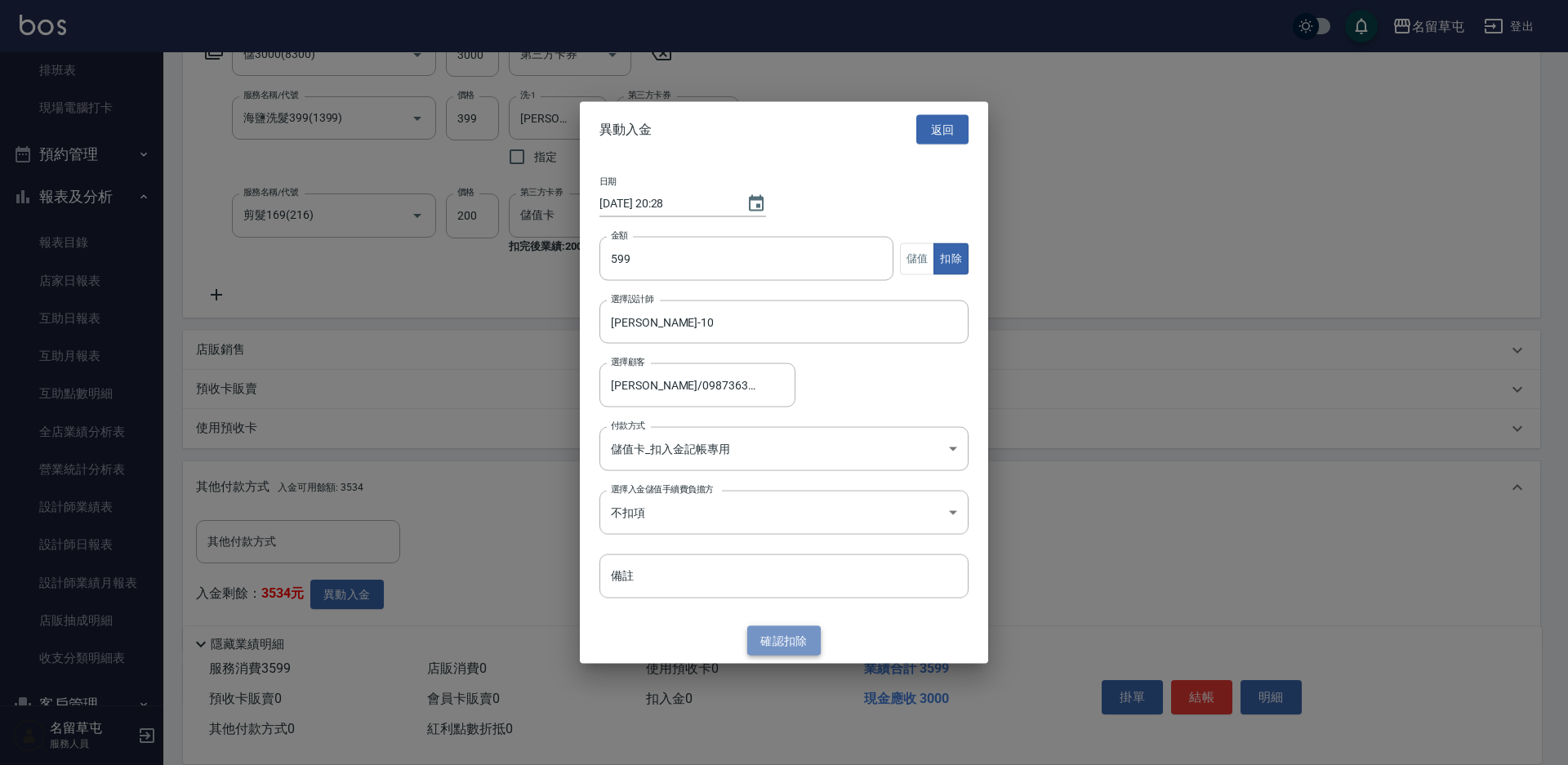
click at [801, 637] on button "確認 扣除" at bounding box center [783, 640] width 73 height 30
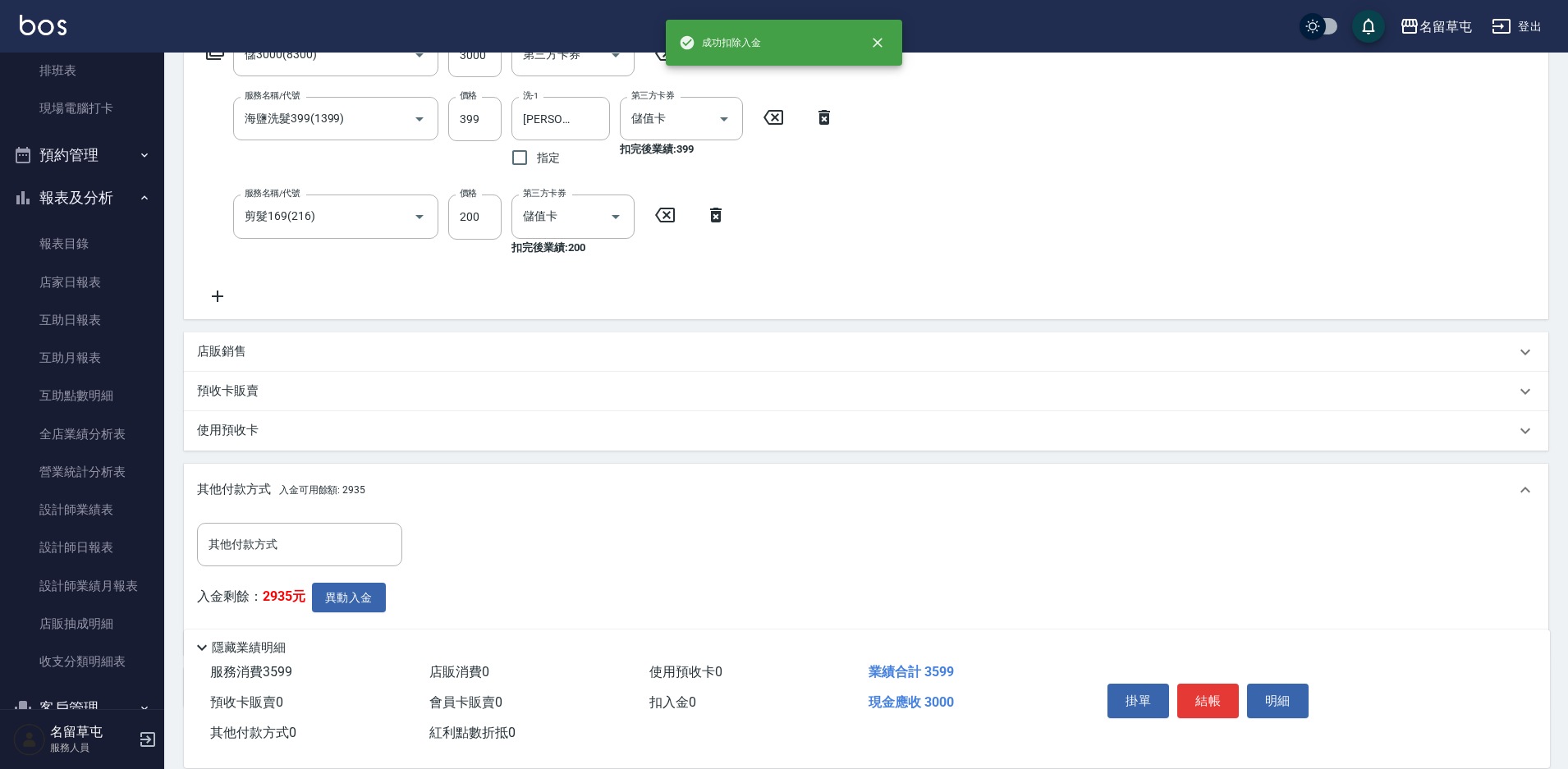
click at [872, 473] on div "其他付款方式 入金可用餘額: 2935" at bounding box center [865, 491] width 1364 height 53
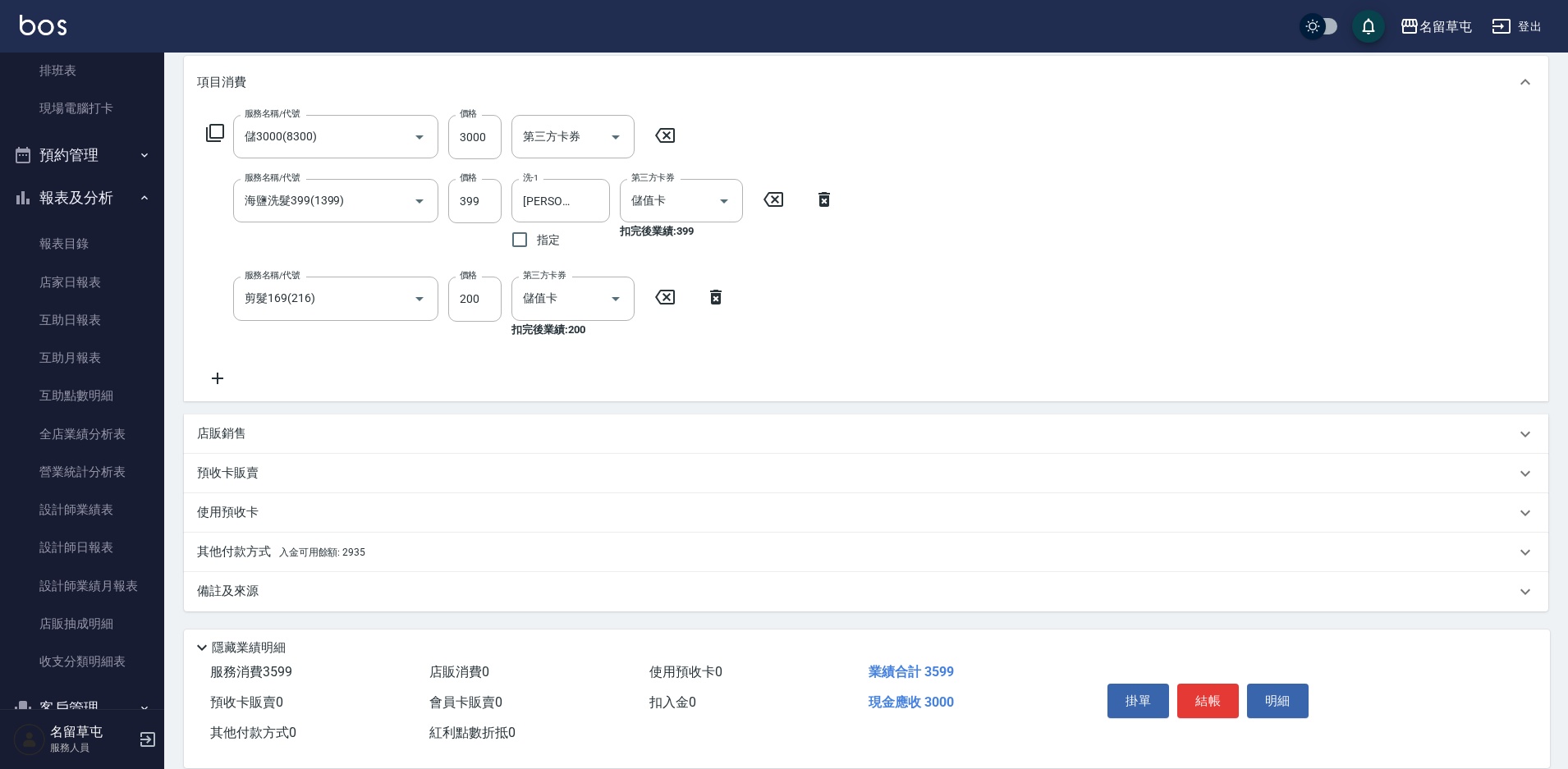
scroll to position [214, 0]
click at [1213, 691] on button "結帳" at bounding box center [1208, 701] width 62 height 35
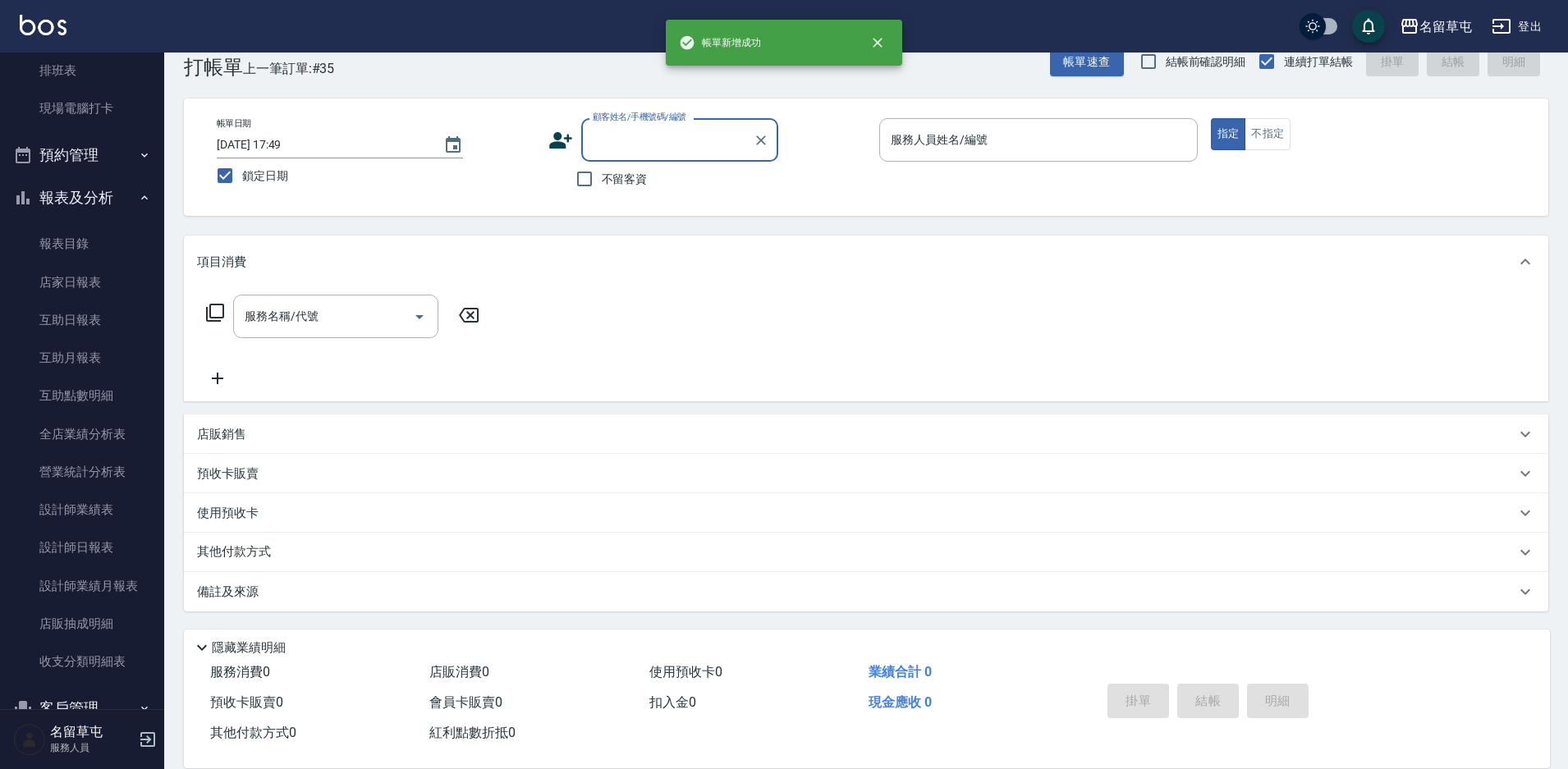
scroll to position [0, 0]
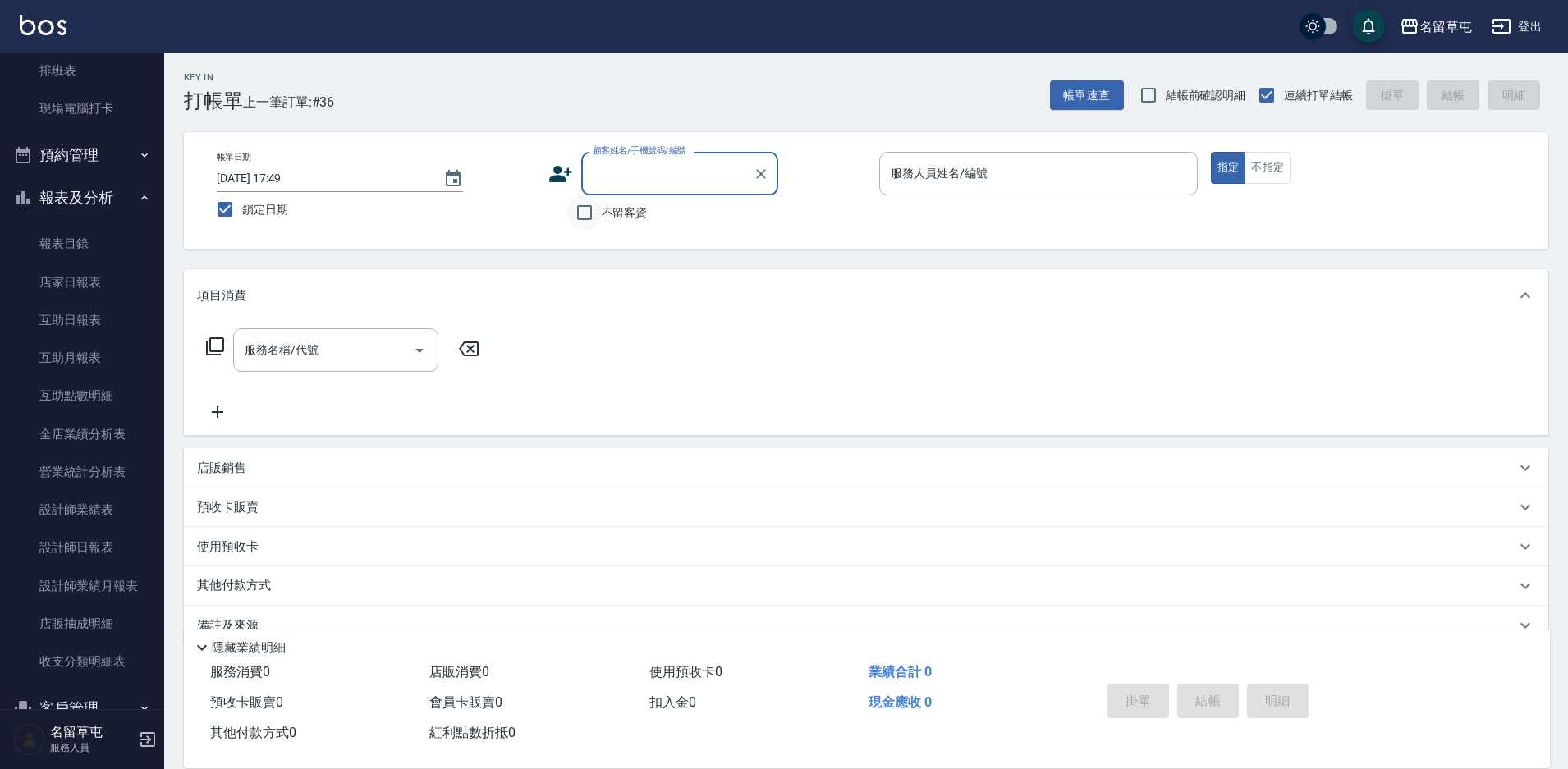
click at [599, 205] on input "不留客資" at bounding box center [584, 213] width 35 height 35
checkbox input "true"
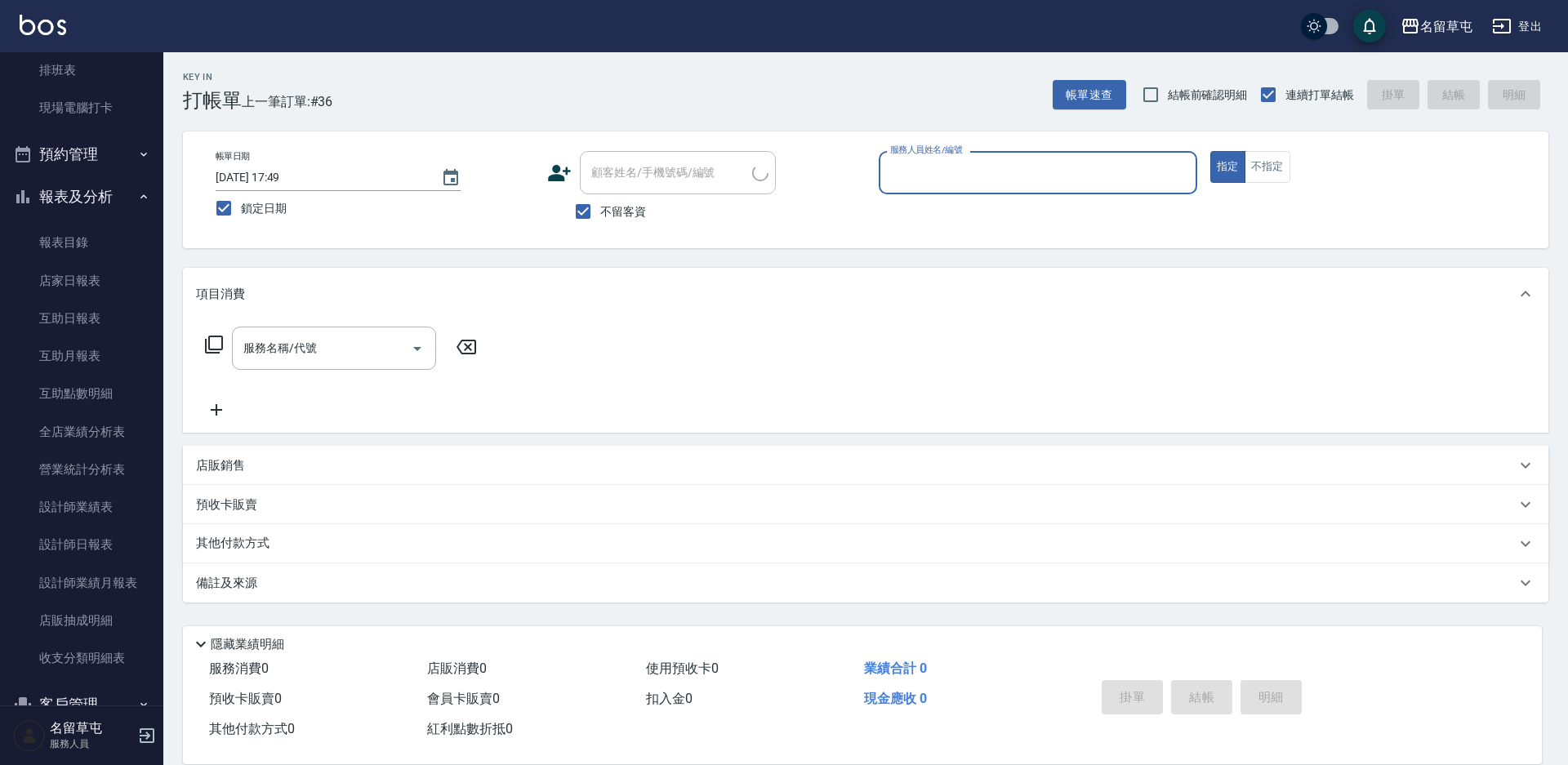
type input "[PERSON_NAME]/0978220517/"
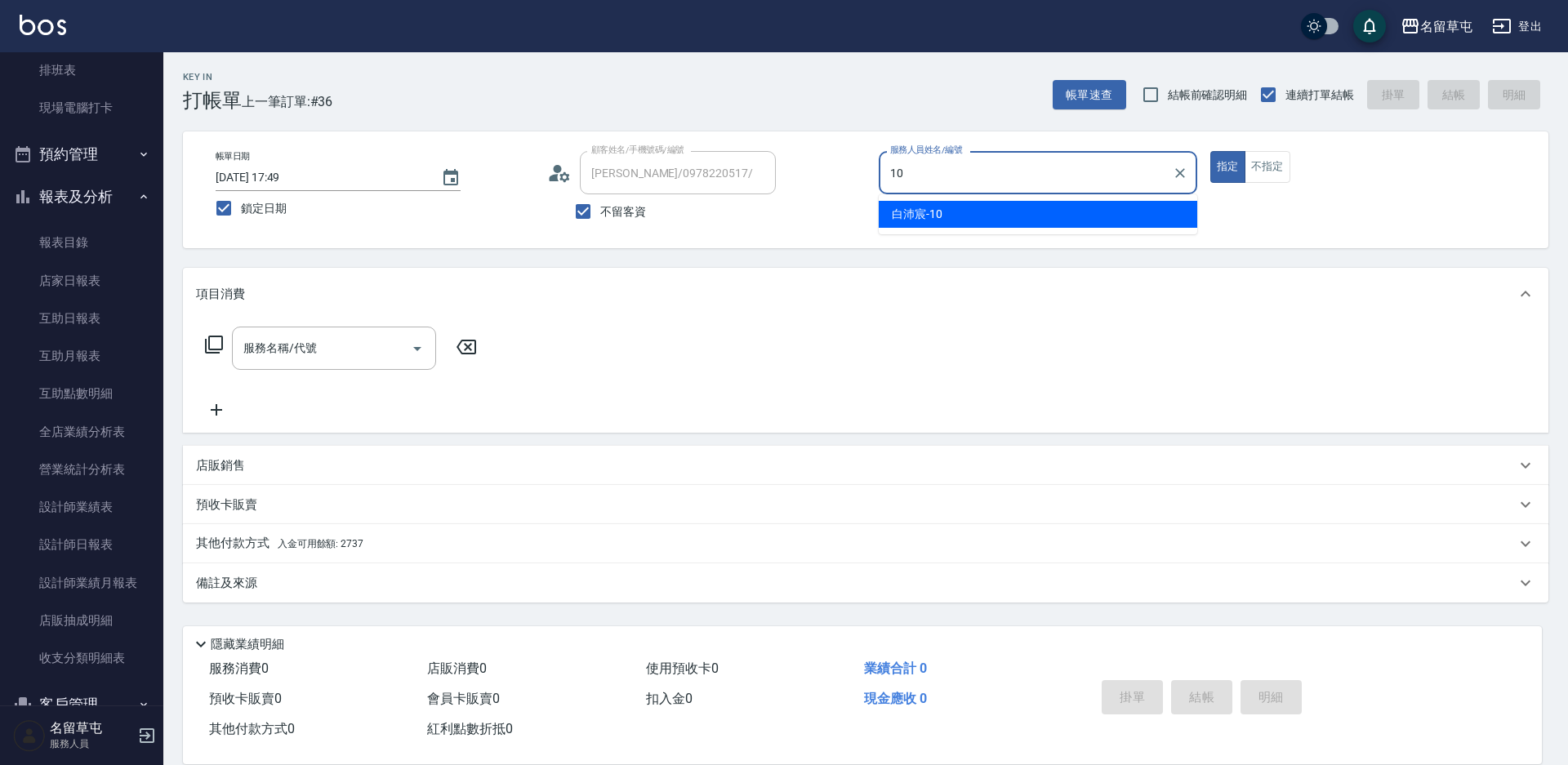
type input "[PERSON_NAME]-10"
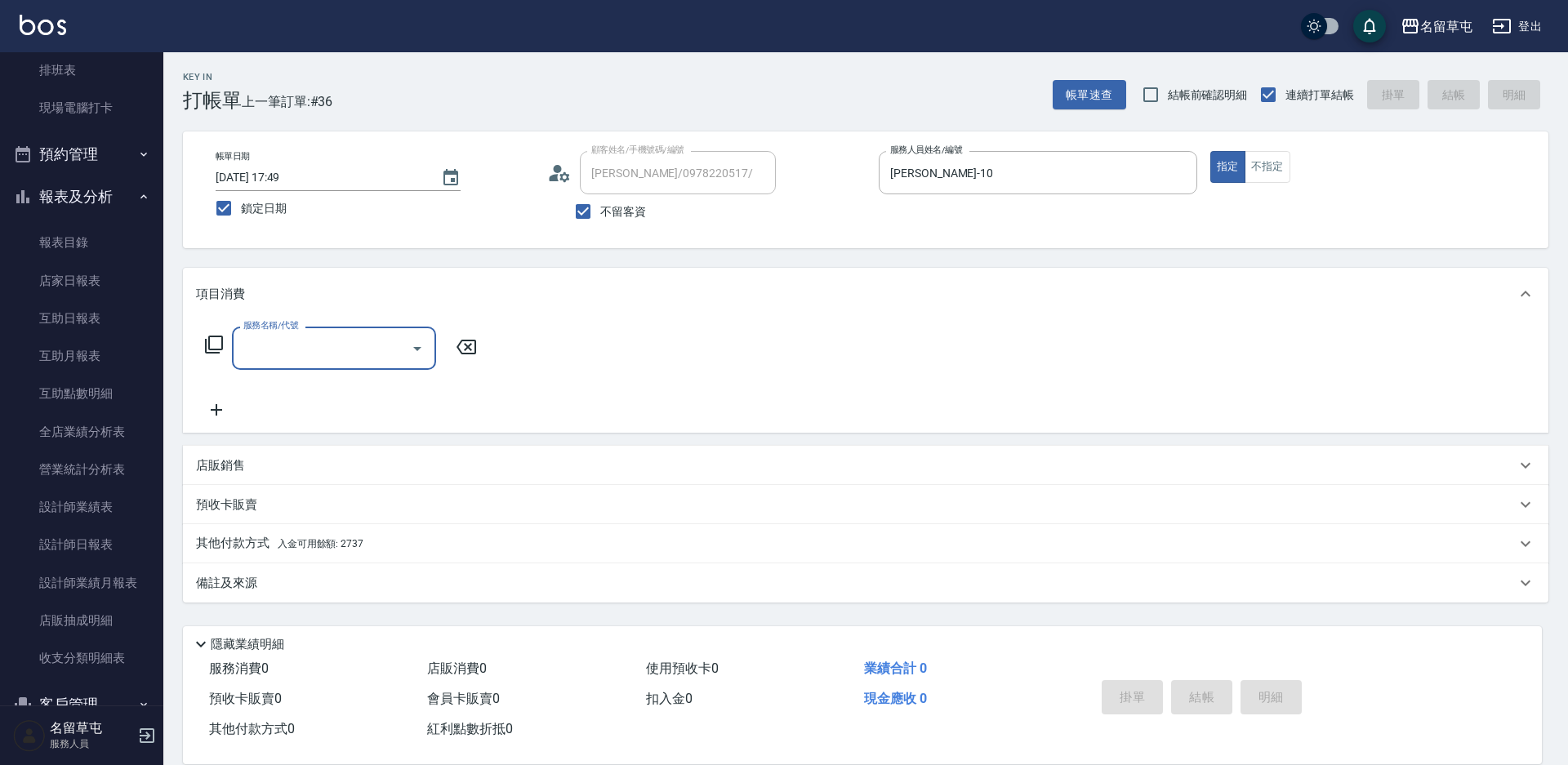
type input "2"
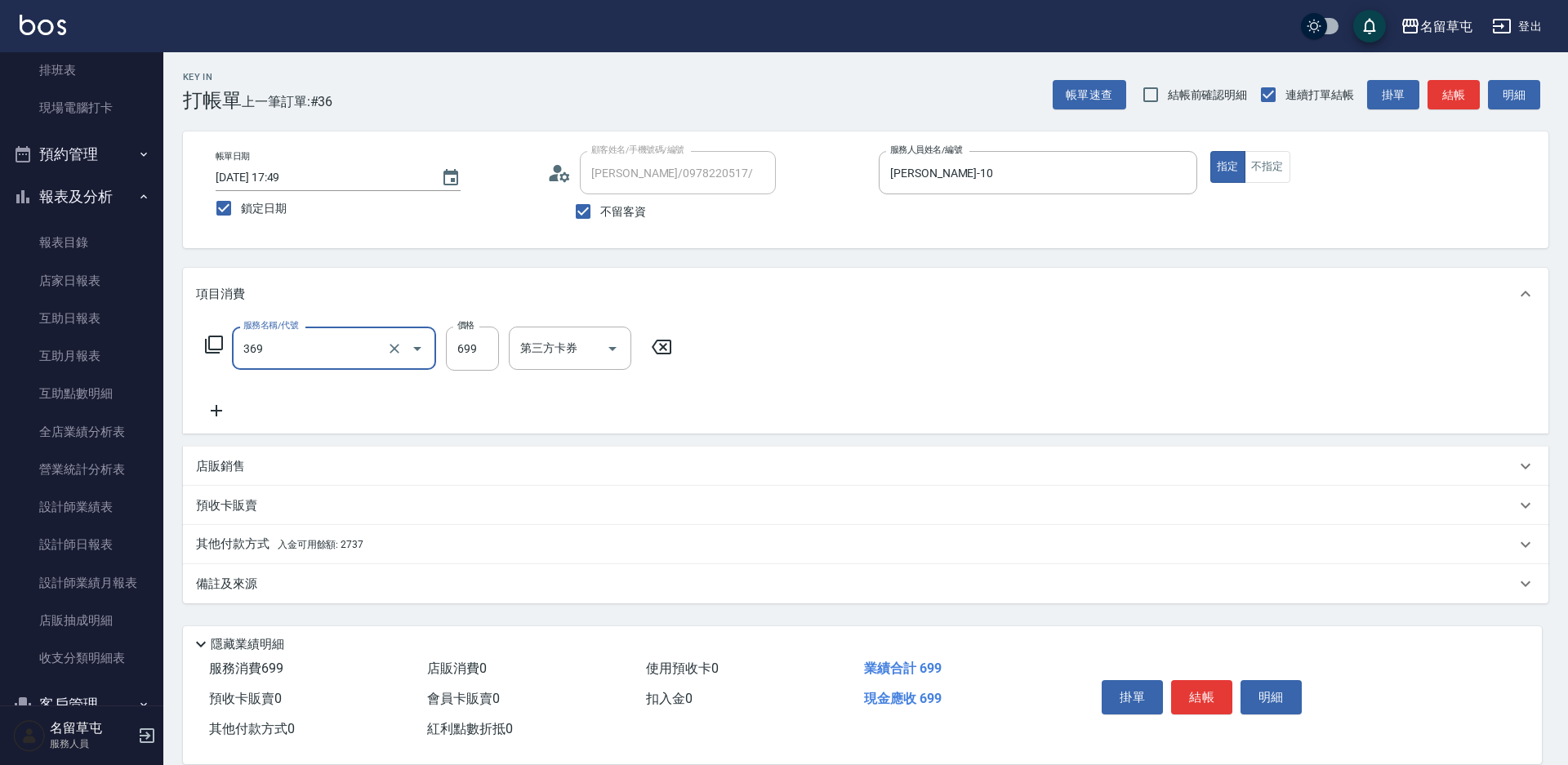
type input "基礎燙699(369)"
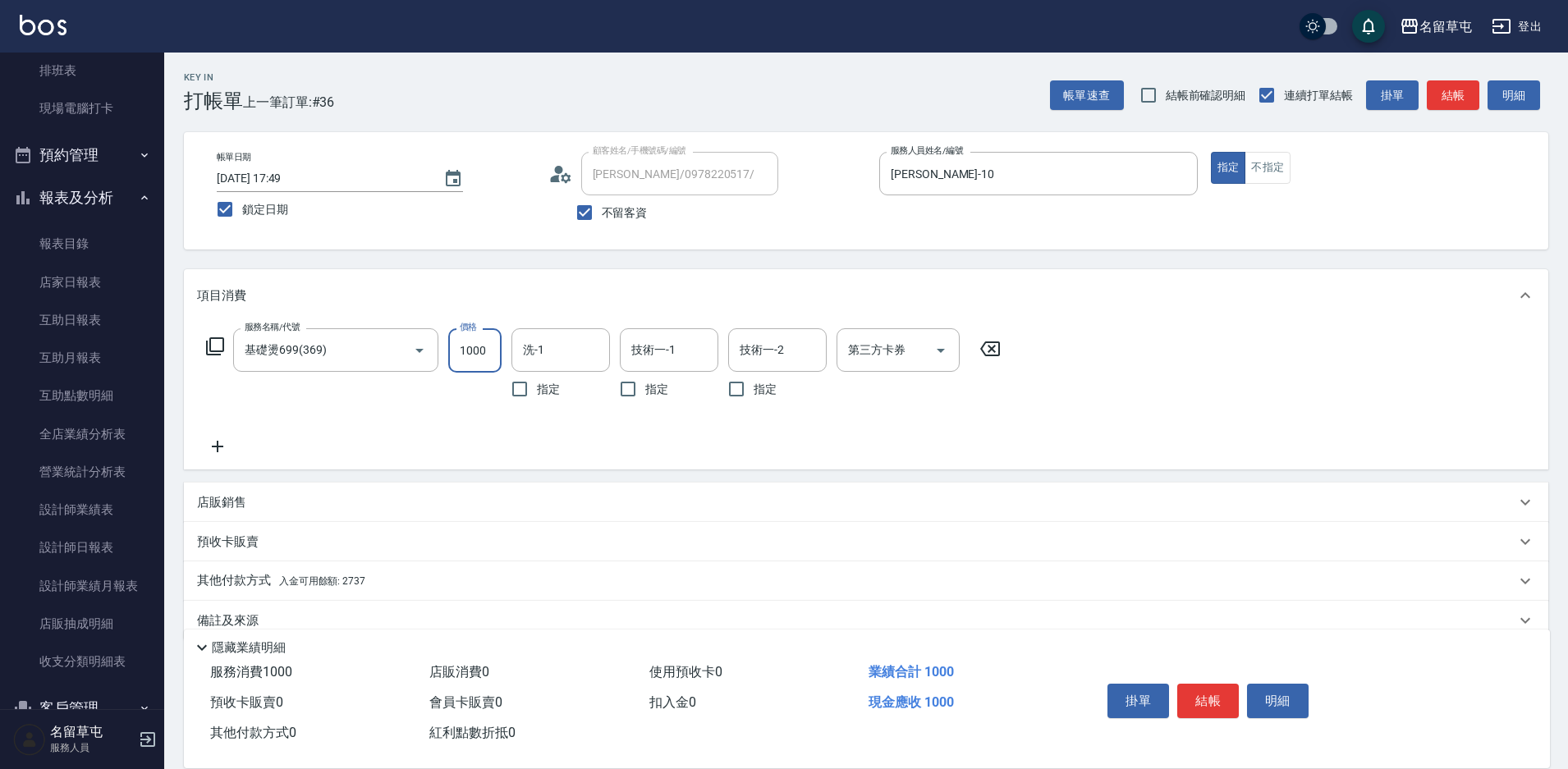
type input "1000"
type input "[PERSON_NAME]-31"
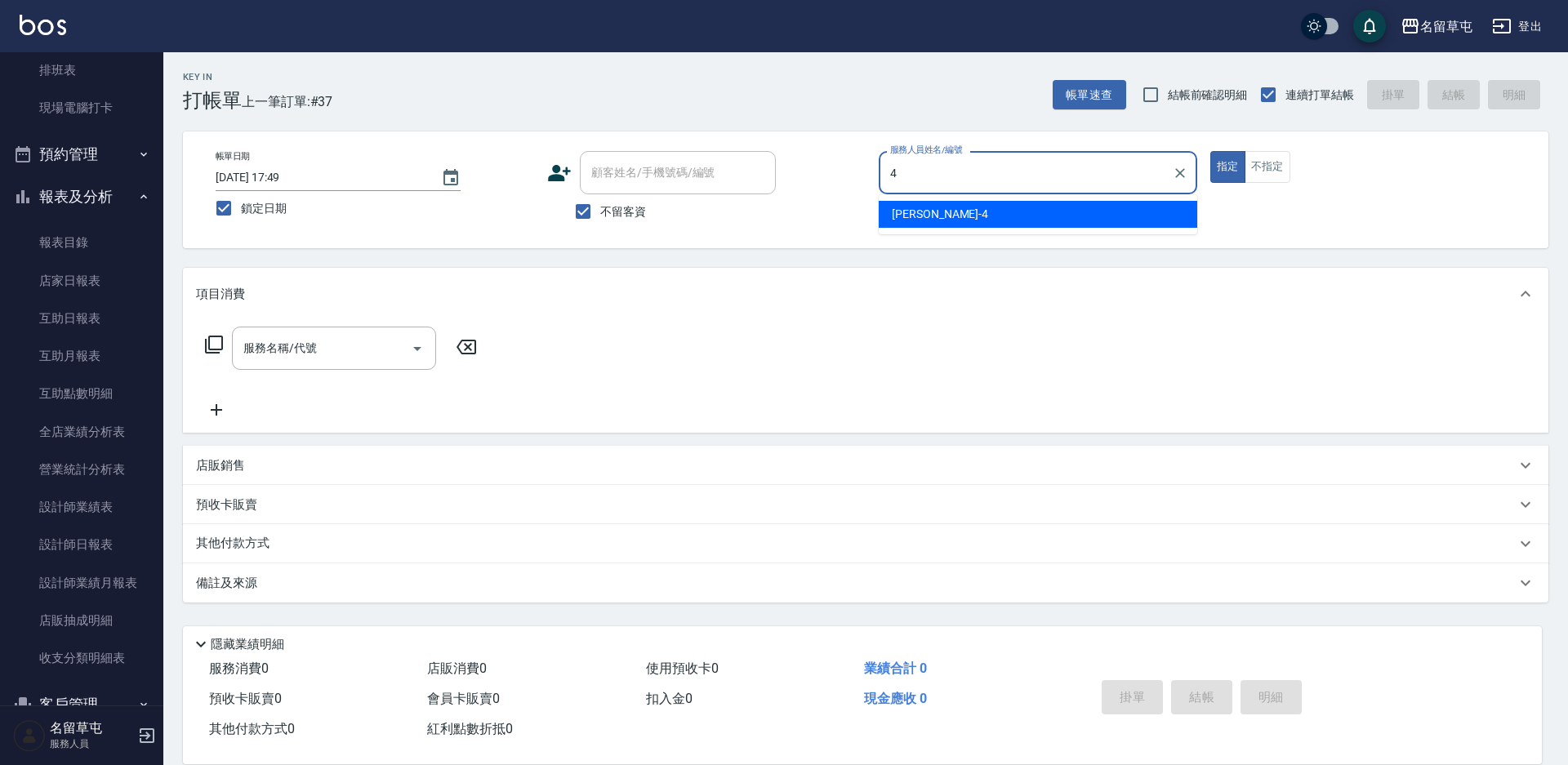
type input "[PERSON_NAME]-4"
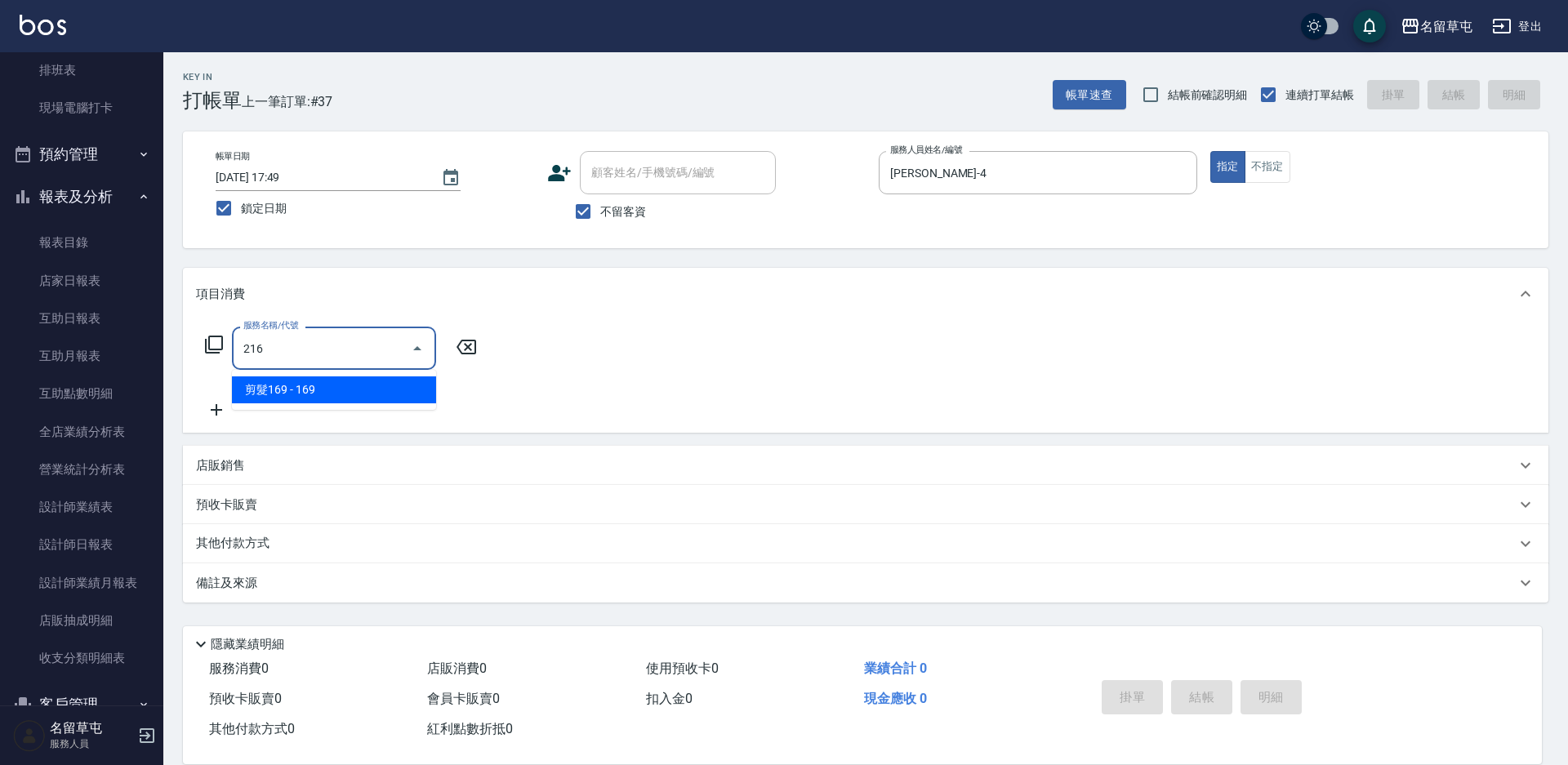
type input "剪髮169(216)"
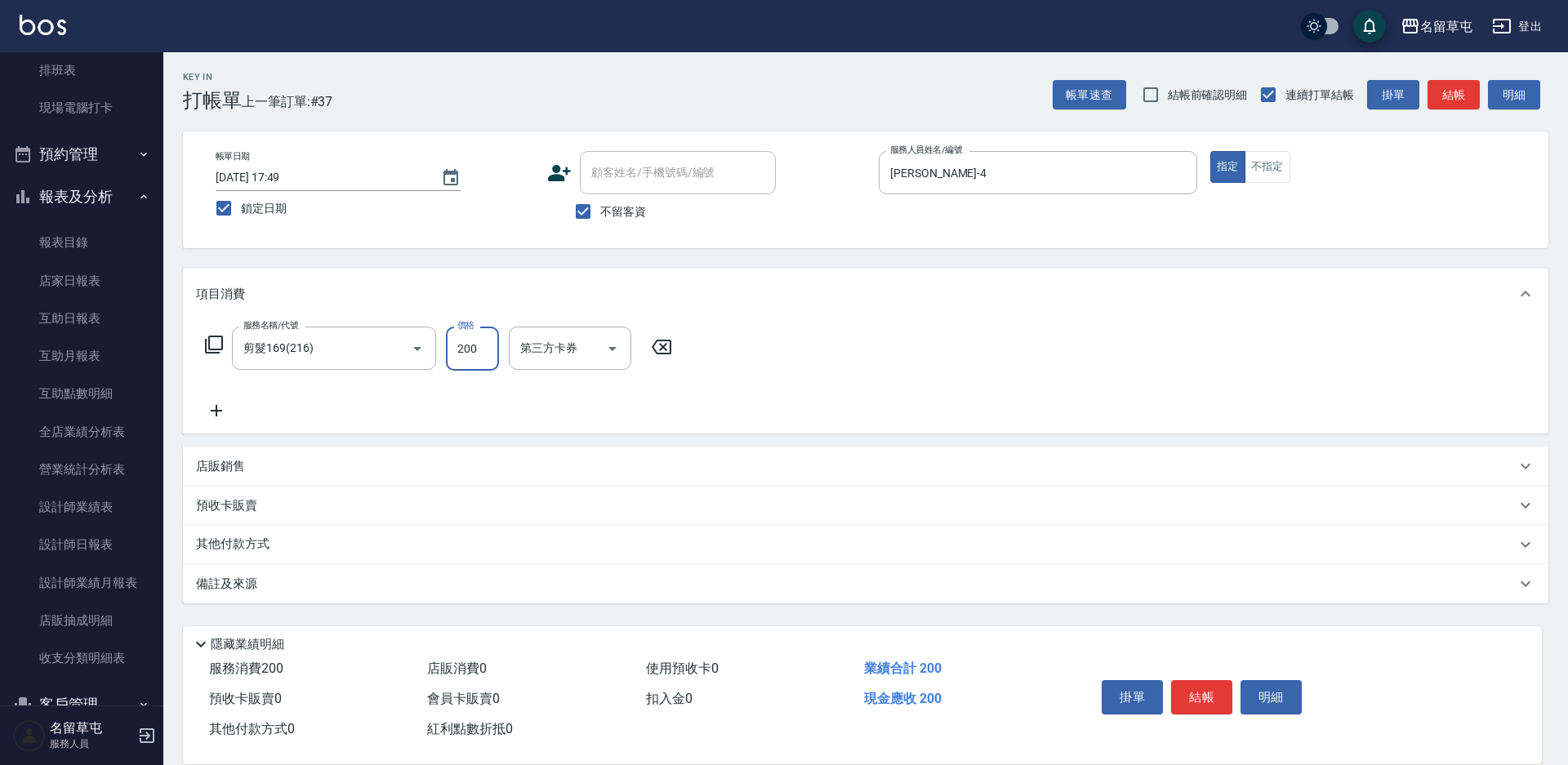
type input "200"
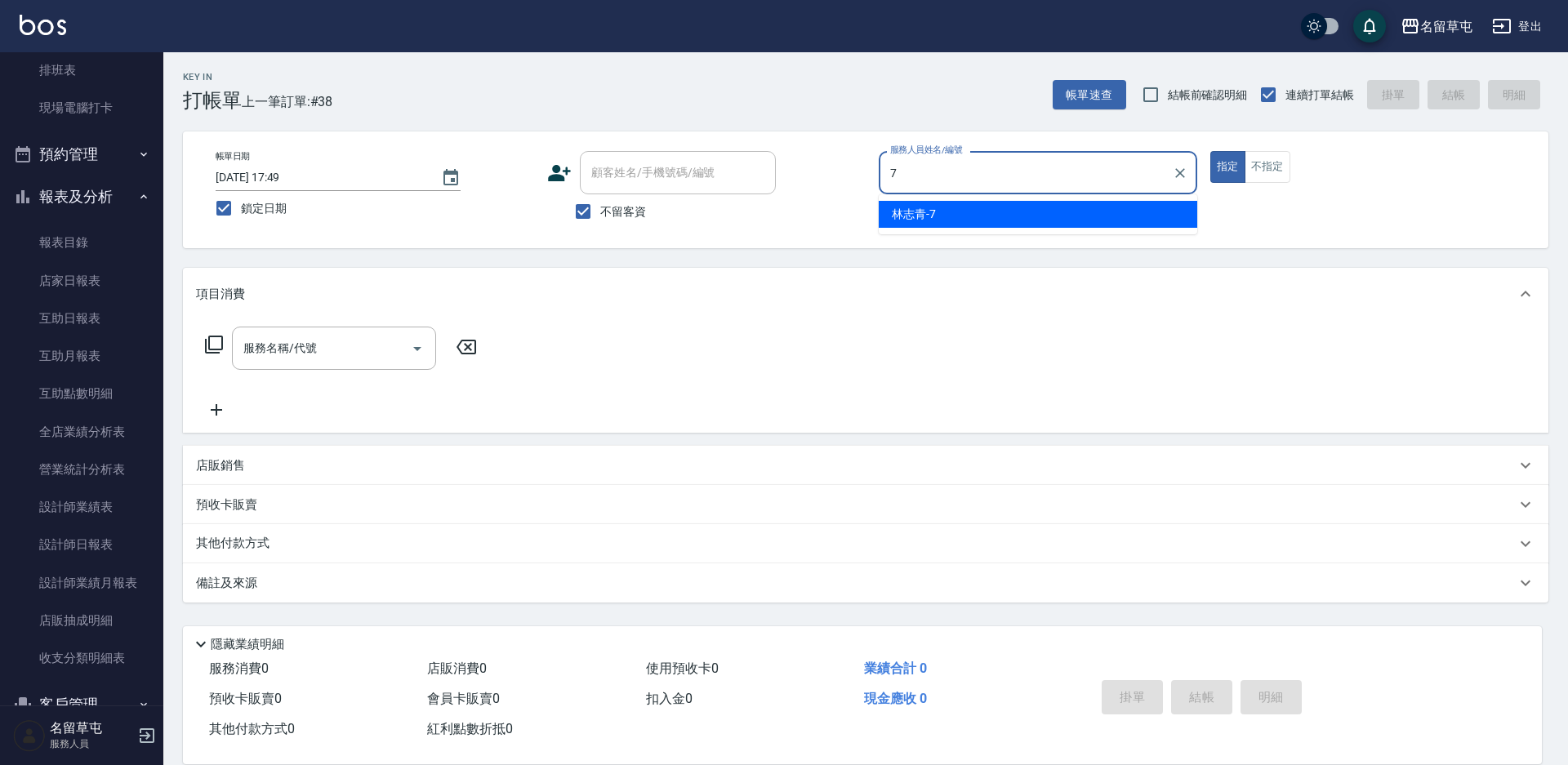
type input "[PERSON_NAME]-7"
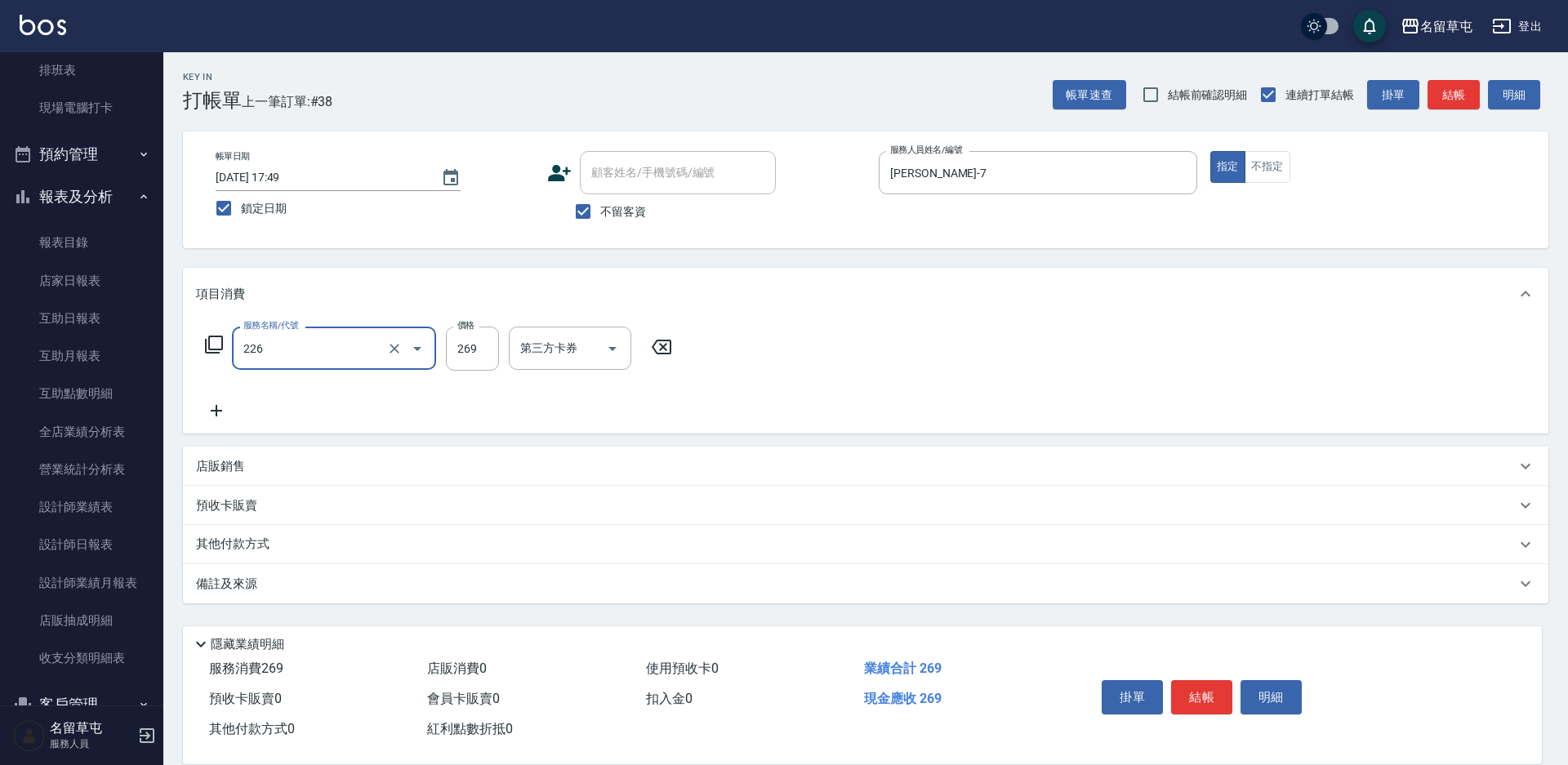
type input "洗剪269(226)"
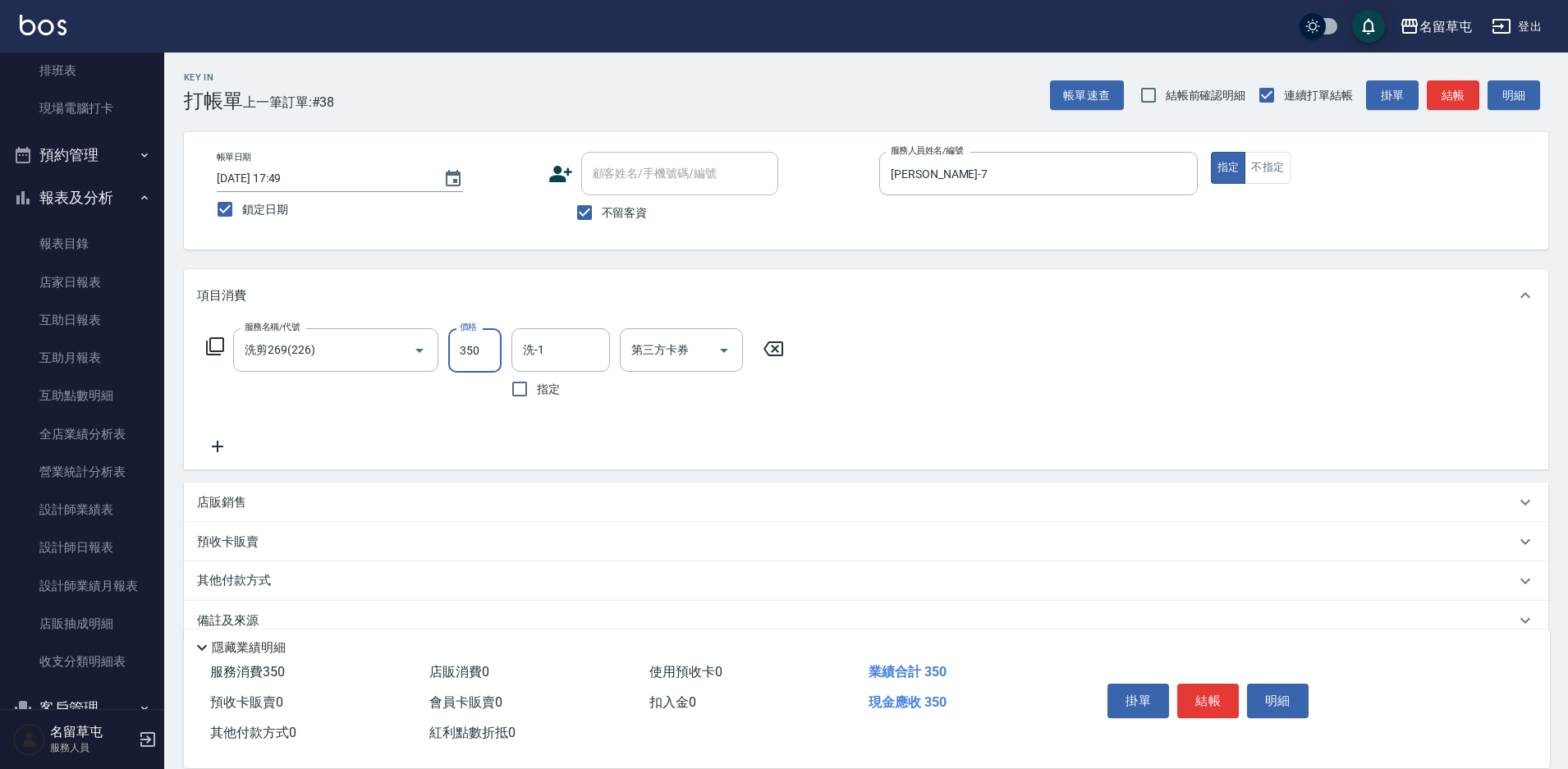
type input "350"
type input "[PERSON_NAME]-36"
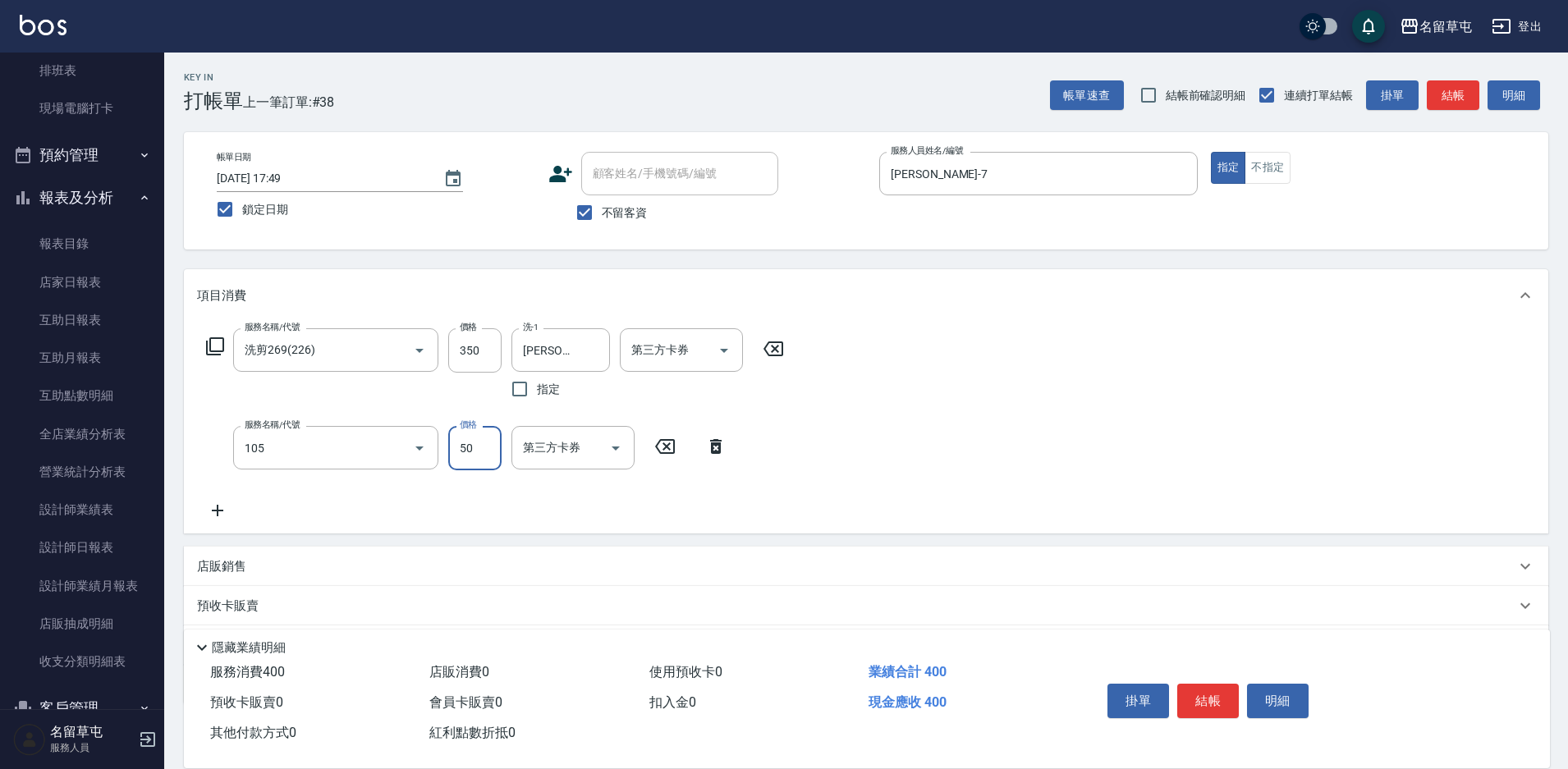
type input "精油50(105)"
type input "[PERSON_NAME]-36"
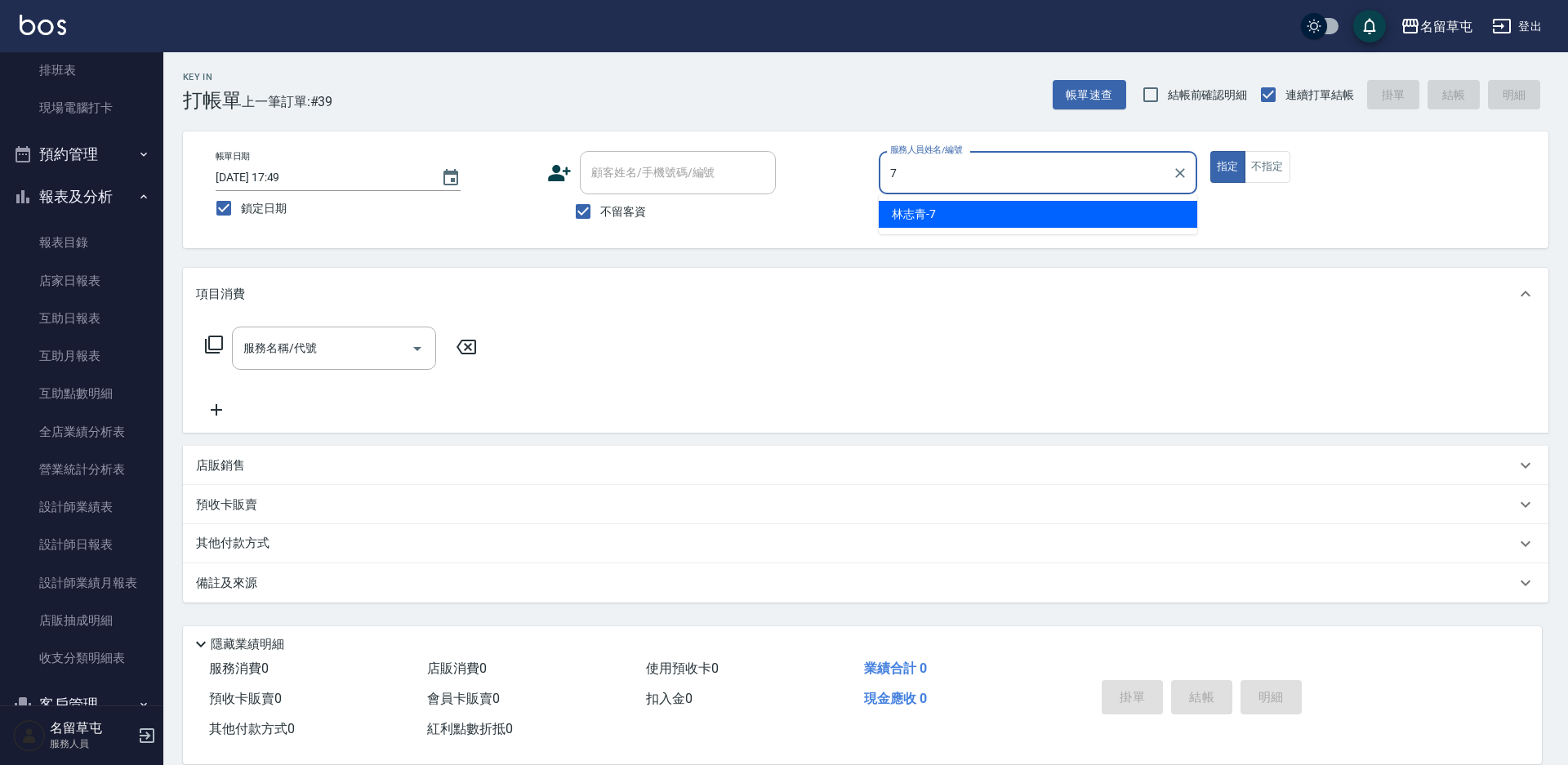
type input "[PERSON_NAME]-7"
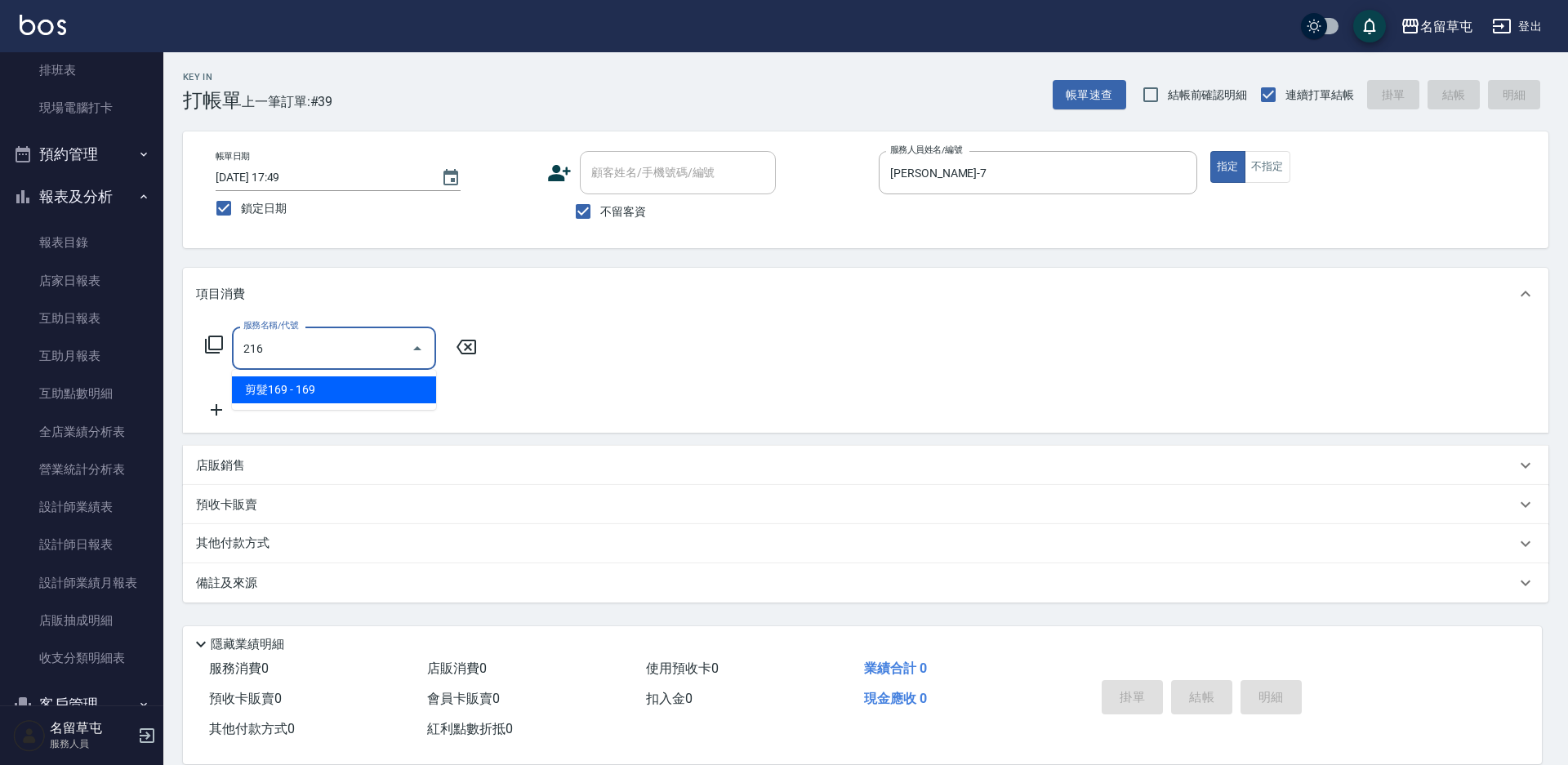
type input "剪髮169(216)"
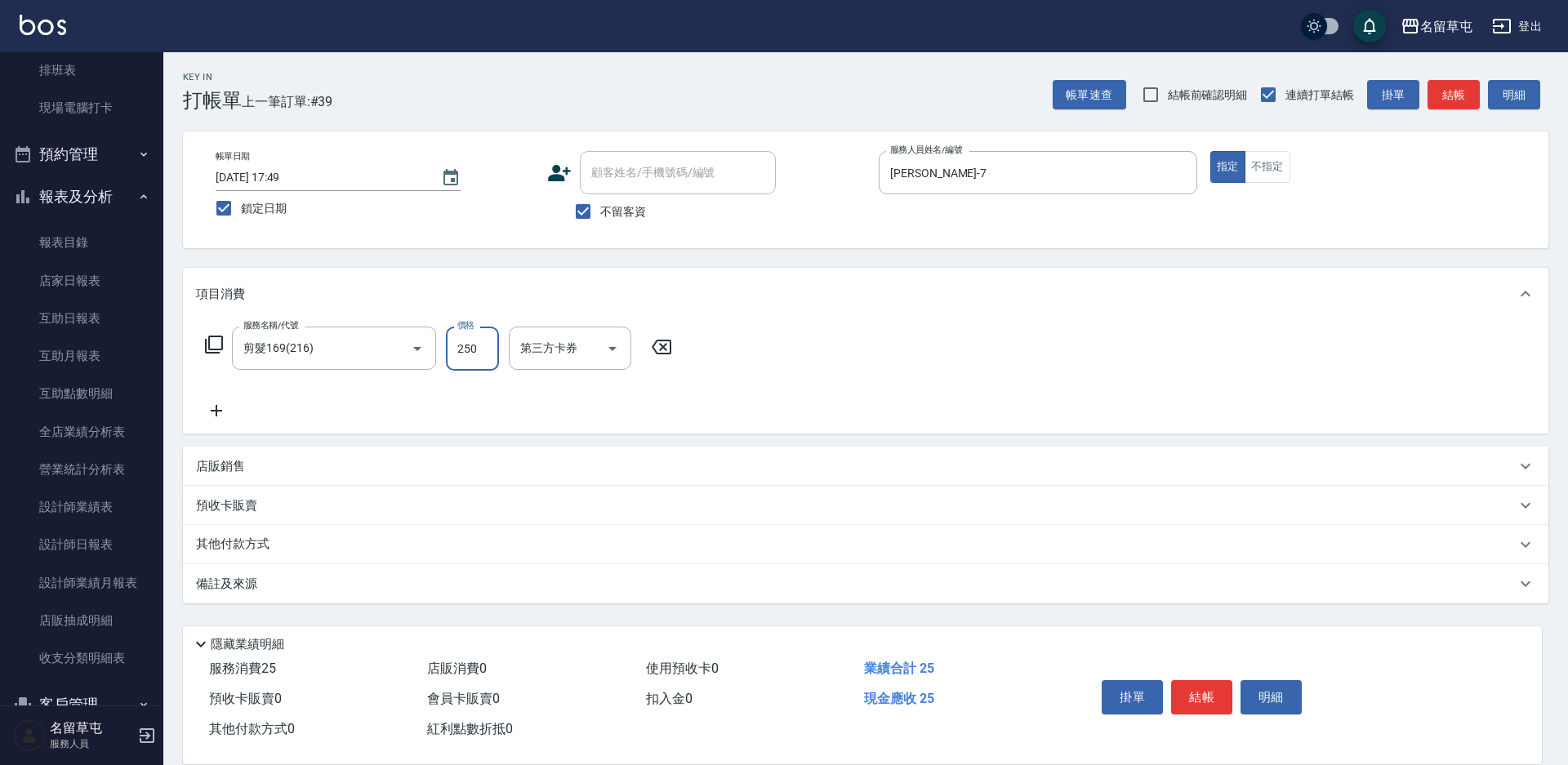
type input "250"
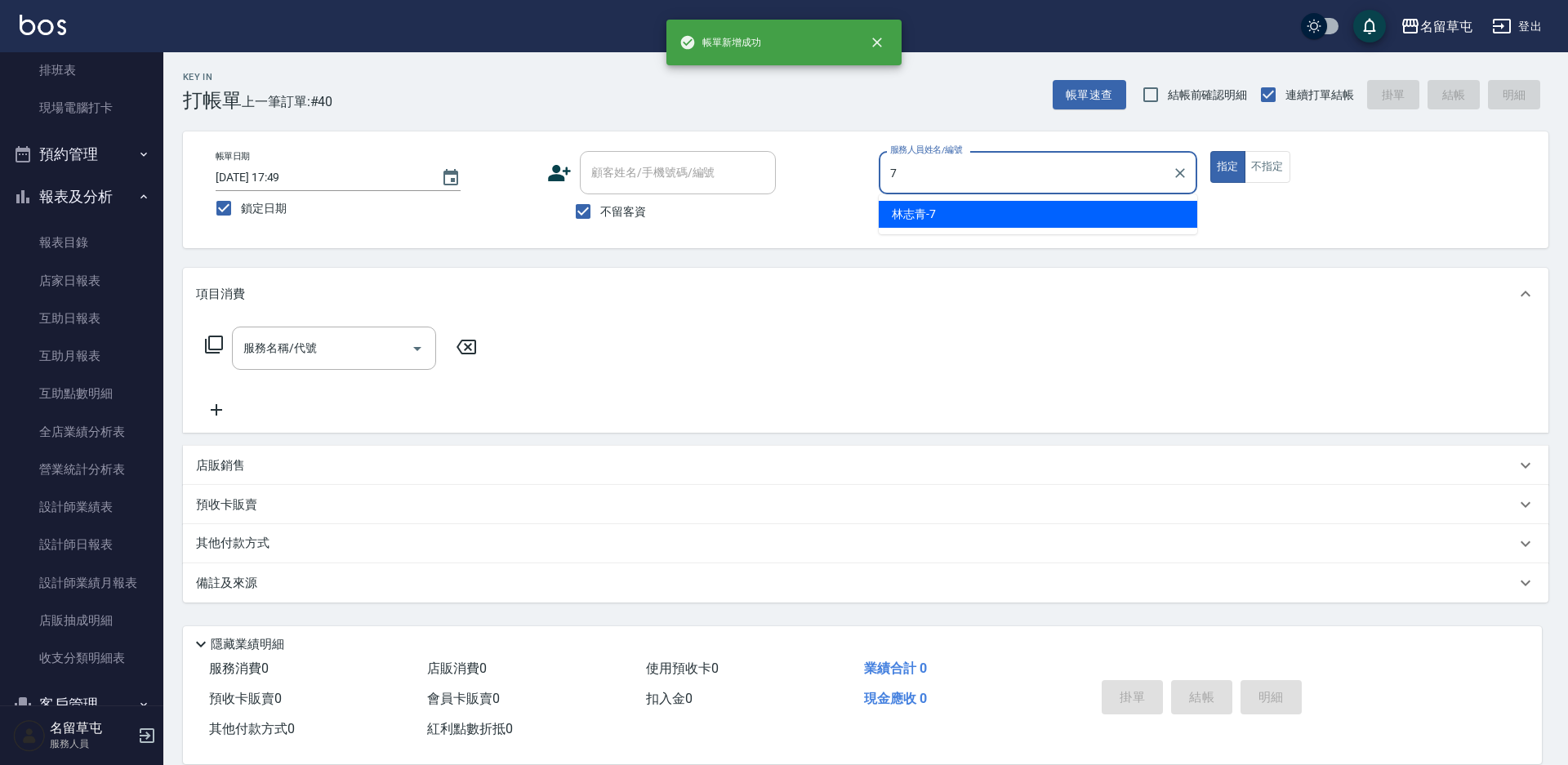
type input "[PERSON_NAME]-7"
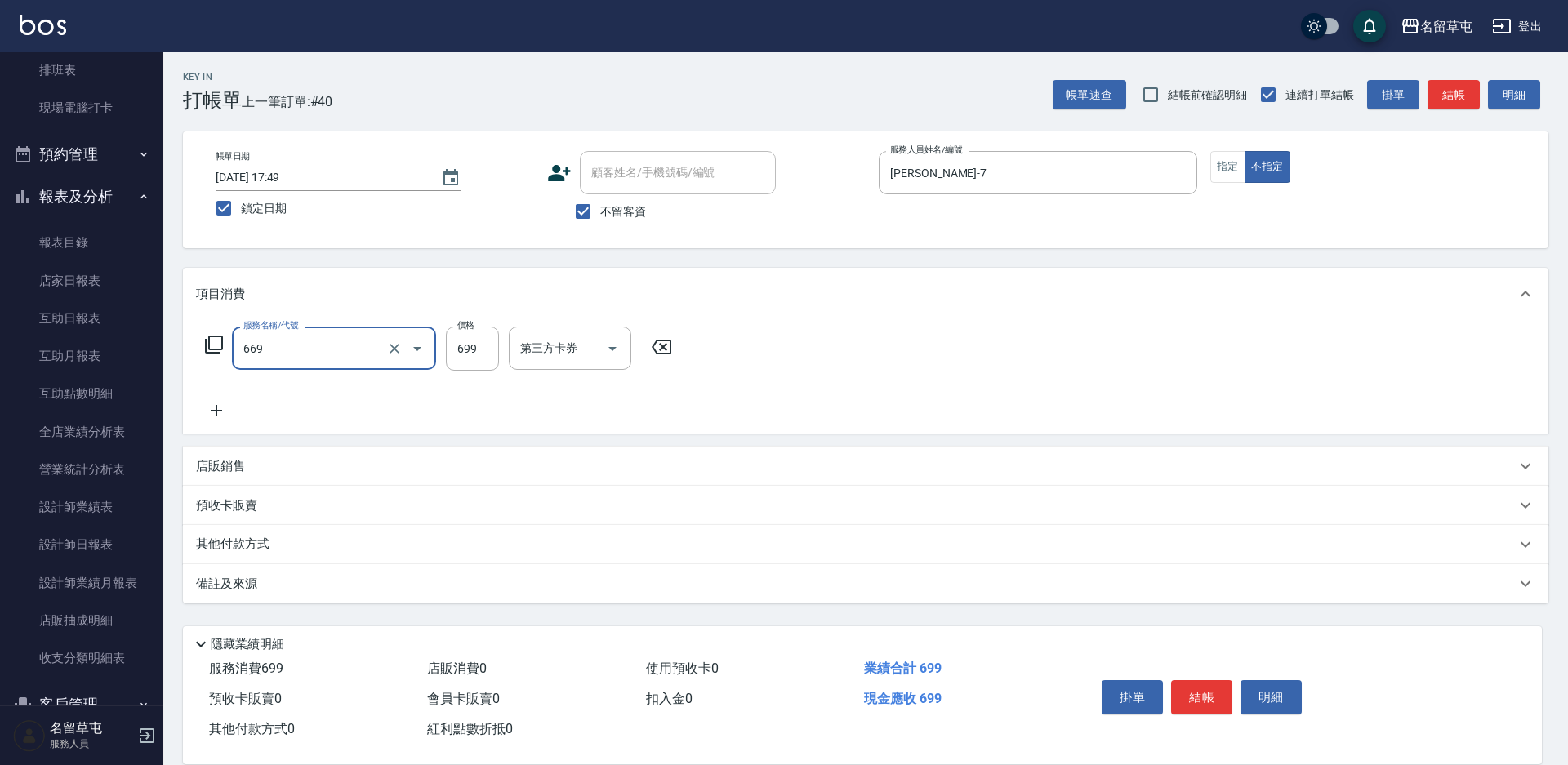
type input "精油699(669)"
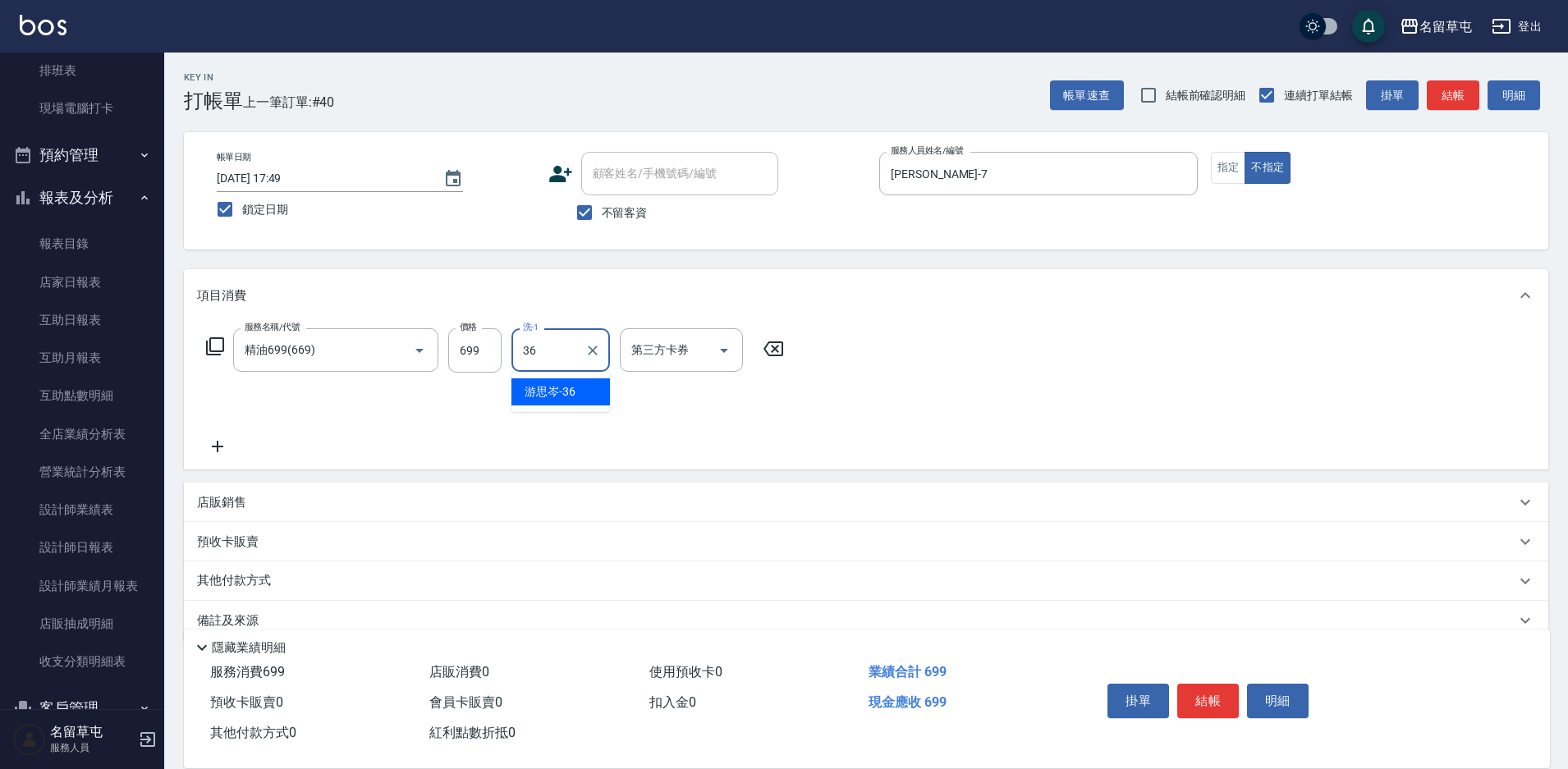
type input "[PERSON_NAME]-36"
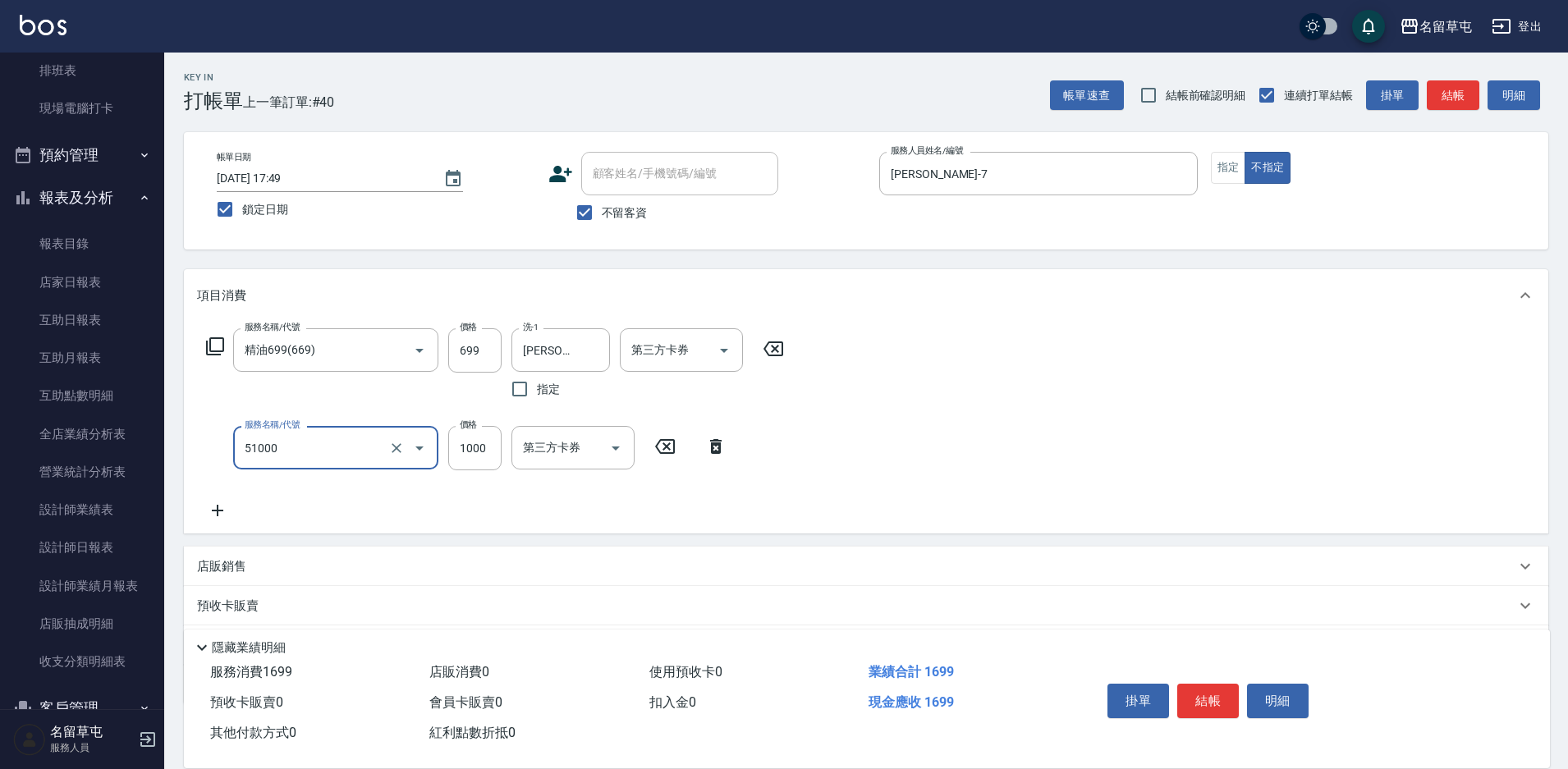
type input "酵素護1000(51000)"
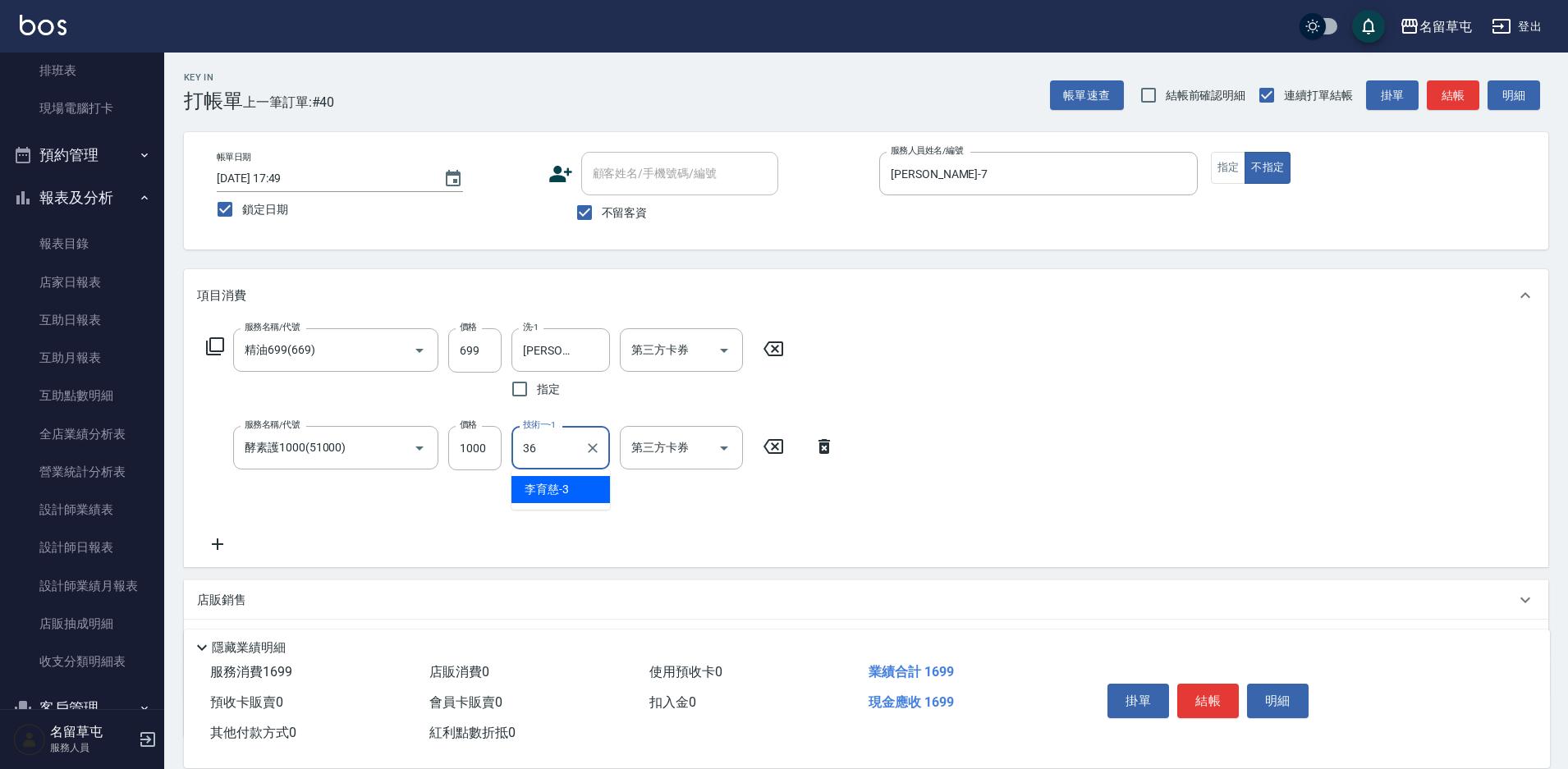
type input "[PERSON_NAME]-36"
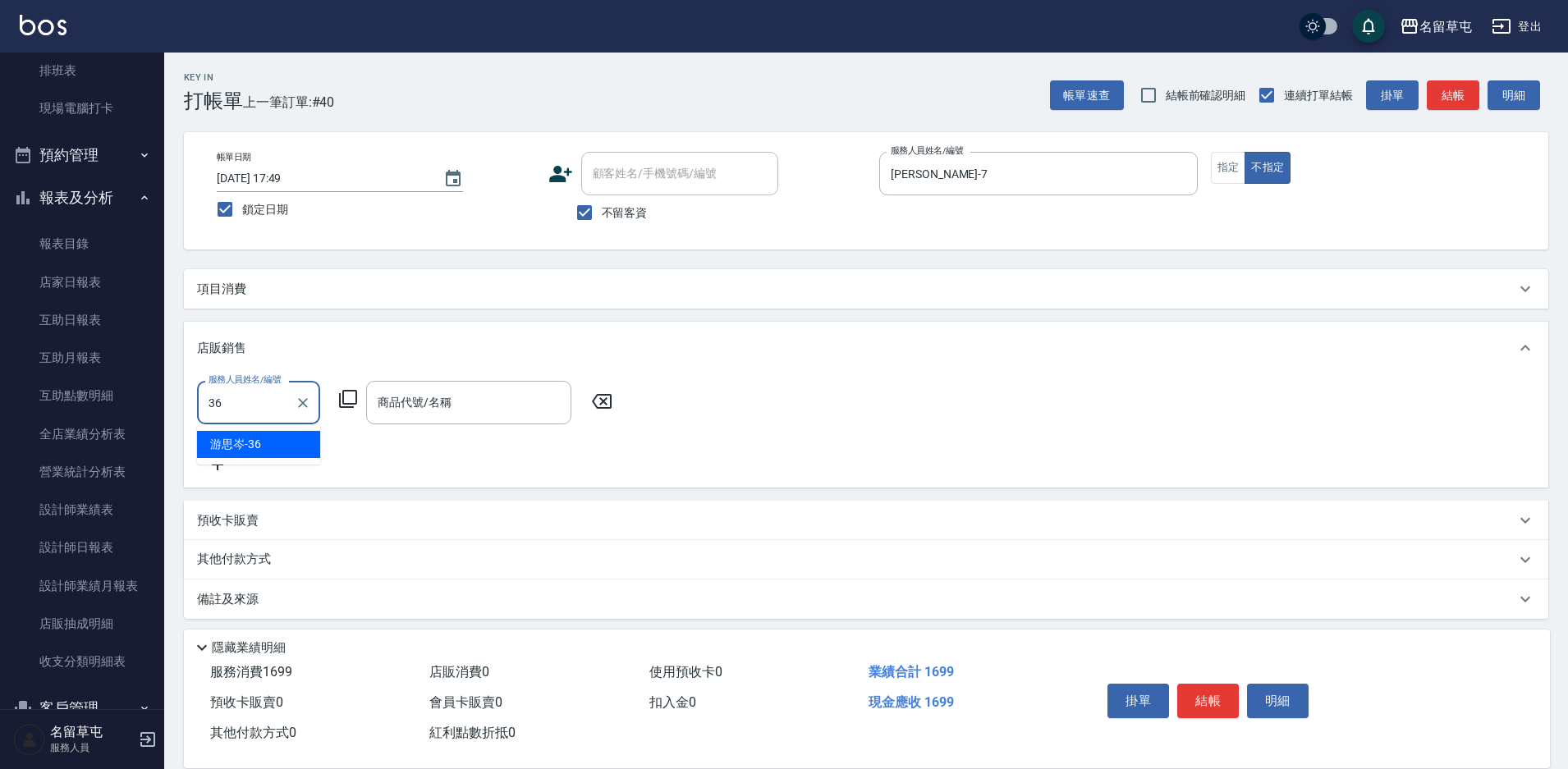
type input "[PERSON_NAME]-36"
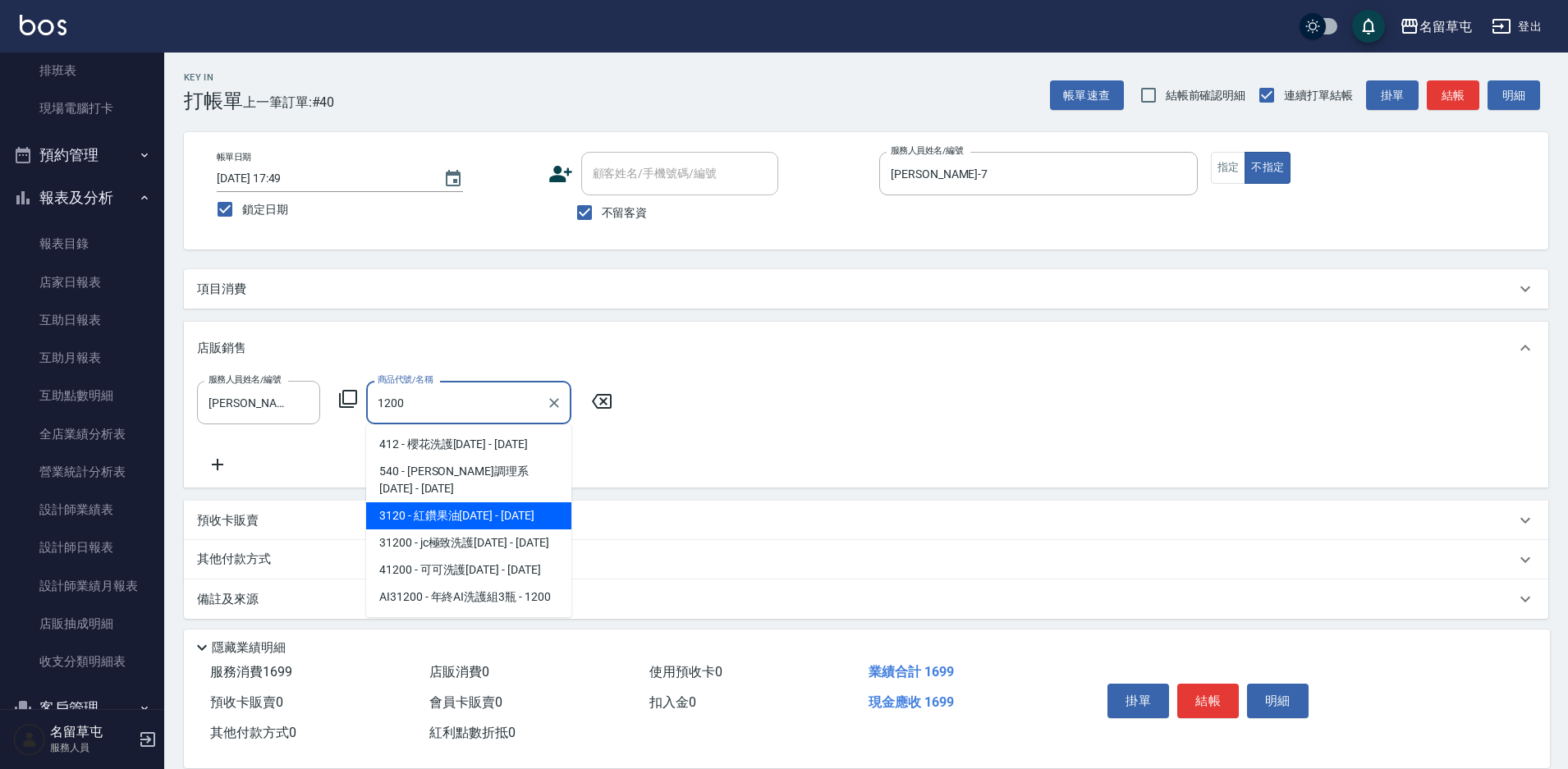
type input "紅鑽果油1200"
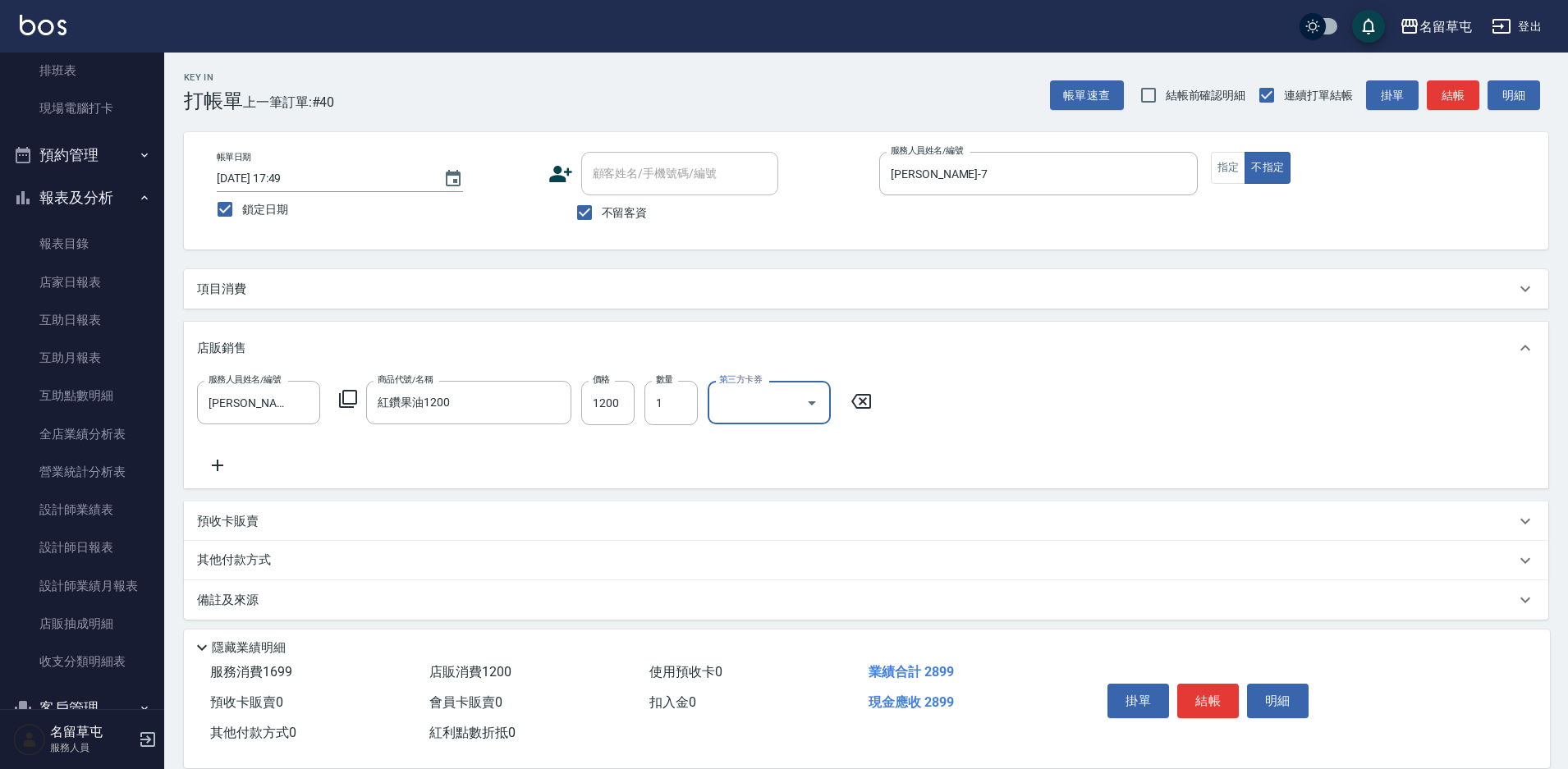
click at [1222, 691] on button "結帳" at bounding box center [1208, 701] width 62 height 35
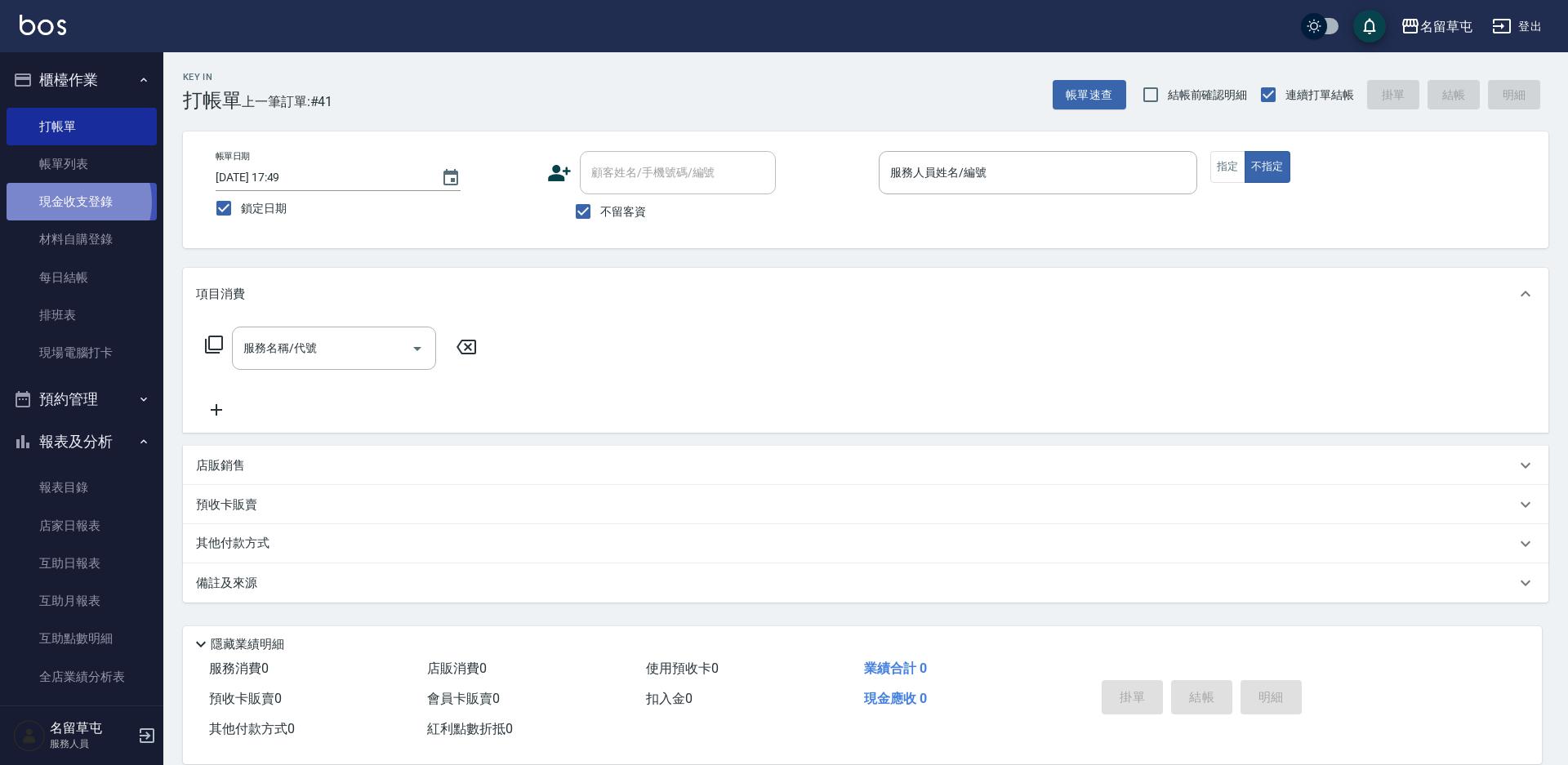
click at [71, 202] on link "現金收支登錄" at bounding box center [81, 201] width 150 height 37
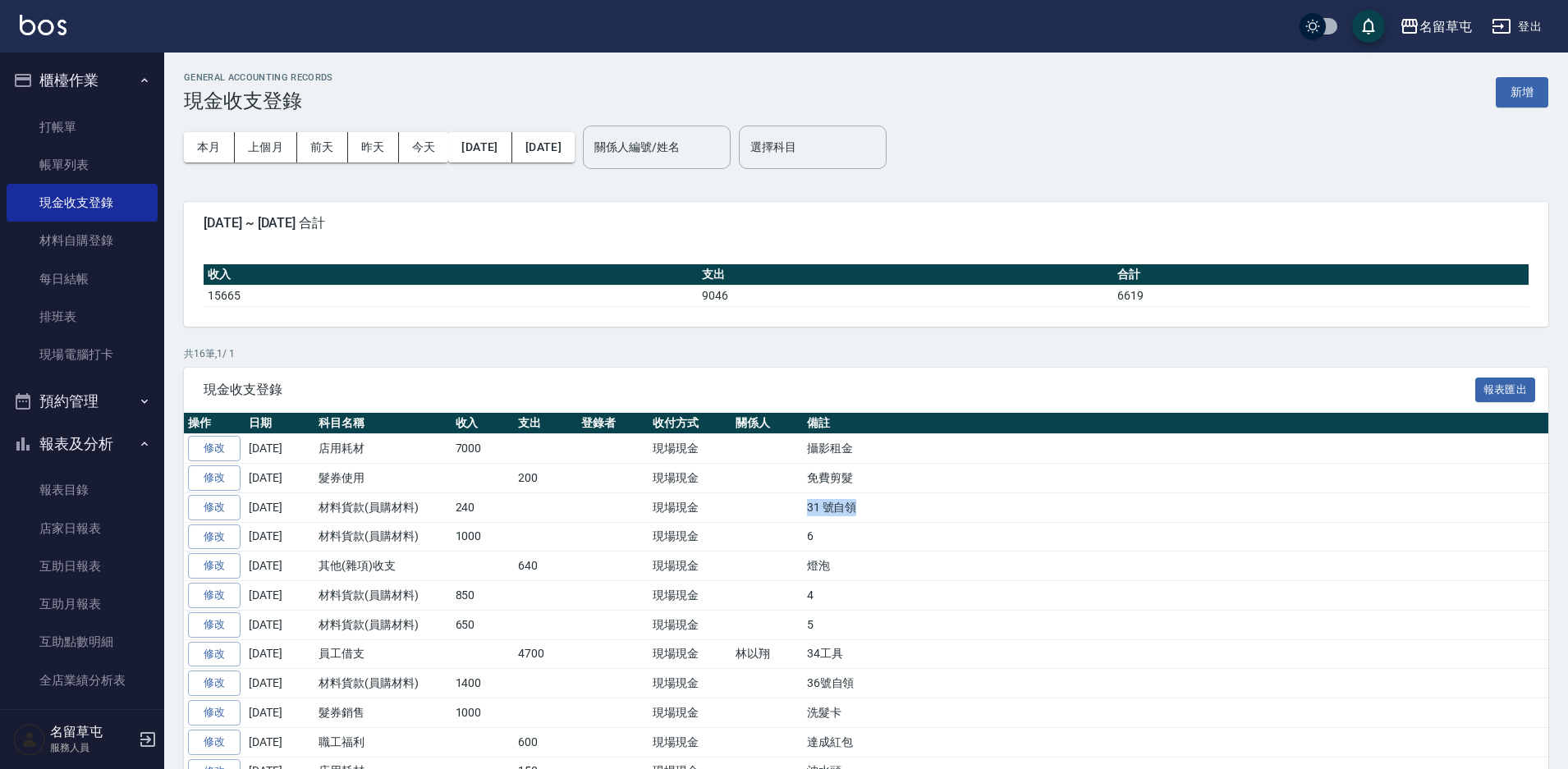
drag, startPoint x: 865, startPoint y: 511, endPoint x: 803, endPoint y: 510, distance: 62.0
click at [803, 510] on td "31 號自領" at bounding box center [1175, 507] width 745 height 29
copy td "31 號自領"
drag, startPoint x: 829, startPoint y: 542, endPoint x: 717, endPoint y: 540, distance: 112.0
click at [739, 541] on tr "修改 [DATE] 材料貨款(員購材料) 1000 現場現金 6" at bounding box center [865, 537] width 1364 height 29
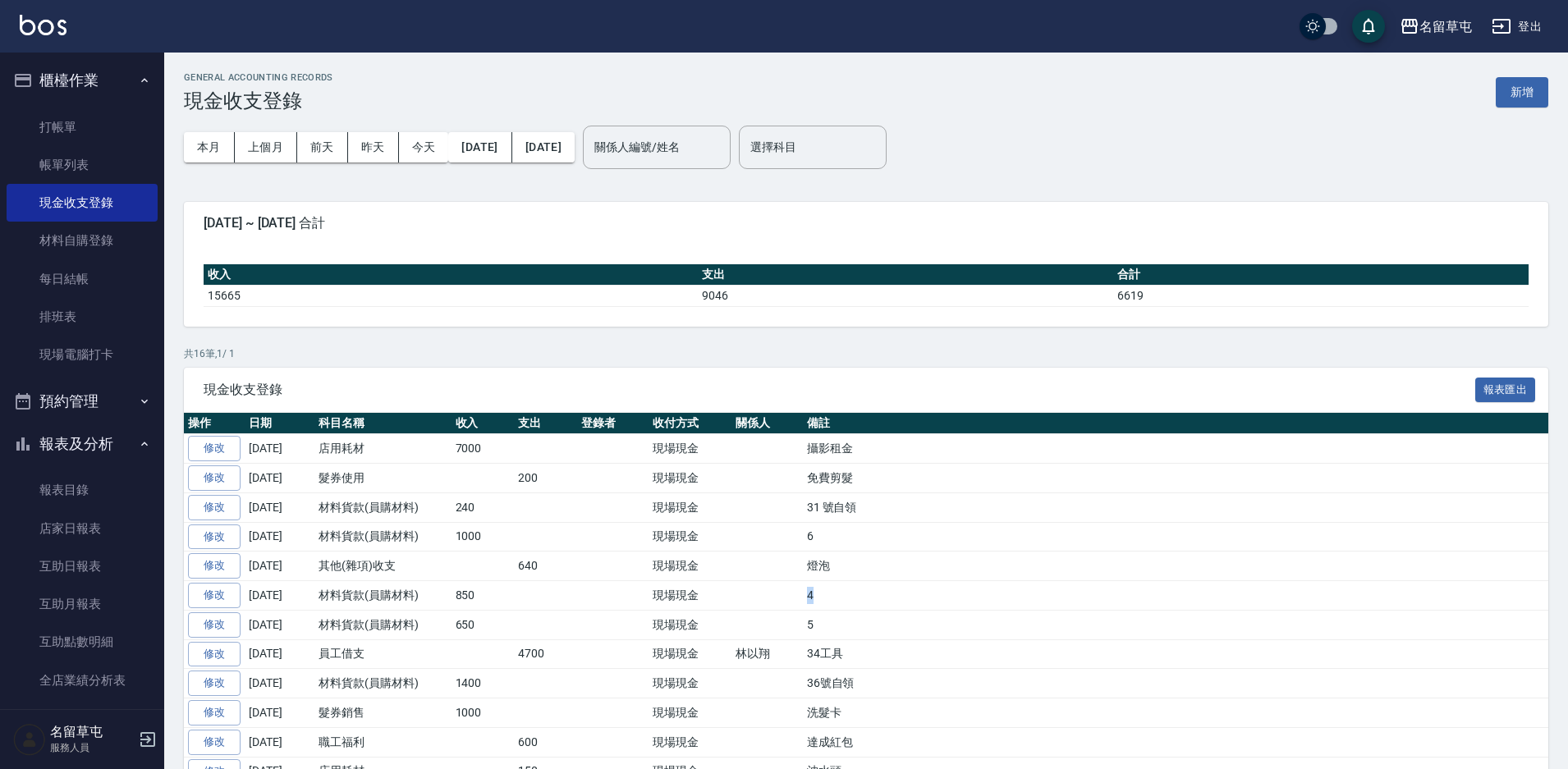
drag, startPoint x: 842, startPoint y: 599, endPoint x: 786, endPoint y: 598, distance: 56.0
click at [786, 598] on tr "修改 [DATE] 材料貨款(員購材料) 850 現場現金 4" at bounding box center [865, 596] width 1364 height 29
drag, startPoint x: 847, startPoint y: 622, endPoint x: 764, endPoint y: 607, distance: 84.3
click at [764, 607] on tbody "修改 [DATE] 店用耗材 7000 現場現金 攝影租金 修改 [DATE] 髮券使用 200 現場現金 免費剪髮 修改 [DATE] 材料貨款(員購材料)…" at bounding box center [865, 669] width 1364 height 470
click at [966, 607] on td "4" at bounding box center [1175, 596] width 745 height 29
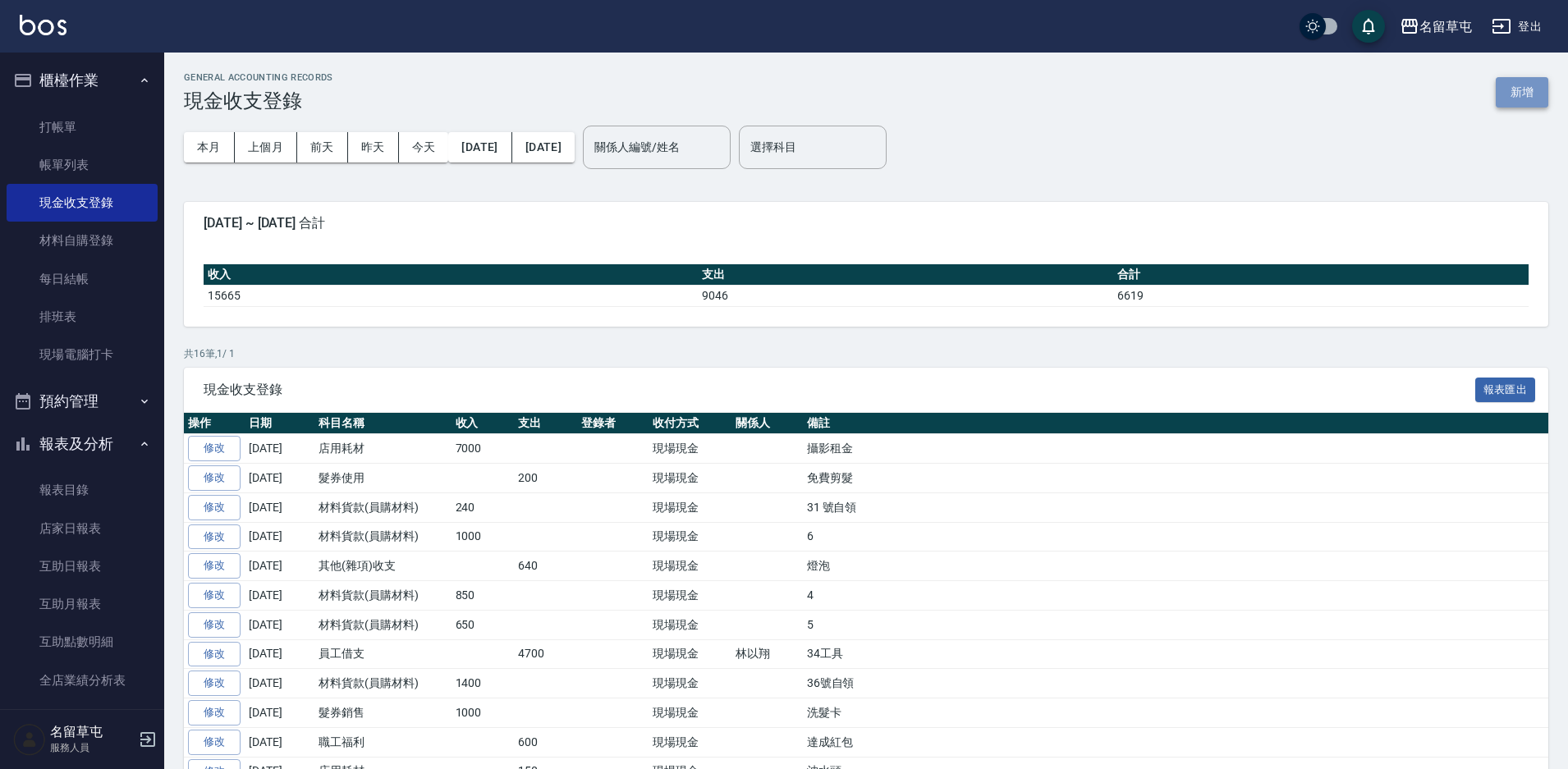
click at [1520, 90] on button "新增" at bounding box center [1522, 92] width 53 height 30
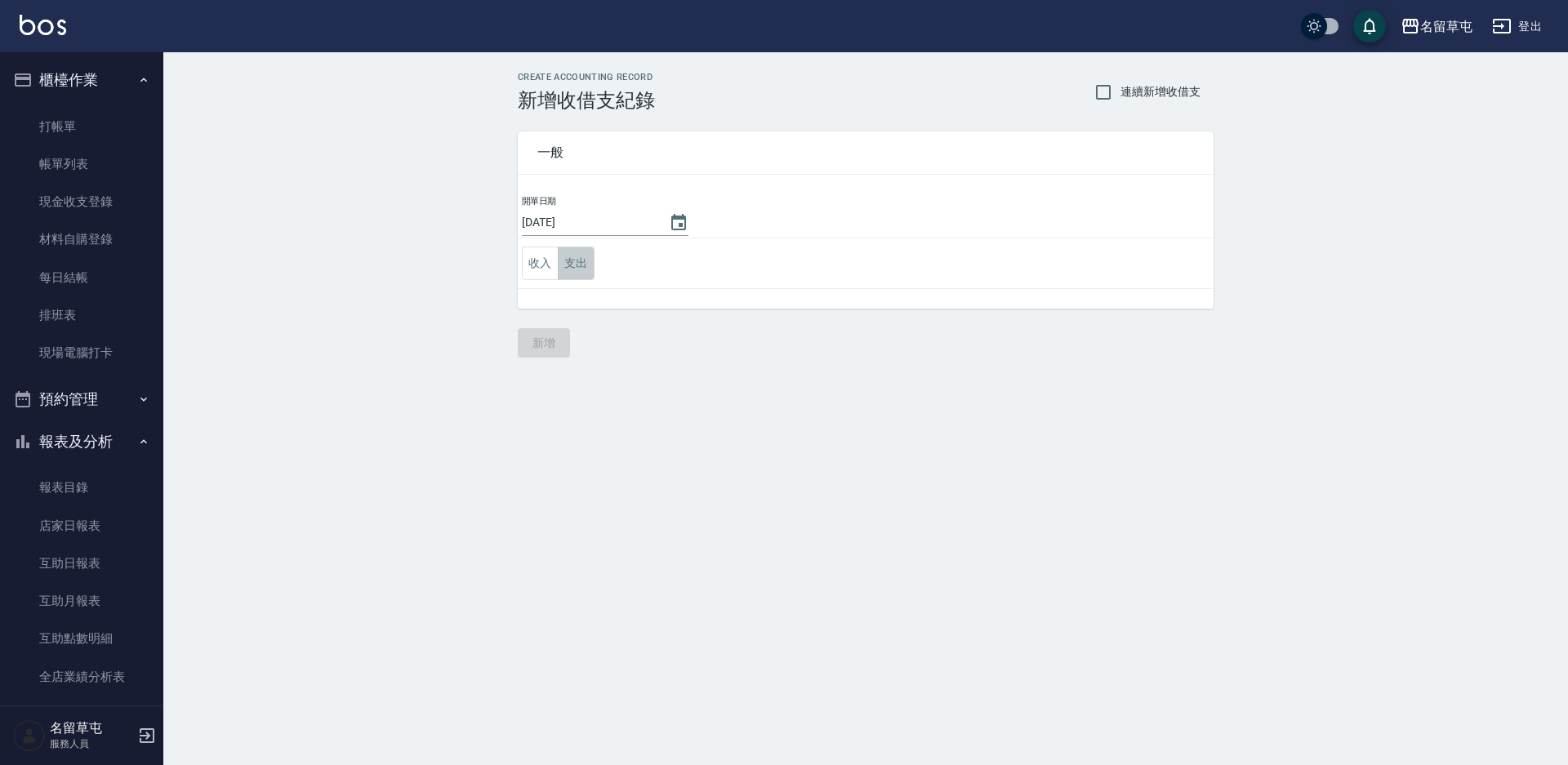
click at [562, 268] on button "支出" at bounding box center [576, 263] width 37 height 33
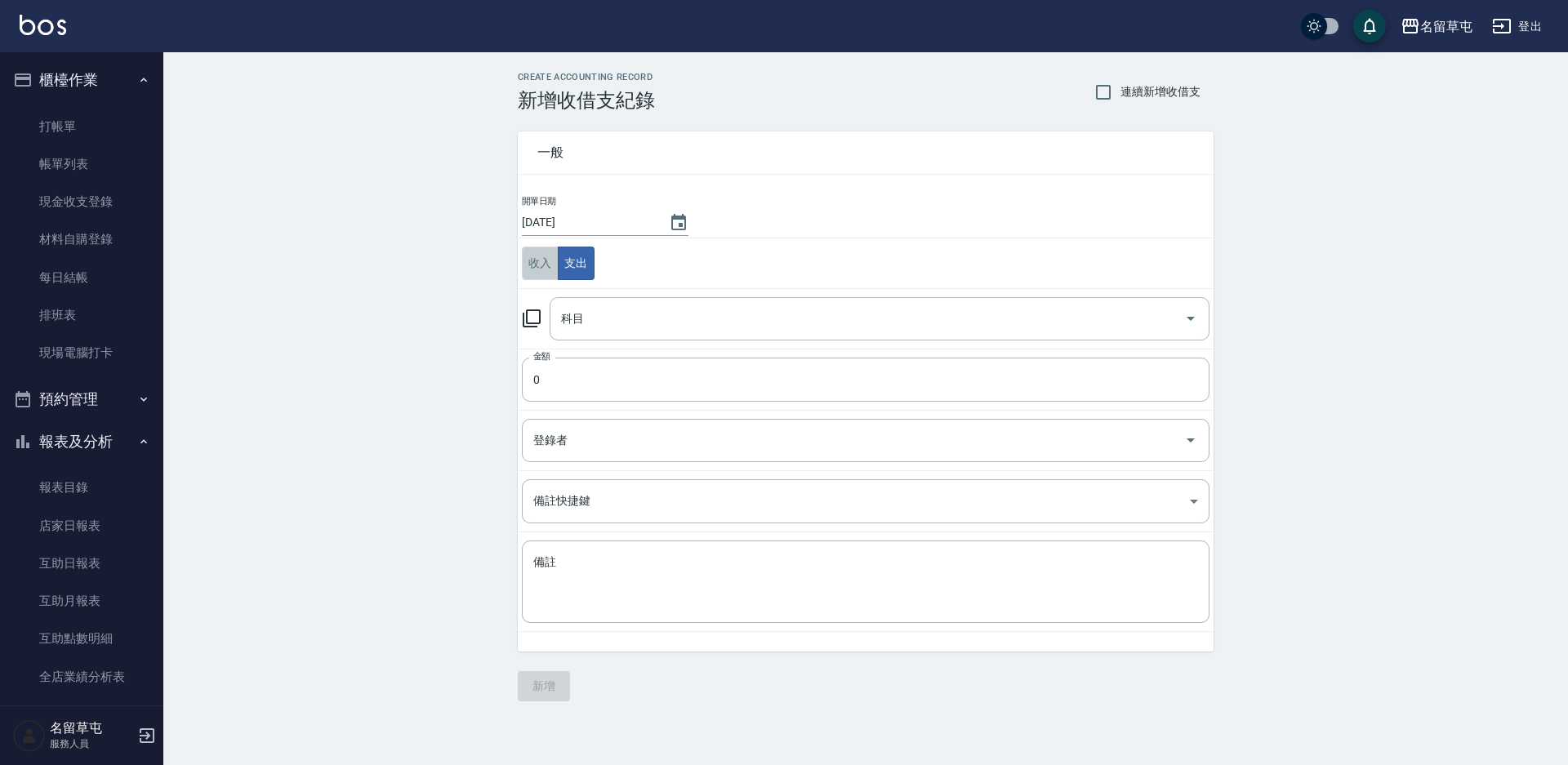
click at [528, 268] on button "收入" at bounding box center [540, 263] width 37 height 33
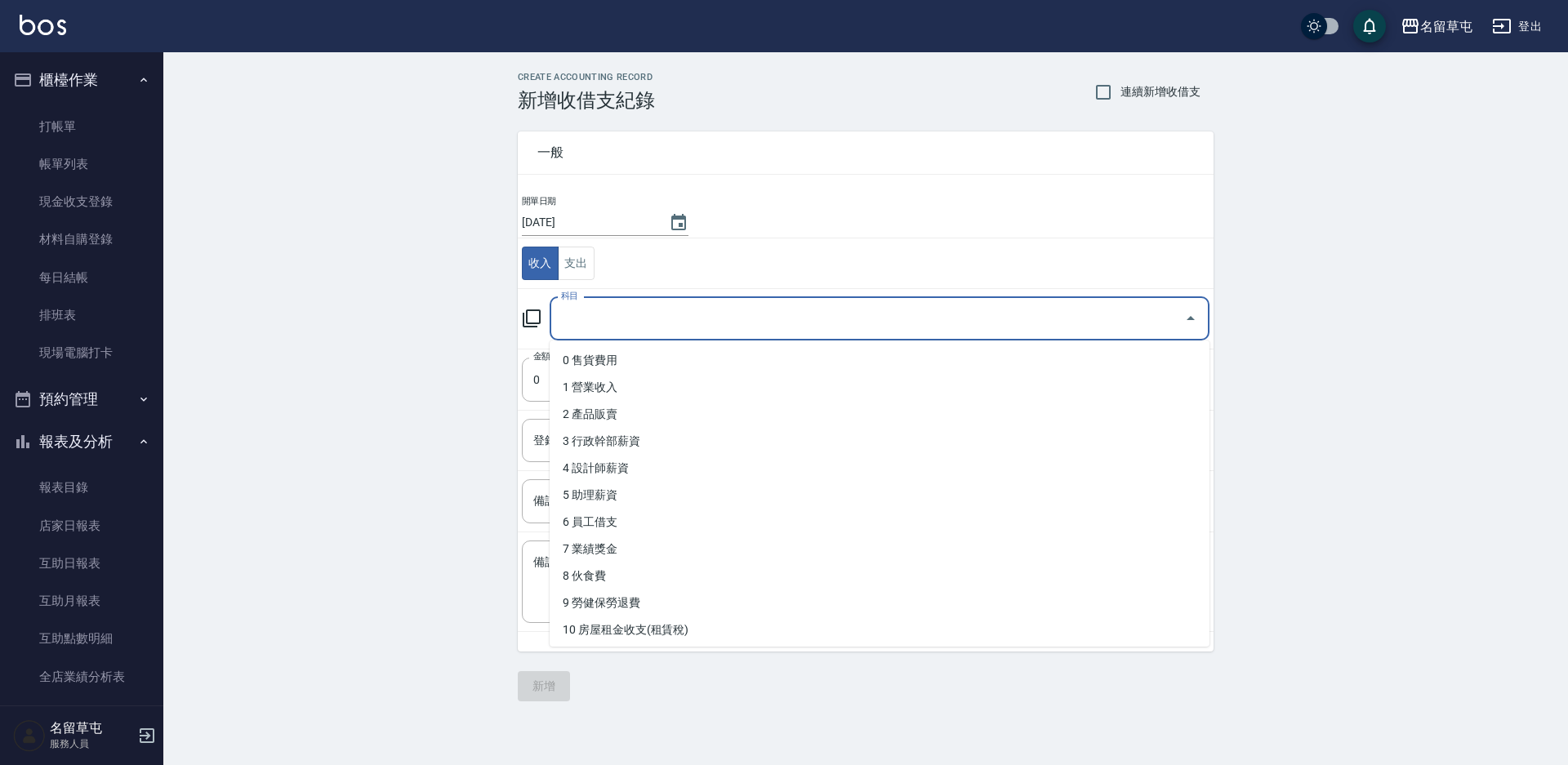
click at [588, 310] on input "科目" at bounding box center [866, 319] width 620 height 29
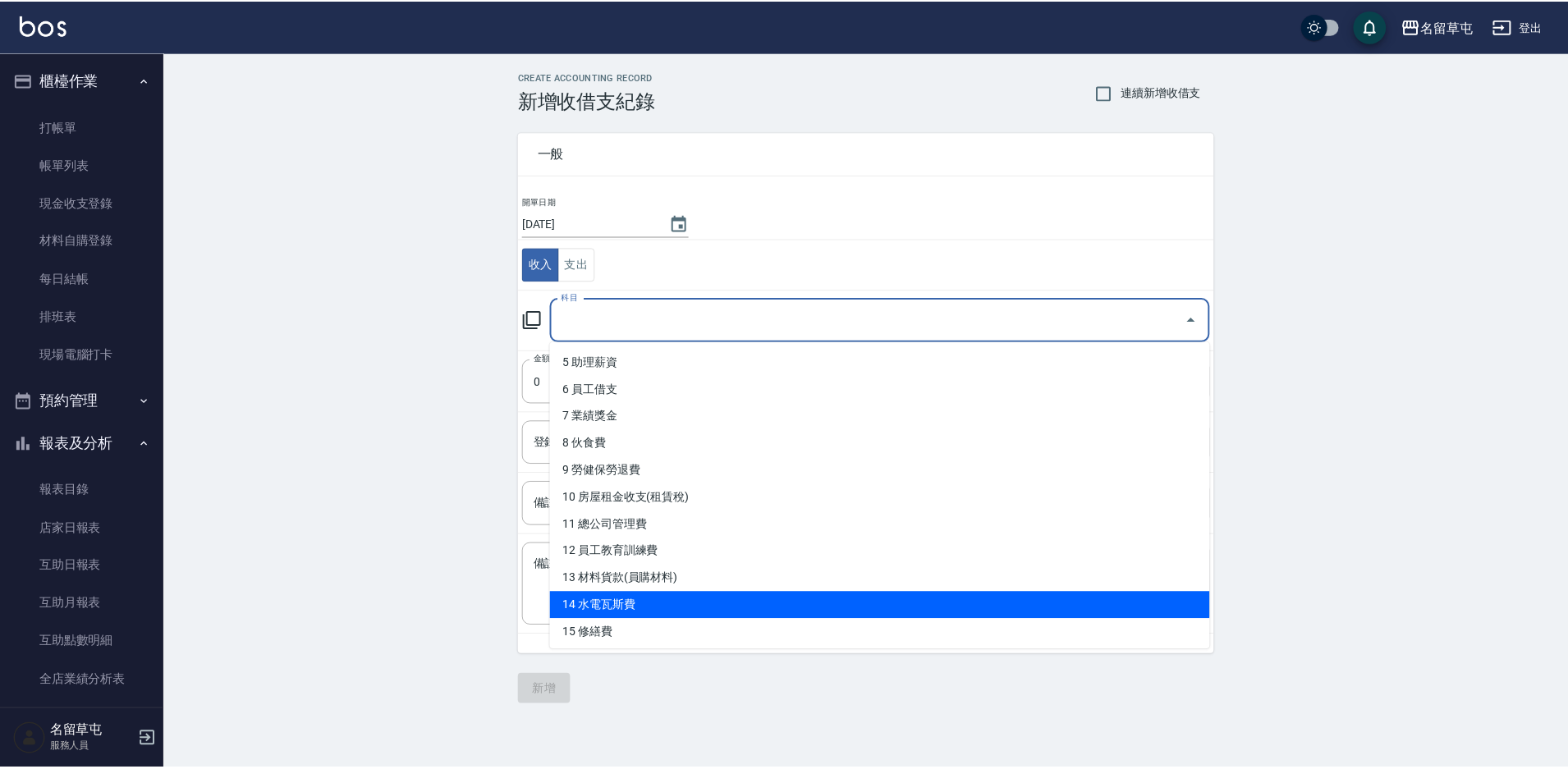
scroll to position [164, 0]
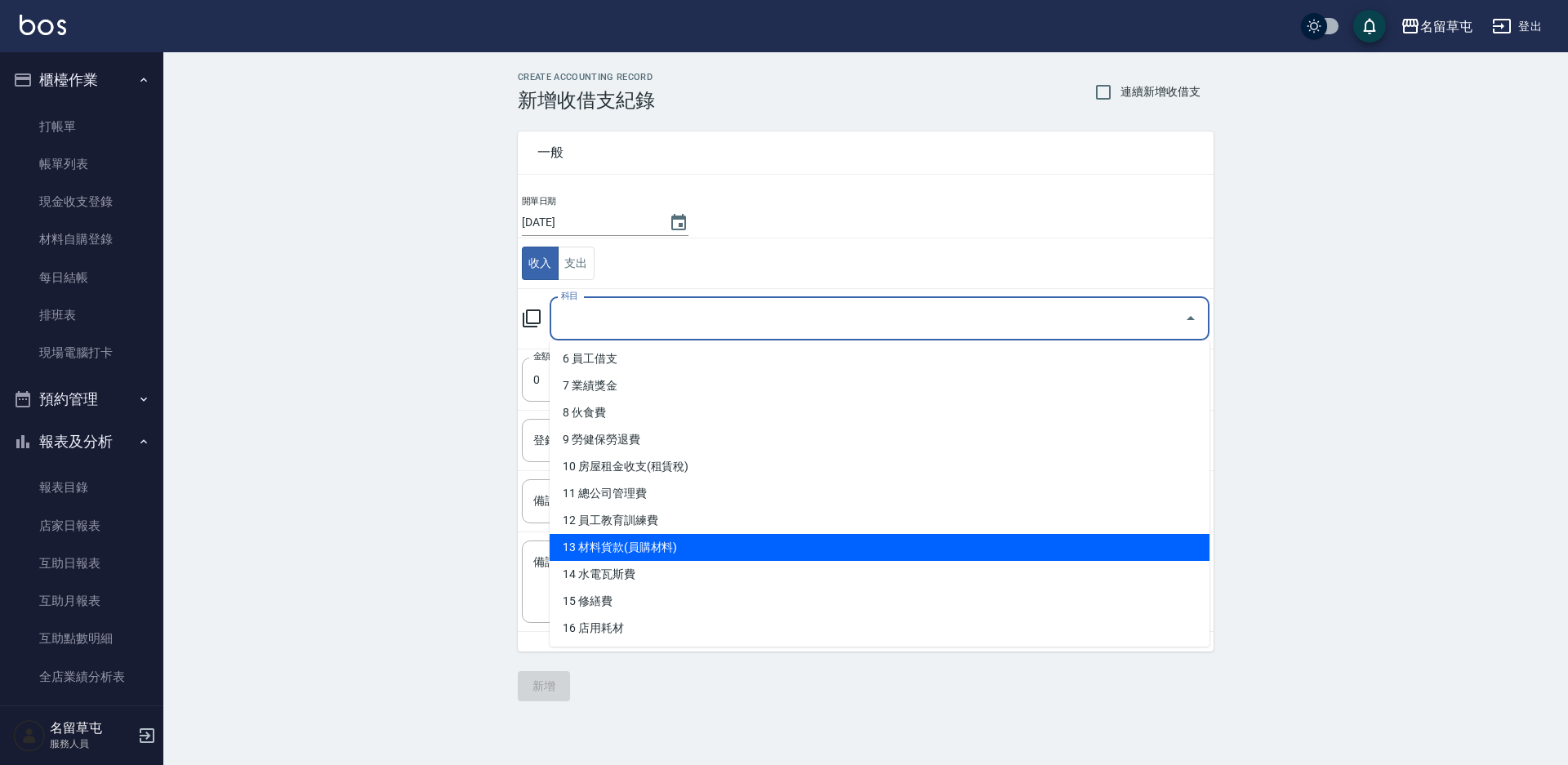
click at [644, 550] on li "13 材料貨款(員購材料)" at bounding box center [879, 548] width 660 height 27
type input "13 材料貨款(員購材料)"
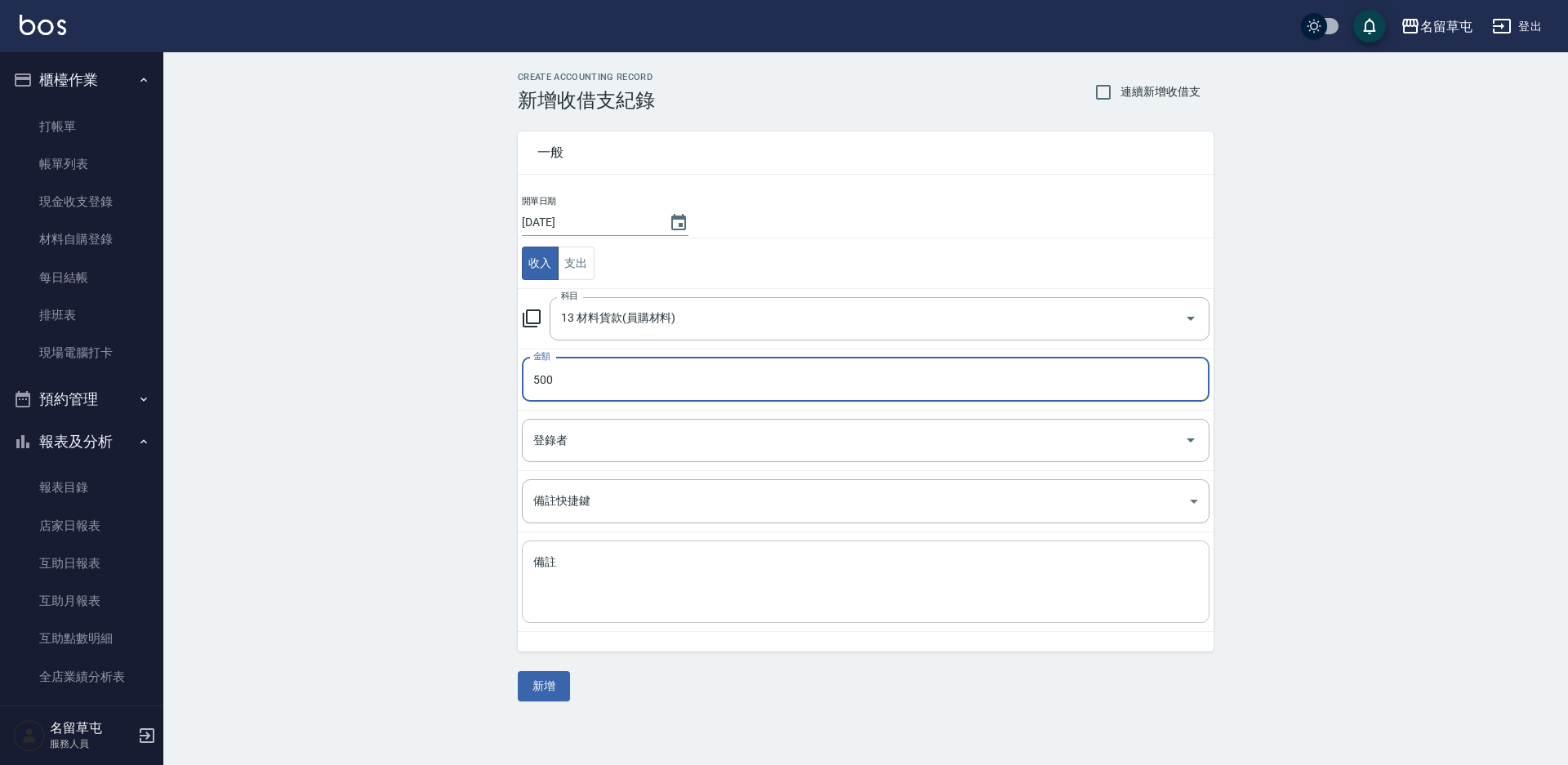
type input "500"
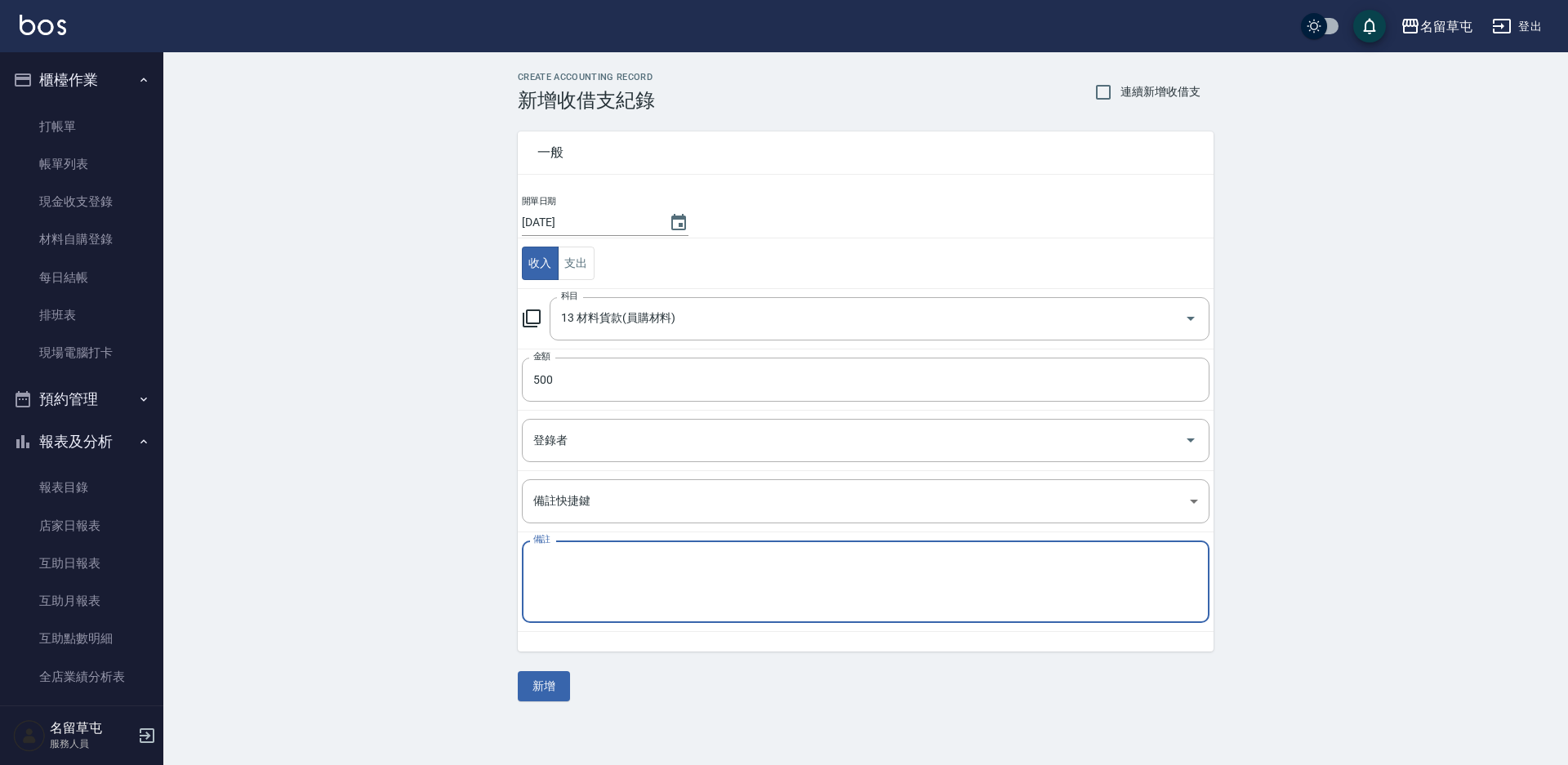
click at [577, 561] on textarea "備註" at bounding box center [865, 581] width 664 height 55
paste textarea "31 號自領"
click at [578, 561] on textarea "31 號自領" at bounding box center [865, 581] width 664 height 55
drag, startPoint x: 551, startPoint y: 563, endPoint x: 440, endPoint y: 552, distance: 111.5
click at [440, 552] on div "CREATE ACCOUNTING RECORD 新增收借支紀錄 連續新增收借支 一般 開單日期 [DATE] 收入 支出 科目 13 材料貨款(員購材料) …" at bounding box center [865, 387] width 1404 height 669
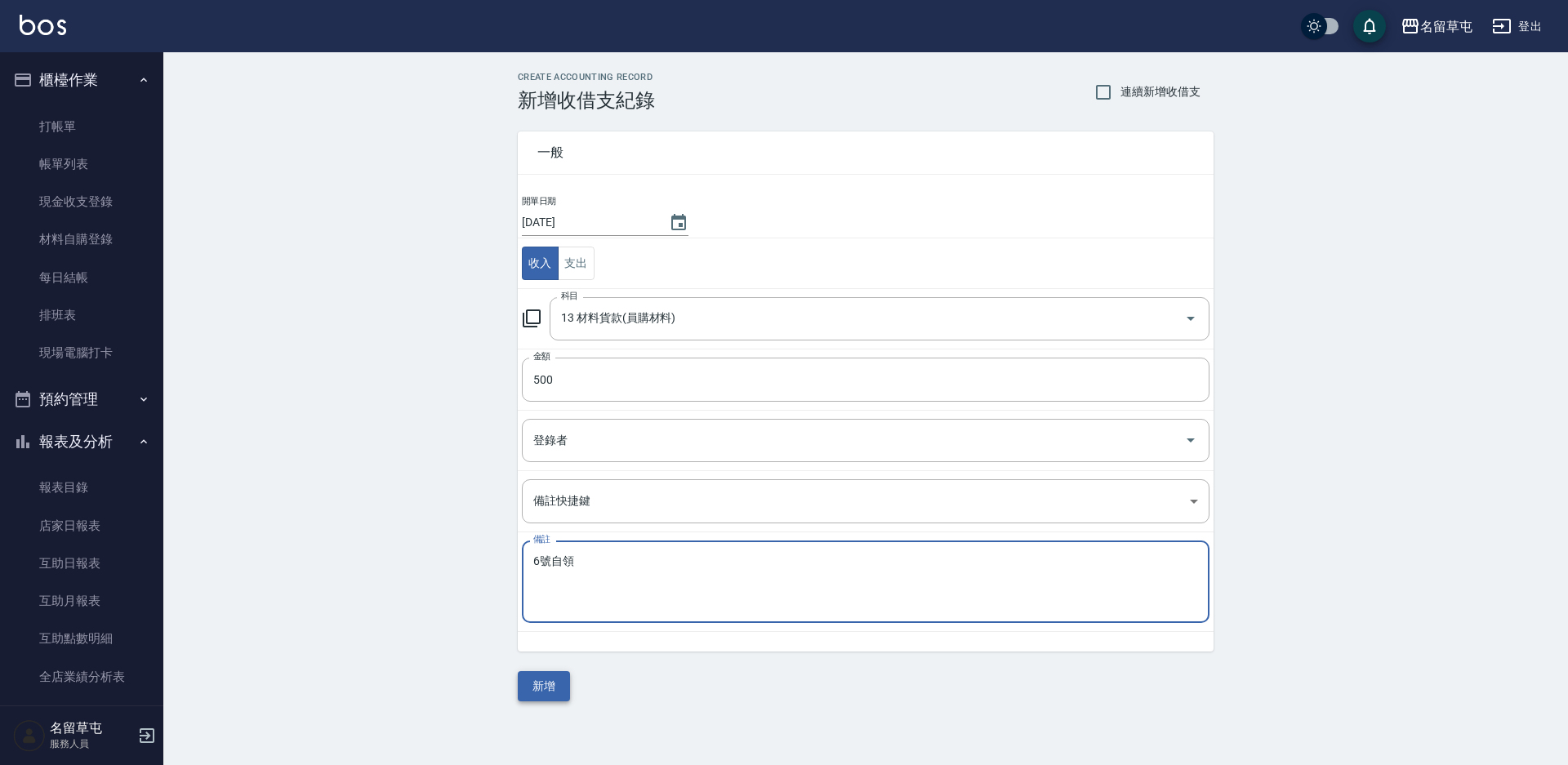
type textarea "6號自領"
click at [549, 698] on button "新增" at bounding box center [544, 685] width 53 height 30
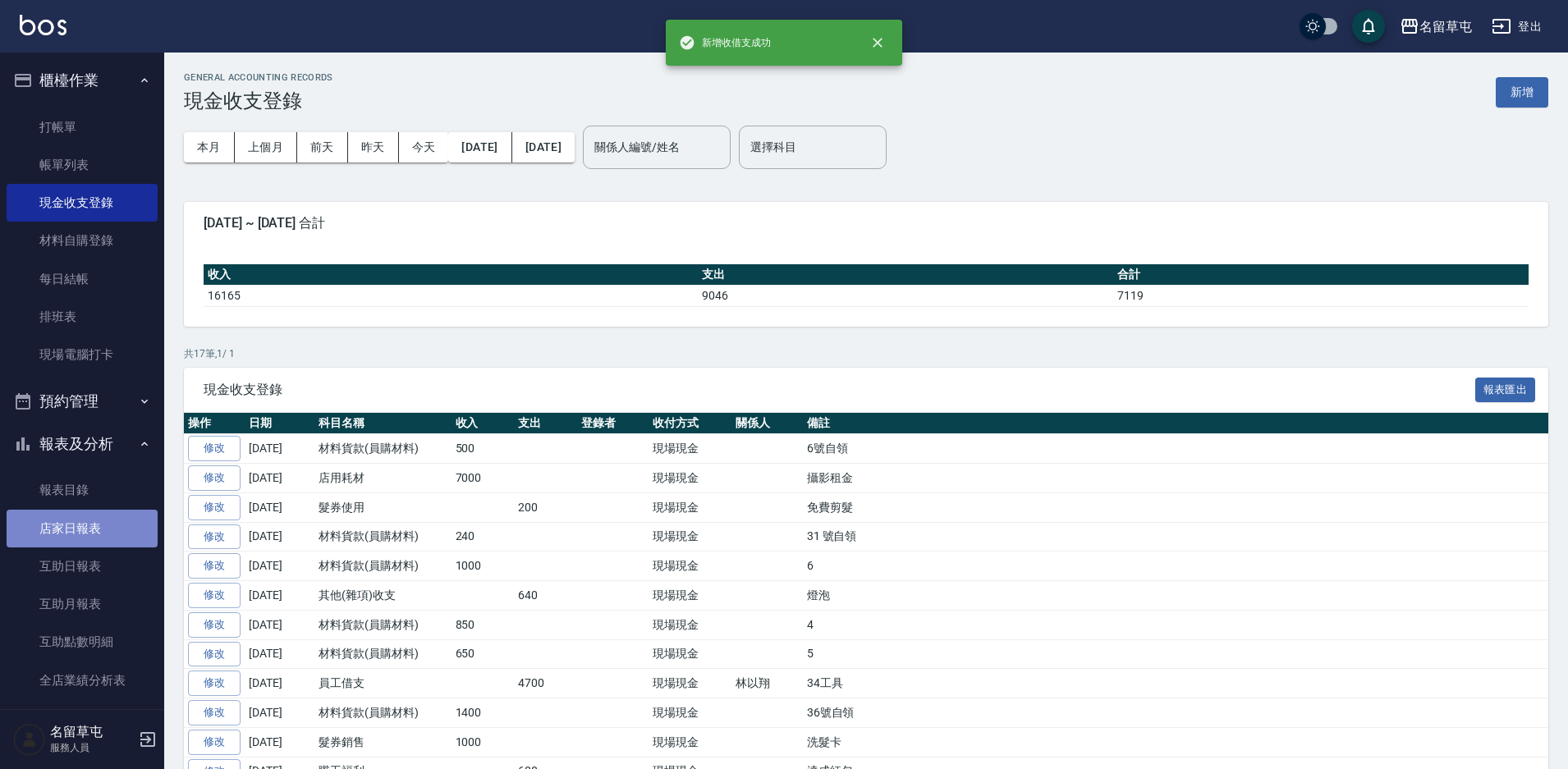
click at [88, 520] on link "店家日報表" at bounding box center [82, 528] width 151 height 37
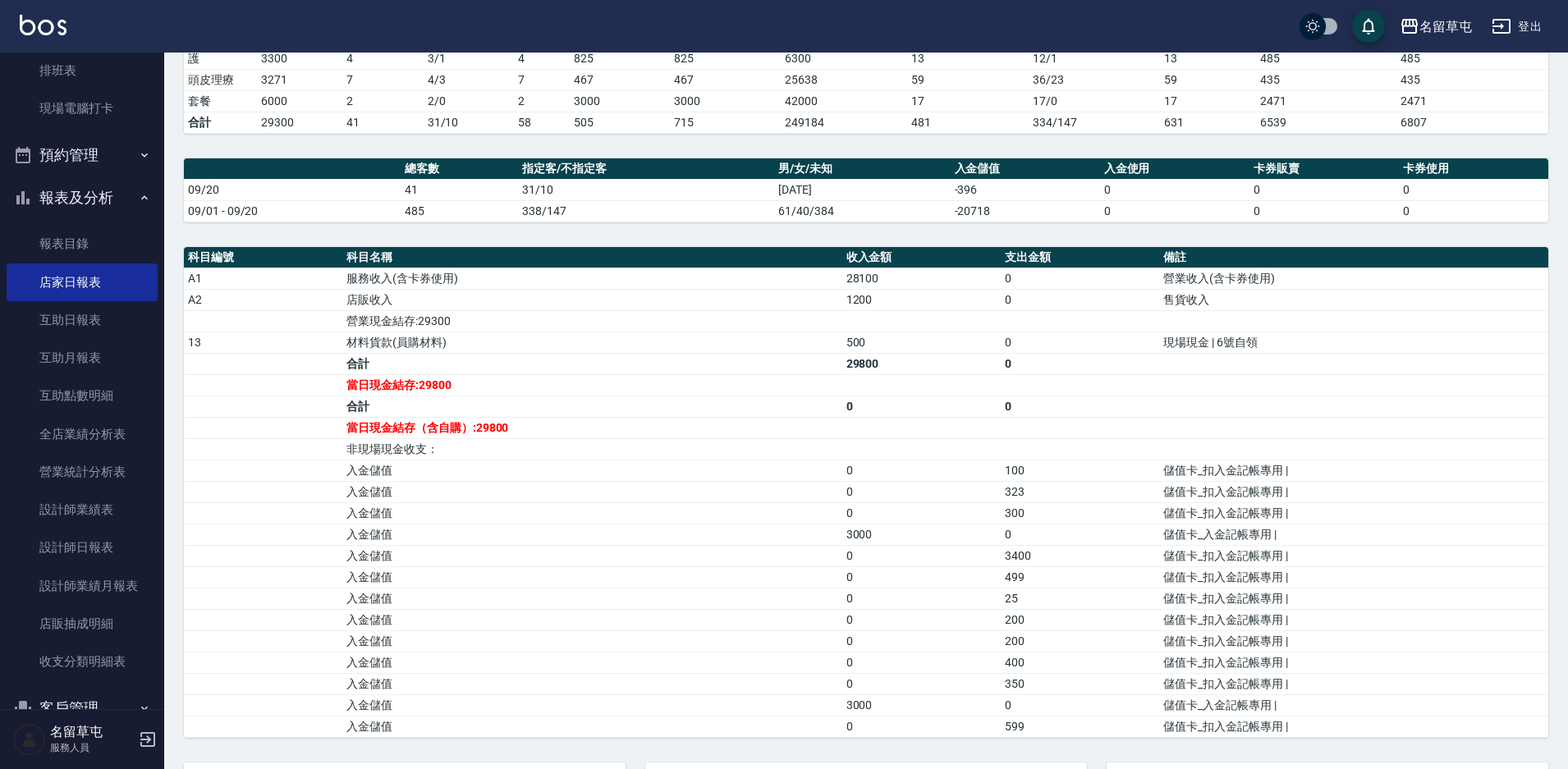
scroll to position [326, 0]
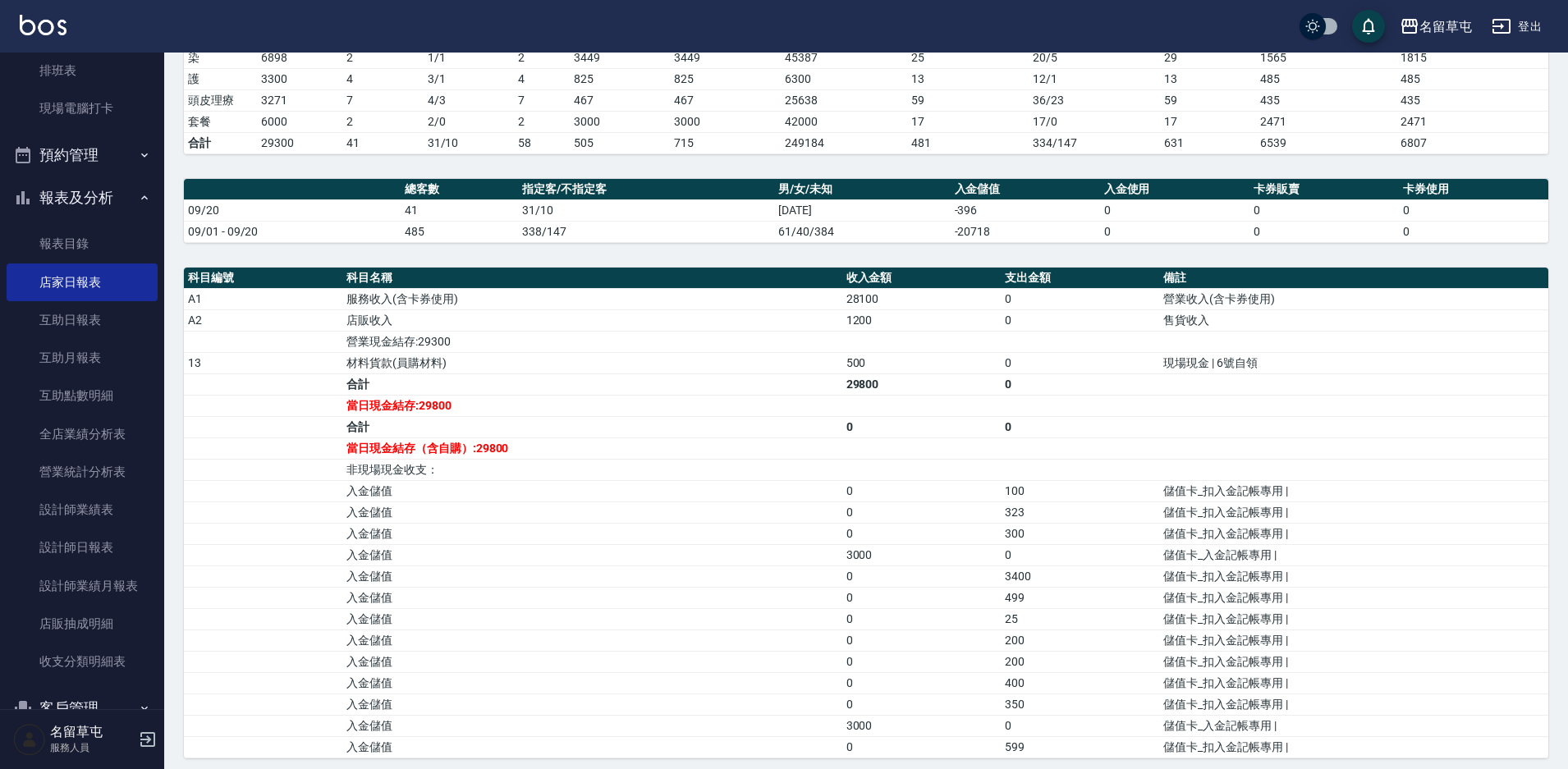
click at [741, 581] on td "入金儲值" at bounding box center [592, 575] width 499 height 21
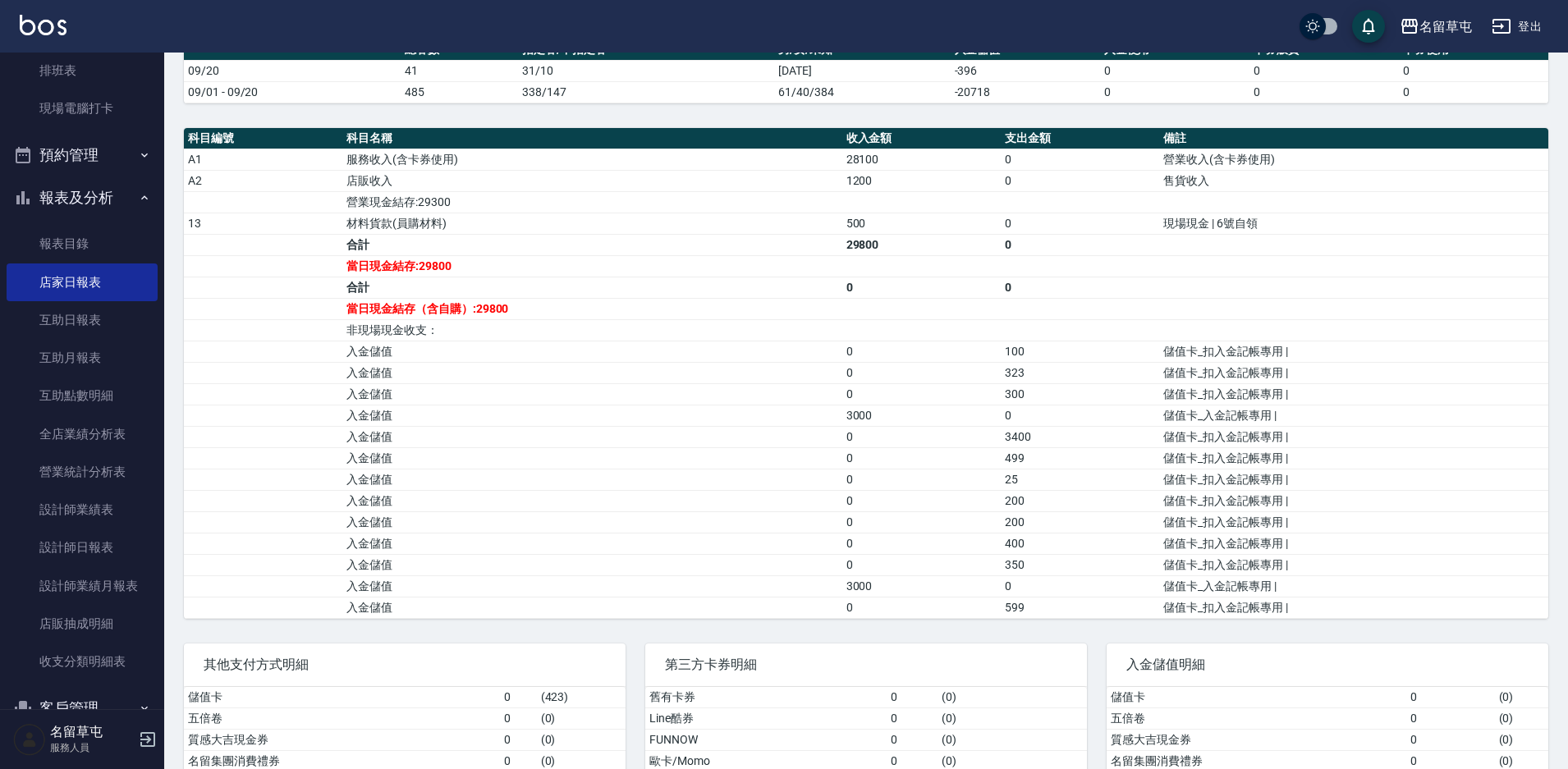
scroll to position [572, 0]
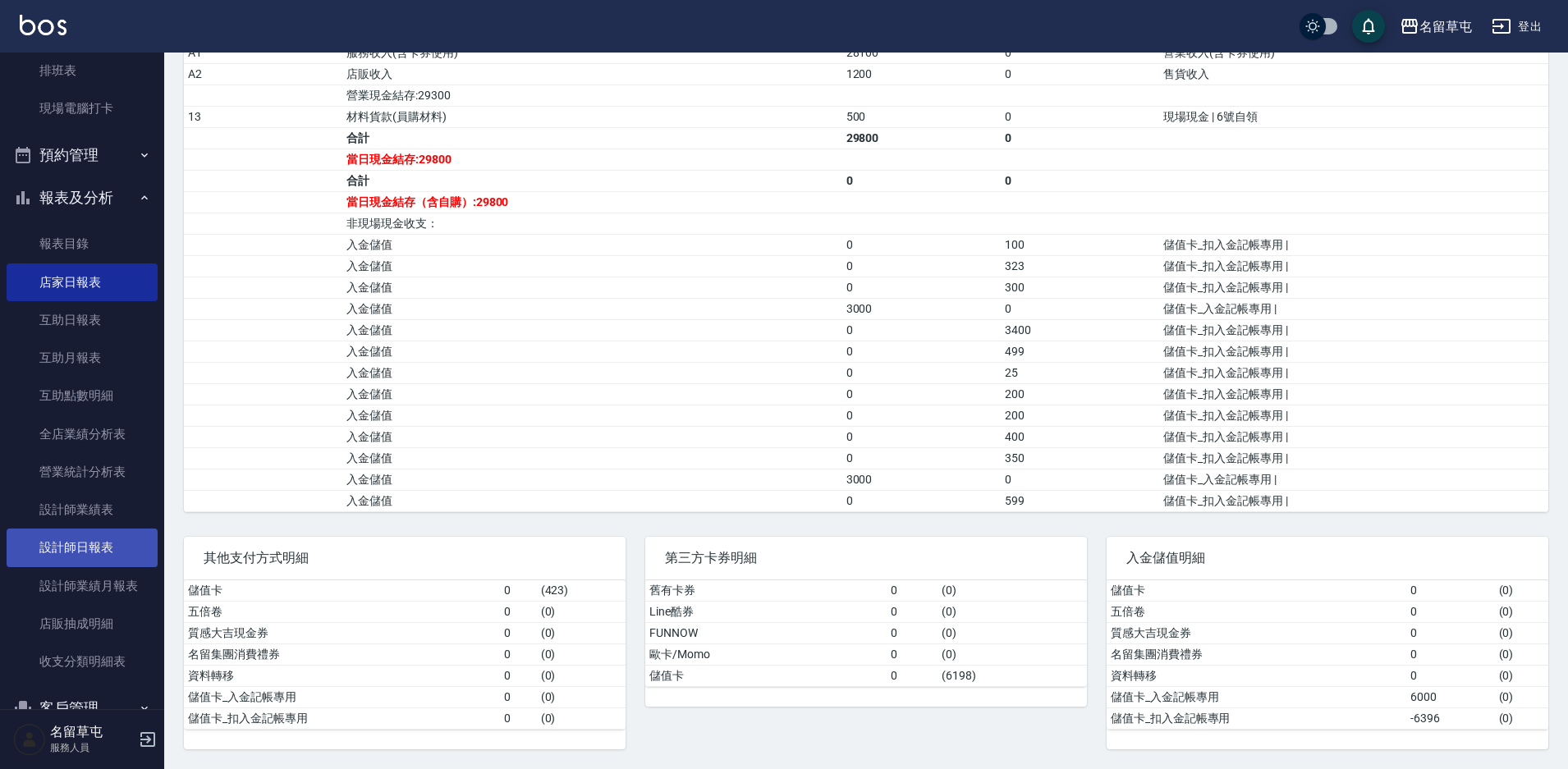
click at [72, 546] on link "設計師日報表" at bounding box center [82, 547] width 151 height 37
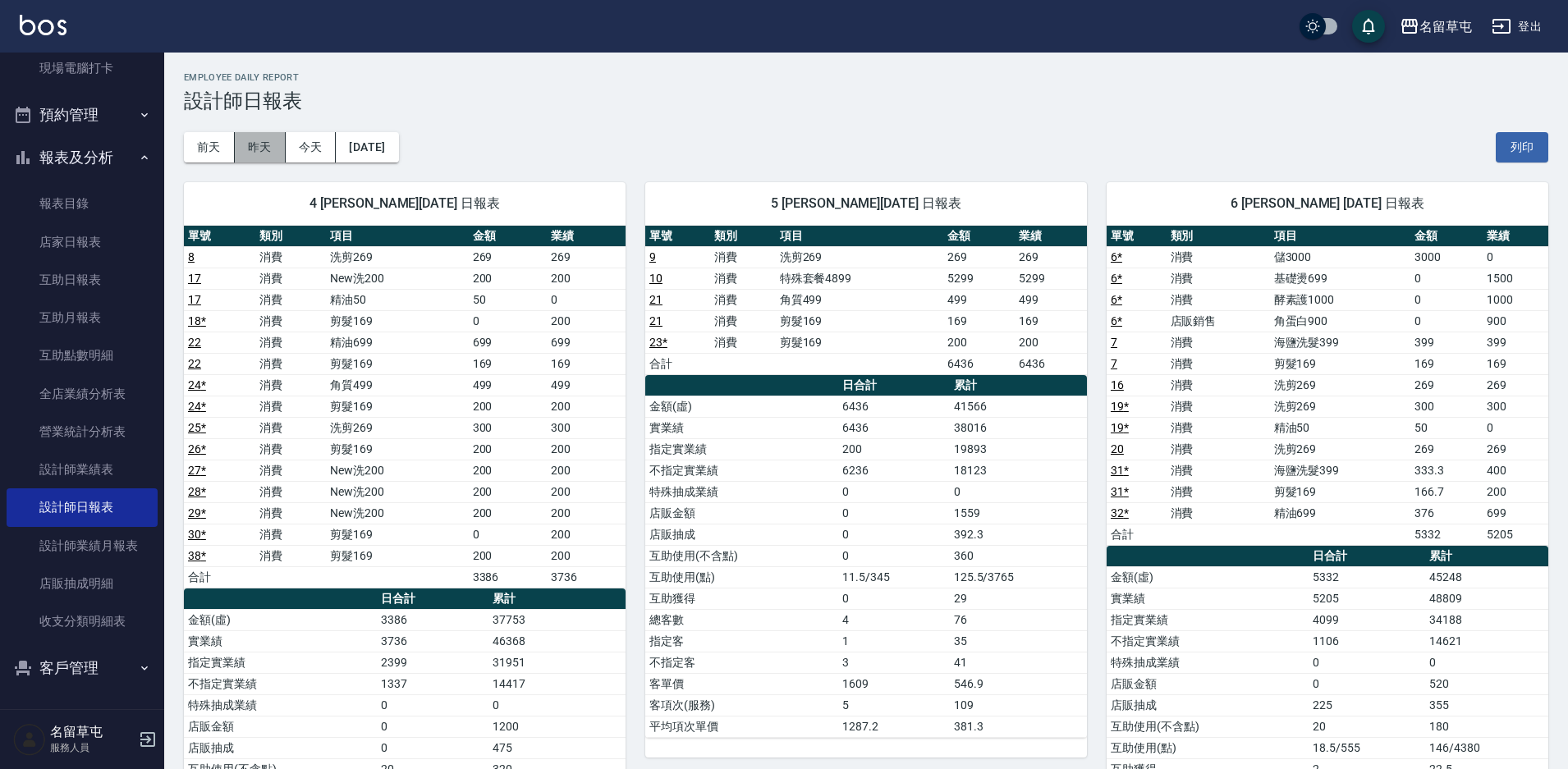
click at [258, 139] on button "昨天" at bounding box center [260, 147] width 51 height 30
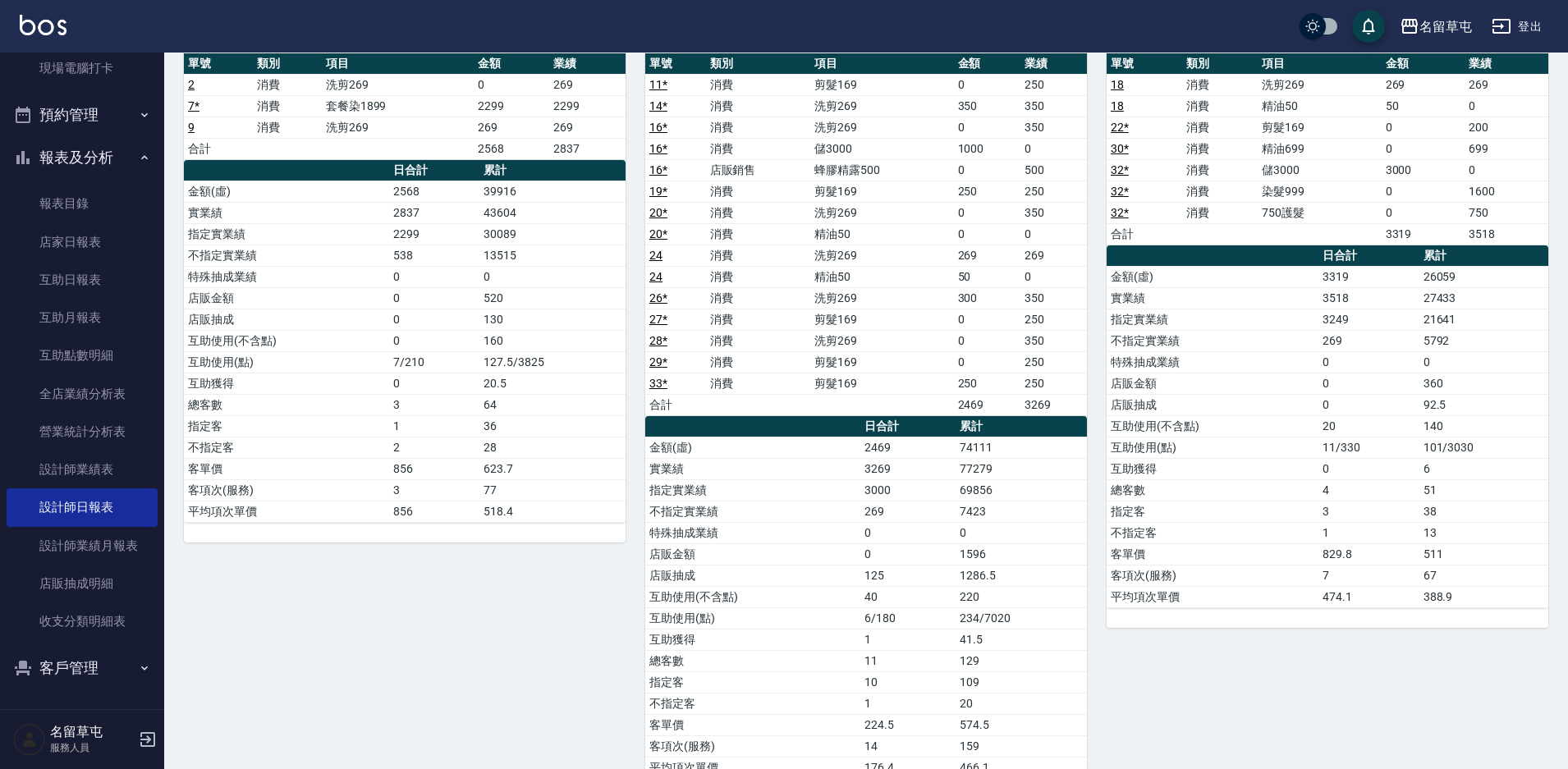
scroll to position [903, 0]
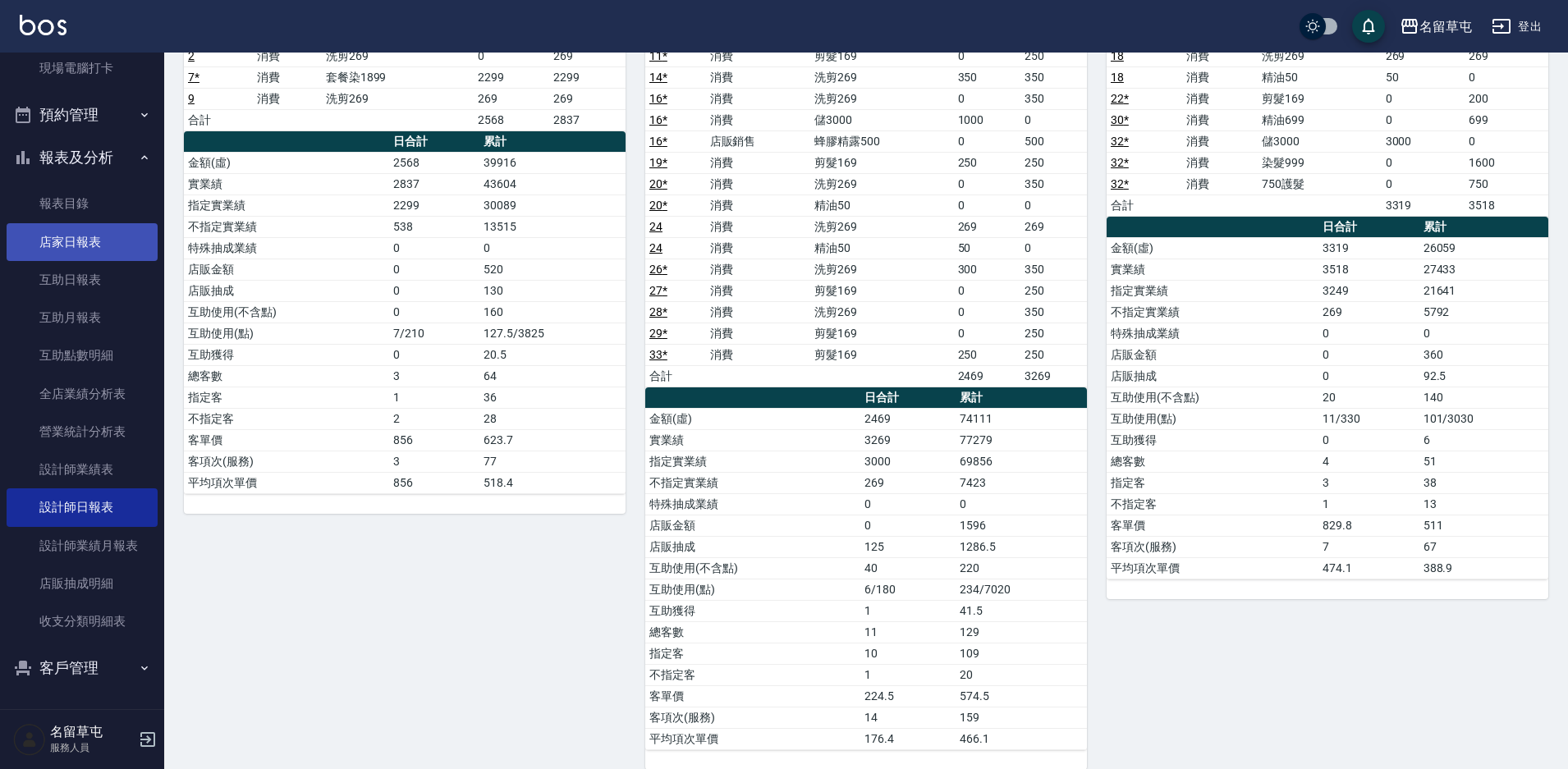
click at [90, 229] on link "店家日報表" at bounding box center [82, 241] width 151 height 37
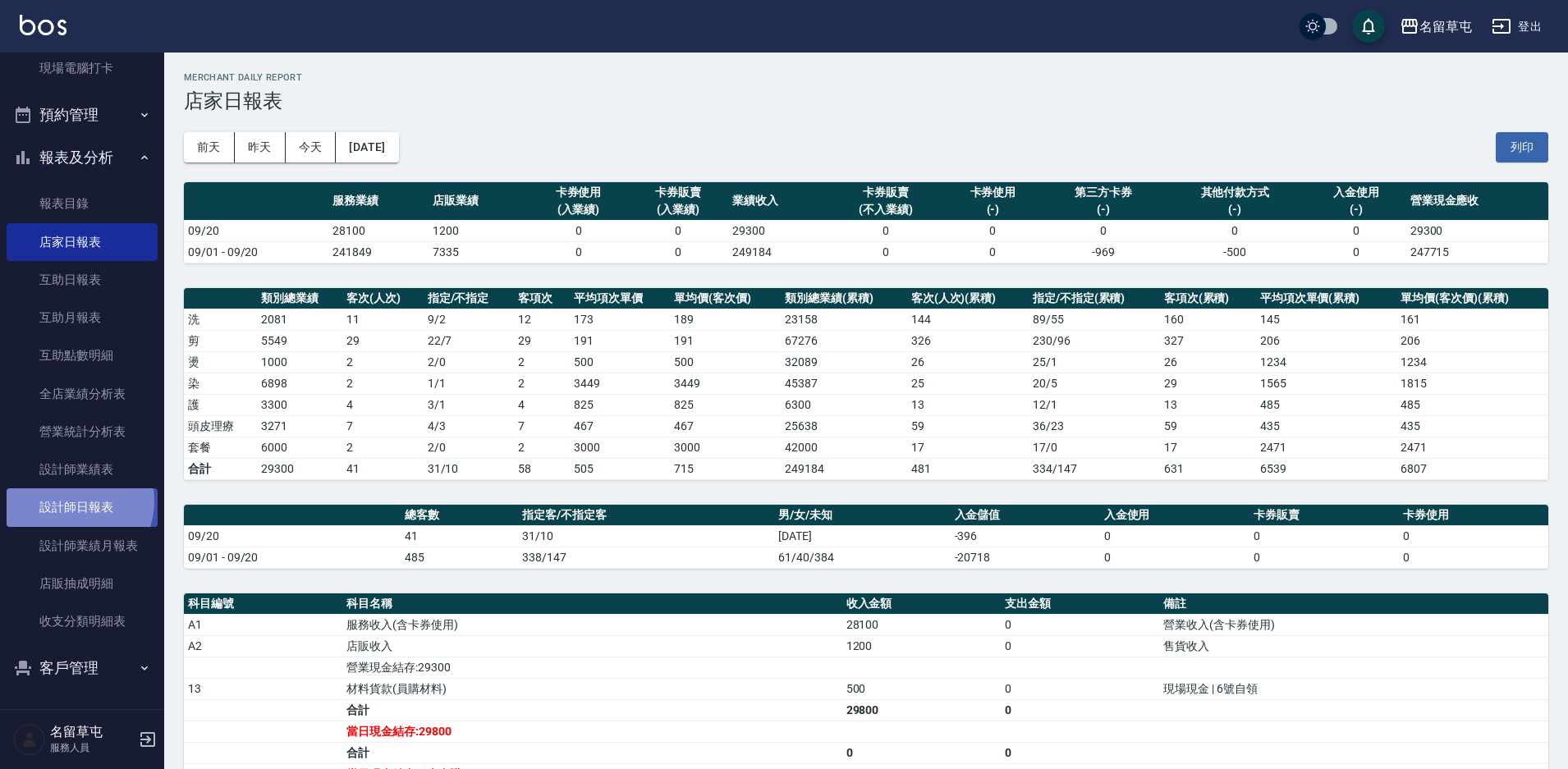
click at [73, 501] on link "設計師日報表" at bounding box center [82, 507] width 151 height 37
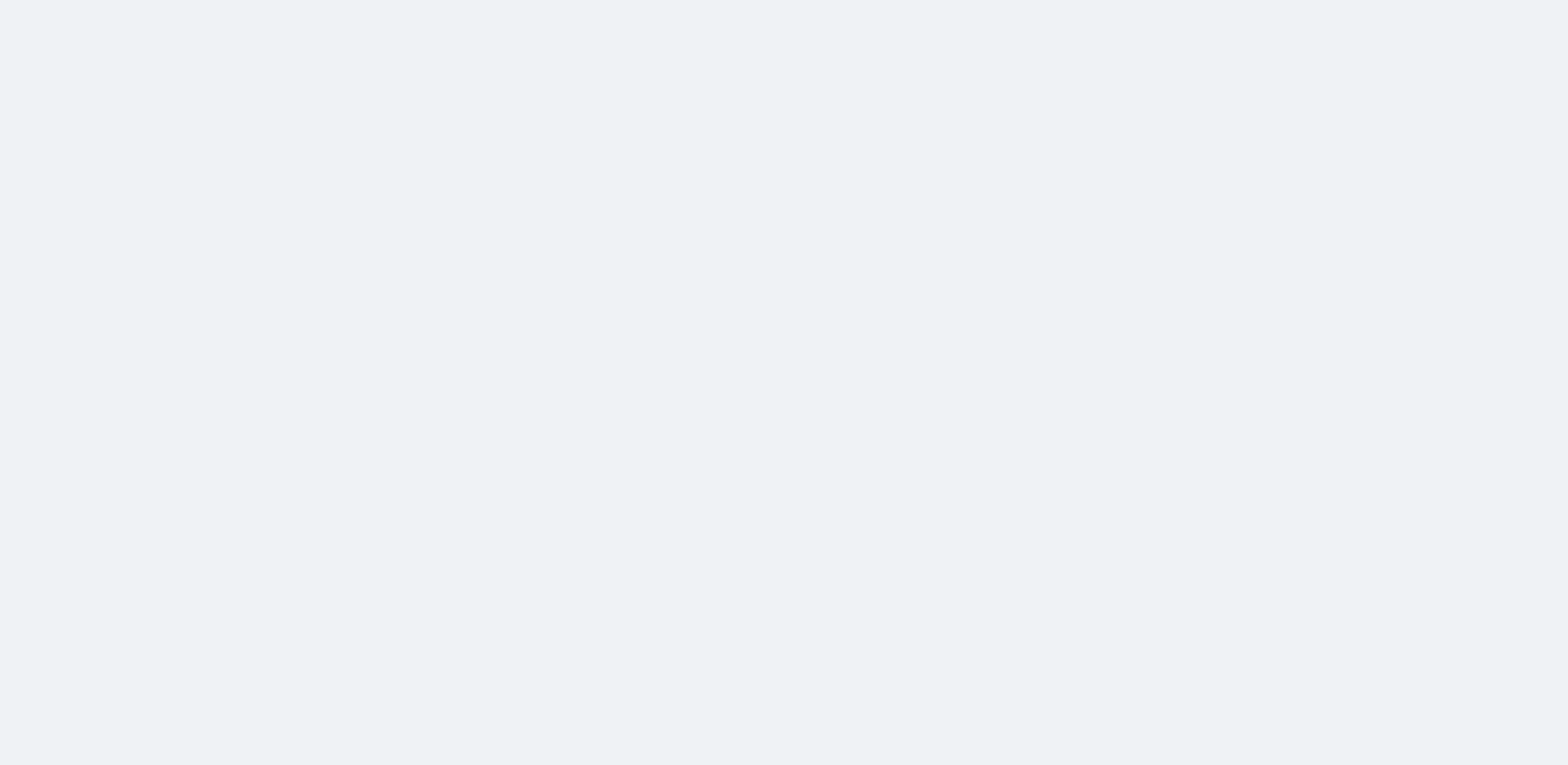
click at [537, 0] on html at bounding box center [784, 0] width 1568 height 0
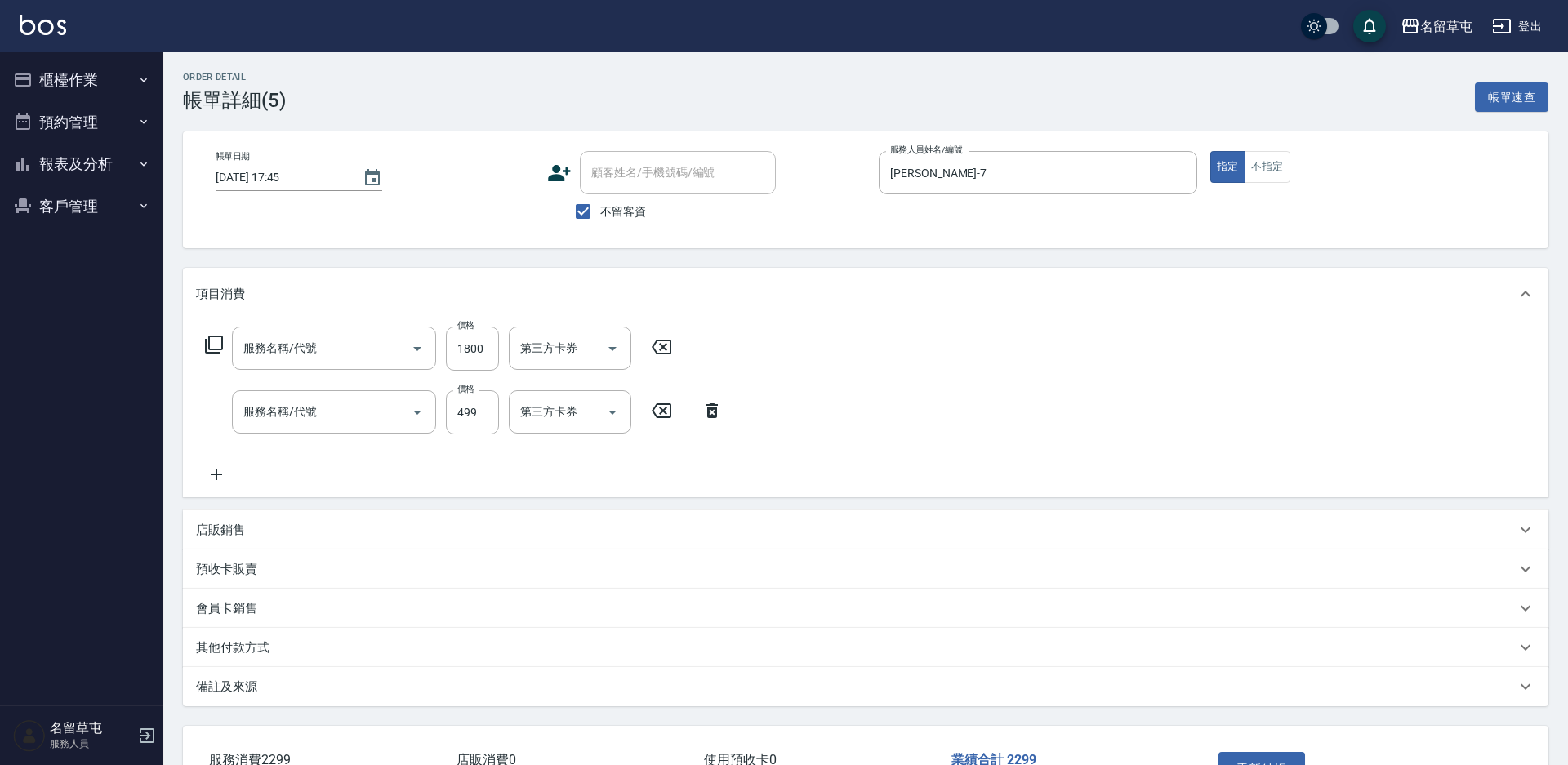
type input "2025/09/20 17:45"
checkbox input "true"
type input "[PERSON_NAME]-7"
type input "鏡面護髮1800(518)"
type input "角質499(649)"
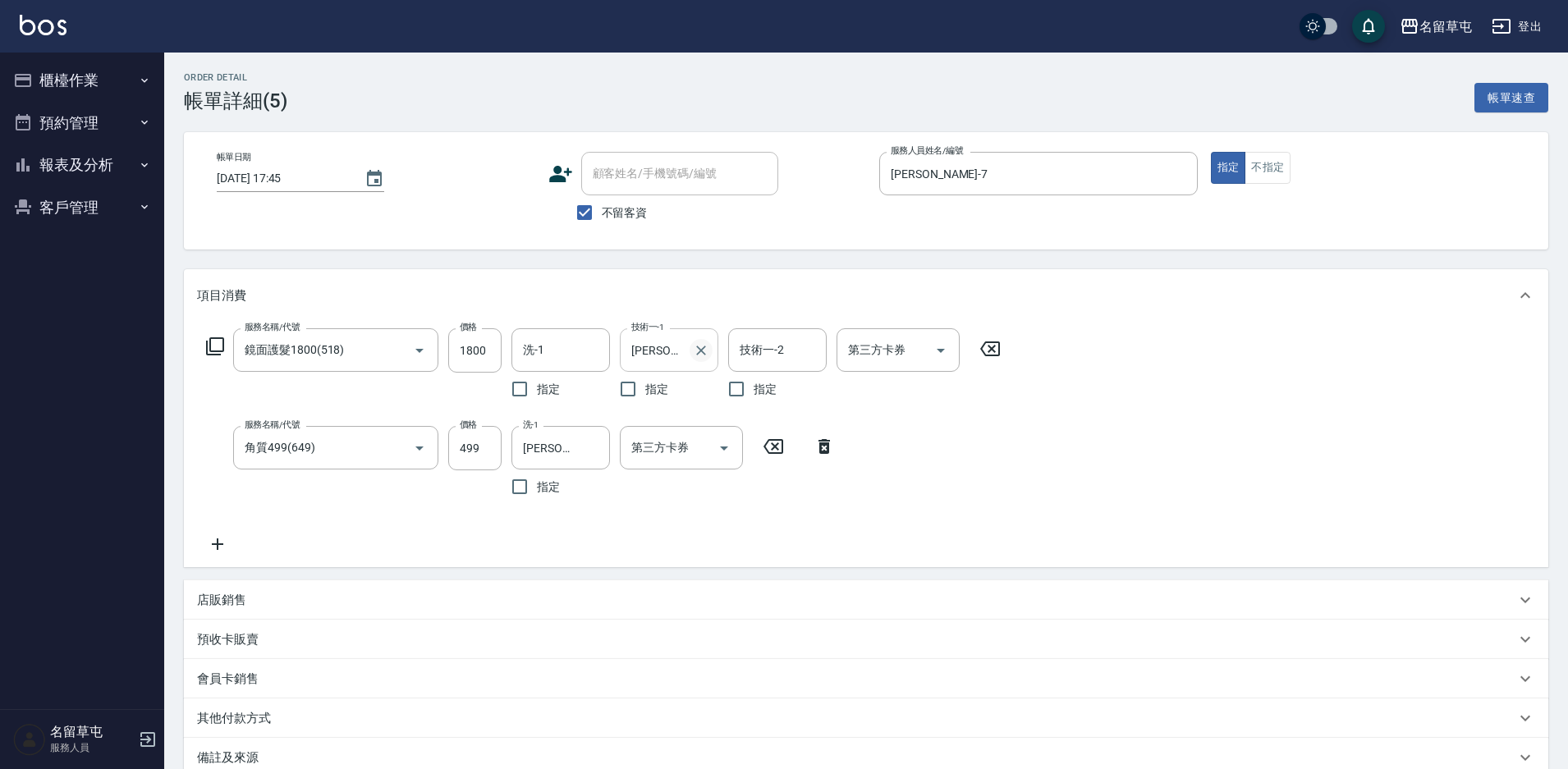
click at [695, 351] on icon "Clear" at bounding box center [701, 350] width 16 height 16
type input "[PERSON_NAME]-36"
